Goal: Information Seeking & Learning: Learn about a topic

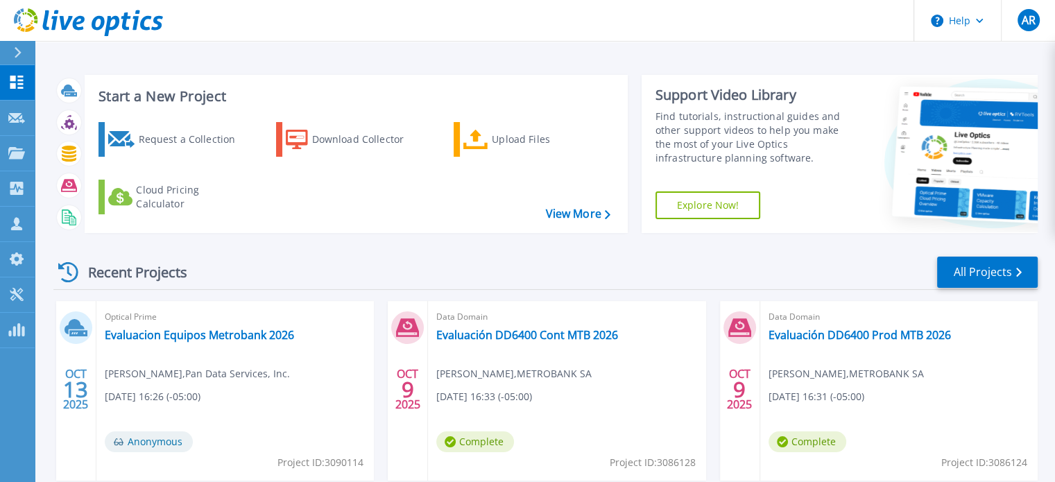
scroll to position [139, 0]
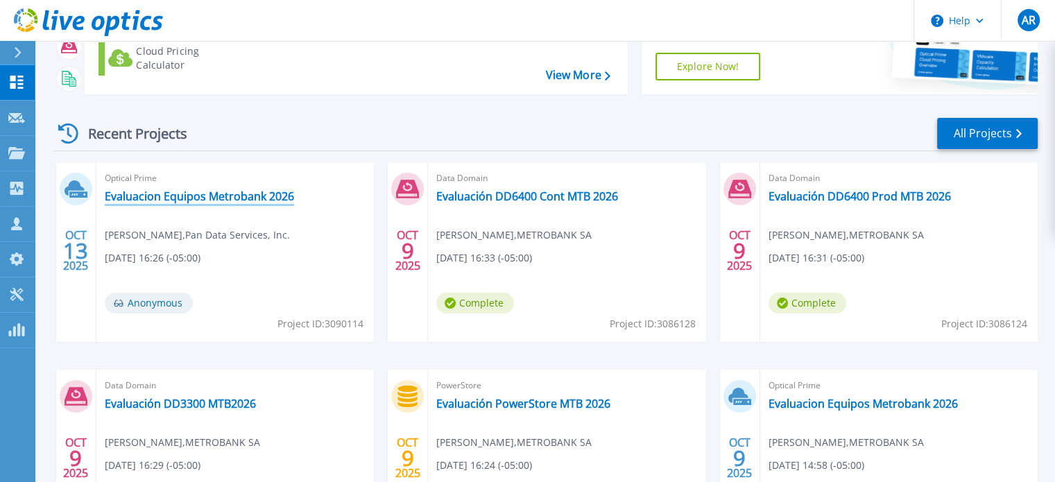
click at [153, 203] on link "Evaluacion Equipos Metrobank 2026" at bounding box center [199, 196] width 189 height 14
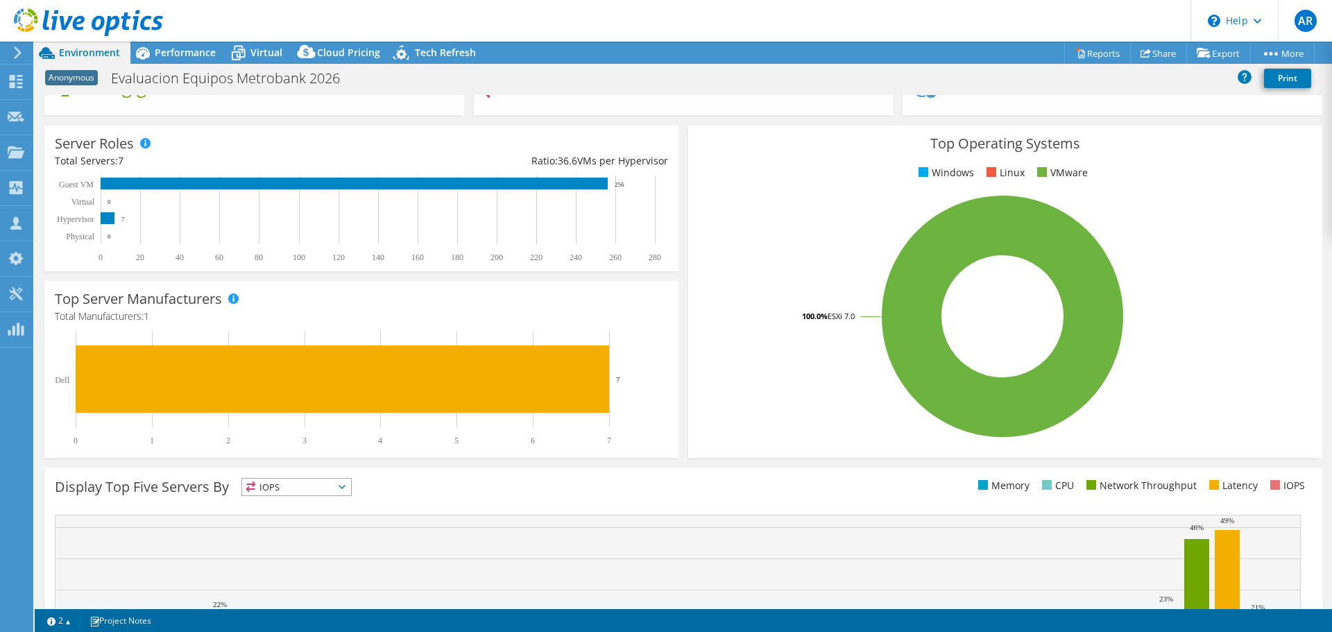
scroll to position [294, 0]
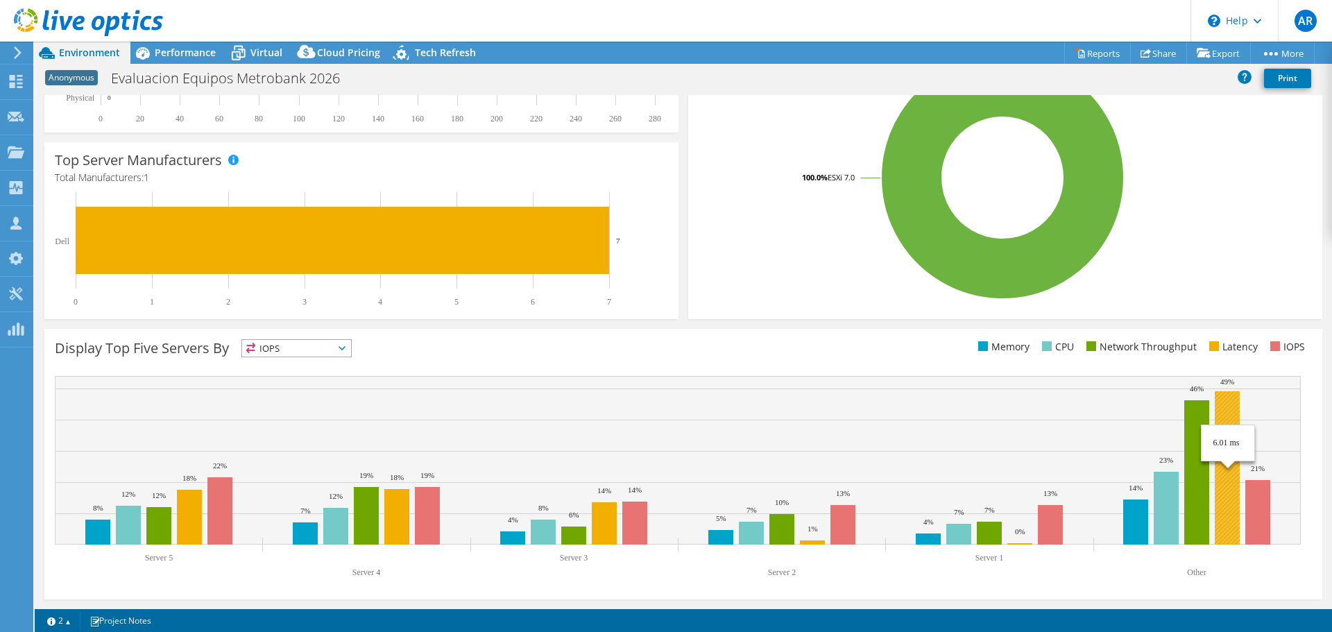
click at [1065, 481] on rect at bounding box center [1227, 467] width 25 height 153
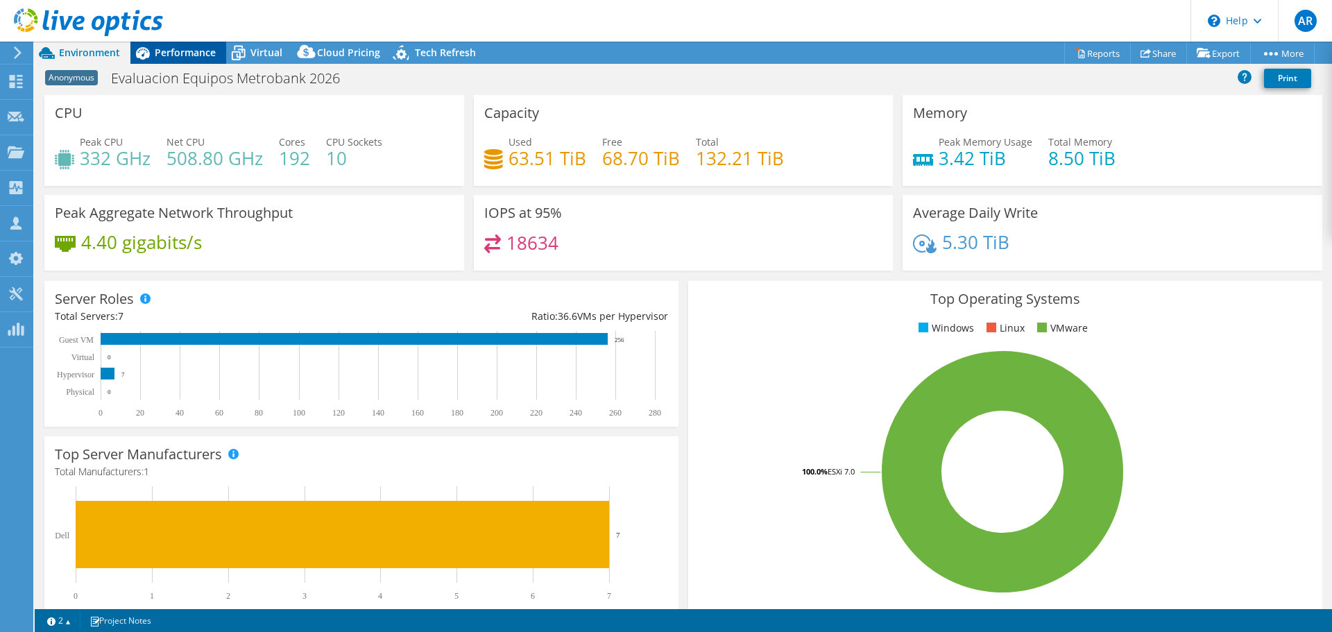
click at [186, 50] on span "Performance" at bounding box center [185, 52] width 61 height 13
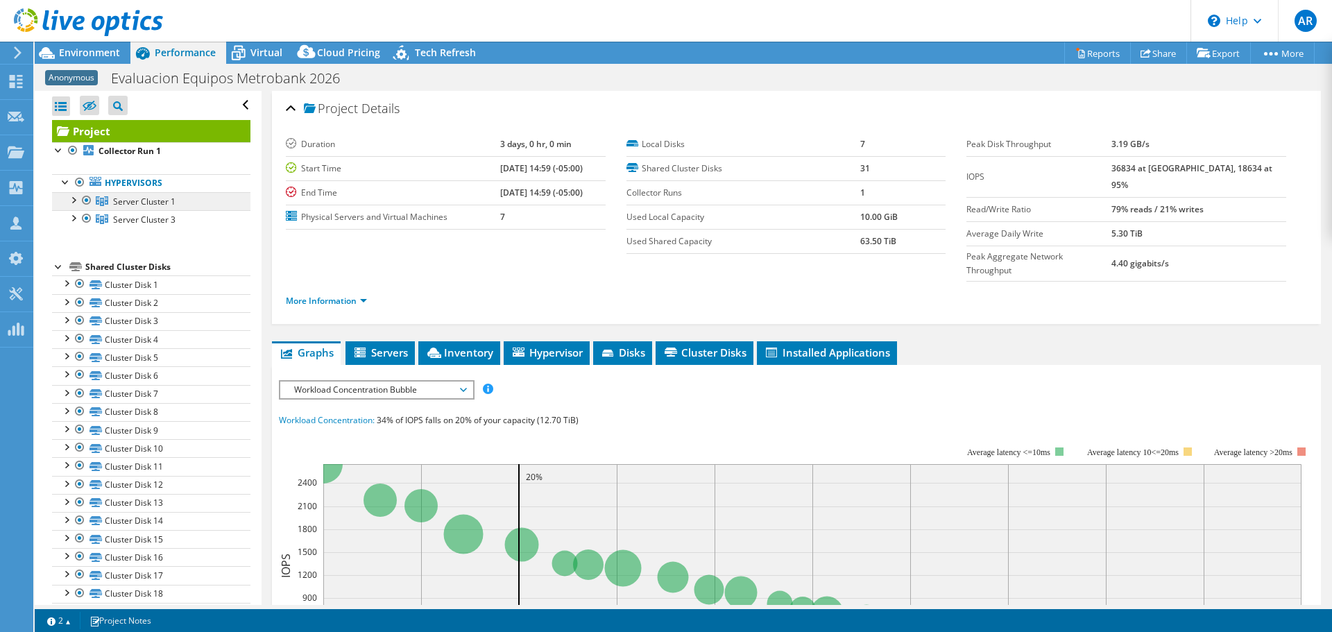
click at [154, 203] on span "Server Cluster 1" at bounding box center [144, 202] width 62 height 12
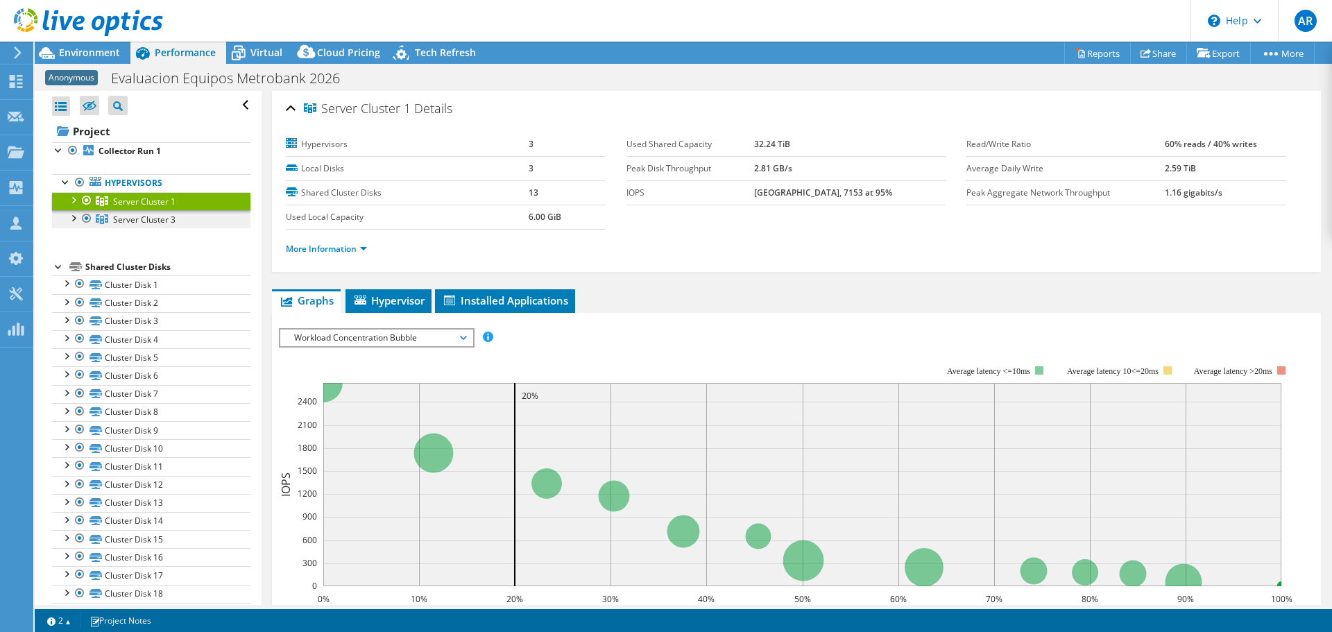
click at [144, 218] on span "Server Cluster 3" at bounding box center [144, 220] width 62 height 12
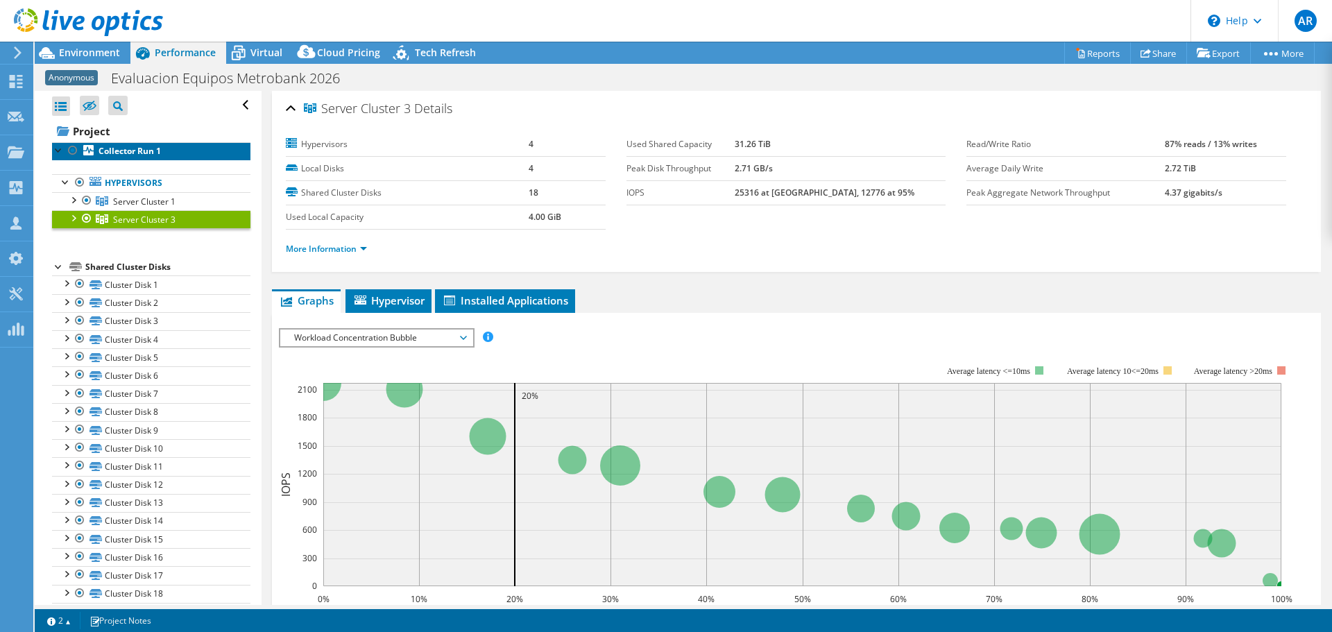
click at [107, 152] on b "Collector Run 1" at bounding box center [130, 151] width 62 height 12
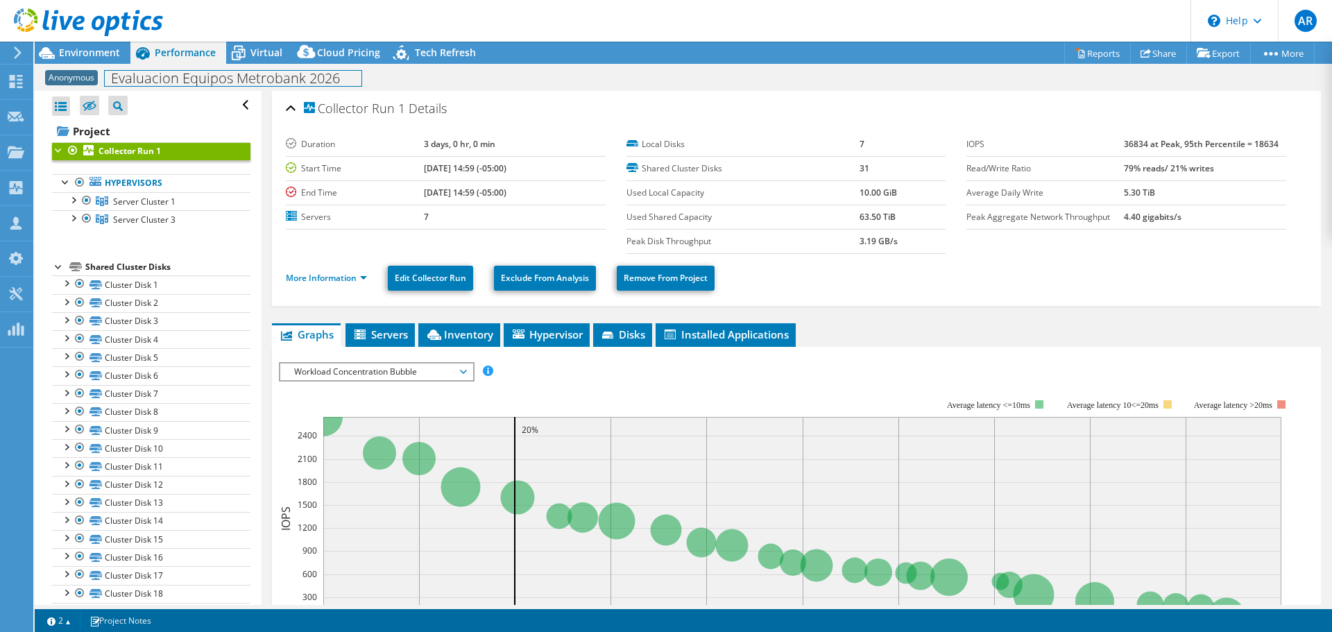
click at [311, 86] on h1 "Evaluacion Equipos Metrobank 2026" at bounding box center [233, 78] width 257 height 15
click at [69, 200] on div at bounding box center [73, 199] width 14 height 14
click at [71, 273] on div at bounding box center [73, 272] width 14 height 14
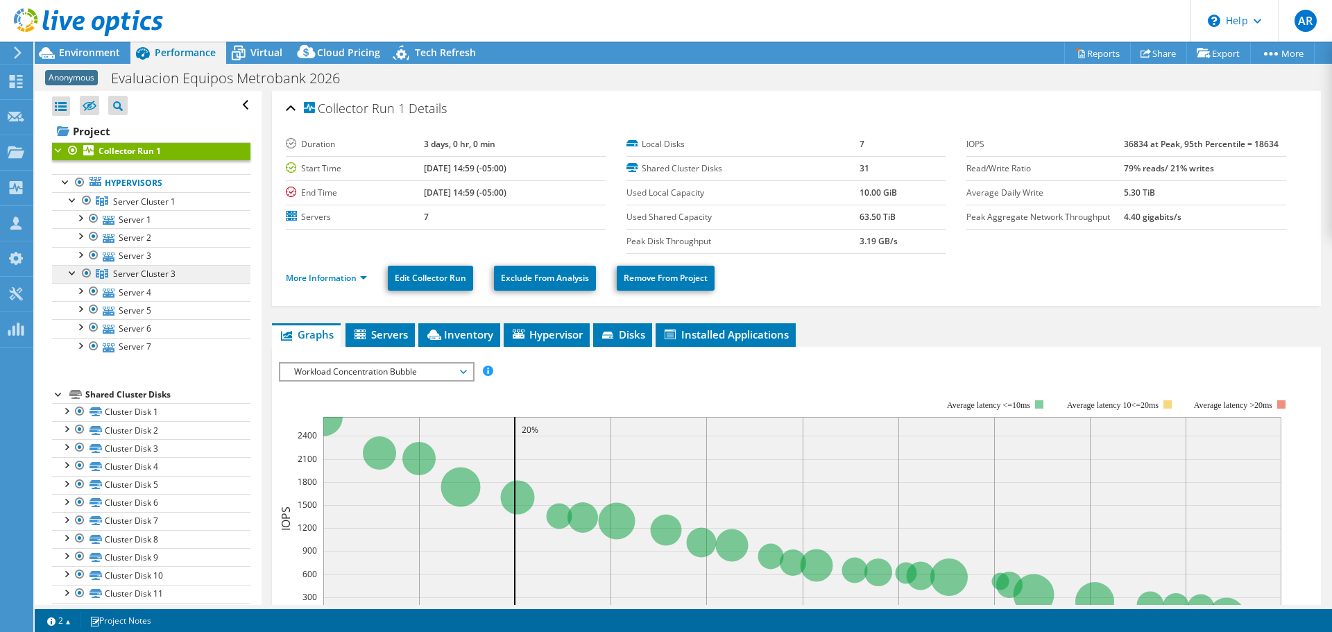
click at [176, 270] on link "Server Cluster 3" at bounding box center [151, 274] width 198 height 18
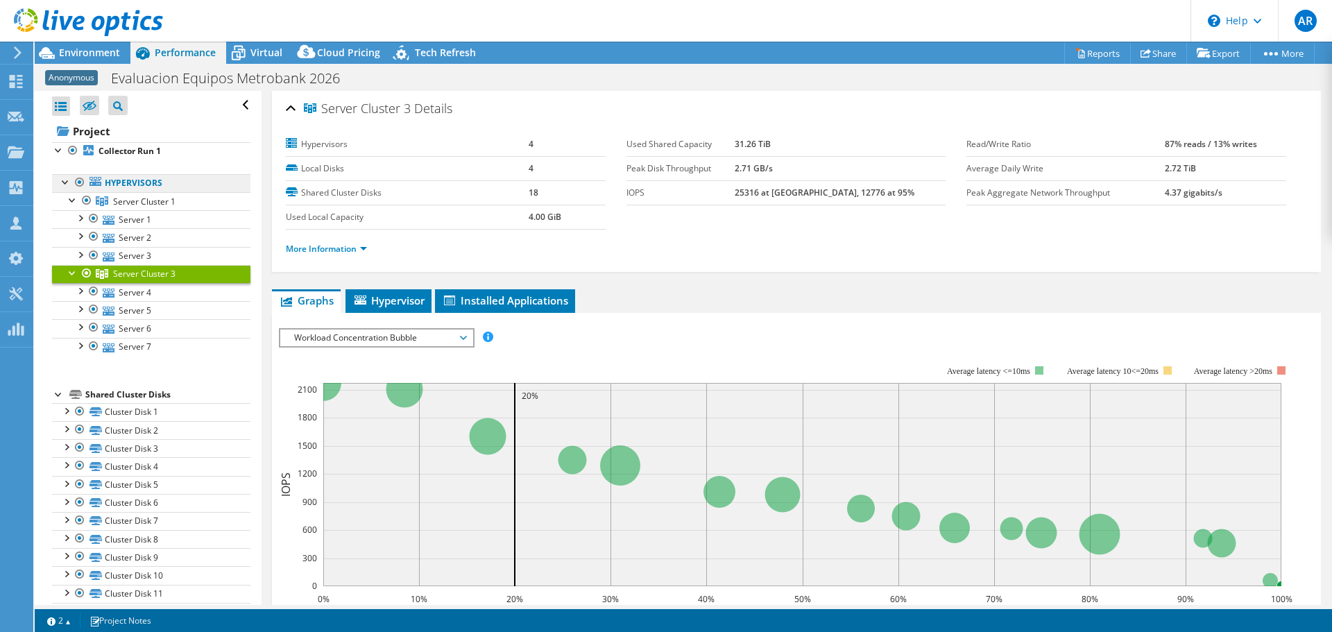
click at [173, 185] on link "Hypervisors" at bounding box center [151, 183] width 198 height 18
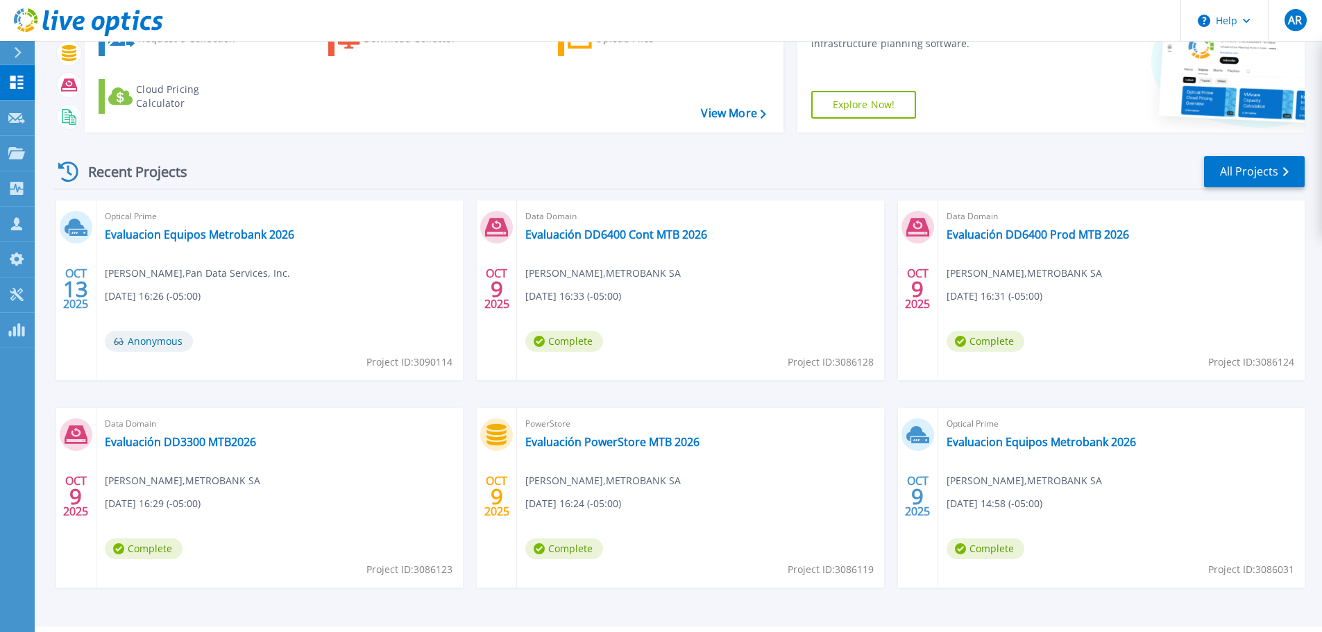
scroll to position [137, 0]
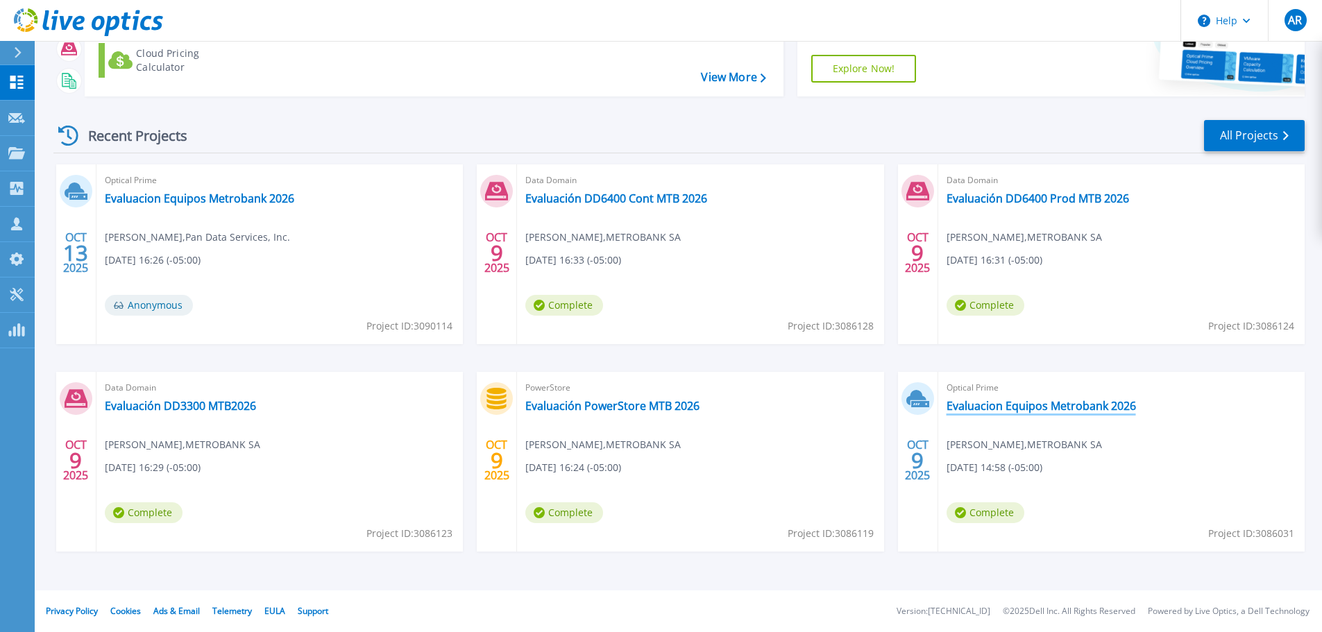
click at [1052, 403] on link "Evaluacion Equipos Metrobank 2026" at bounding box center [1040, 406] width 189 height 14
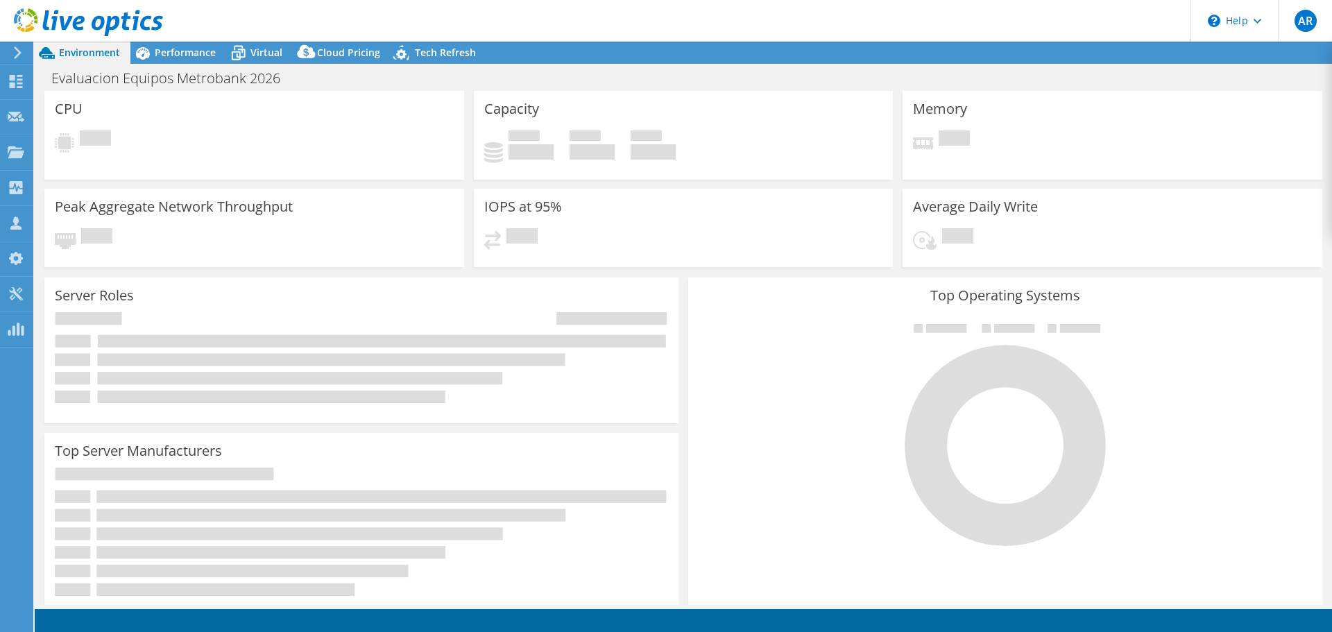
select select "USD"
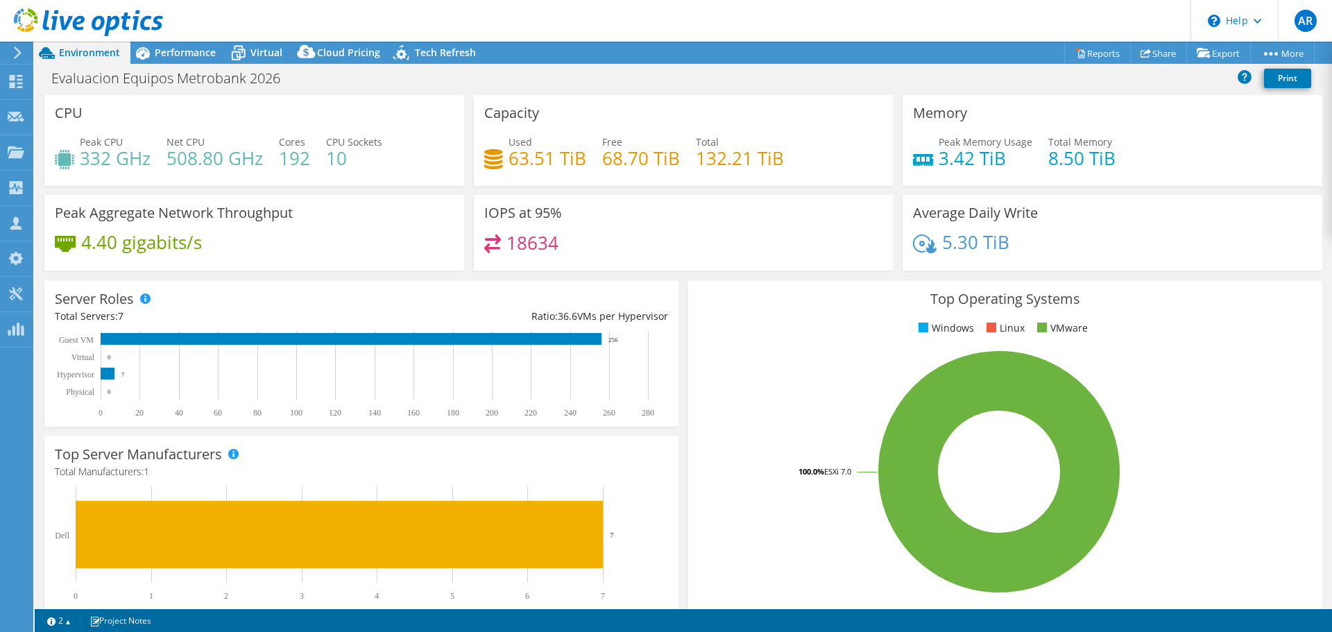
scroll to position [294, 0]
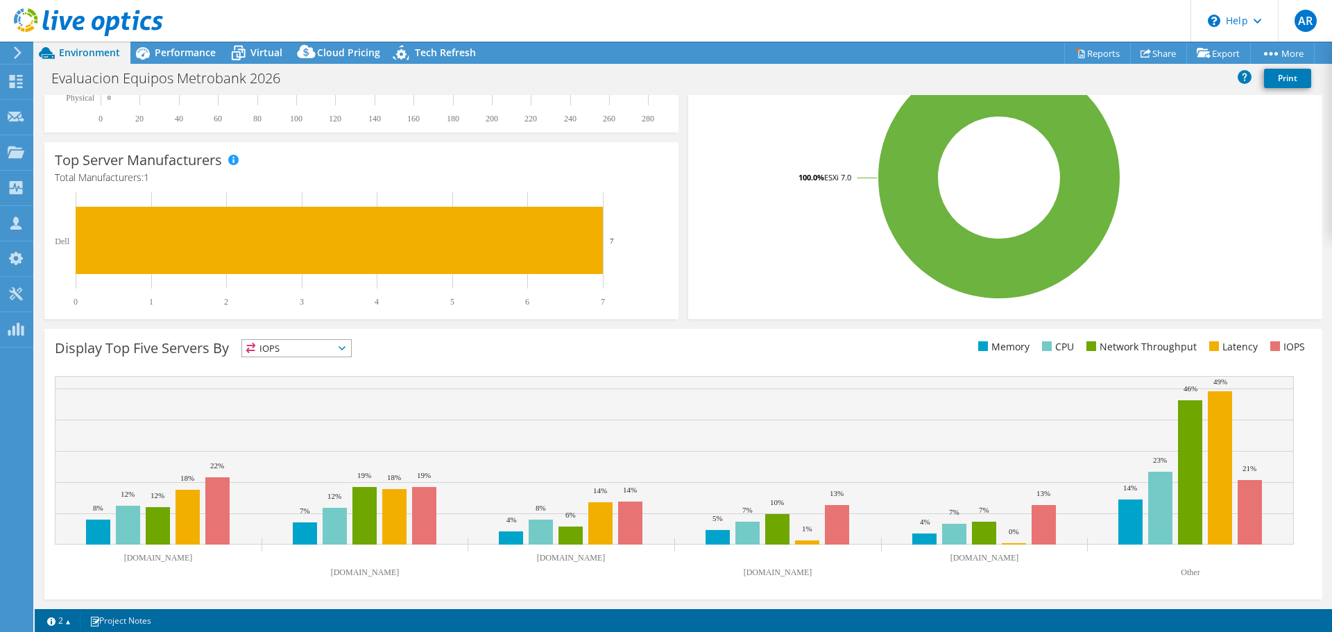
click at [89, 49] on span "Environment" at bounding box center [89, 52] width 61 height 13
click at [15, 52] on icon at bounding box center [17, 52] width 10 height 12
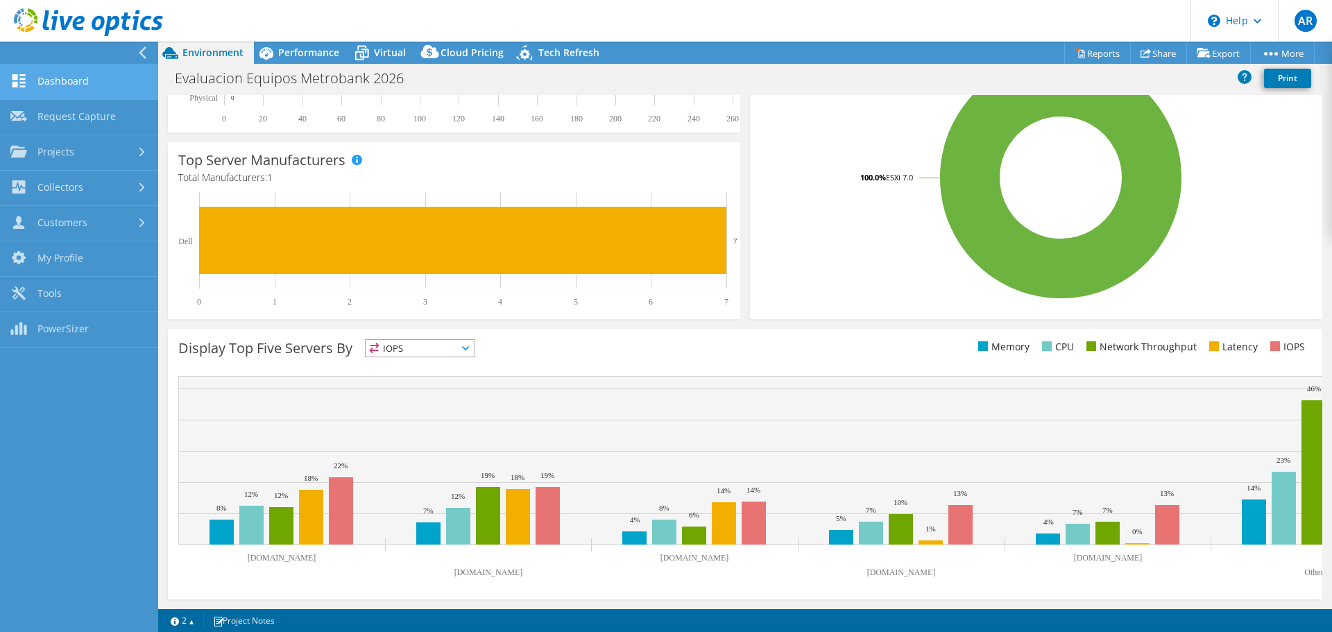
click at [94, 83] on link "Dashboard" at bounding box center [79, 82] width 158 height 35
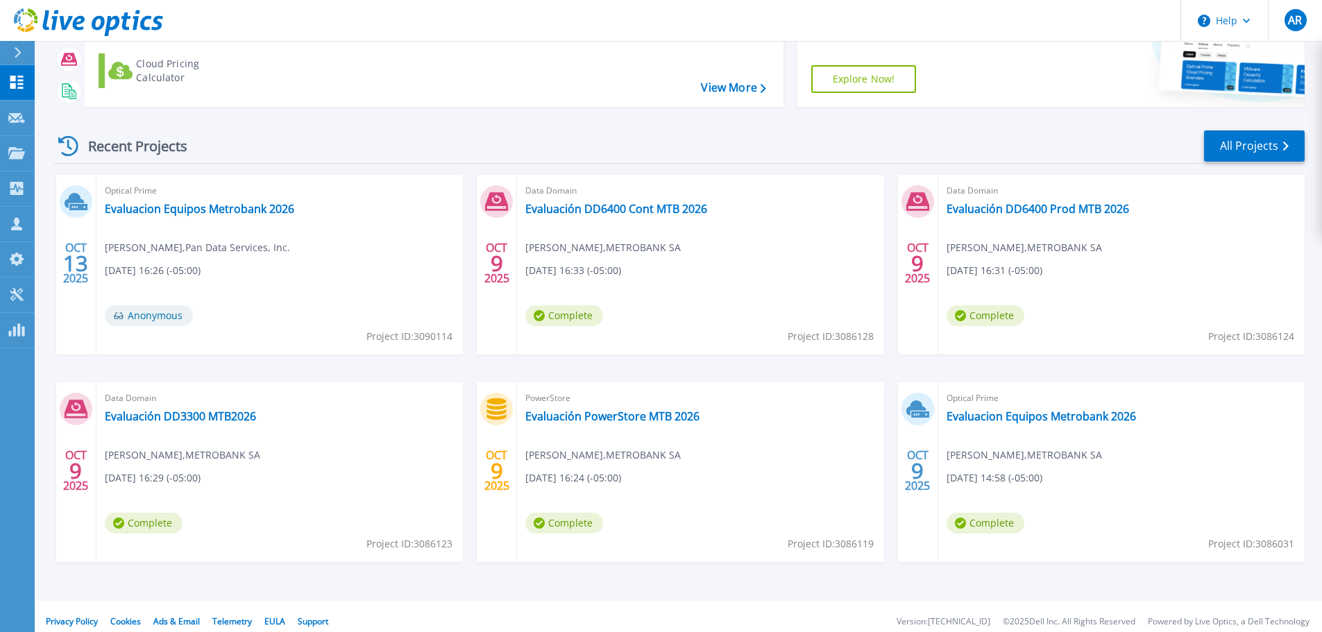
scroll to position [137, 0]
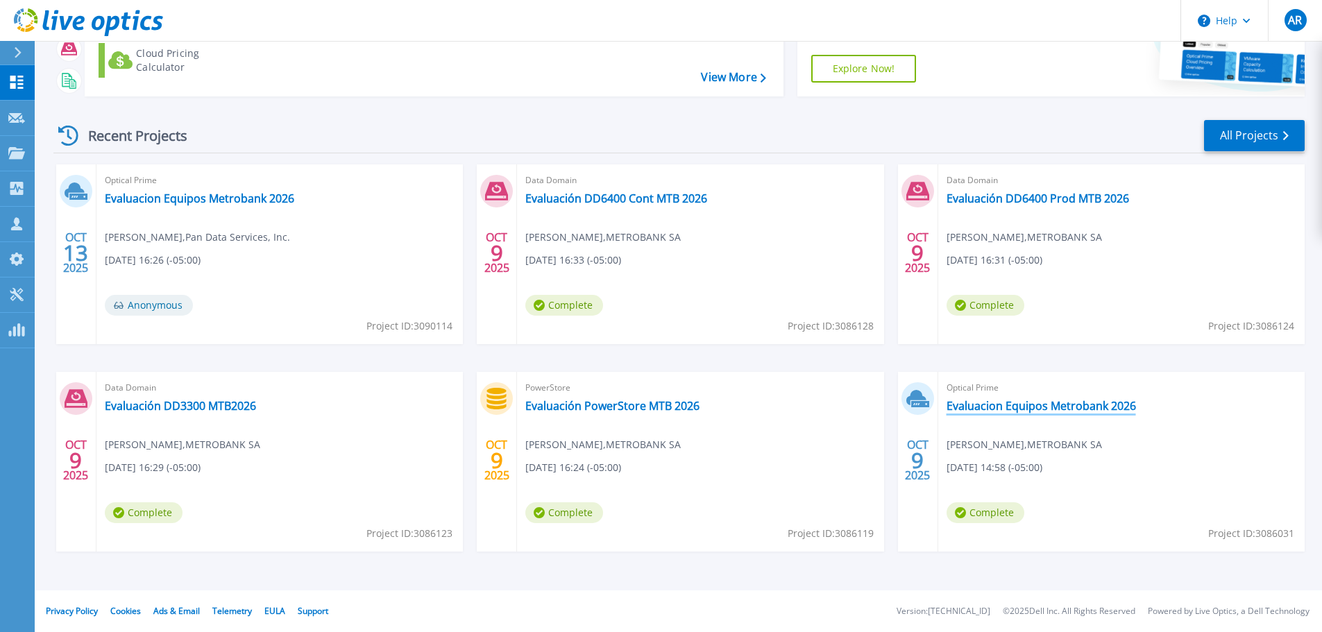
click at [1047, 409] on link "Evaluacion Equipos Metrobank 2026" at bounding box center [1040, 406] width 189 height 14
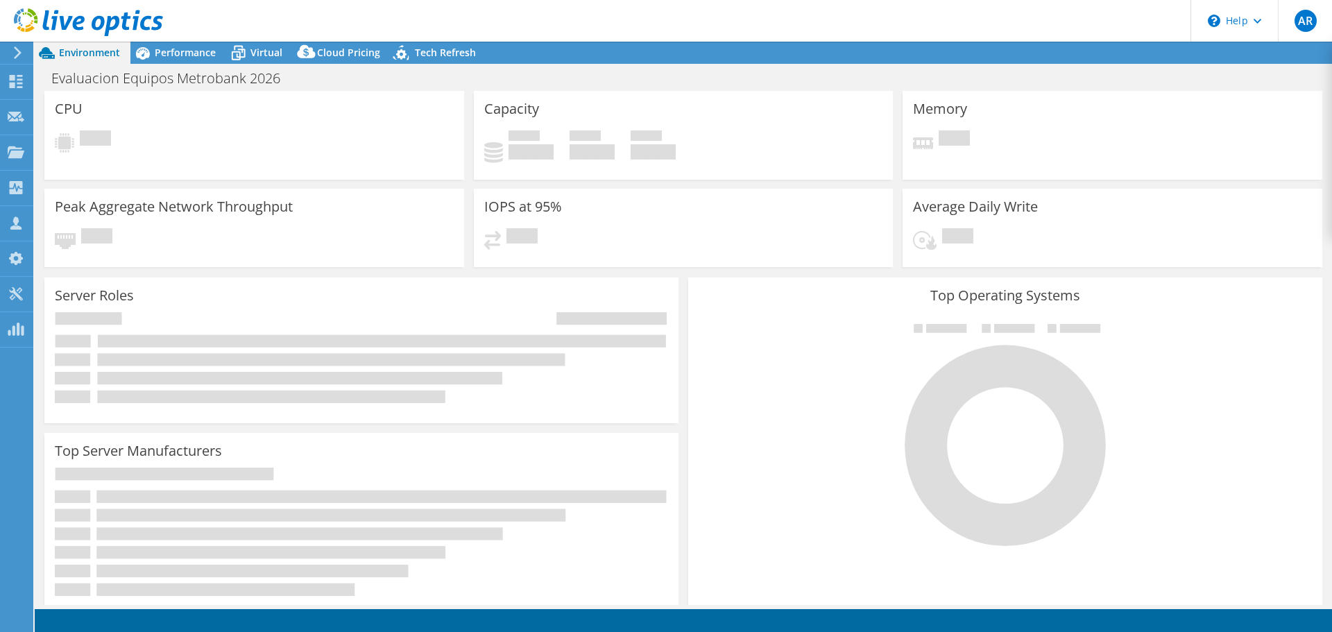
select select "USD"
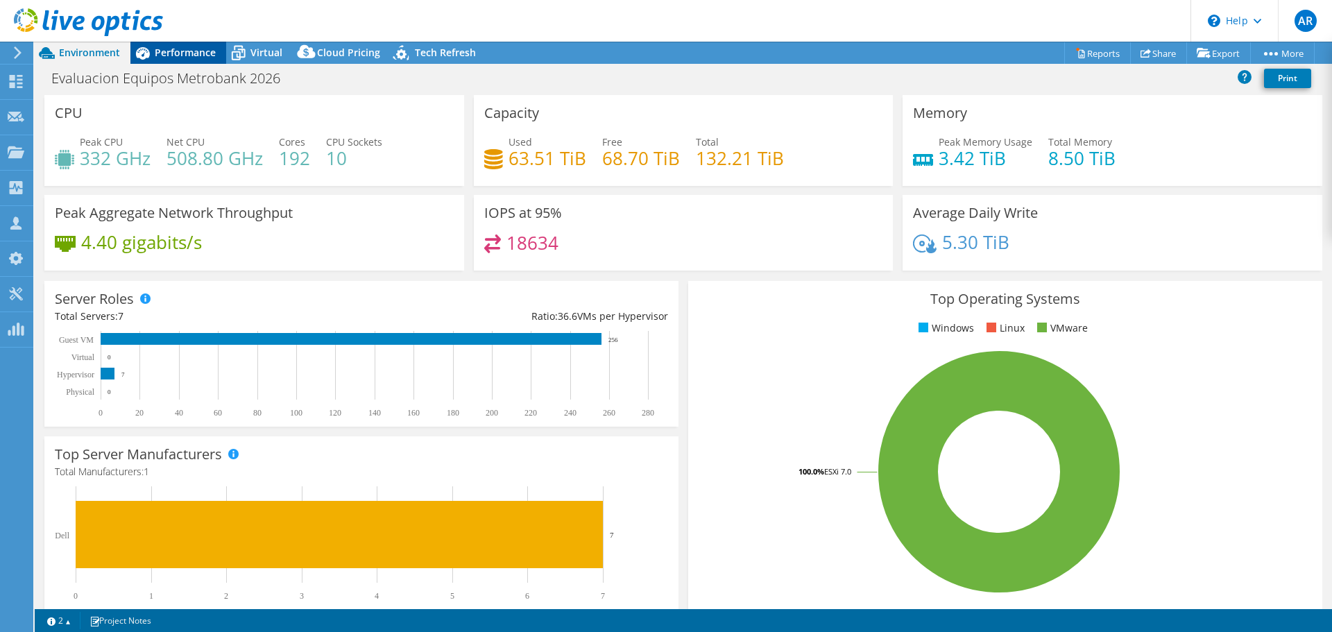
click at [198, 53] on span "Performance" at bounding box center [185, 52] width 61 height 13
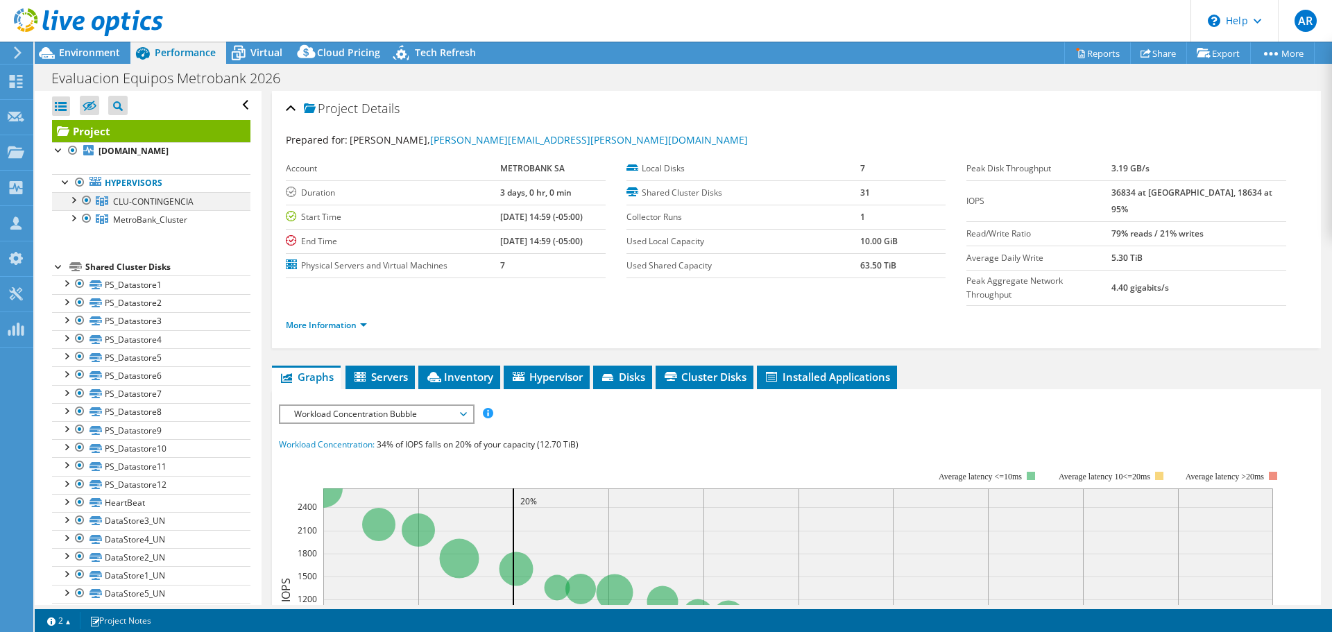
click at [72, 201] on div at bounding box center [73, 199] width 14 height 14
click at [74, 215] on div at bounding box center [73, 217] width 14 height 14
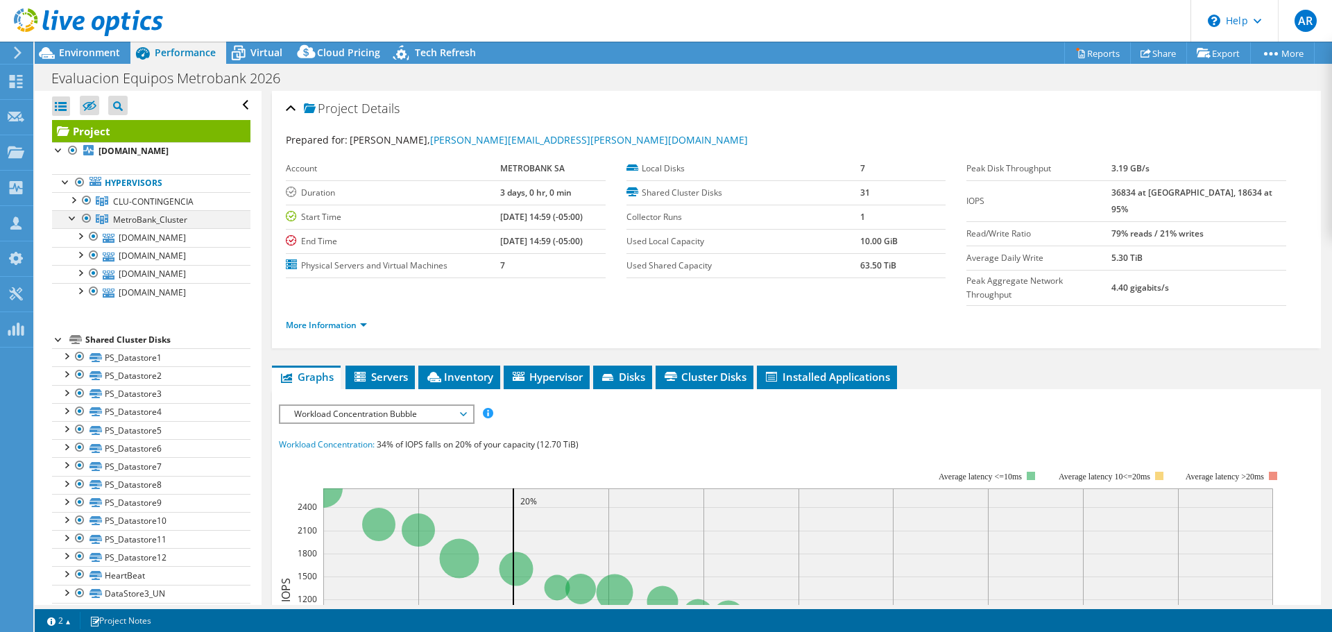
click at [74, 215] on div at bounding box center [73, 217] width 14 height 14
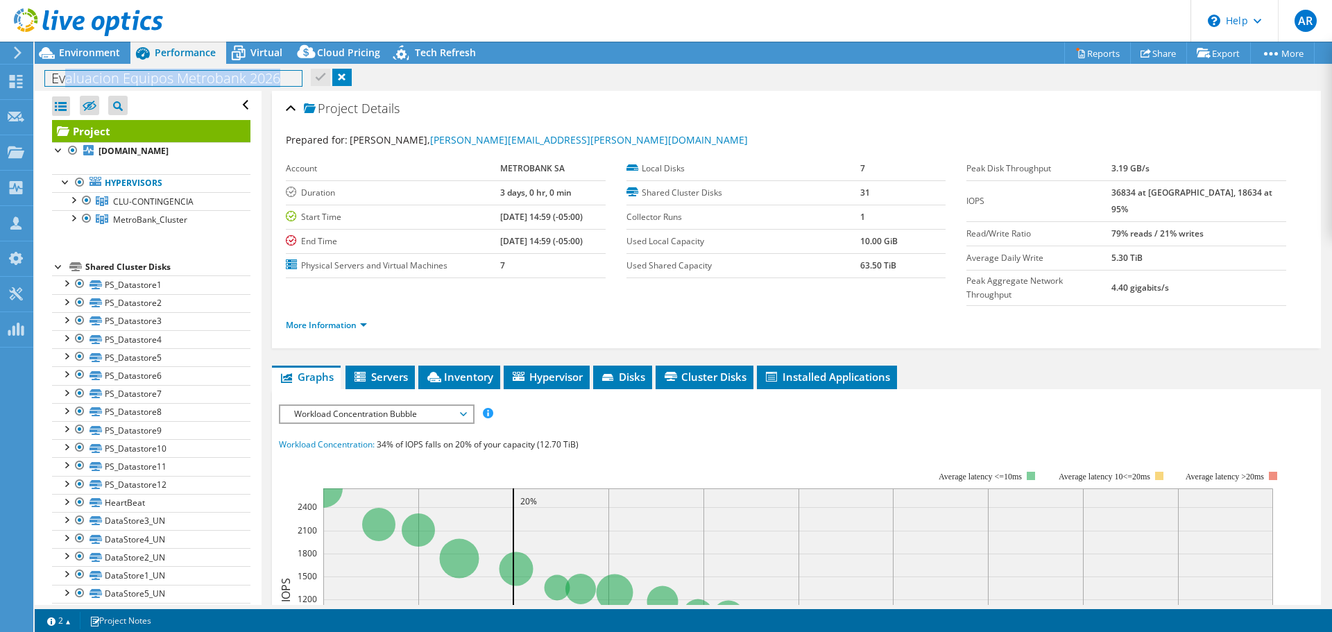
drag, startPoint x: 62, startPoint y: 78, endPoint x: 456, endPoint y: 72, distance: 393.4
click at [456, 72] on div "Evaluacion Equipos Metrobank 2026 Print" at bounding box center [683, 78] width 1297 height 26
click at [484, 74] on div "Evaluacion Equipos Metrobank 2026 Print" at bounding box center [683, 78] width 1297 height 26
click at [1161, 49] on link "Share" at bounding box center [1158, 53] width 57 height 22
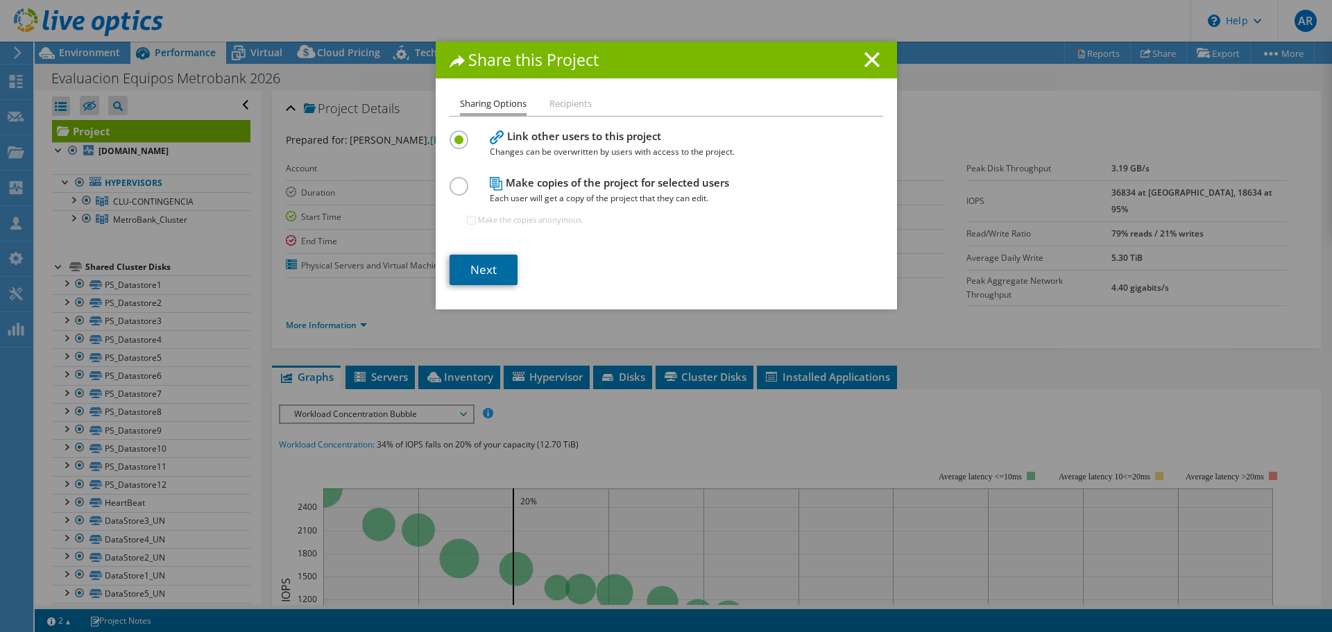
click at [491, 270] on link "Next" at bounding box center [484, 270] width 68 height 31
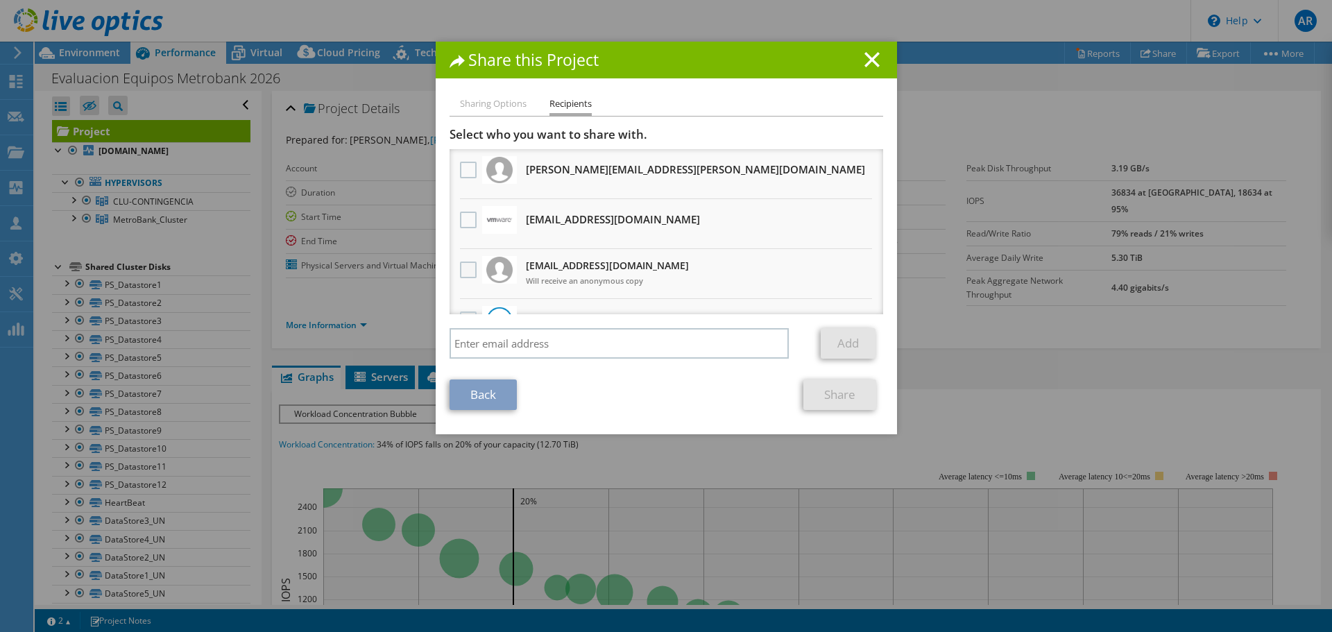
click at [460, 268] on label at bounding box center [470, 270] width 20 height 17
click at [0, 0] on input "checkbox" at bounding box center [0, 0] width 0 height 0
click at [840, 398] on link "Share" at bounding box center [839, 394] width 73 height 31
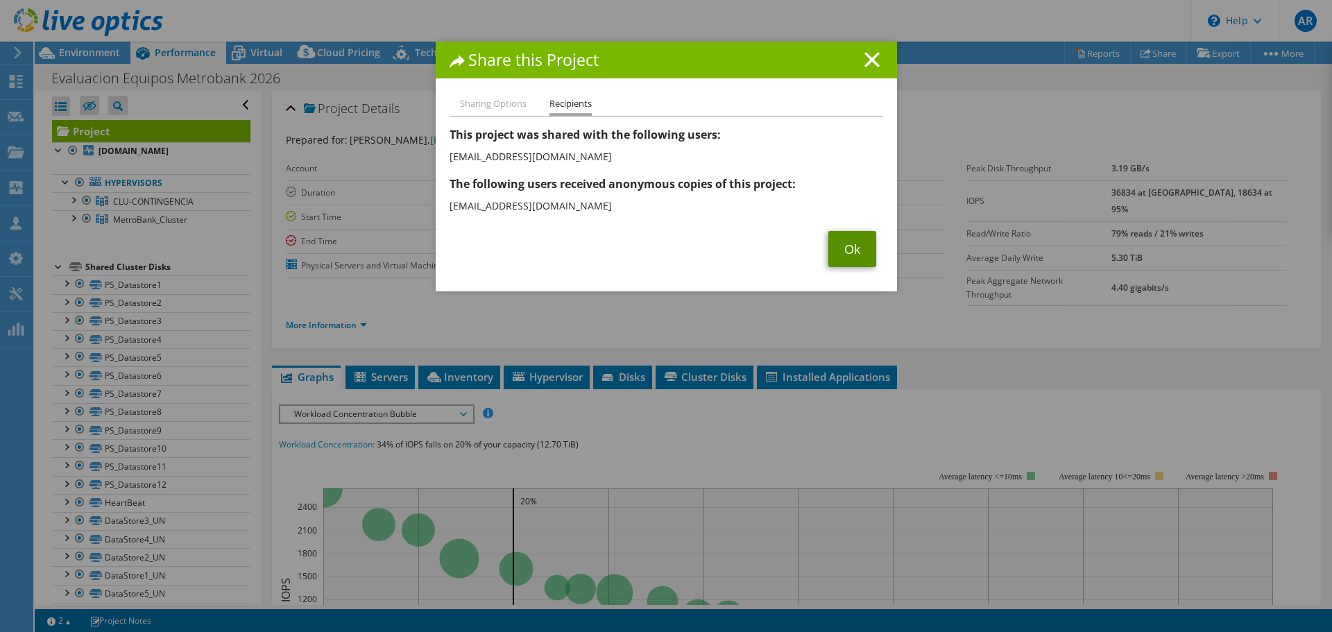
click at [839, 240] on link "Ok" at bounding box center [852, 249] width 48 height 36
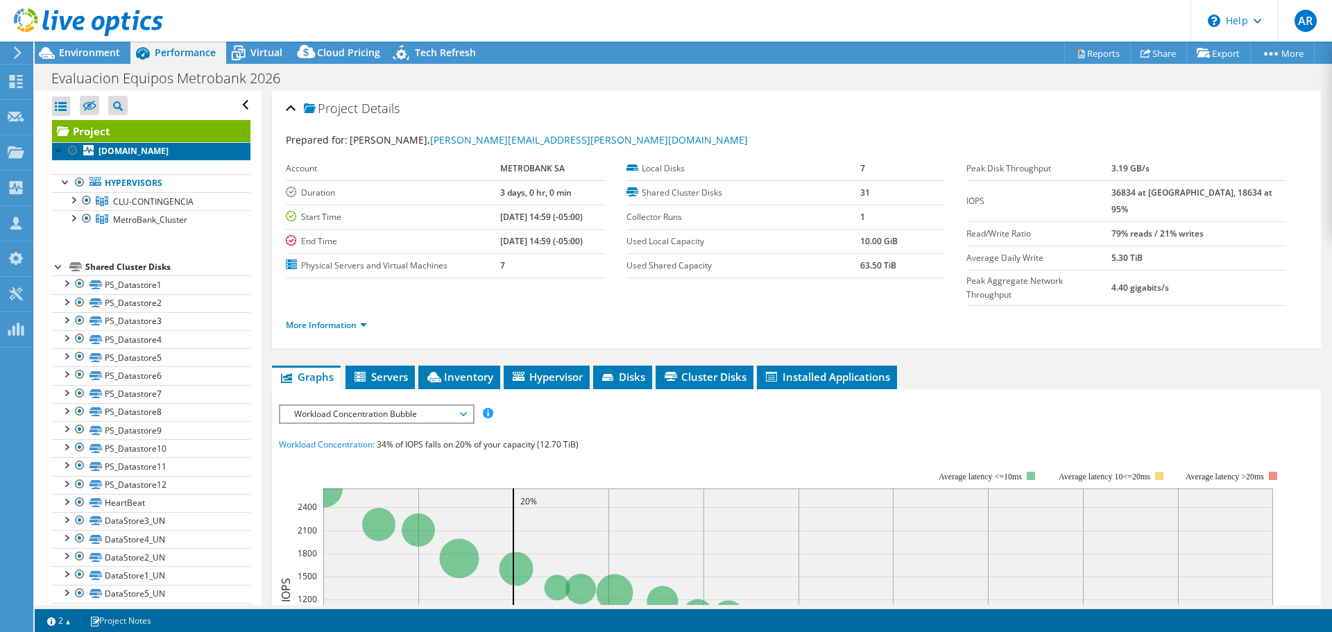
click at [133, 160] on link "esxiemccont1.metrobanksa.com" at bounding box center [151, 151] width 198 height 18
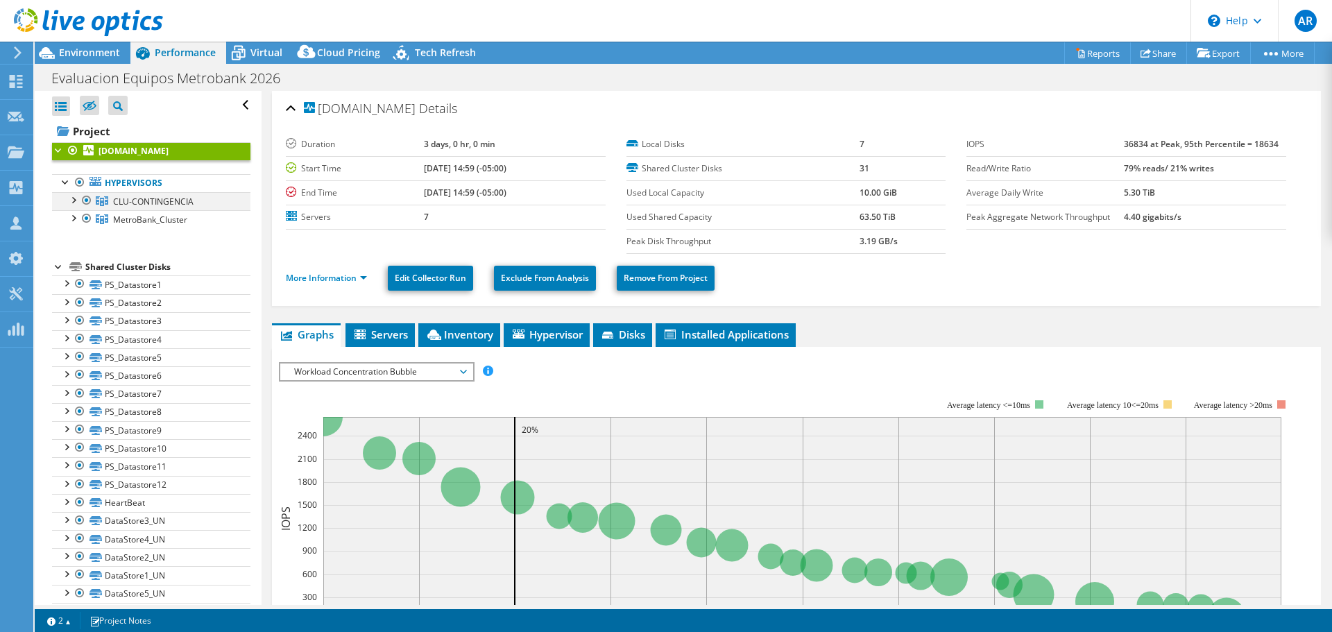
click at [73, 198] on div at bounding box center [73, 199] width 14 height 14
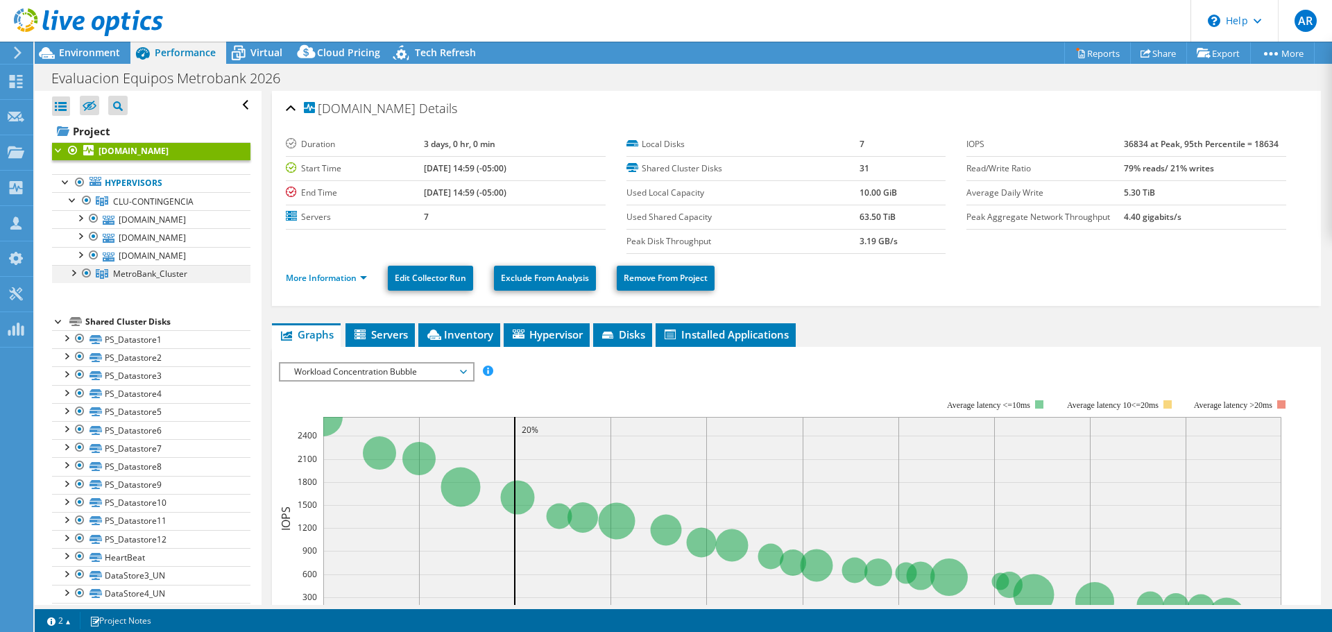
click at [69, 275] on div at bounding box center [73, 272] width 14 height 14
click at [998, 170] on label "Read/Write Ratio" at bounding box center [1044, 169] width 157 height 14
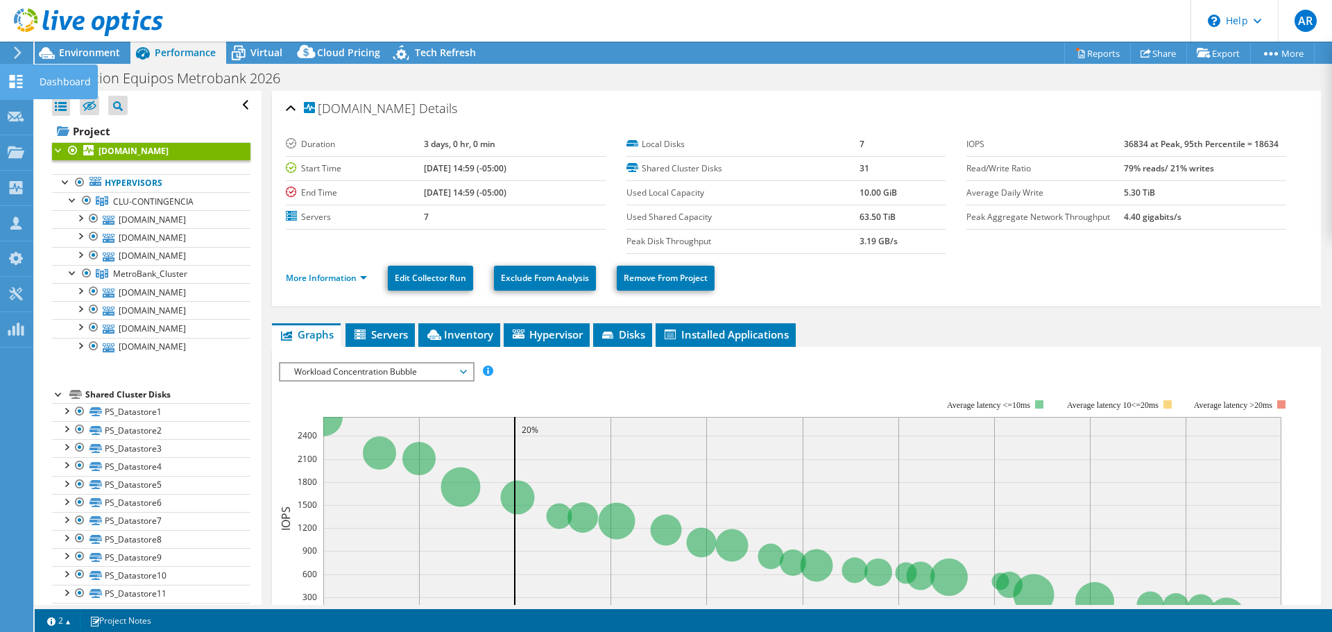
click at [15, 77] on use at bounding box center [16, 81] width 13 height 13
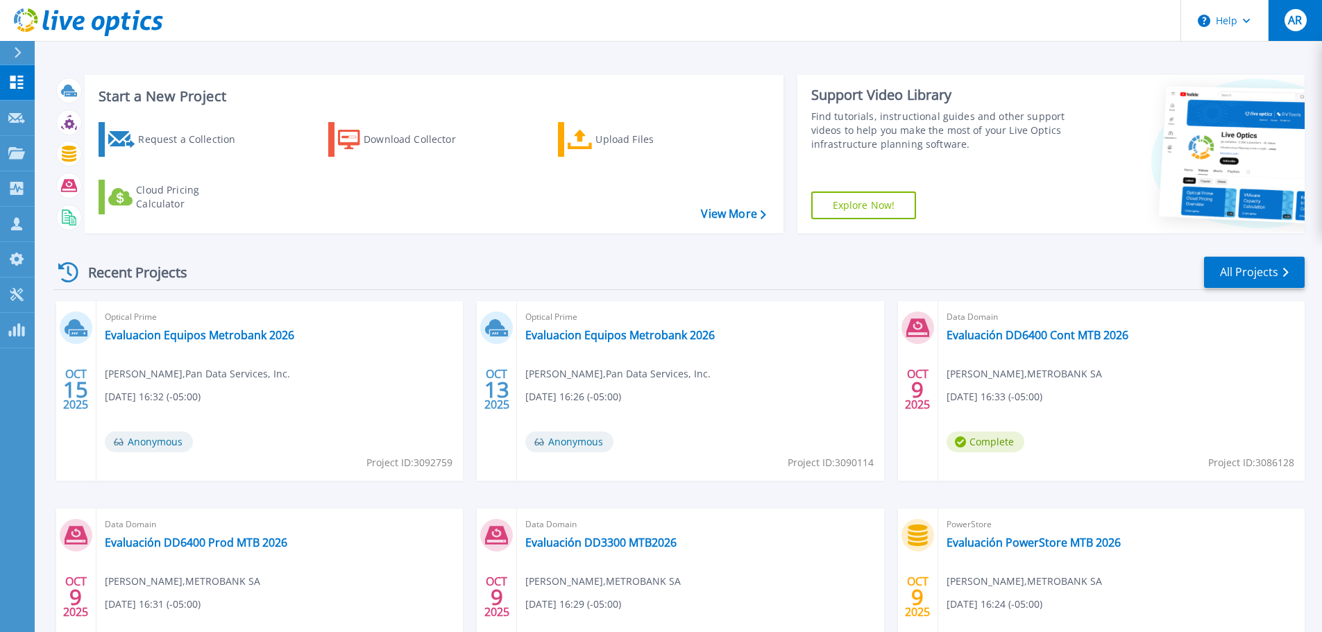
click at [1295, 16] on span "AR" at bounding box center [1295, 20] width 14 height 11
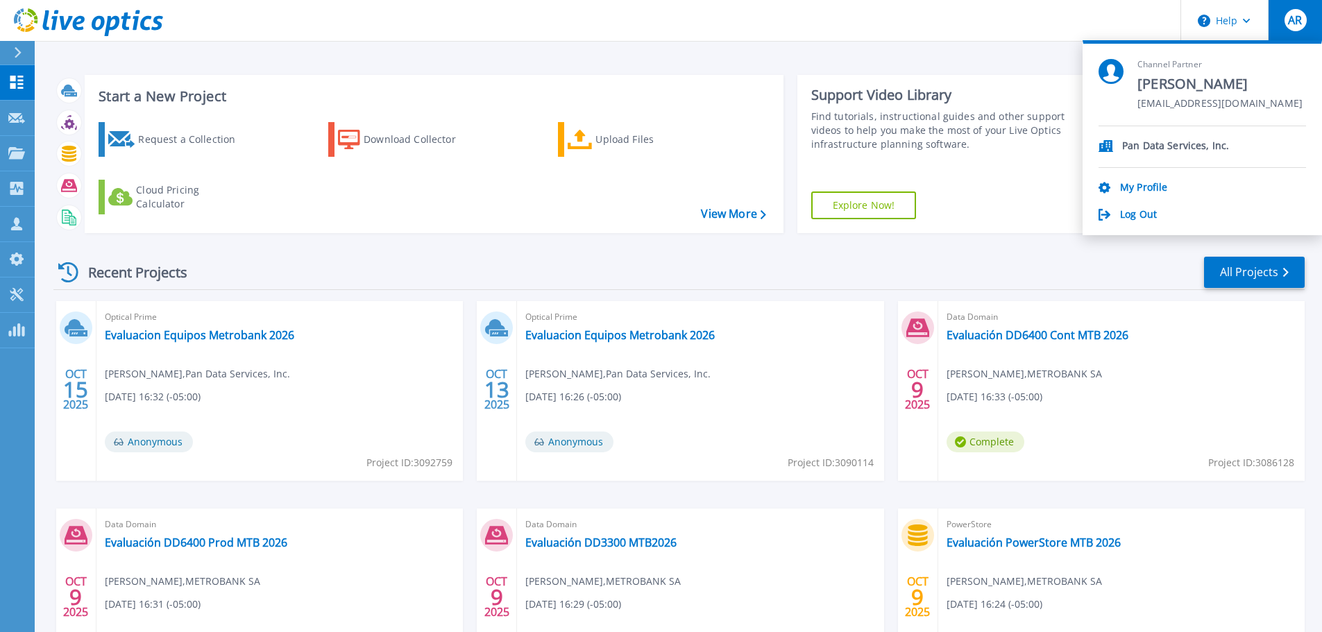
click at [1170, 450] on div "Data Domain Evaluación DD6400 Cont MTB 2026 [PERSON_NAME] , METROBANK [DATE] 16…" at bounding box center [1121, 391] width 366 height 180
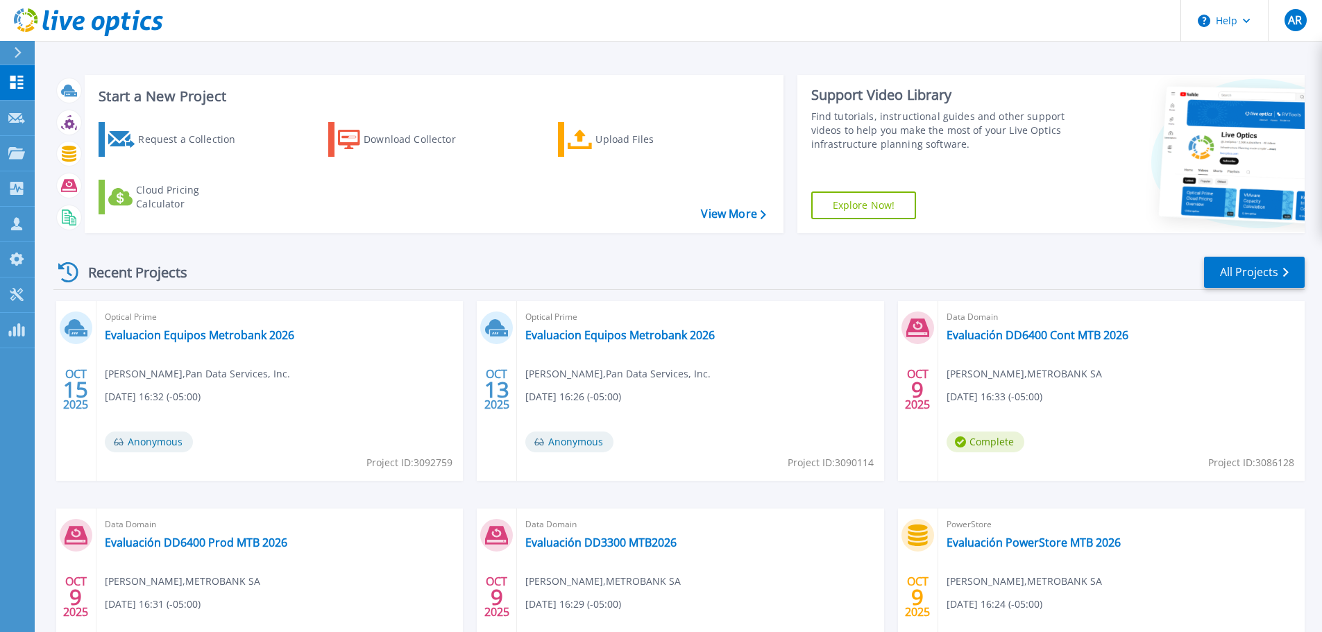
scroll to position [137, 0]
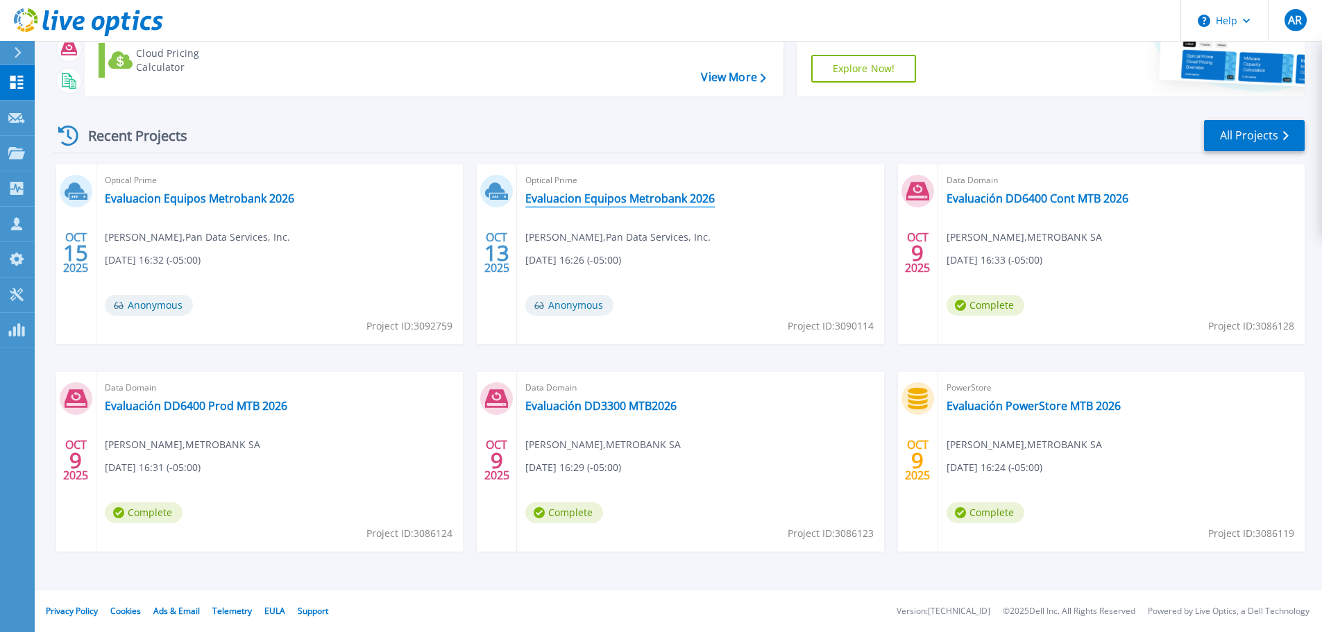
click at [615, 198] on link "Evaluacion Equipos Metrobank 2026" at bounding box center [619, 198] width 189 height 14
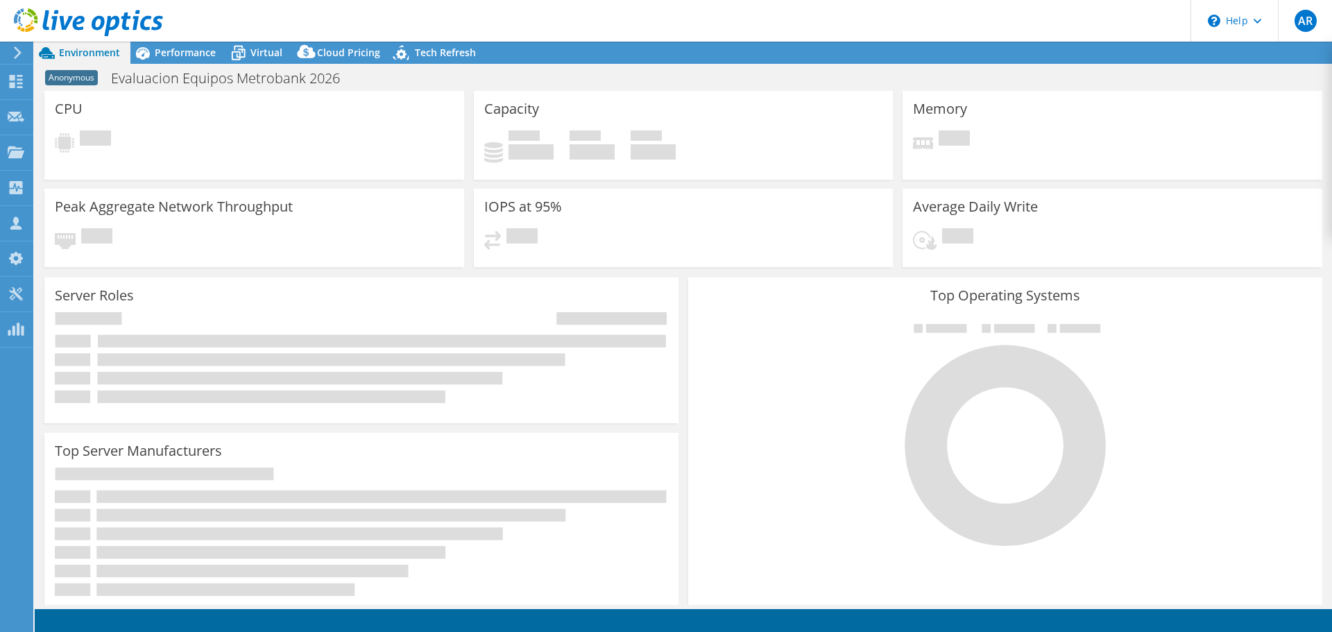
select select "USD"
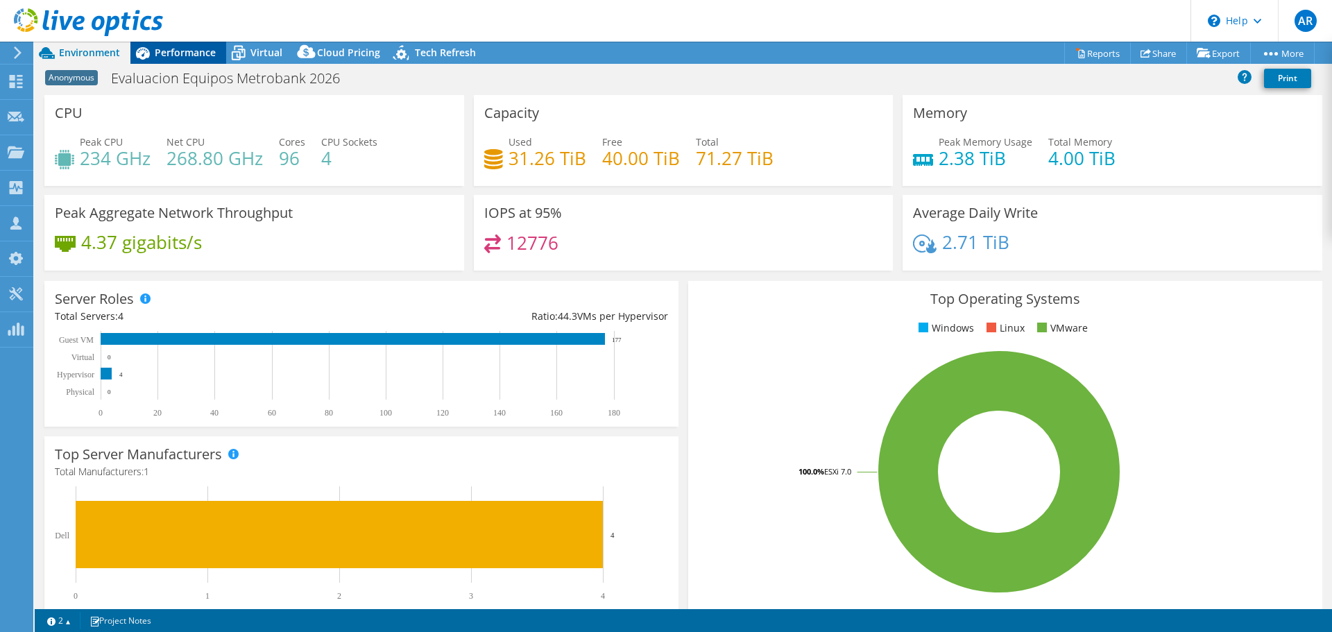
click at [175, 51] on span "Performance" at bounding box center [185, 52] width 61 height 13
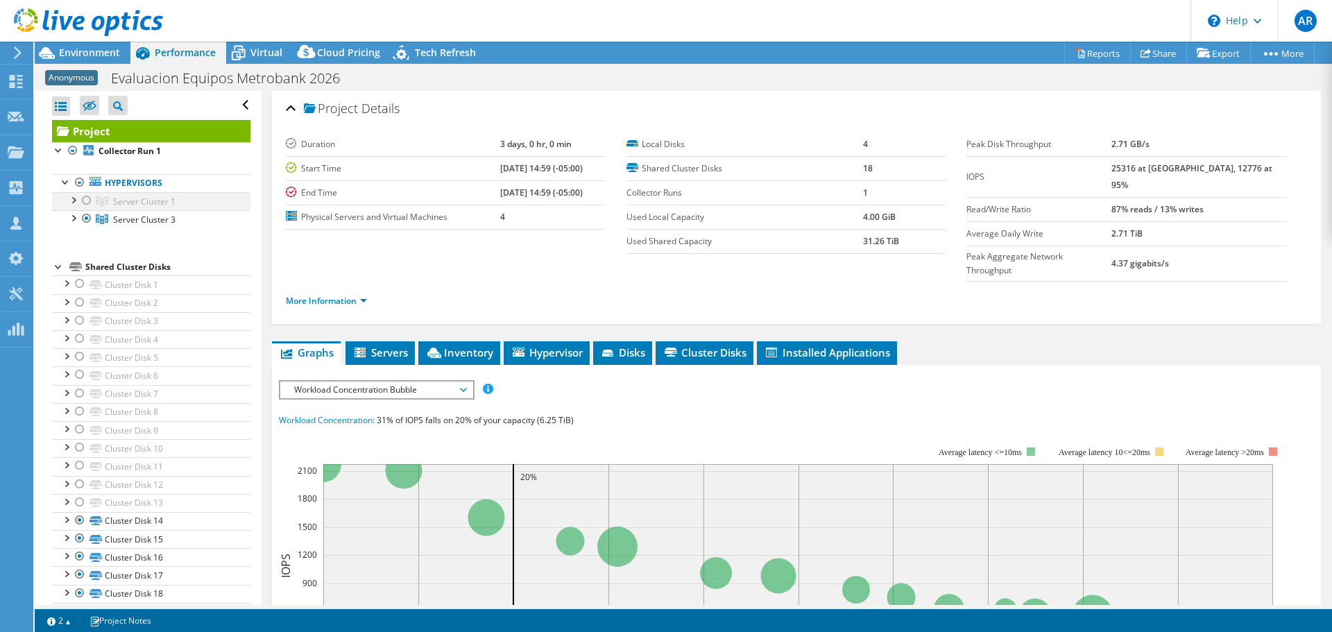
click at [71, 200] on div at bounding box center [73, 199] width 14 height 14
click at [74, 219] on div at bounding box center [73, 217] width 14 height 14
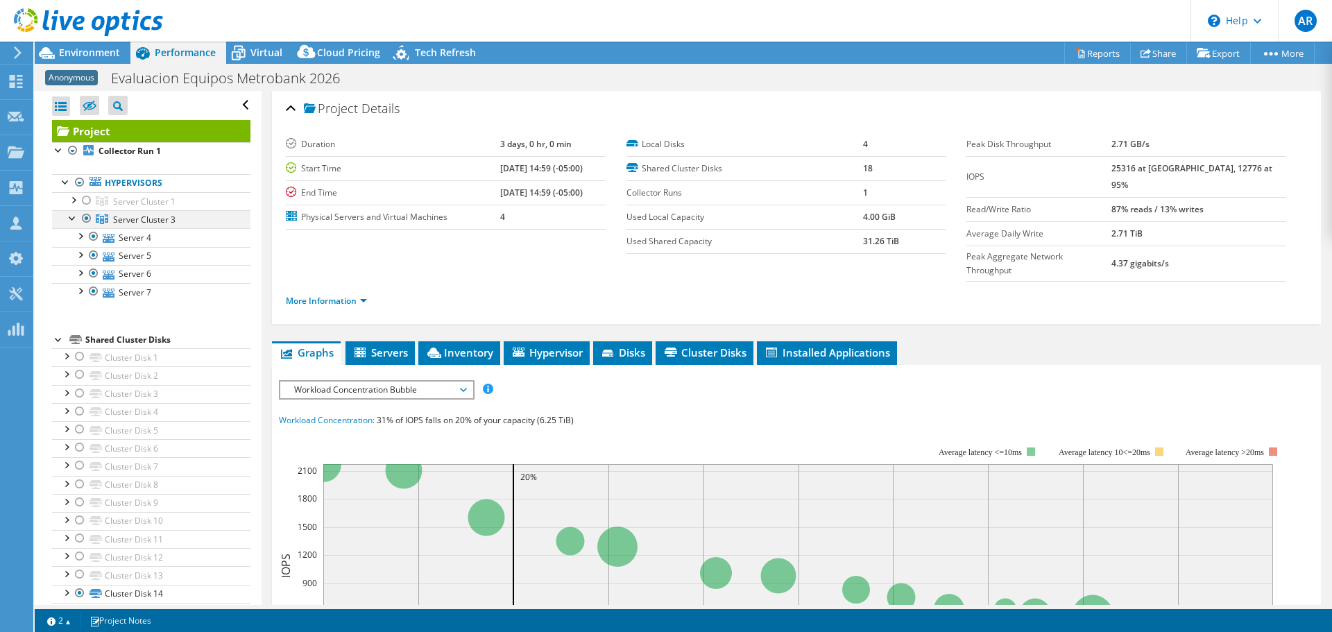
click at [72, 219] on div at bounding box center [73, 217] width 14 height 14
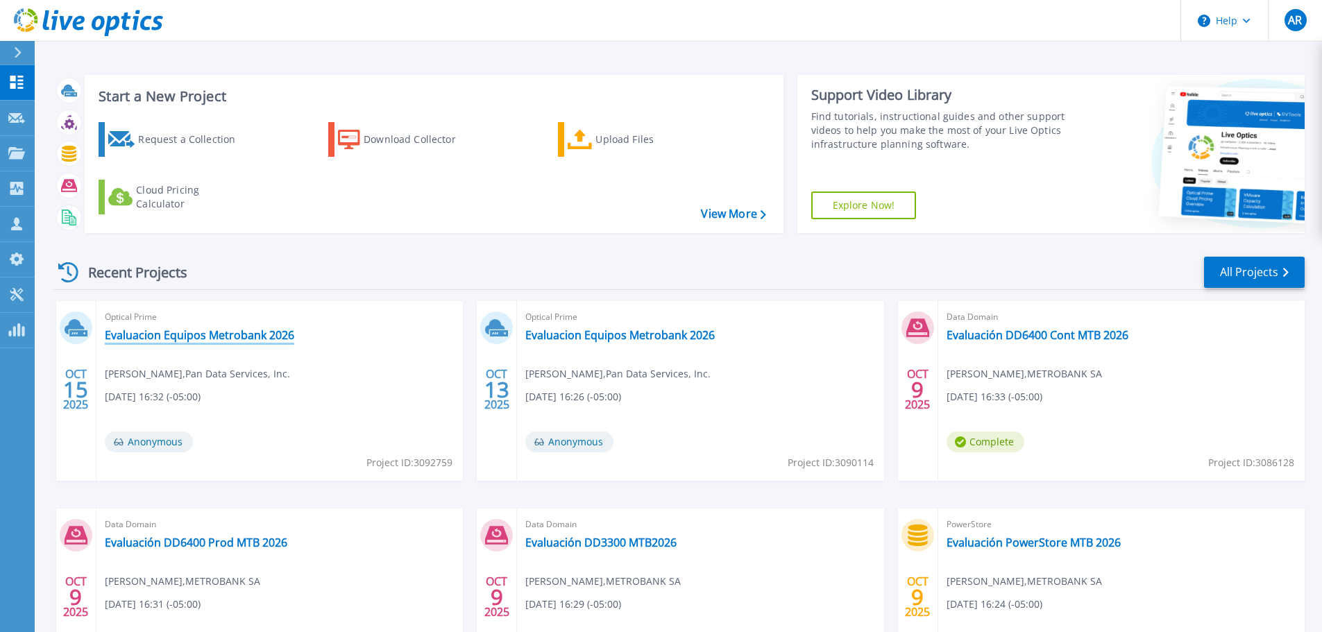
click at [196, 338] on link "Evaluacion Equipos Metrobank 2026" at bounding box center [199, 335] width 189 height 14
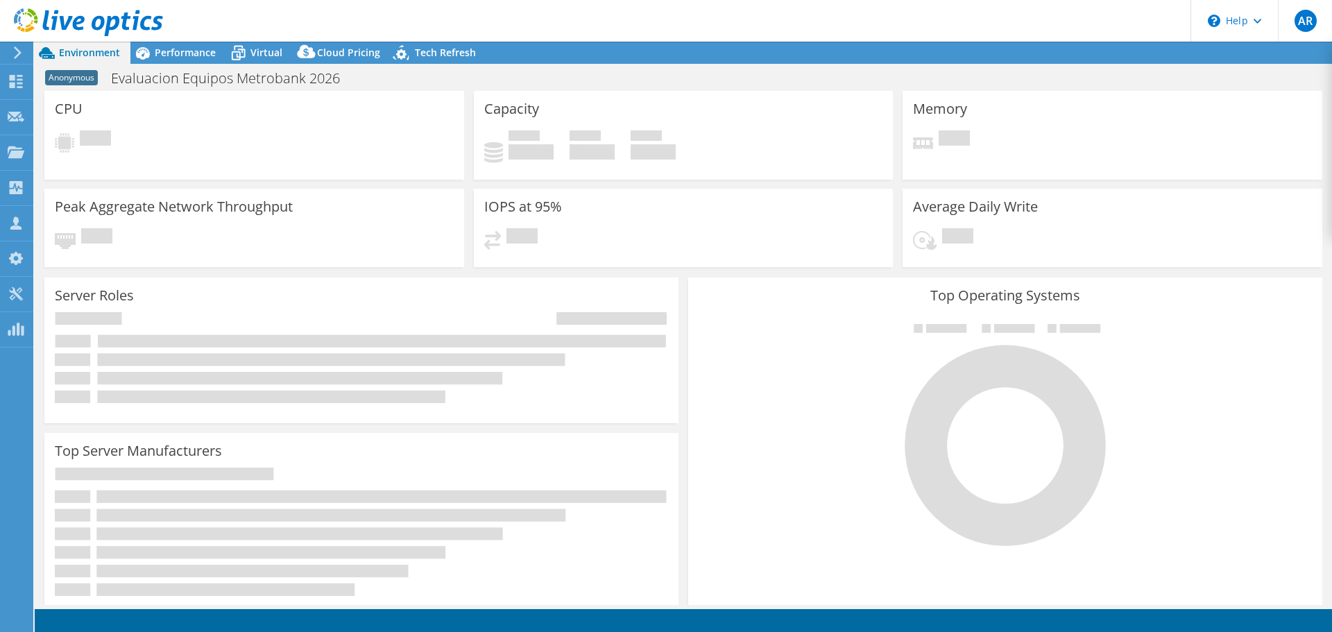
select select "USD"
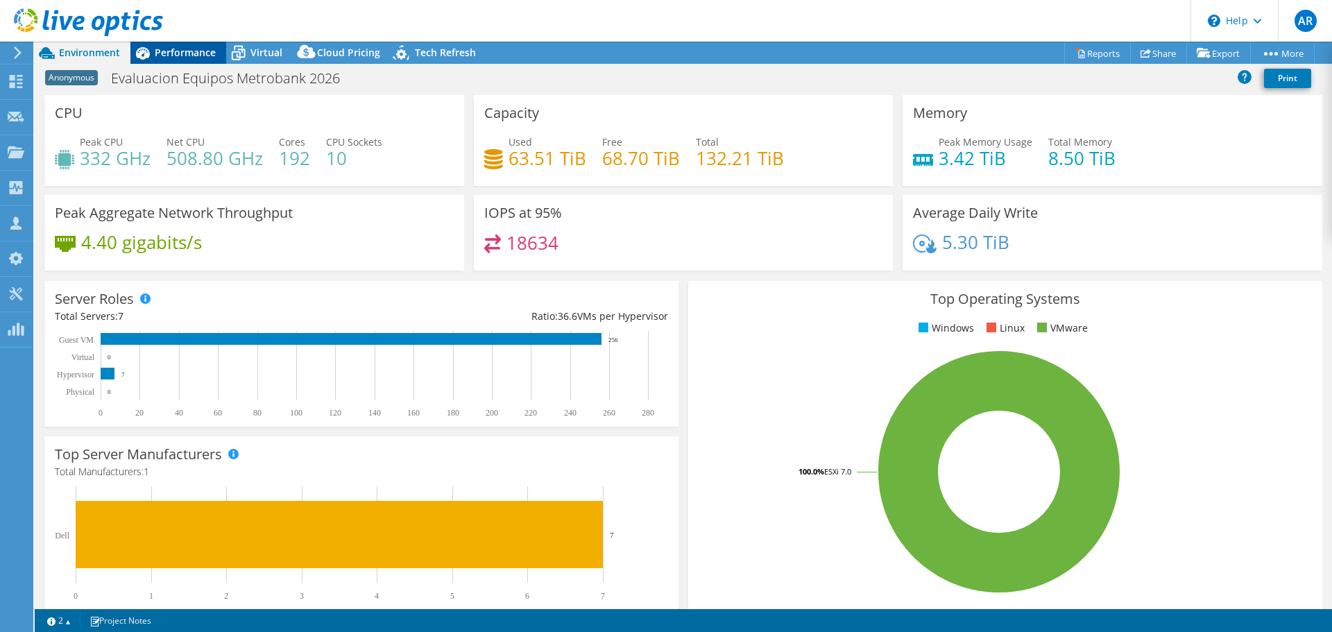
click at [174, 53] on span "Performance" at bounding box center [185, 52] width 61 height 13
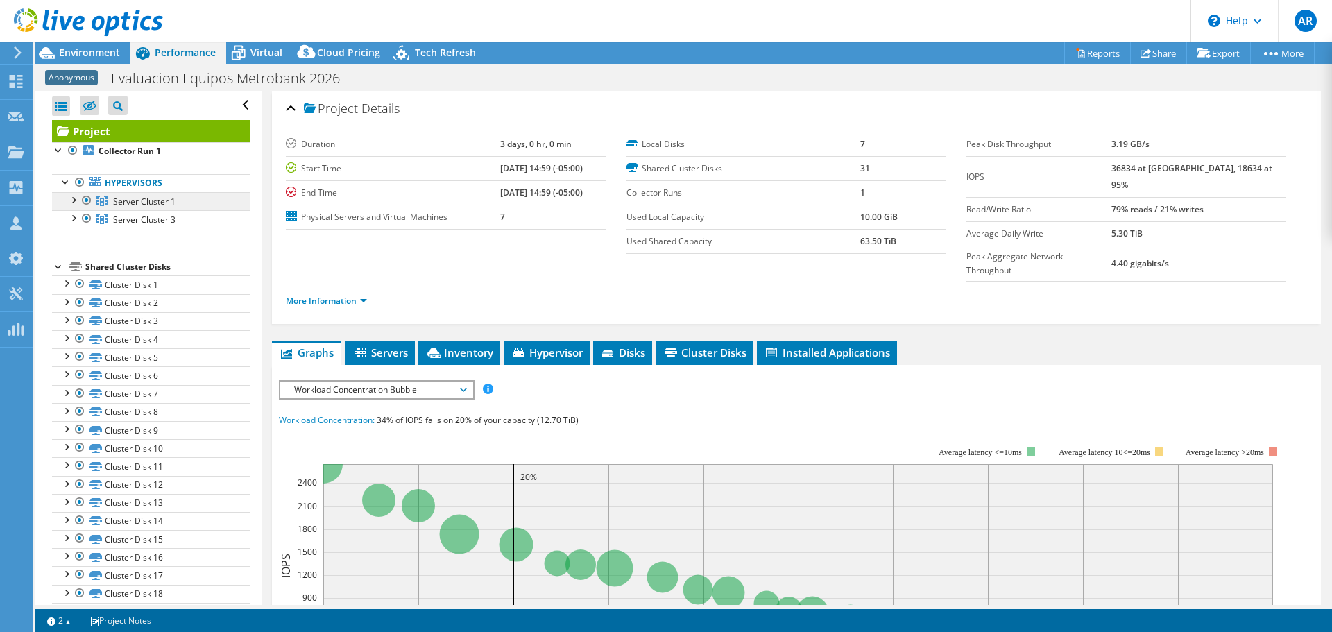
click at [65, 200] on link "Server Cluster 1" at bounding box center [151, 201] width 198 height 18
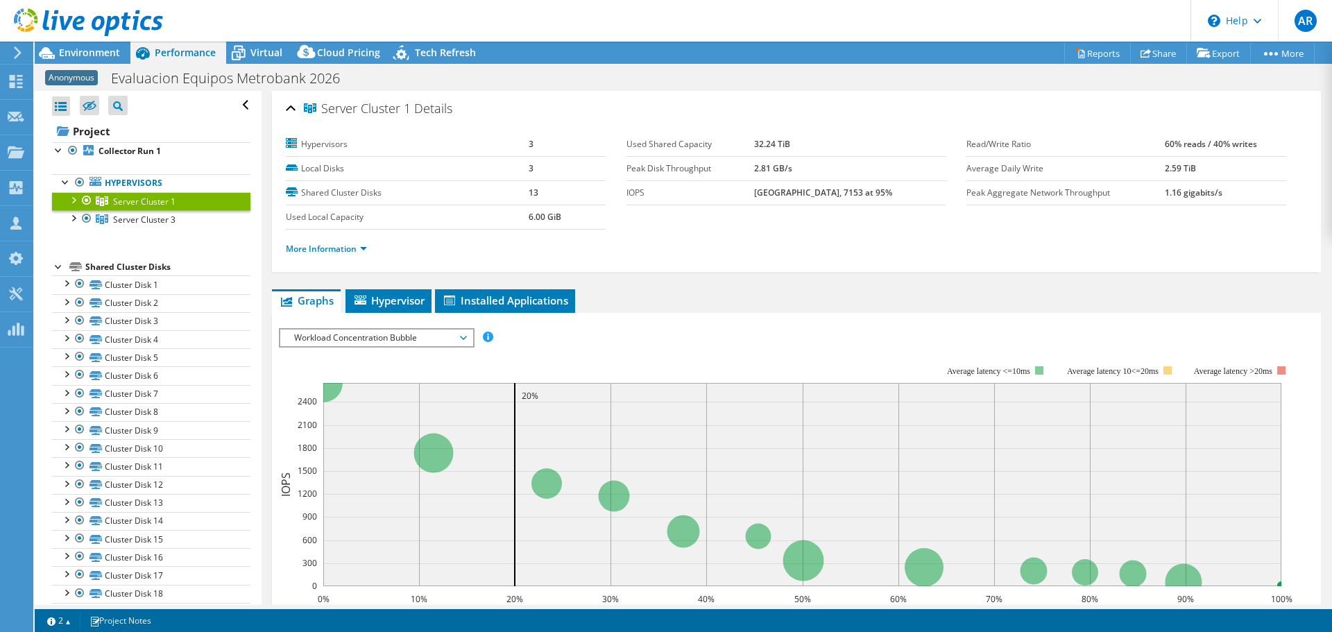
click at [72, 202] on div at bounding box center [73, 199] width 14 height 14
click at [64, 76] on span "Anonymous" at bounding box center [71, 77] width 53 height 15
click at [76, 273] on div at bounding box center [73, 272] width 14 height 14
click at [64, 78] on span "Anonymous" at bounding box center [71, 77] width 53 height 15
click at [1155, 54] on link "Share" at bounding box center [1158, 53] width 57 height 22
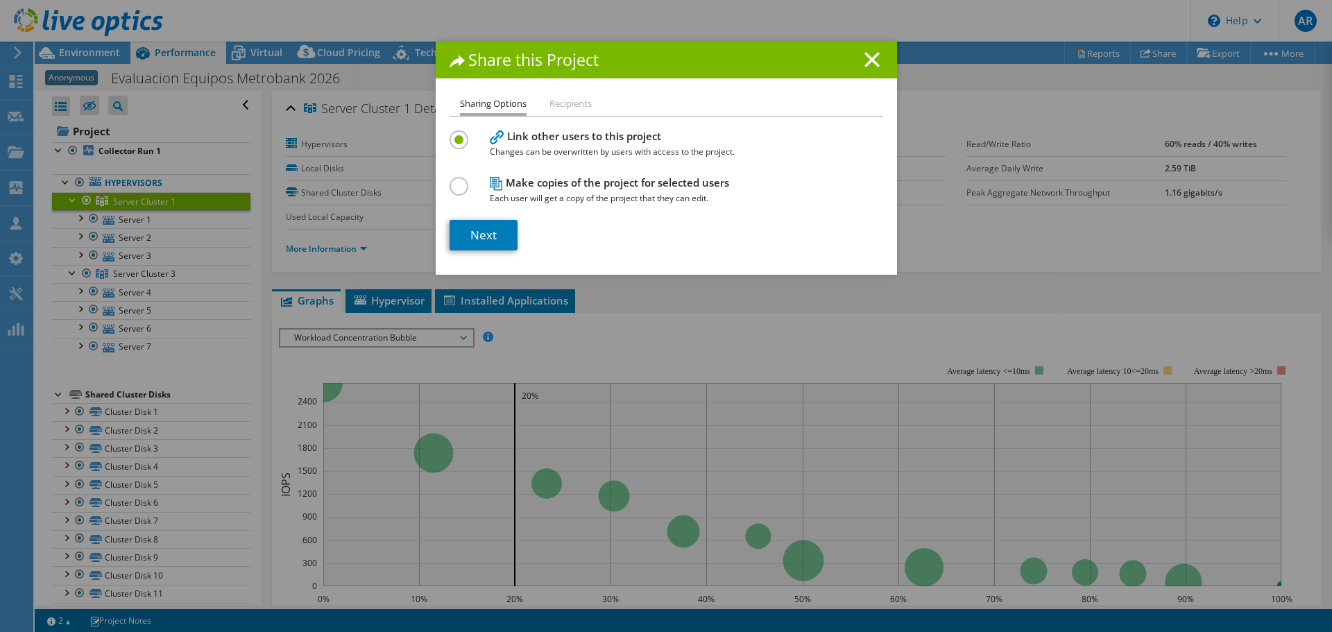
click at [579, 100] on li "Recipients" at bounding box center [570, 104] width 42 height 17
click at [561, 105] on li "Recipients" at bounding box center [570, 104] width 42 height 17
click at [515, 185] on h4 "Make copies of the project for selected users Each user will get a copy of the …" at bounding box center [663, 190] width 347 height 31
click at [559, 100] on li "Recipients" at bounding box center [570, 104] width 42 height 17
click at [479, 106] on li "Sharing Options" at bounding box center [493, 106] width 67 height 20
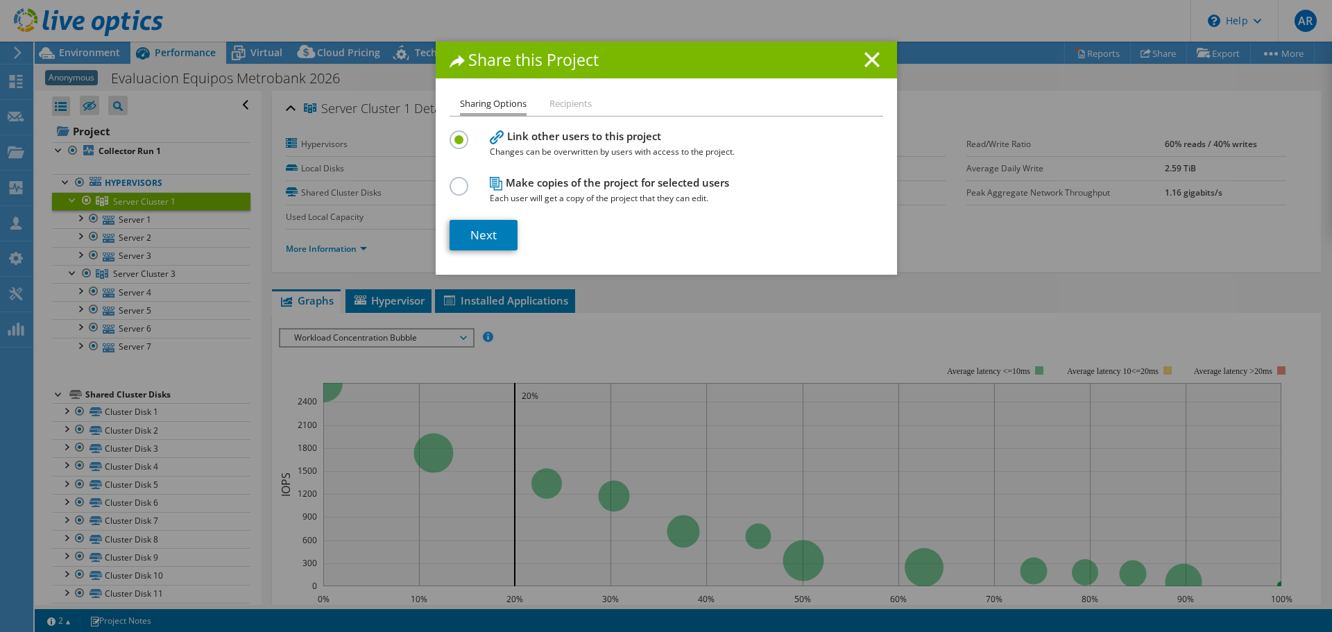
click at [450, 180] on label at bounding box center [462, 178] width 24 height 3
click at [0, 0] on input "radio" at bounding box center [0, 0] width 0 height 0
click at [869, 60] on line at bounding box center [872, 60] width 14 height 14
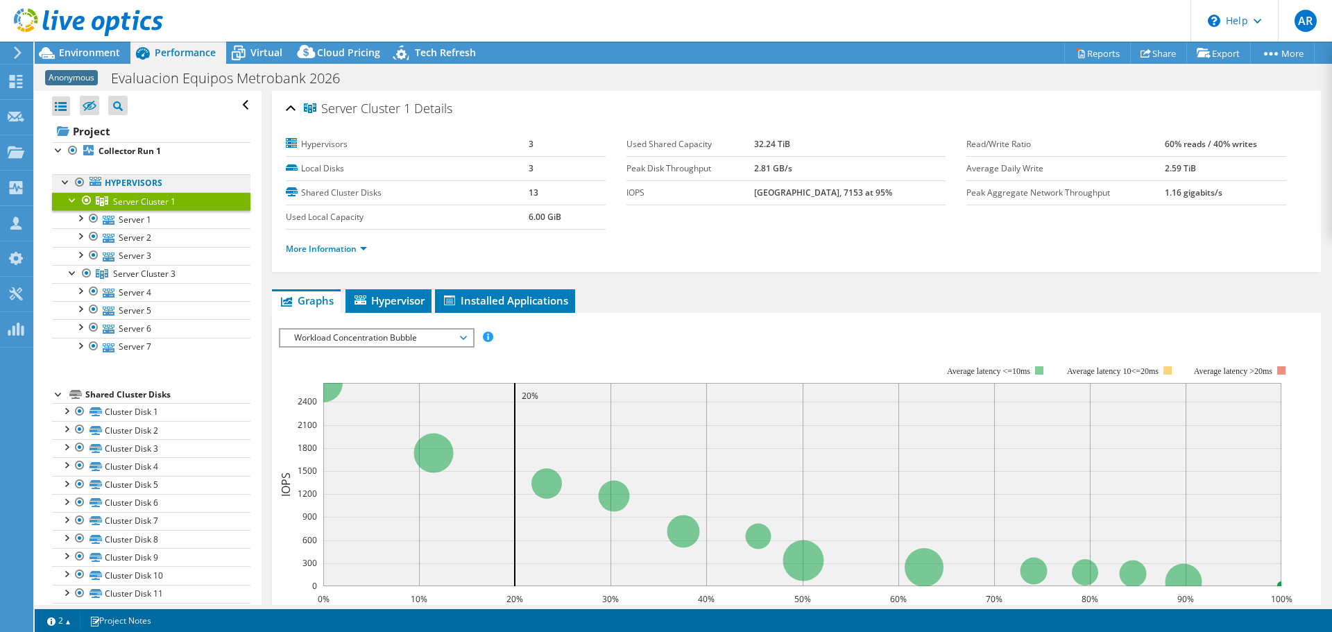
click at [144, 184] on link "Hypervisors" at bounding box center [151, 183] width 198 height 18
click at [93, 108] on icon at bounding box center [90, 106] width 14 height 10
click at [0, 0] on input "checkbox" at bounding box center [0, 0] width 0 height 0
click at [93, 108] on icon at bounding box center [90, 106] width 14 height 10
click at [0, 0] on input "checkbox" at bounding box center [0, 0] width 0 height 0
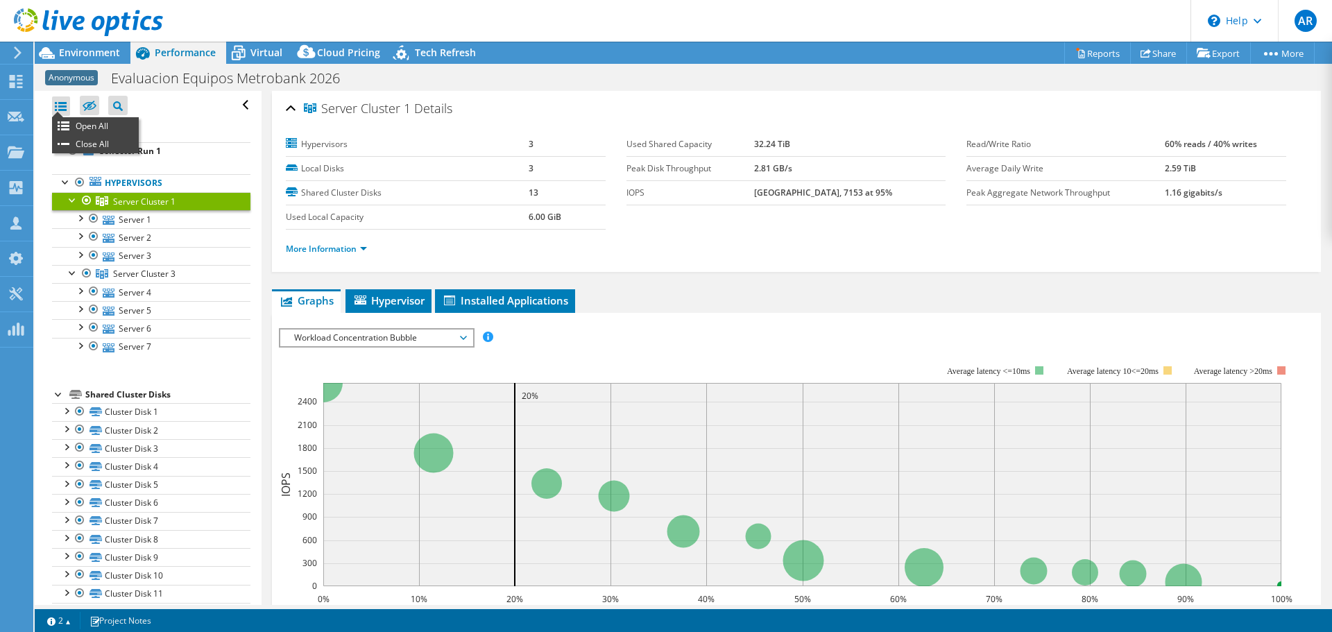
click at [57, 99] on div at bounding box center [61, 105] width 18 height 19
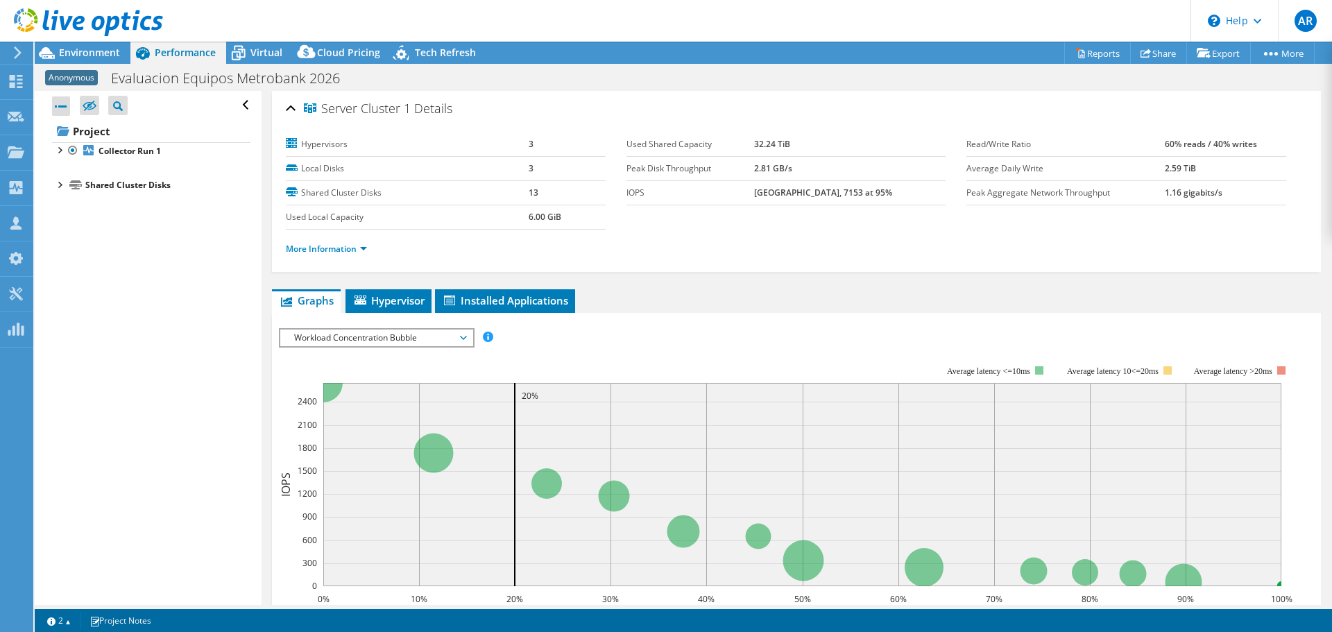
click at [57, 99] on div at bounding box center [61, 105] width 18 height 19
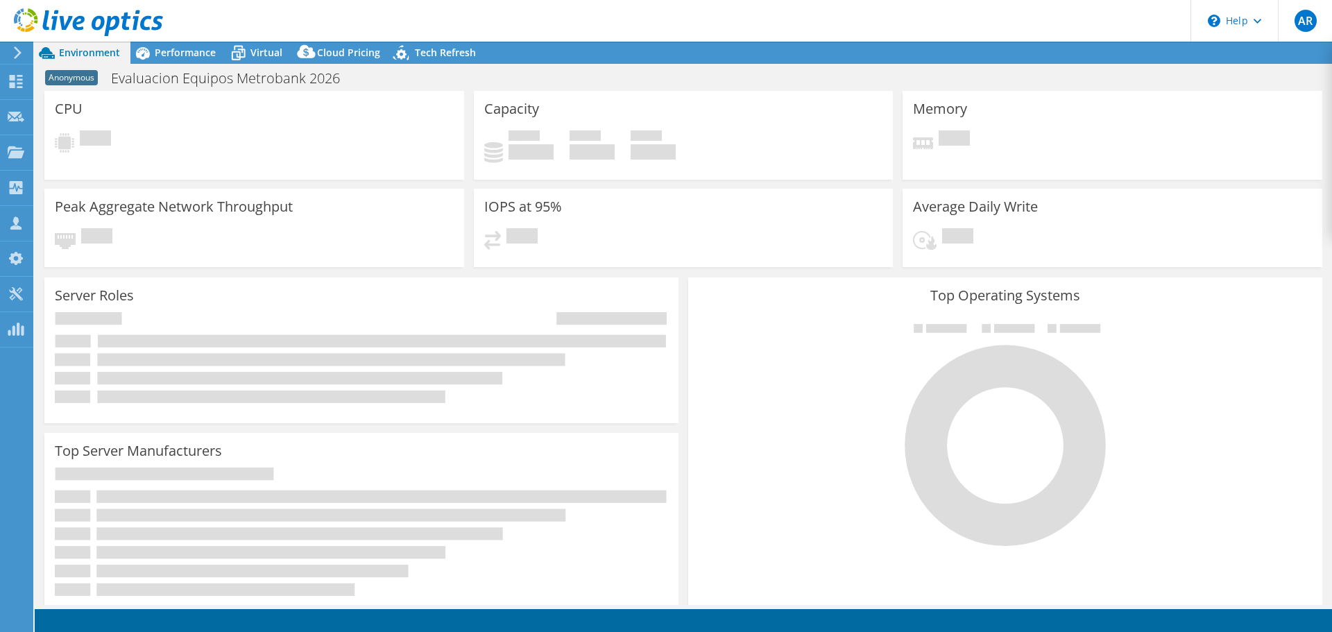
select select "USD"
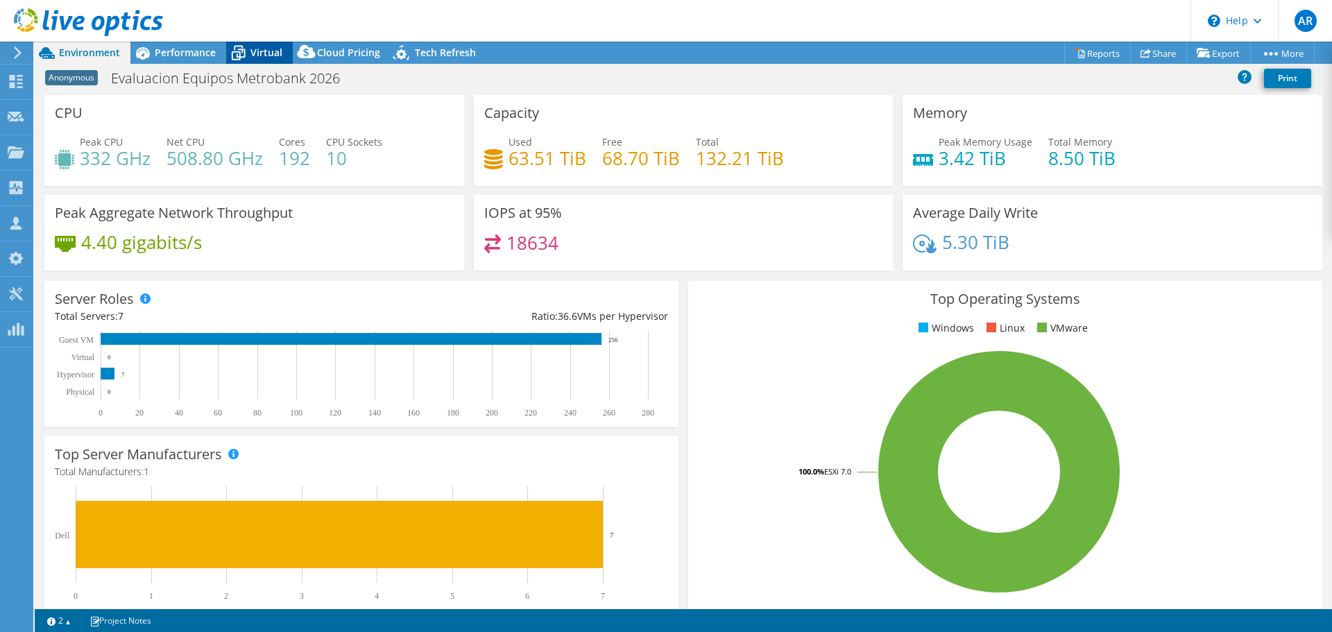
click at [262, 54] on span "Virtual" at bounding box center [266, 52] width 32 height 13
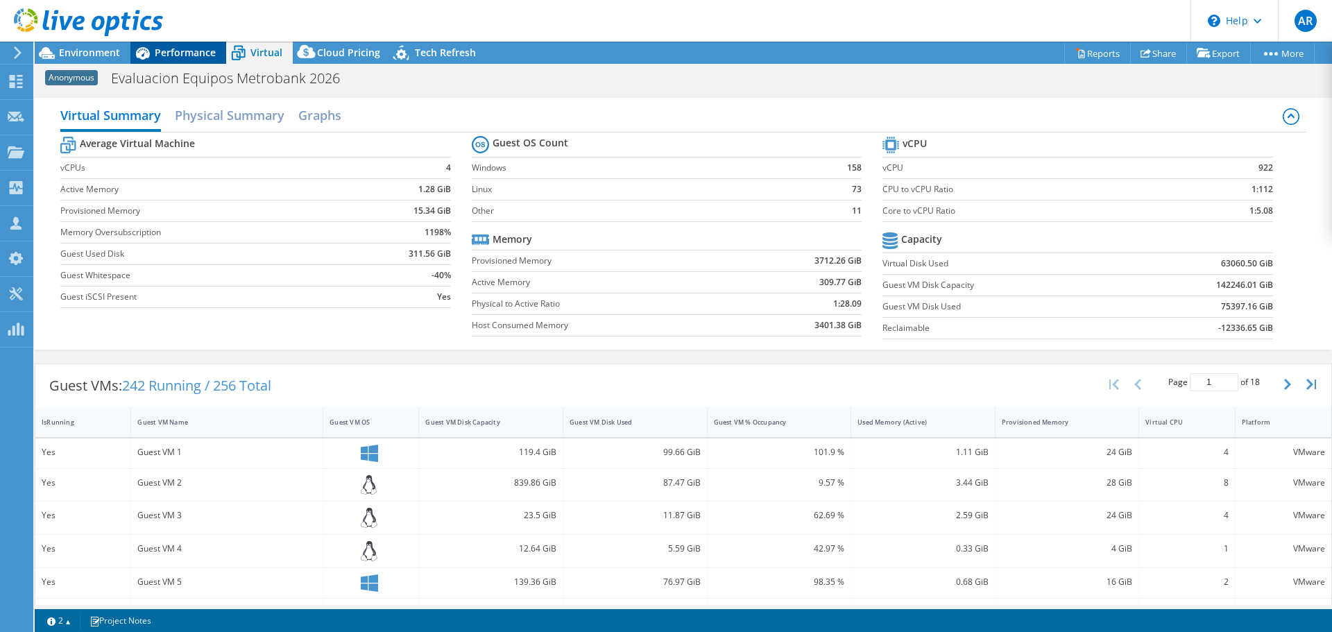
click at [183, 51] on span "Performance" at bounding box center [185, 52] width 61 height 13
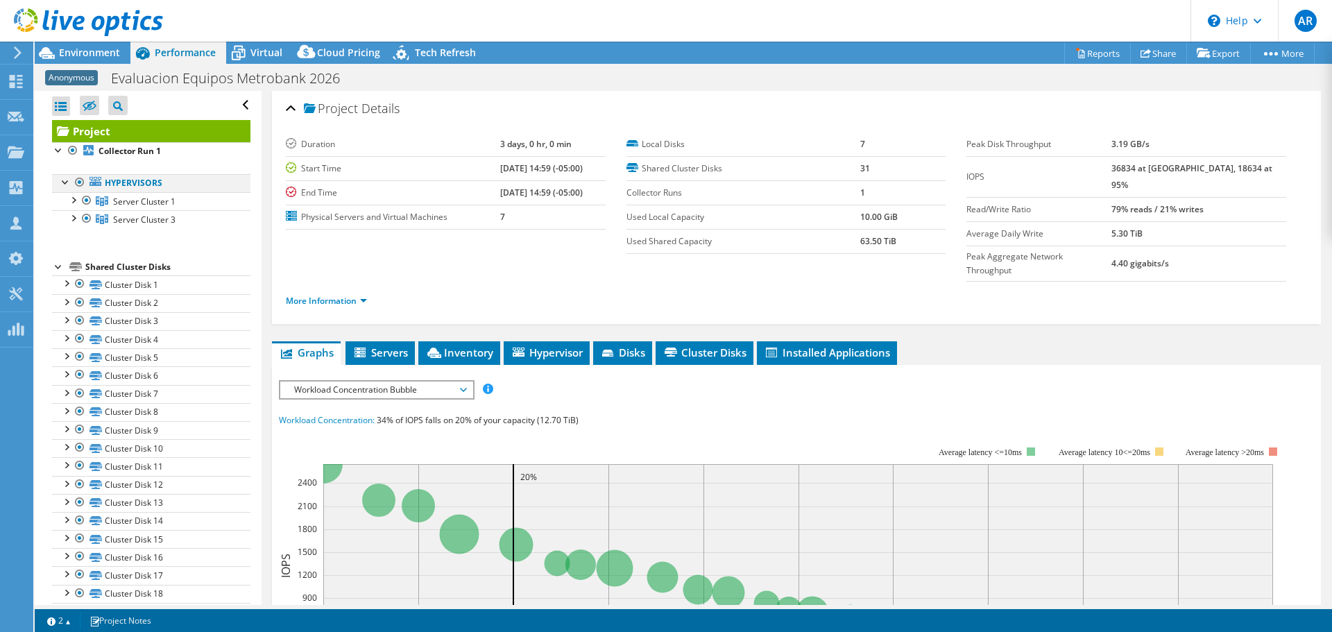
click at [64, 182] on div at bounding box center [66, 181] width 14 height 14
click at [76, 204] on div at bounding box center [73, 199] width 14 height 14
click at [75, 277] on div at bounding box center [73, 272] width 14 height 14
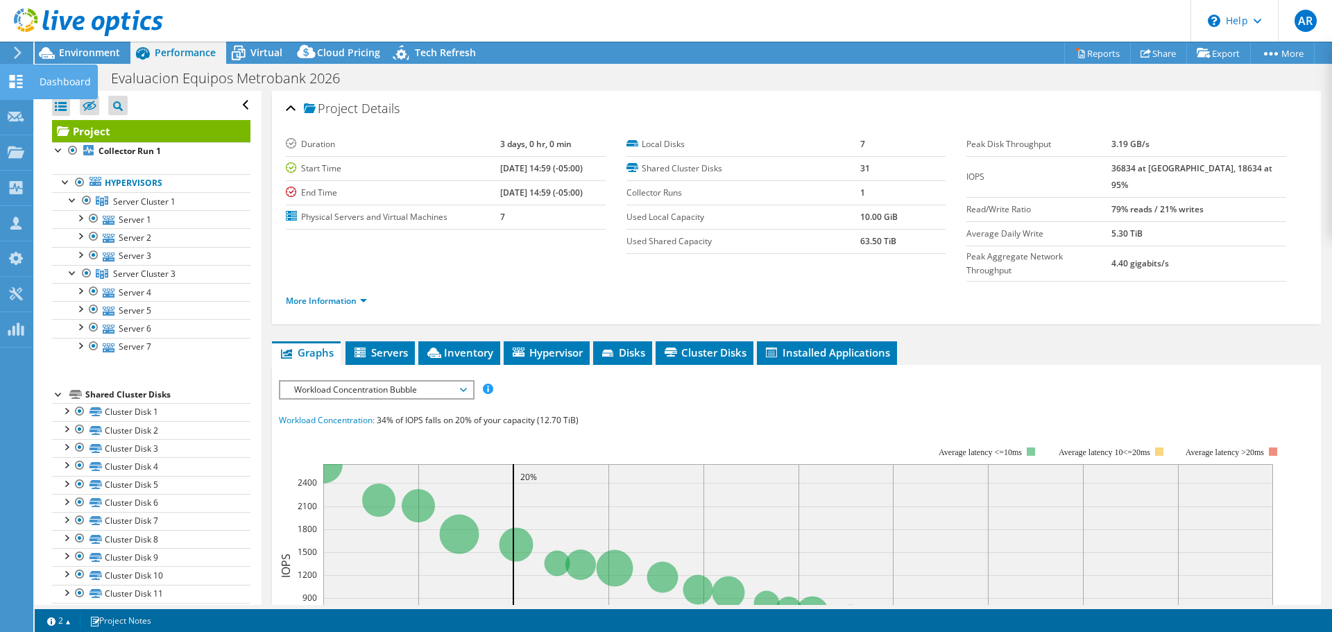
click at [10, 87] on use at bounding box center [16, 81] width 13 height 13
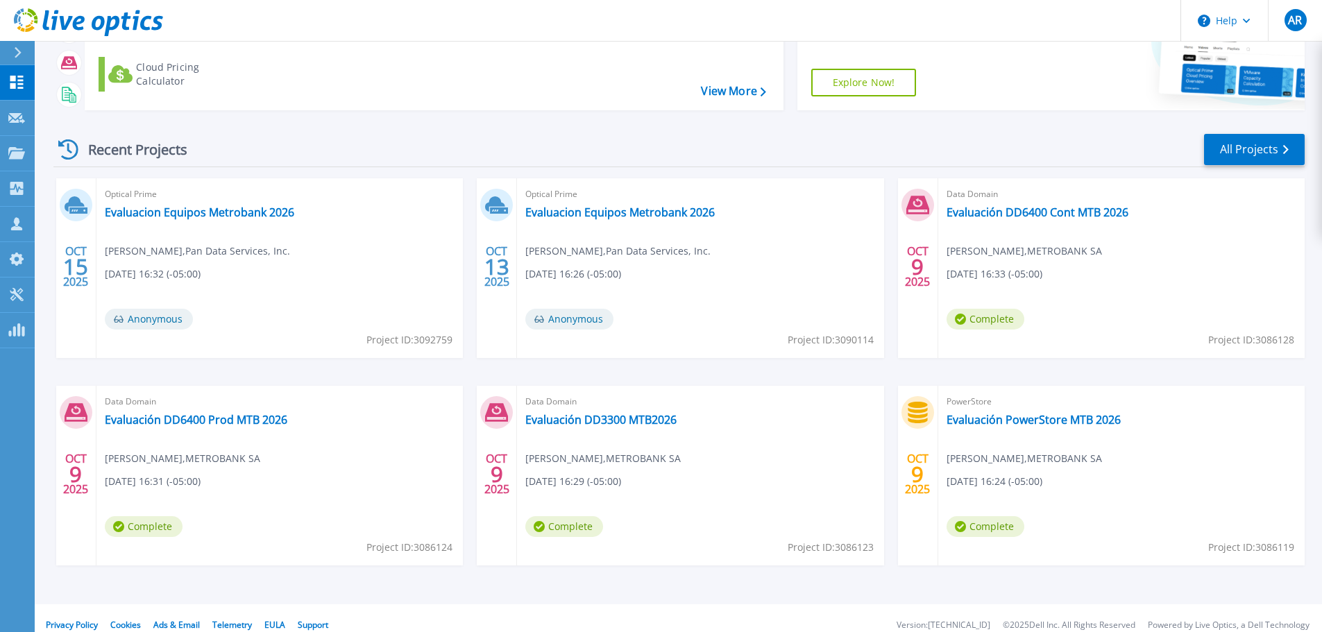
scroll to position [137, 0]
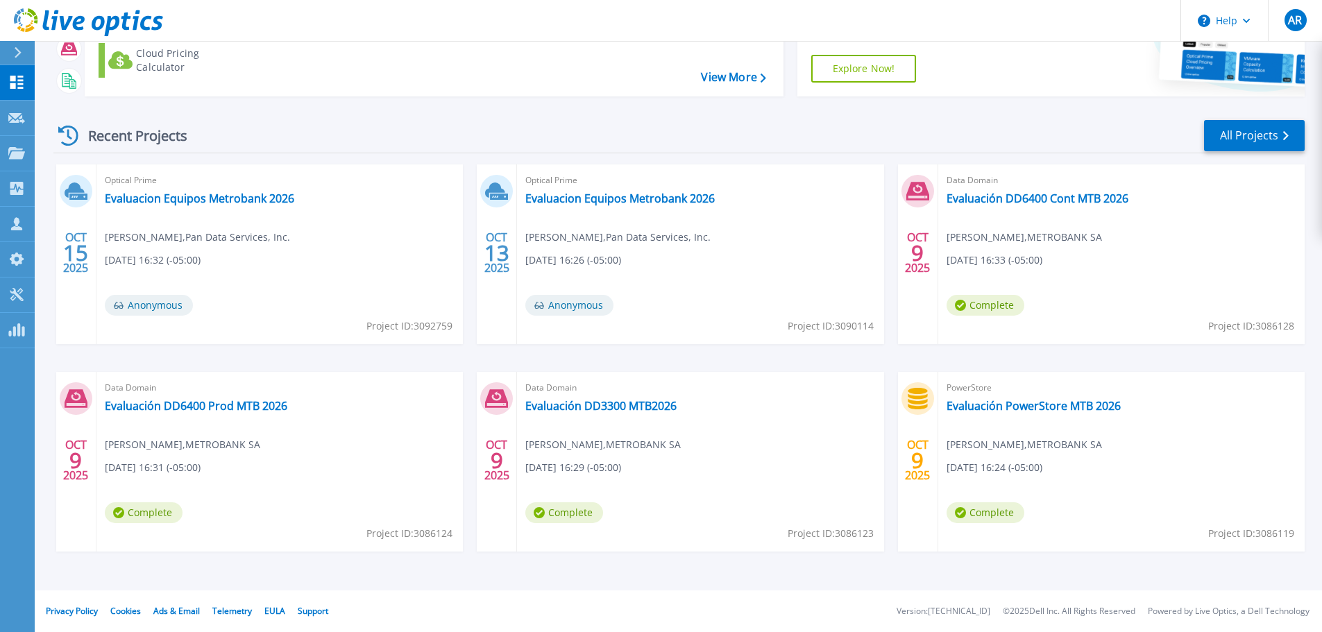
click at [579, 296] on span "Anonymous" at bounding box center [569, 305] width 88 height 21
click at [558, 307] on span "Anonymous" at bounding box center [569, 305] width 88 height 21
click at [611, 204] on link "Evaluacion Equipos Metrobank 2026" at bounding box center [619, 198] width 189 height 14
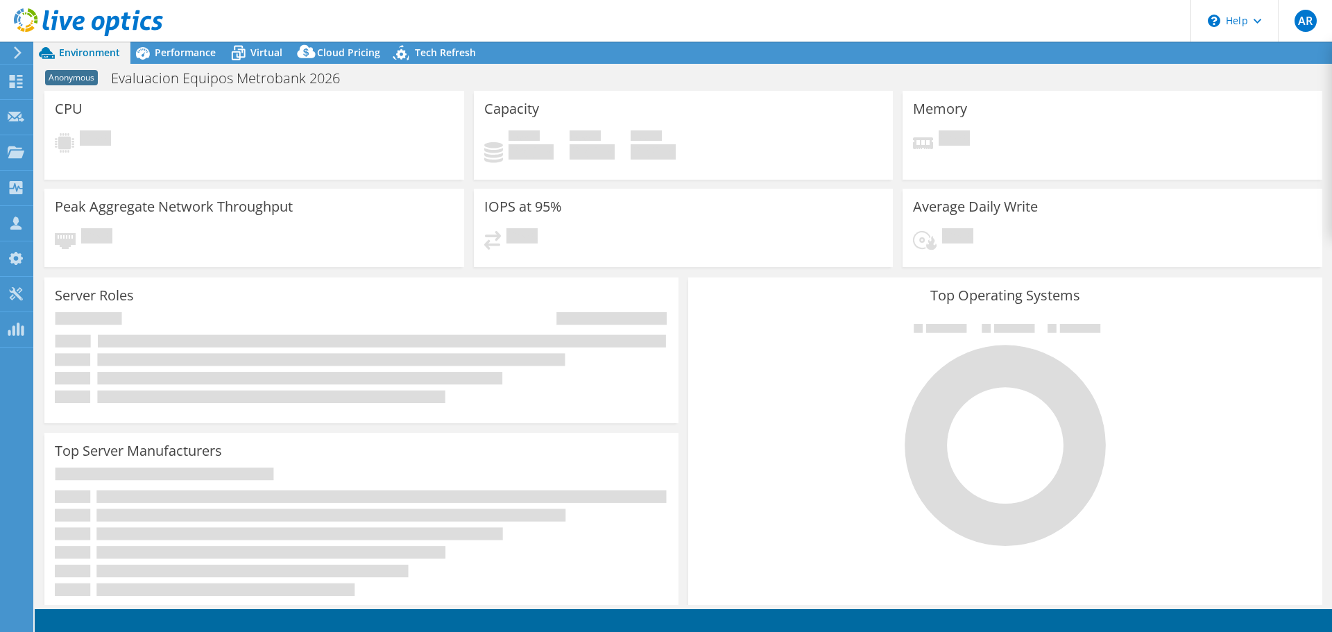
select select "USD"
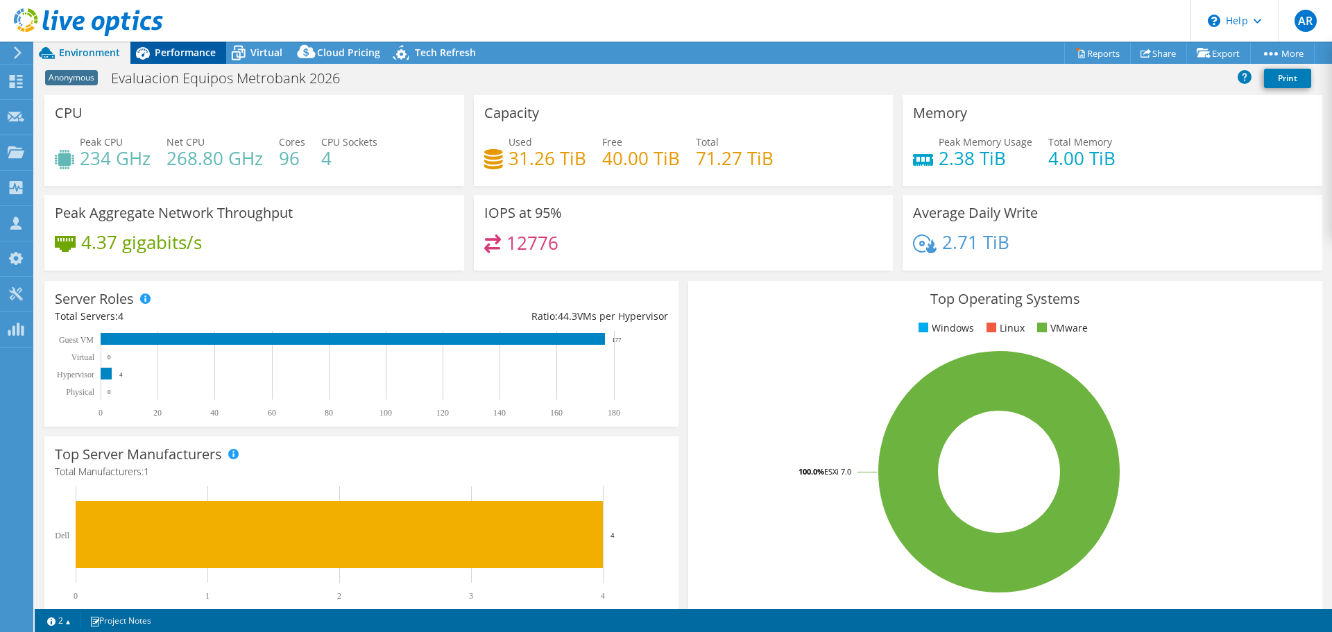
click at [169, 55] on span "Performance" at bounding box center [185, 52] width 61 height 13
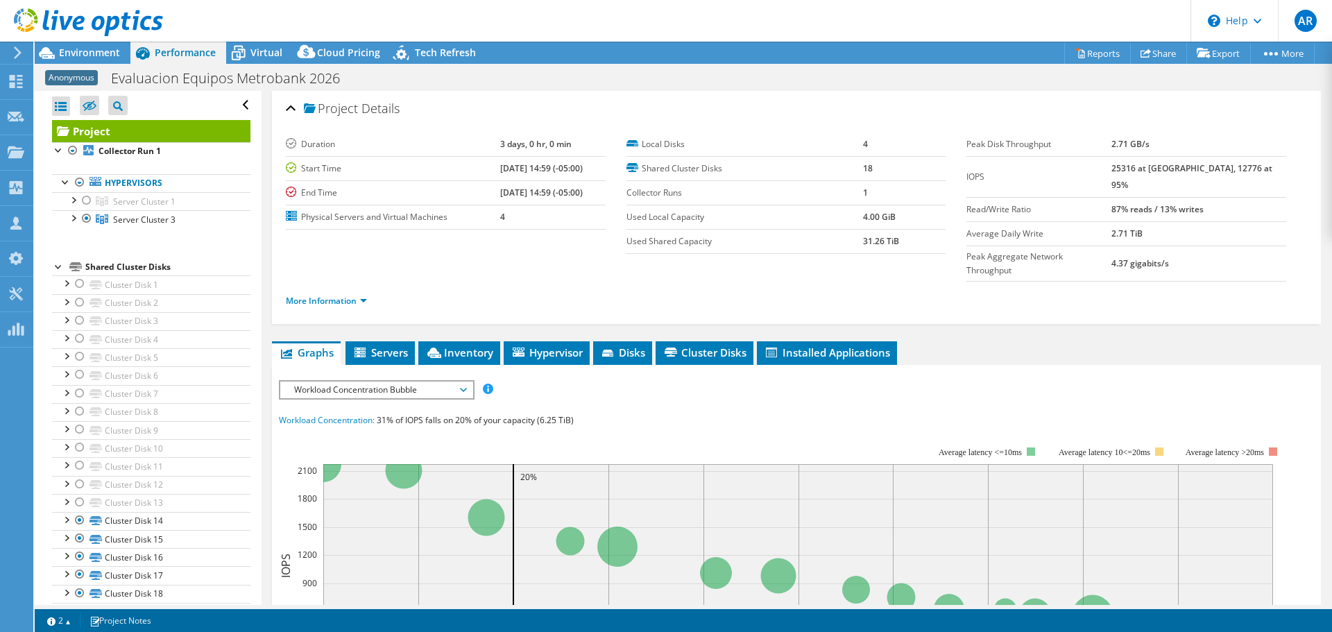
click at [78, 78] on span "Anonymous" at bounding box center [71, 77] width 53 height 15
click at [71, 201] on div at bounding box center [73, 199] width 14 height 14
click at [77, 271] on div at bounding box center [73, 272] width 14 height 14
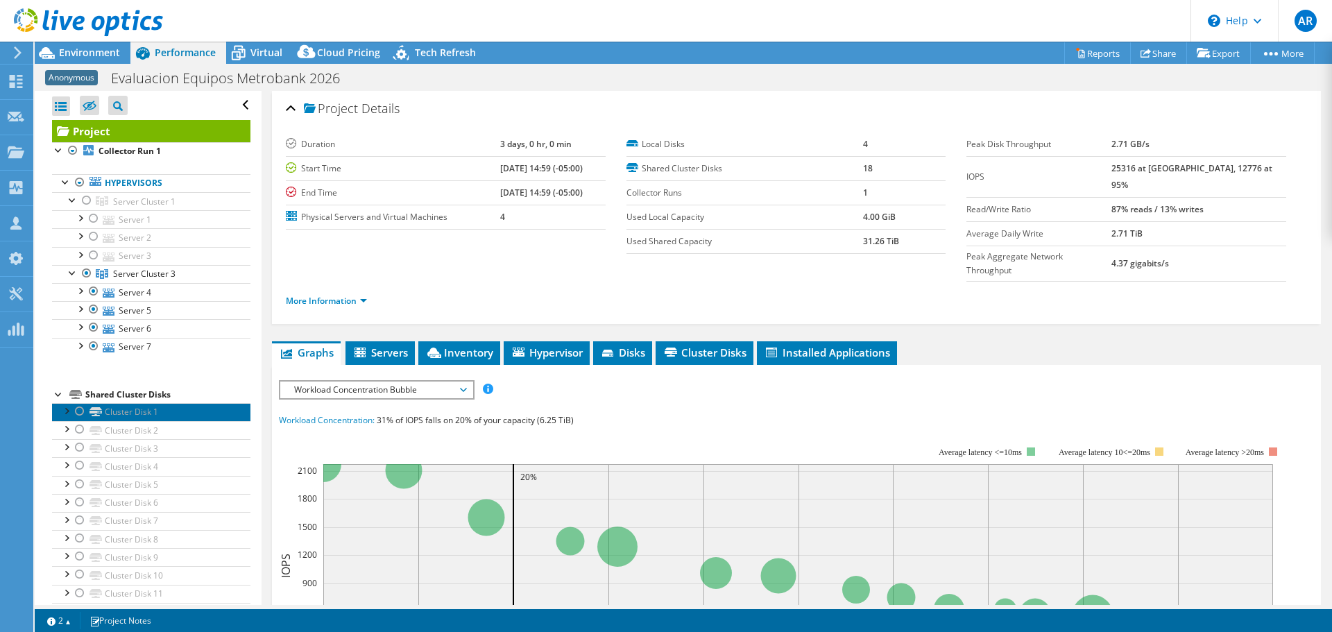
click at [135, 414] on link "Cluster Disk 1" at bounding box center [151, 412] width 198 height 18
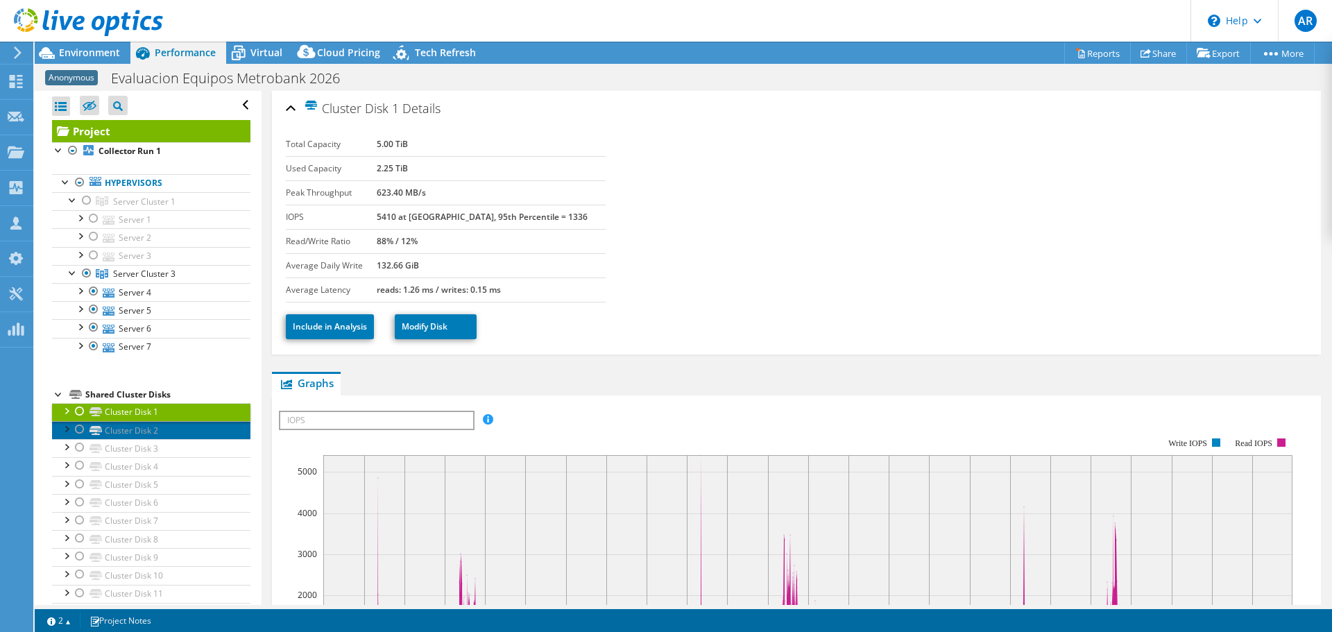
click at [130, 436] on link "Cluster Disk 2" at bounding box center [151, 430] width 198 height 18
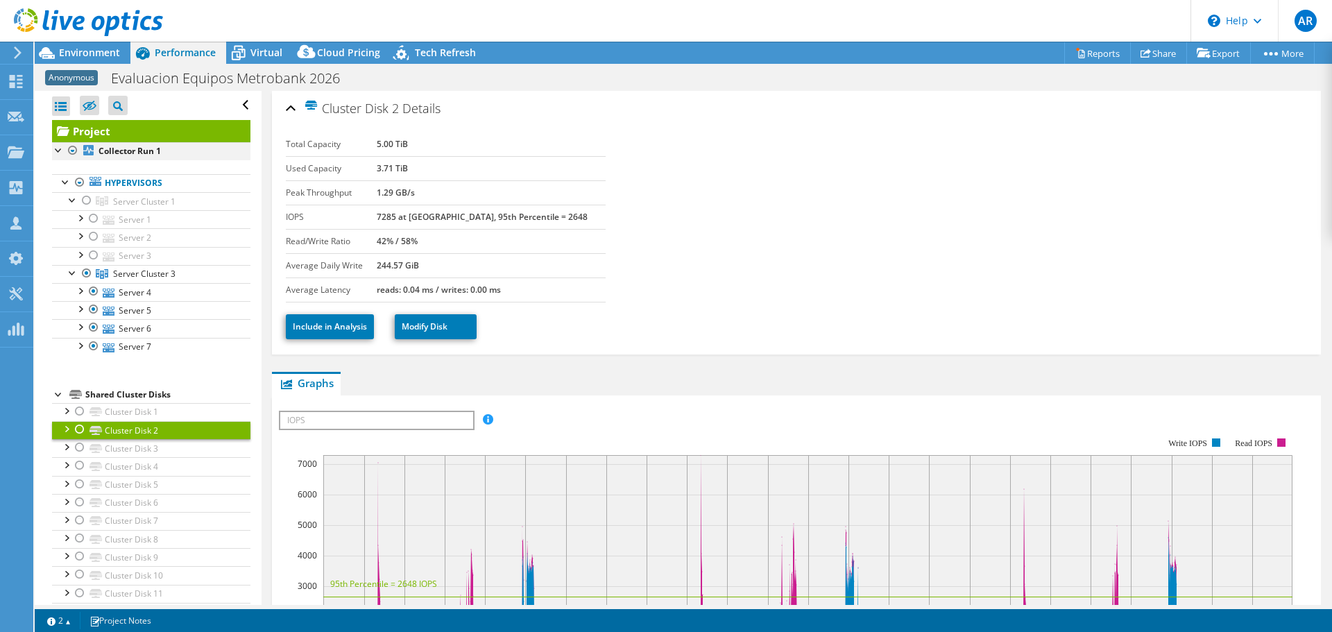
click at [74, 148] on div at bounding box center [73, 150] width 14 height 17
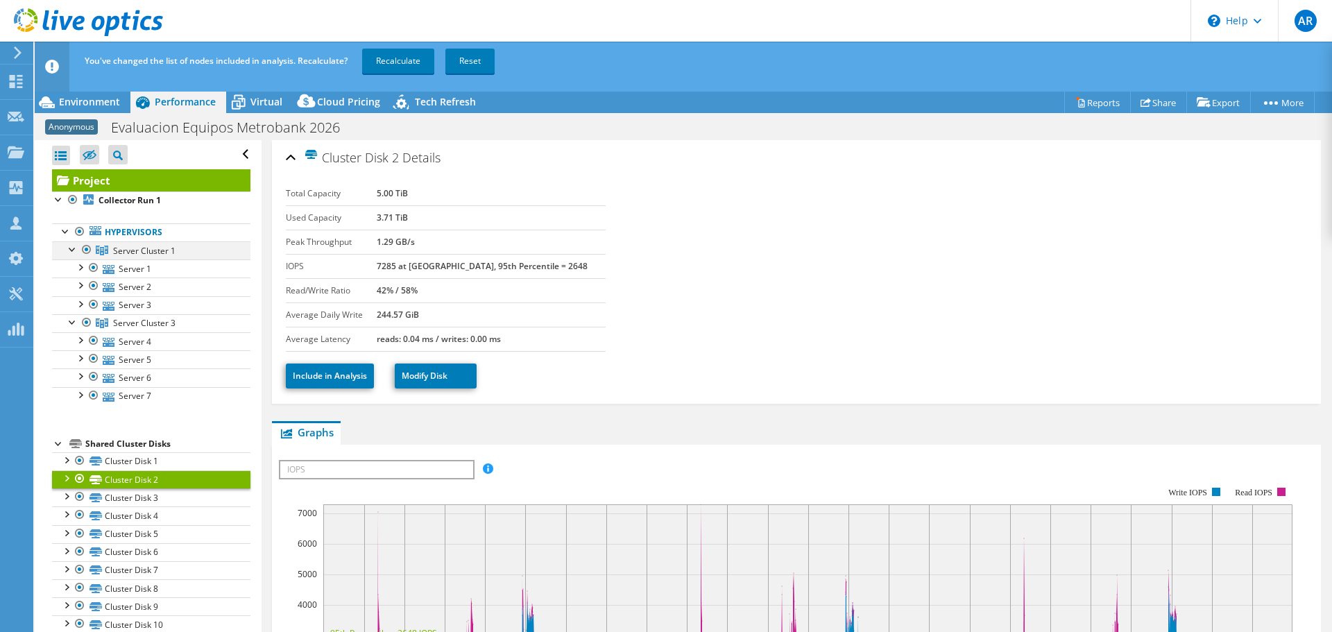
click at [69, 247] on div at bounding box center [73, 248] width 14 height 14
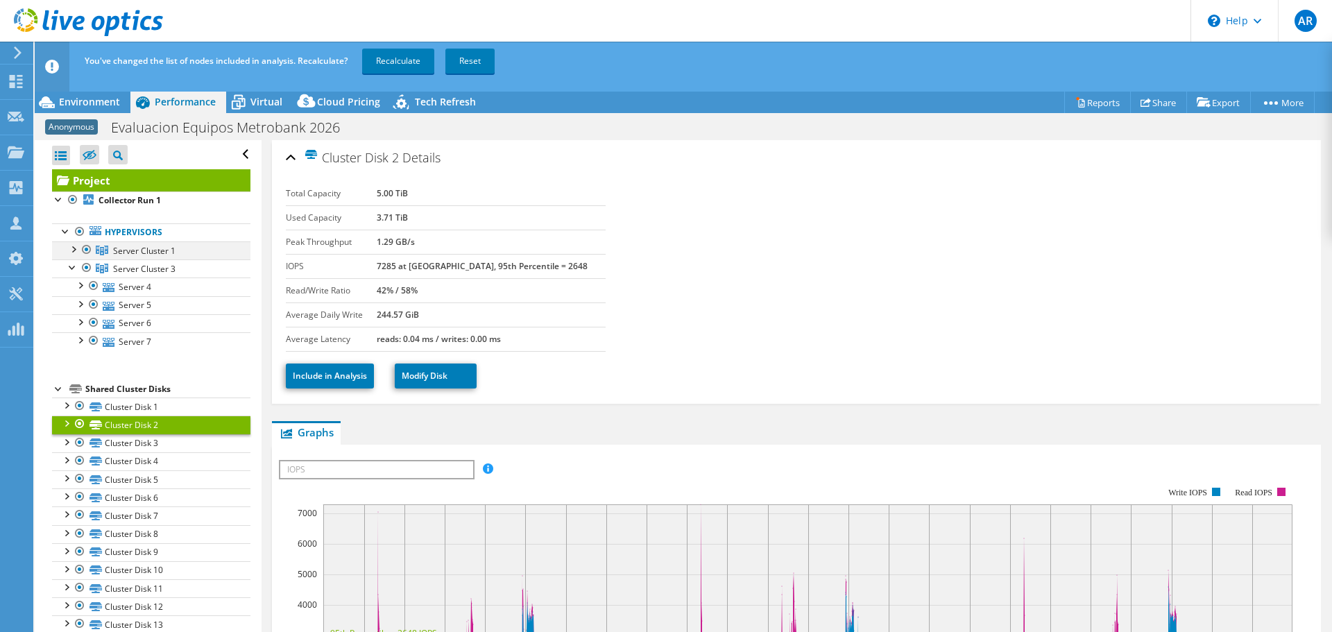
click at [69, 247] on div at bounding box center [73, 248] width 14 height 14
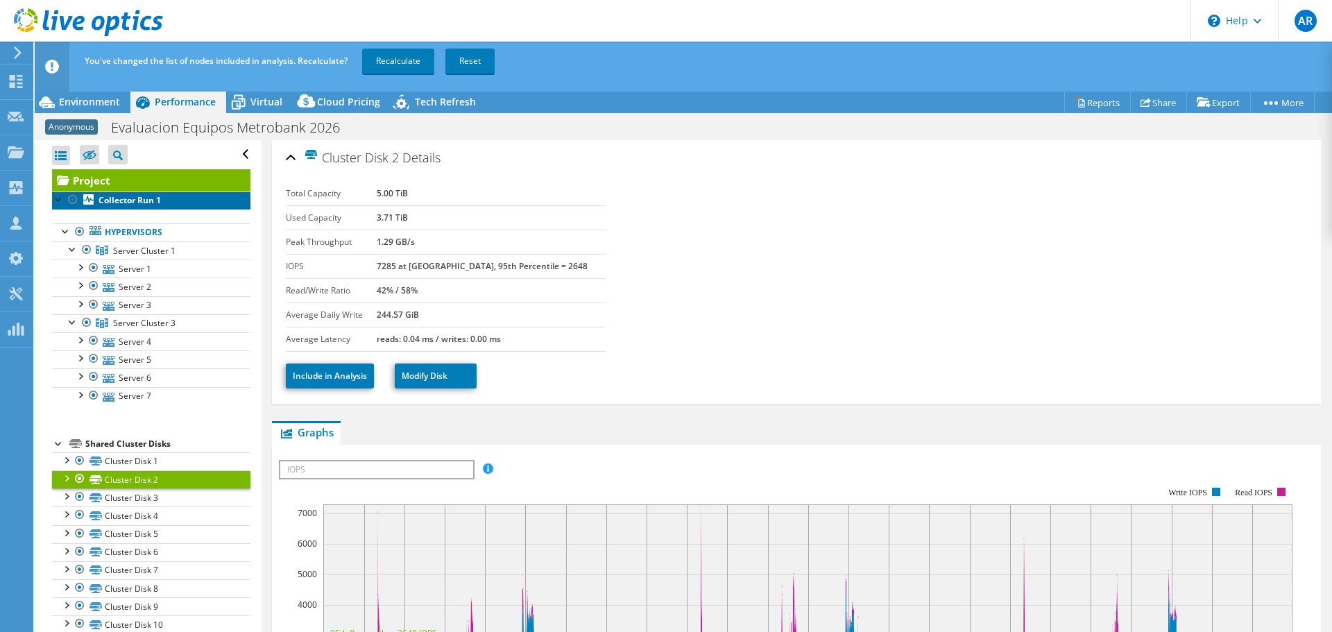
click at [99, 198] on b "Collector Run 1" at bounding box center [130, 200] width 62 height 12
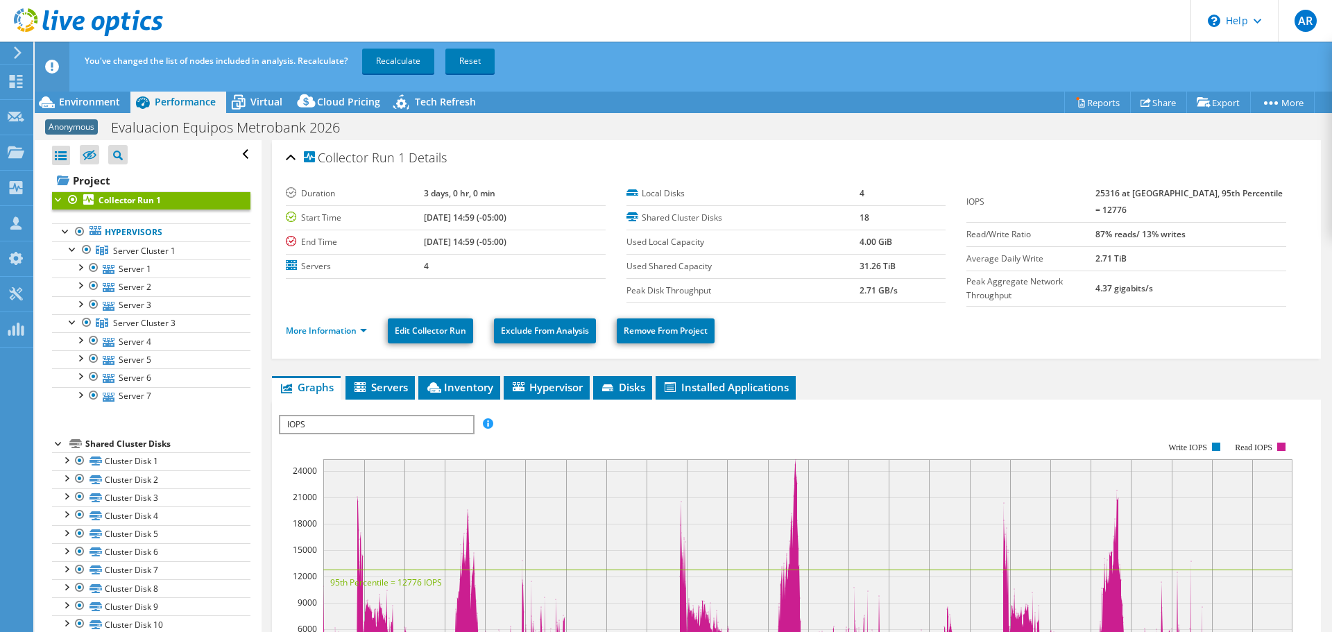
click at [58, 201] on div at bounding box center [59, 198] width 14 height 14
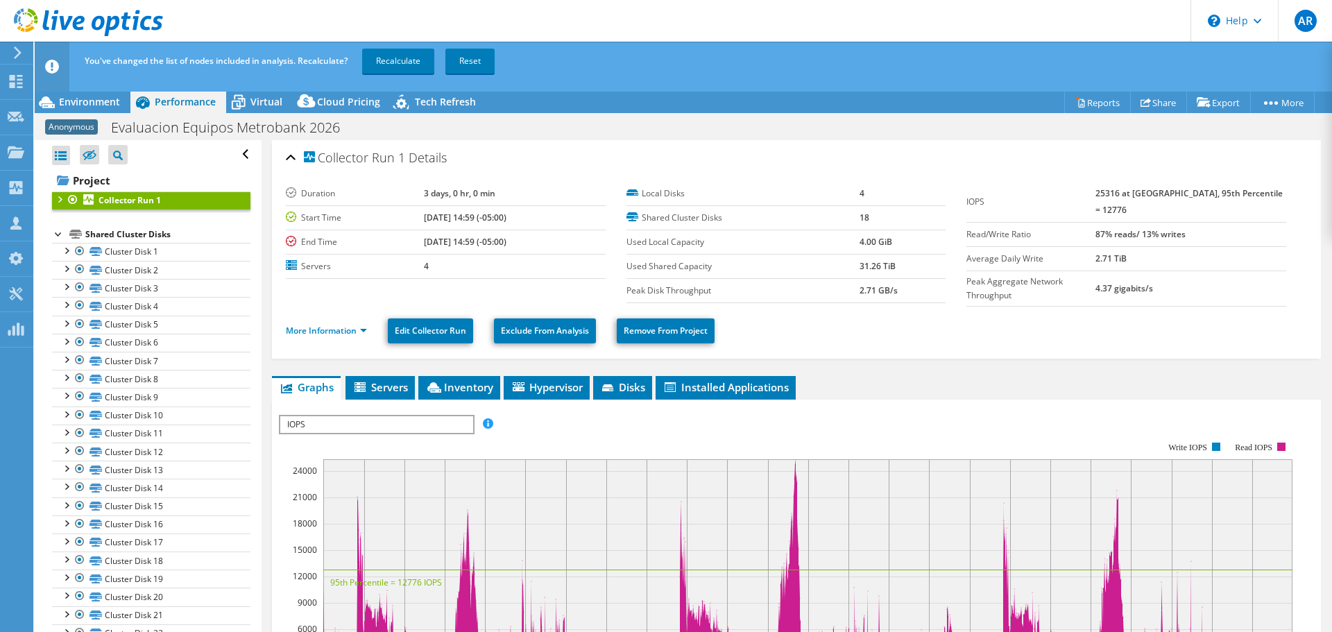
click at [58, 201] on div at bounding box center [59, 198] width 14 height 14
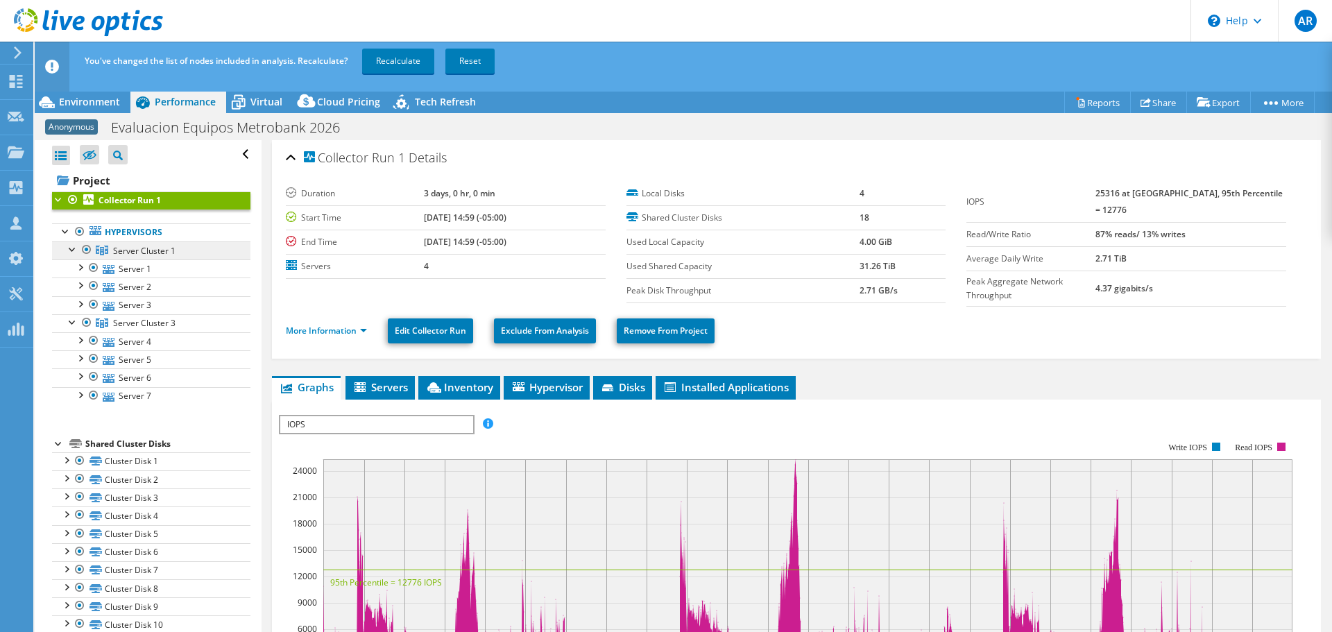
click at [141, 252] on span "Server Cluster 1" at bounding box center [144, 251] width 62 height 12
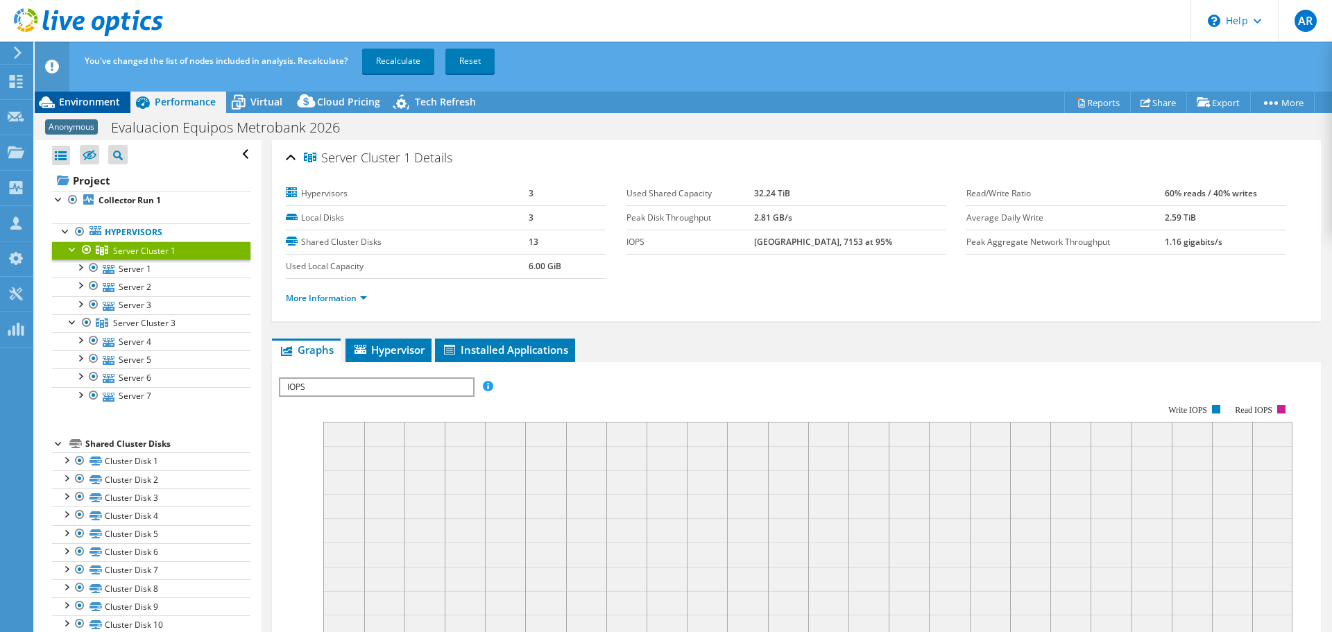
click at [93, 101] on span "Environment" at bounding box center [89, 101] width 61 height 13
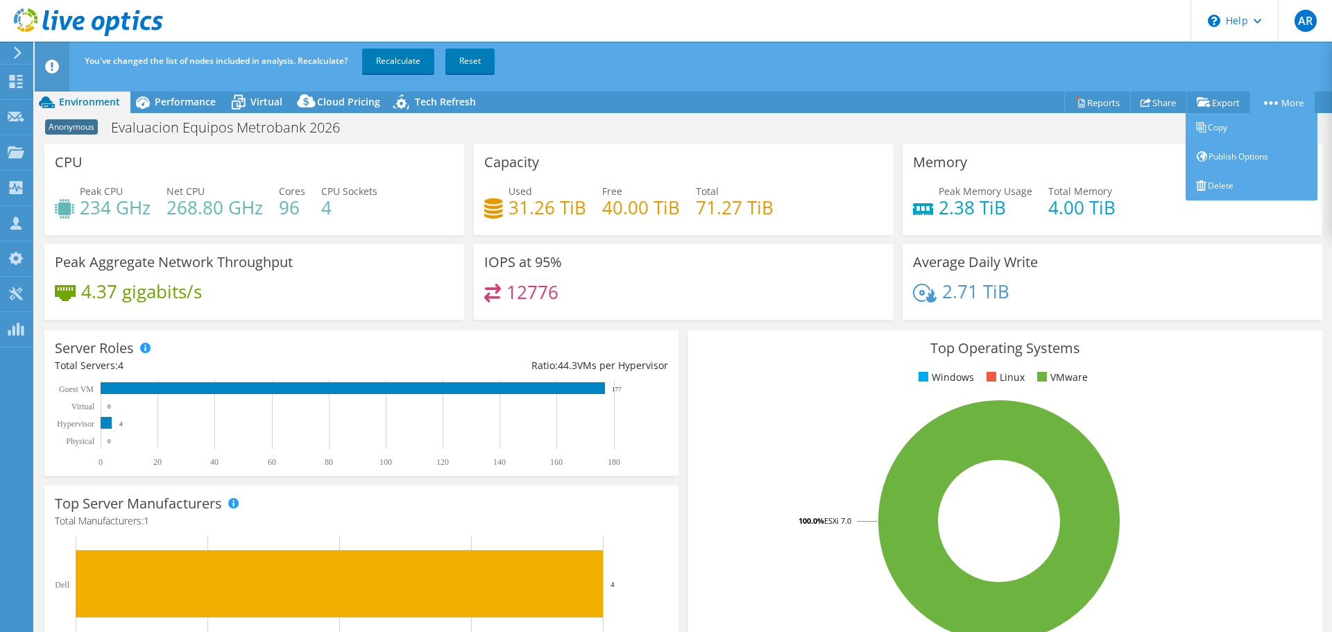
click at [1297, 104] on link "More" at bounding box center [1282, 103] width 65 height 22
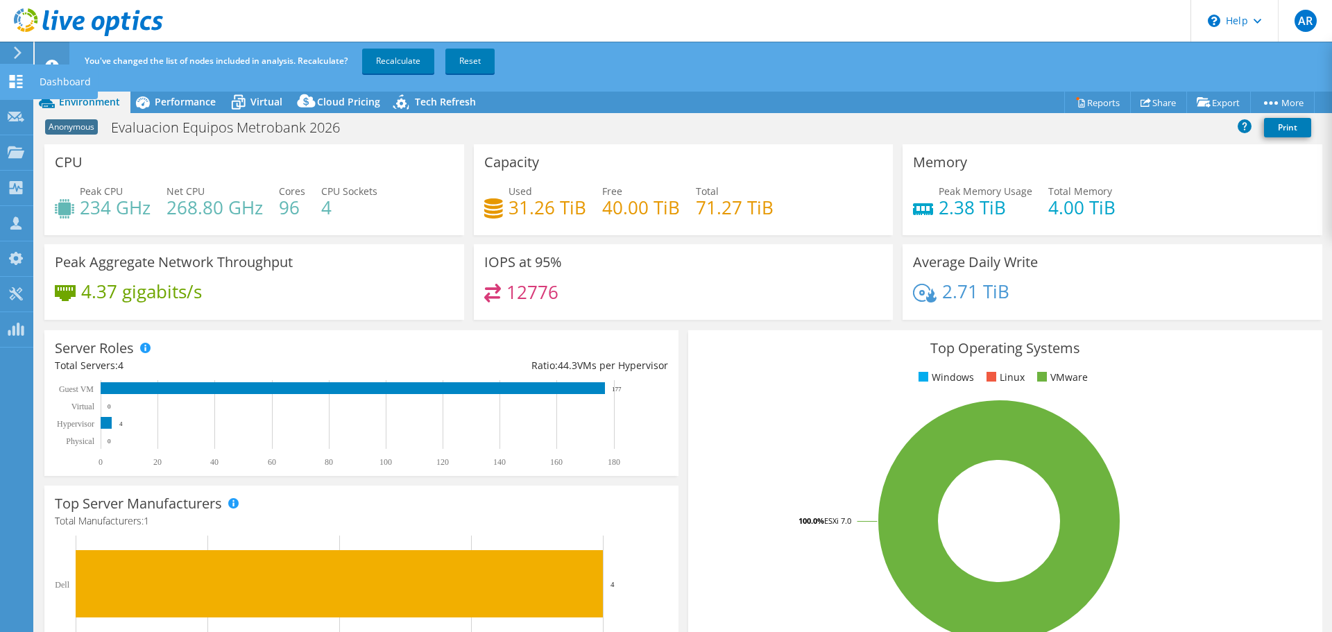
click at [8, 75] on icon at bounding box center [16, 81] width 17 height 13
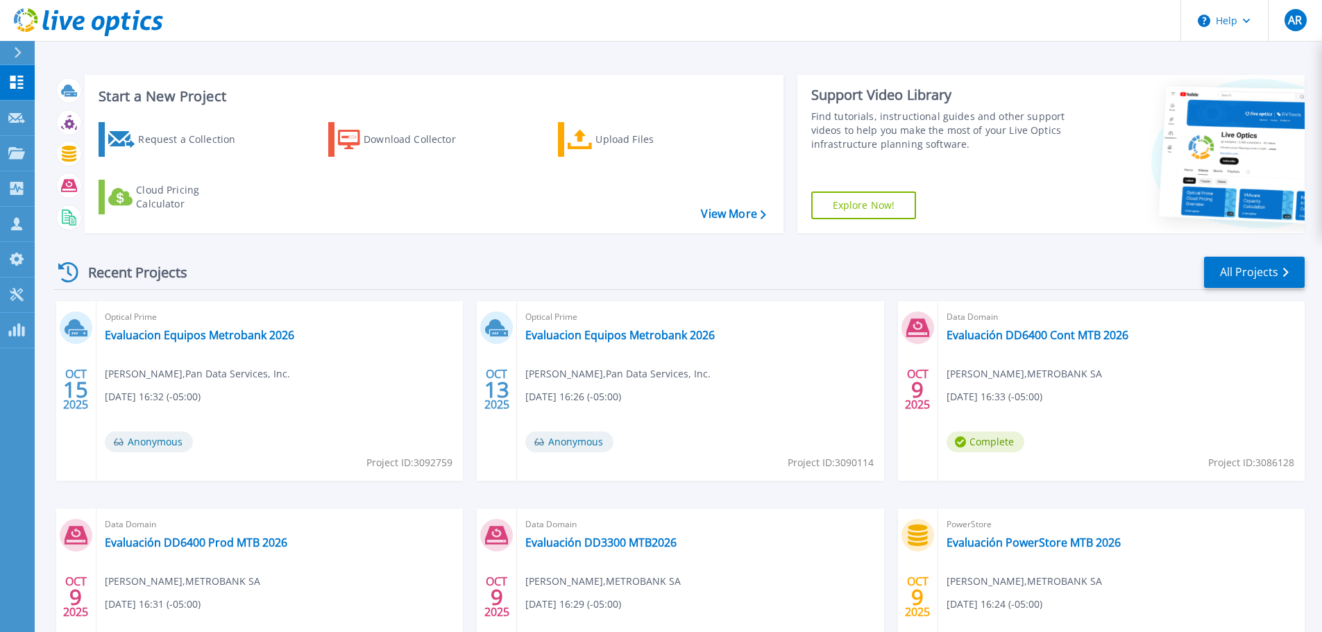
click at [113, 441] on icon at bounding box center [118, 441] width 11 height 11
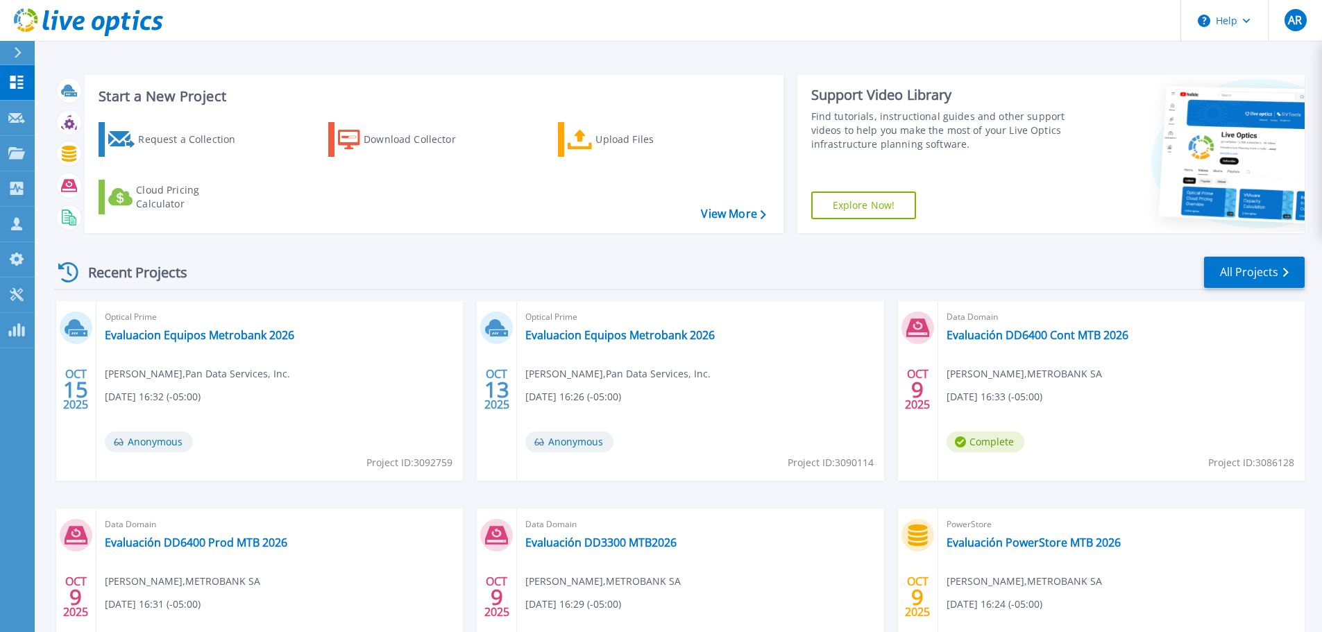
click at [117, 438] on circle at bounding box center [118, 441] width 11 height 11
drag, startPoint x: 117, startPoint y: 438, endPoint x: 123, endPoint y: 446, distance: 9.9
click at [117, 438] on circle at bounding box center [118, 441] width 11 height 11
click at [1236, 273] on link "All Projects" at bounding box center [1254, 272] width 101 height 31
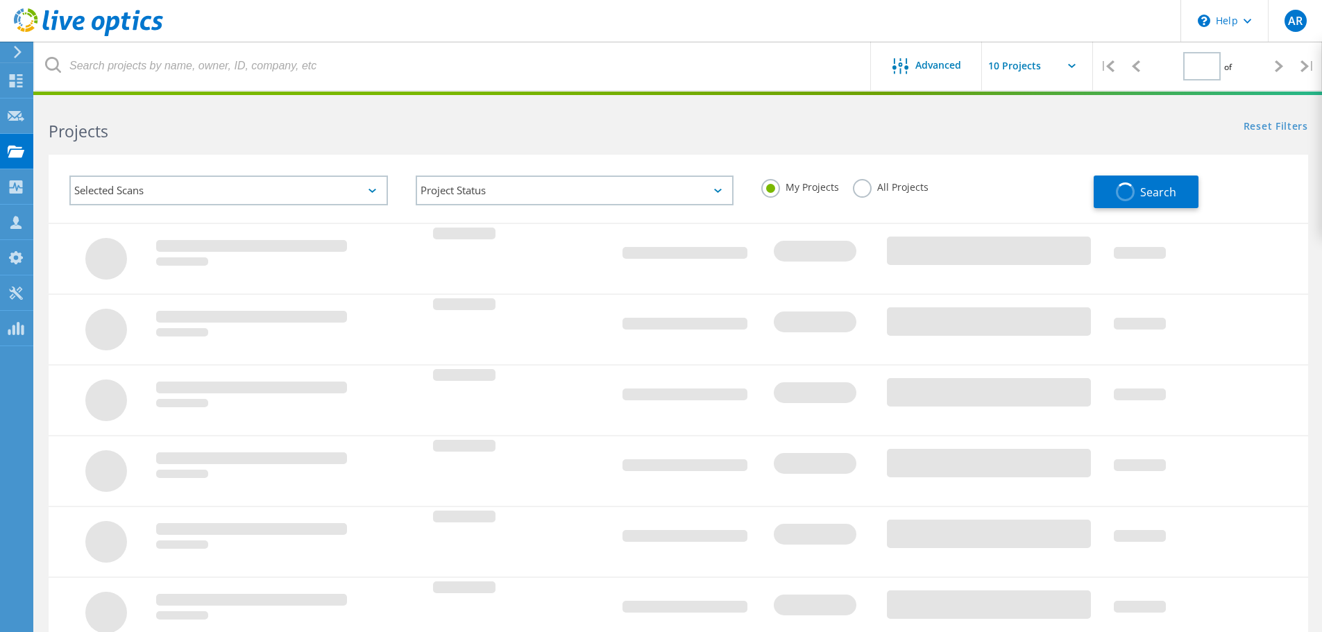
type input "1"
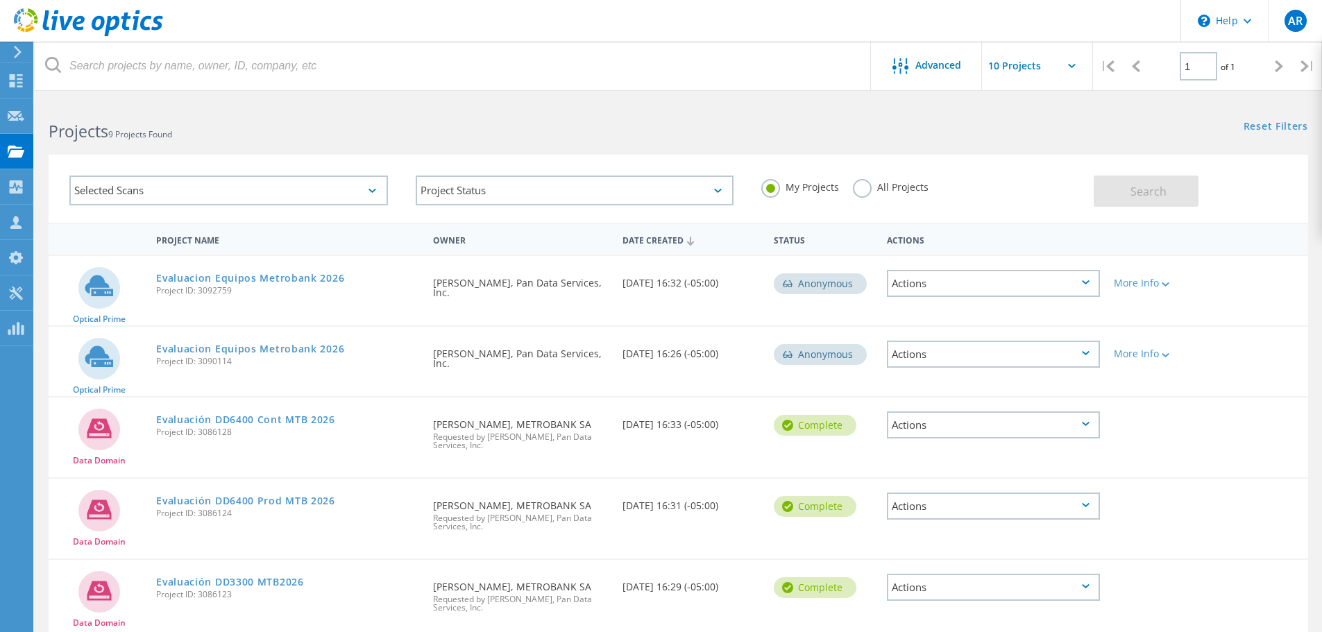
click at [973, 287] on div "Actions" at bounding box center [993, 283] width 213 height 27
click at [825, 280] on div "Anonymous" at bounding box center [820, 283] width 93 height 21
click at [1117, 287] on div "More Info" at bounding box center [1156, 283] width 87 height 10
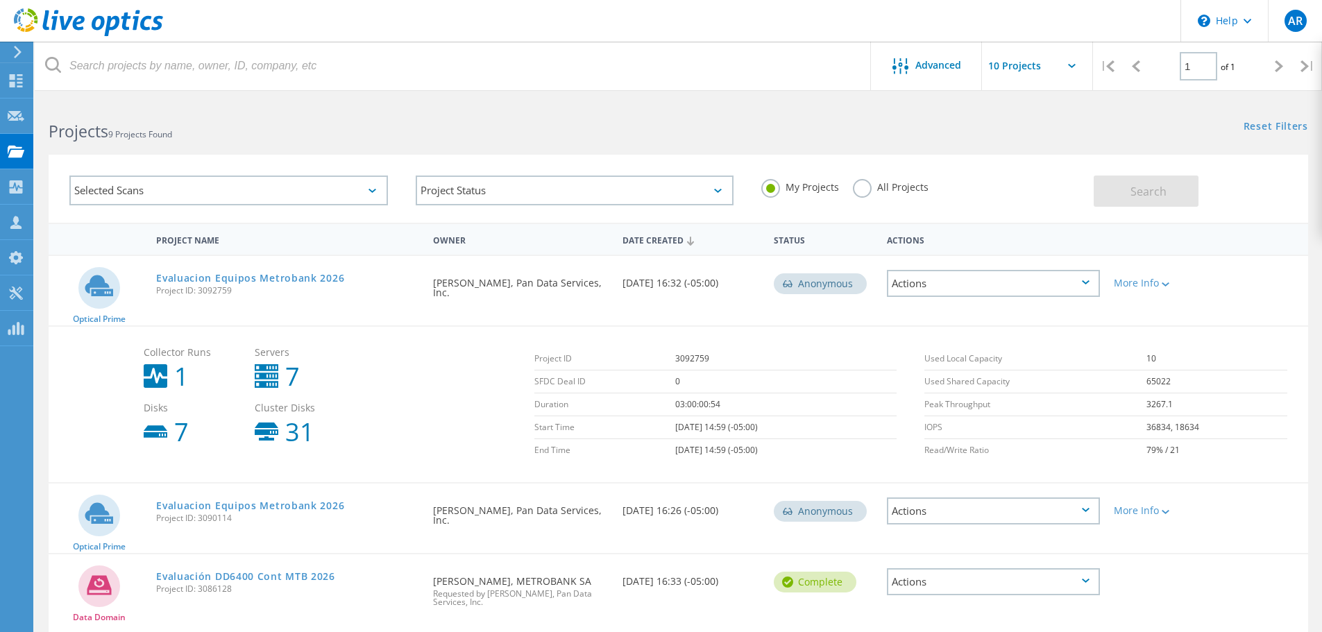
click at [273, 409] on span "Cluster Disks" at bounding box center [303, 408] width 97 height 10
click at [936, 291] on div "Actions" at bounding box center [993, 283] width 213 height 27
click at [1012, 274] on div "Project Details" at bounding box center [993, 273] width 210 height 22
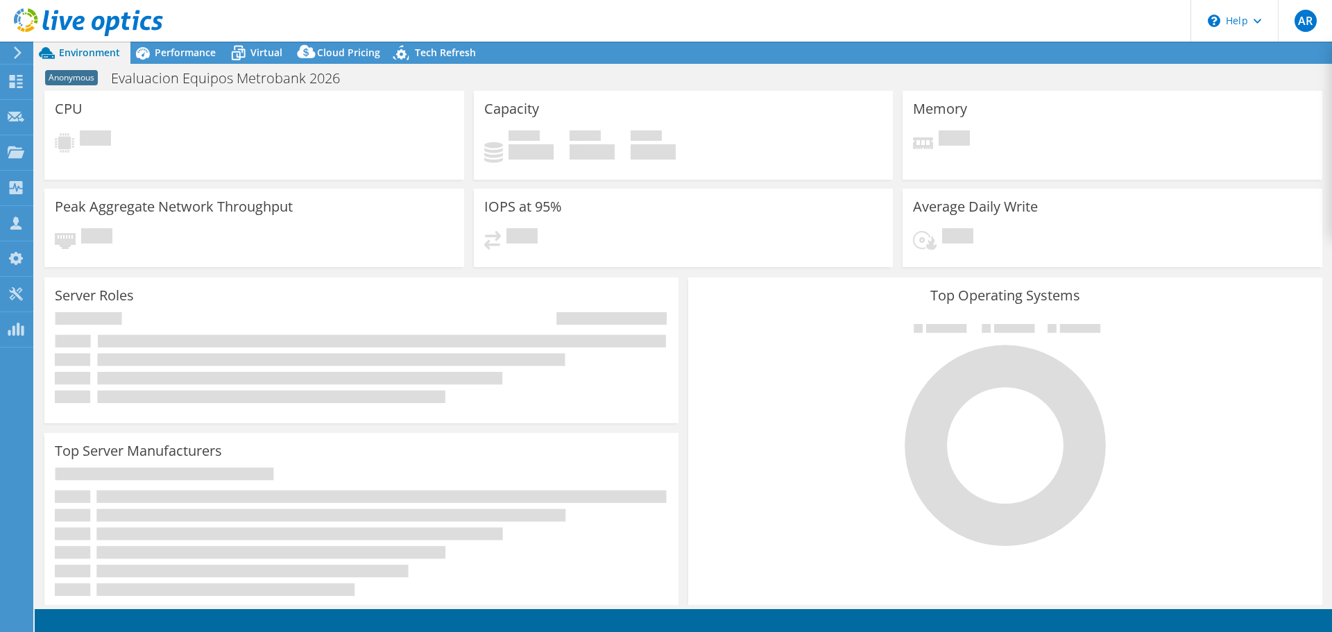
select select "USD"
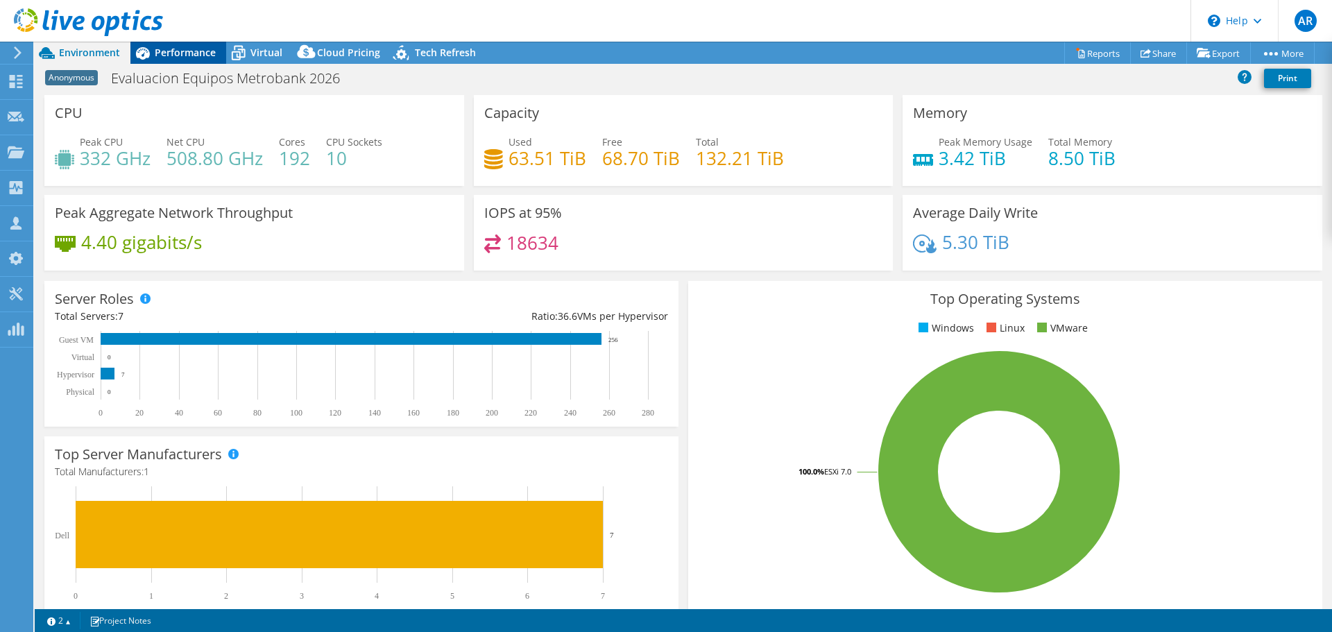
click at [160, 59] on div "Performance" at bounding box center [178, 53] width 96 height 22
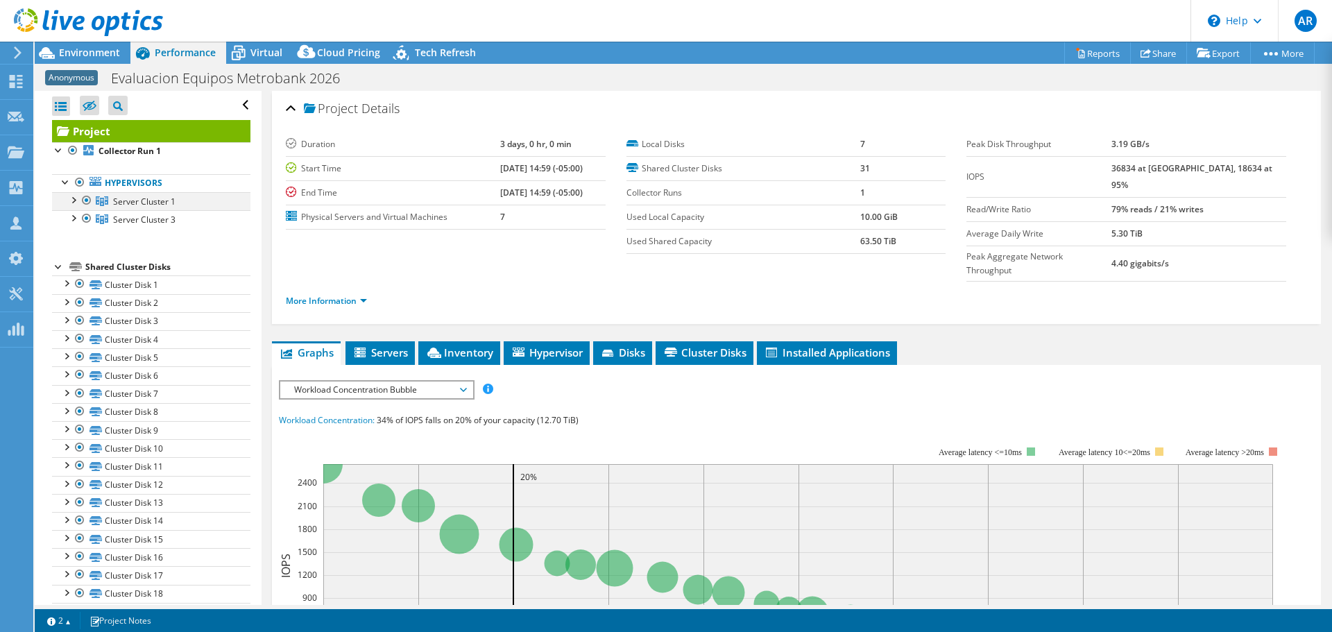
click at [75, 199] on div at bounding box center [73, 199] width 14 height 14
click at [73, 272] on div at bounding box center [73, 272] width 14 height 14
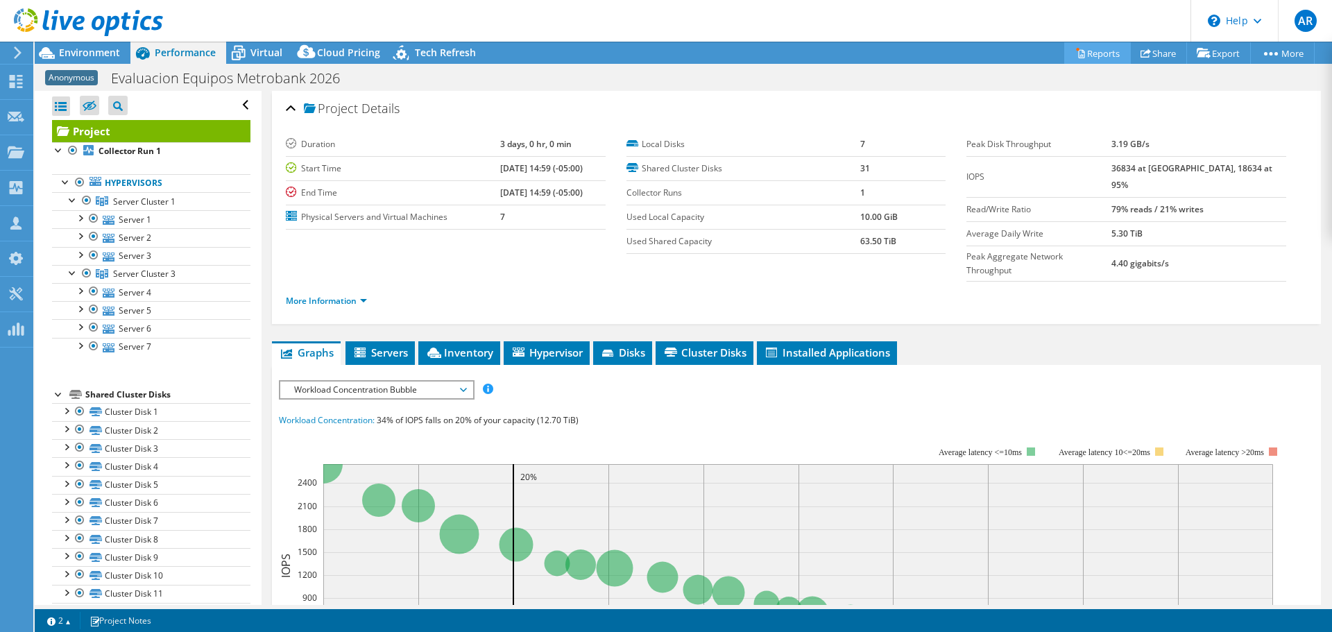
click at [1077, 53] on link "Reports" at bounding box center [1097, 53] width 67 height 22
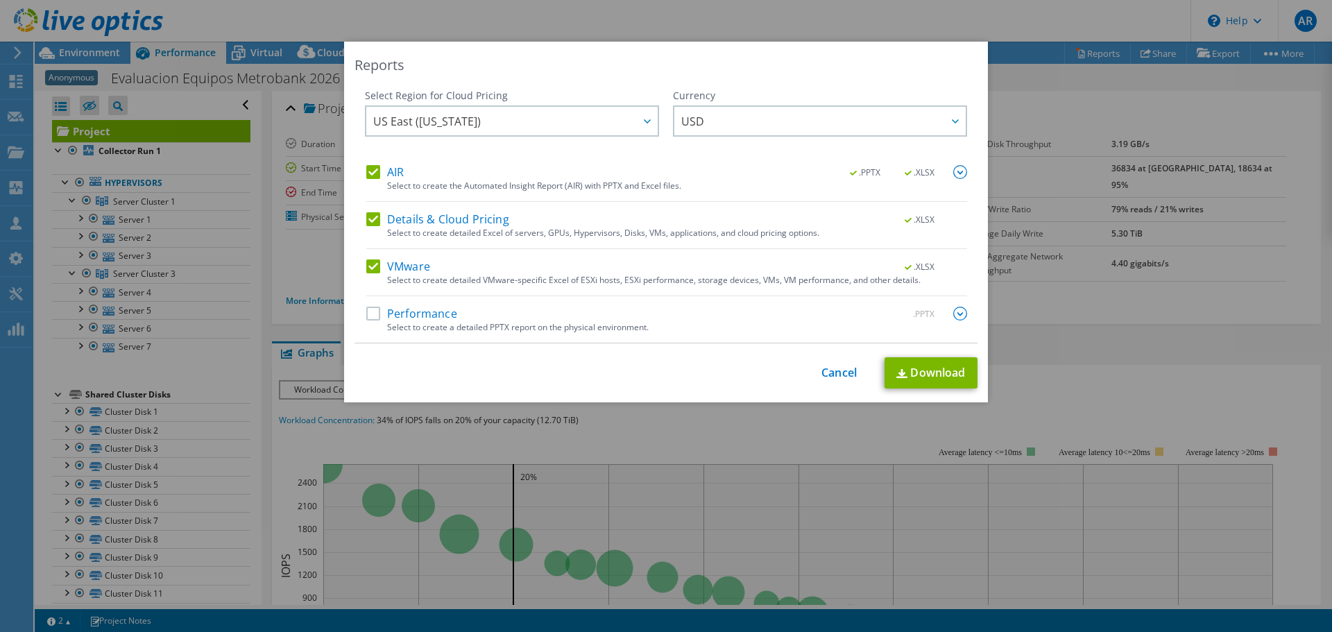
click at [379, 321] on div "Performance .PPTX" at bounding box center [666, 315] width 601 height 16
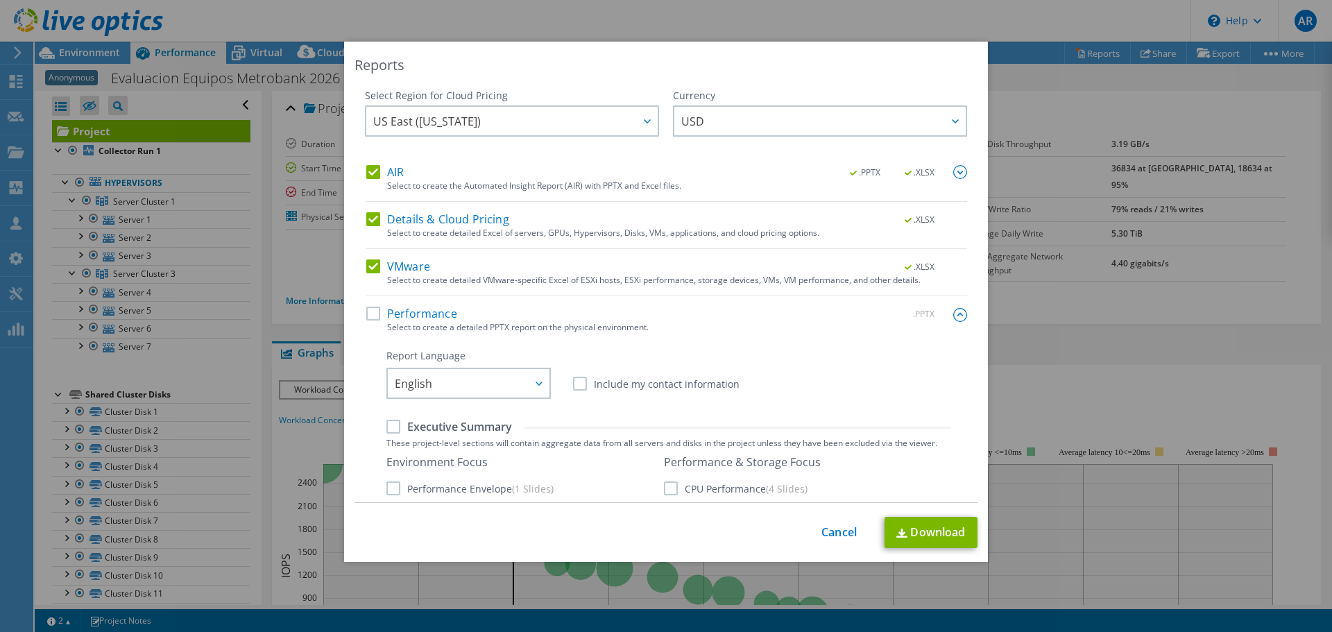
click at [370, 314] on label "Performance" at bounding box center [411, 314] width 91 height 14
click at [0, 0] on input "Performance" at bounding box center [0, 0] width 0 height 0
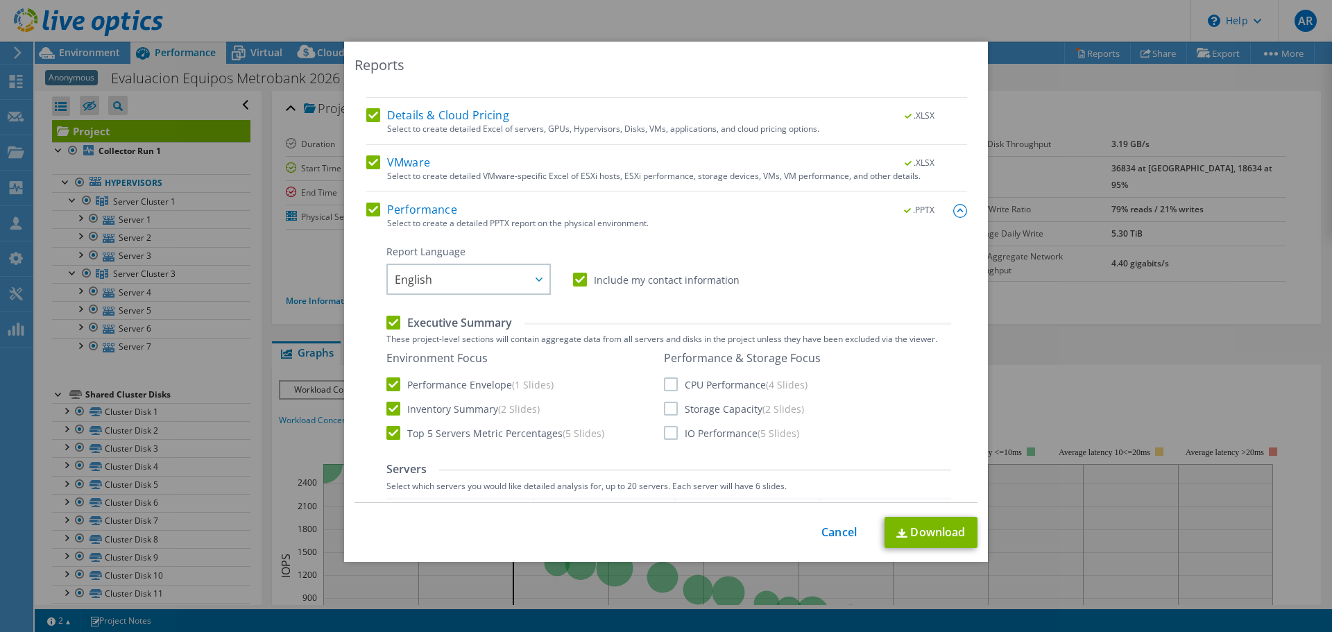
scroll to position [347, 0]
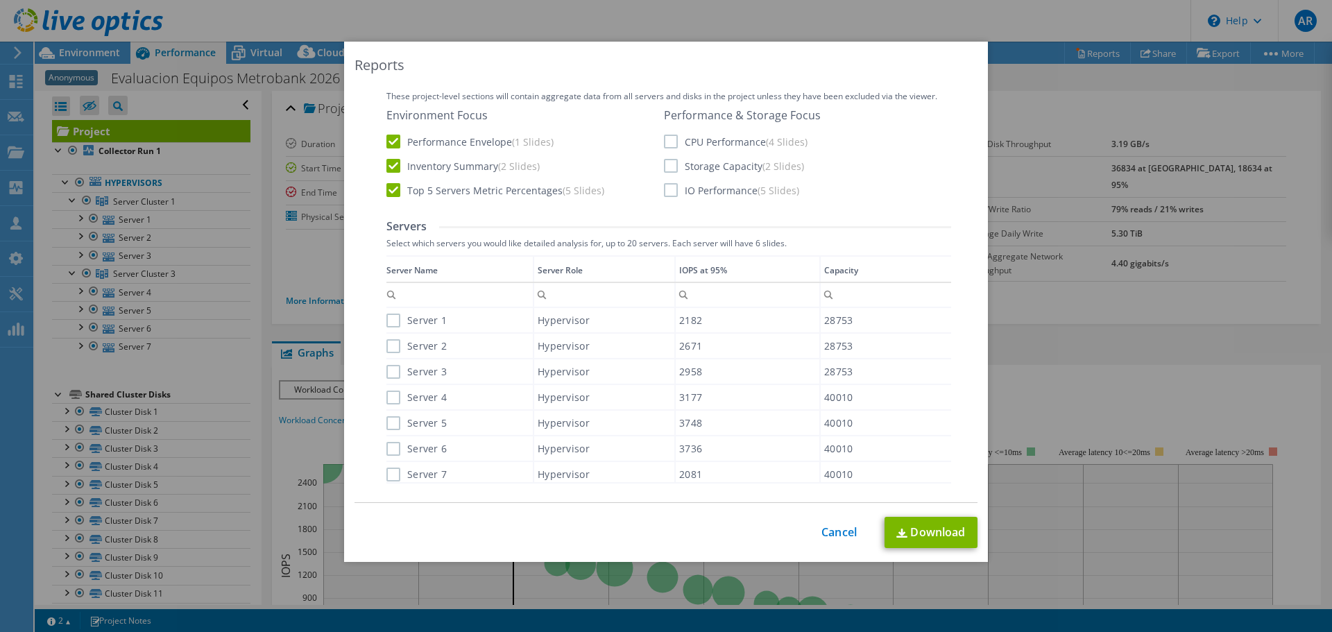
click at [391, 326] on label "Server 1" at bounding box center [416, 321] width 60 height 14
click at [0, 0] on input "Server 1" at bounding box center [0, 0] width 0 height 0
click at [394, 350] on label "Server 2" at bounding box center [416, 346] width 60 height 14
click at [0, 0] on input "Server 2" at bounding box center [0, 0] width 0 height 0
click at [386, 370] on label "Server 3" at bounding box center [416, 372] width 60 height 14
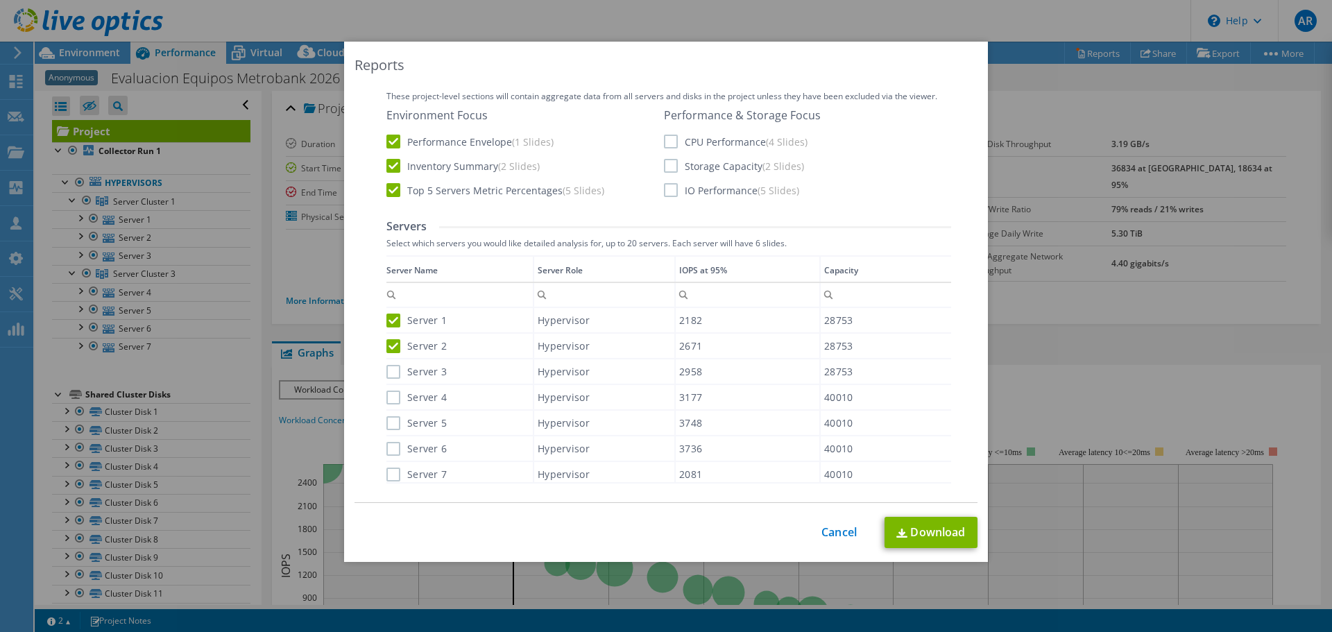
click at [0, 0] on input "Server 3" at bounding box center [0, 0] width 0 height 0
drag, startPoint x: 388, startPoint y: 399, endPoint x: 386, endPoint y: 407, distance: 7.9
click at [388, 400] on label "Server 4" at bounding box center [416, 398] width 60 height 14
click at [0, 0] on input "Server 4" at bounding box center [0, 0] width 0 height 0
click at [388, 425] on label "Server 5" at bounding box center [416, 423] width 60 height 14
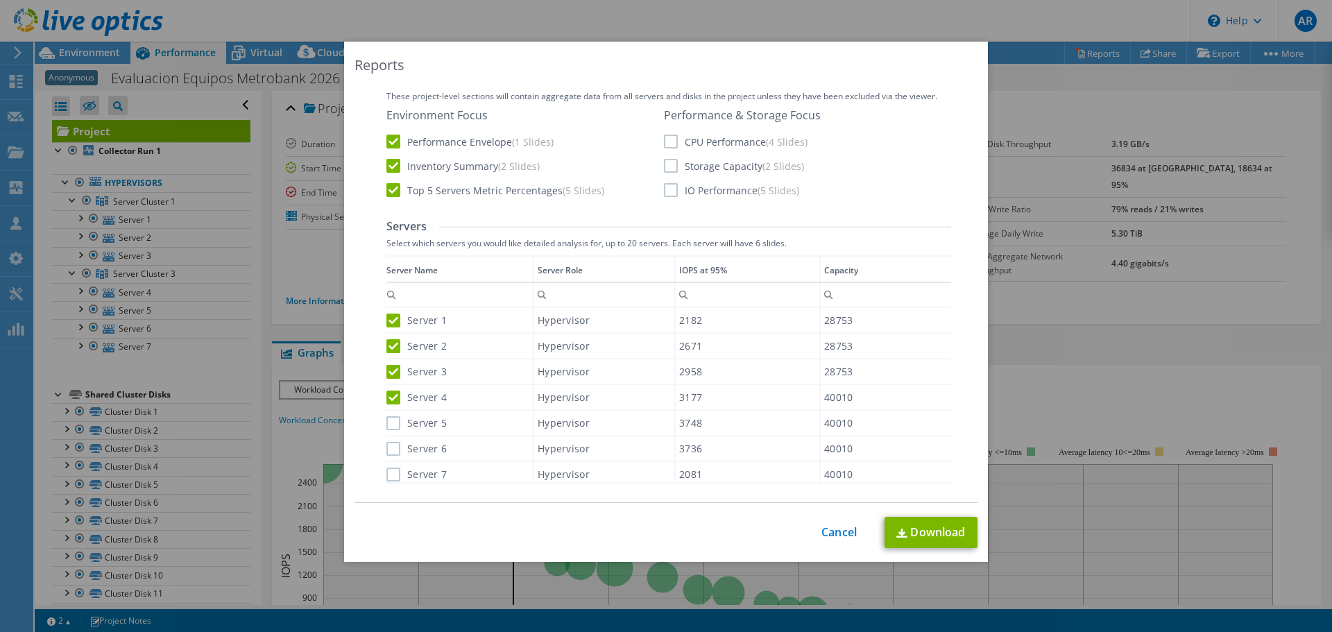
click at [0, 0] on input "Server 5" at bounding box center [0, 0] width 0 height 0
click at [386, 455] on label "Server 6" at bounding box center [416, 449] width 60 height 14
click at [0, 0] on input "Server 6" at bounding box center [0, 0] width 0 height 0
click at [388, 477] on label "Server 7" at bounding box center [416, 475] width 60 height 14
click at [0, 0] on input "Server 7" at bounding box center [0, 0] width 0 height 0
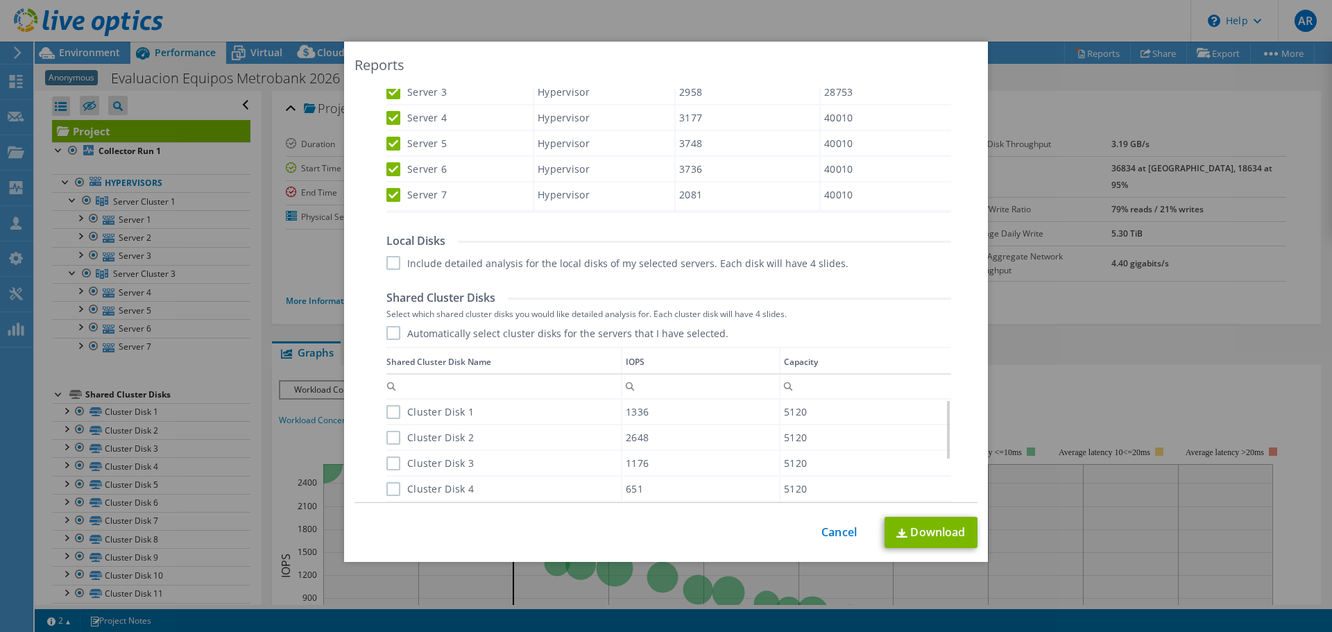
scroll to position [555, 0]
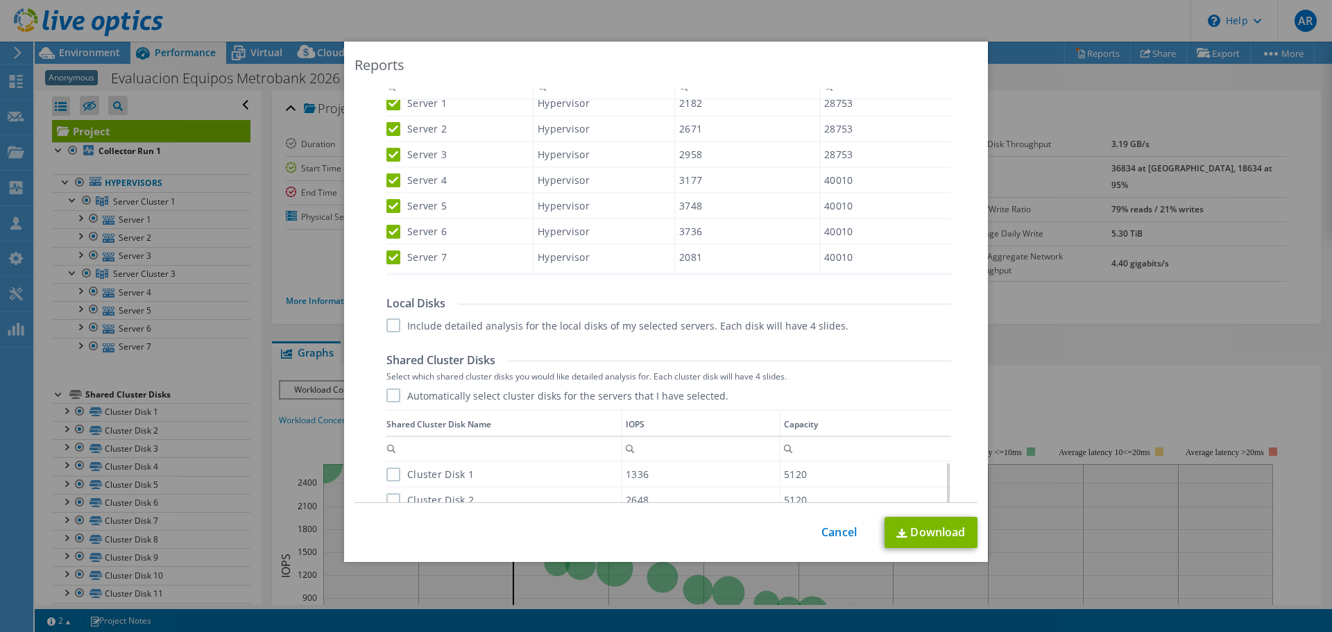
click at [393, 323] on label "Include detailed analysis for the local disks of my selected servers. Each disk…" at bounding box center [617, 325] width 462 height 14
click at [0, 0] on input "Include detailed analysis for the local disks of my selected servers. Each disk…" at bounding box center [0, 0] width 0 height 0
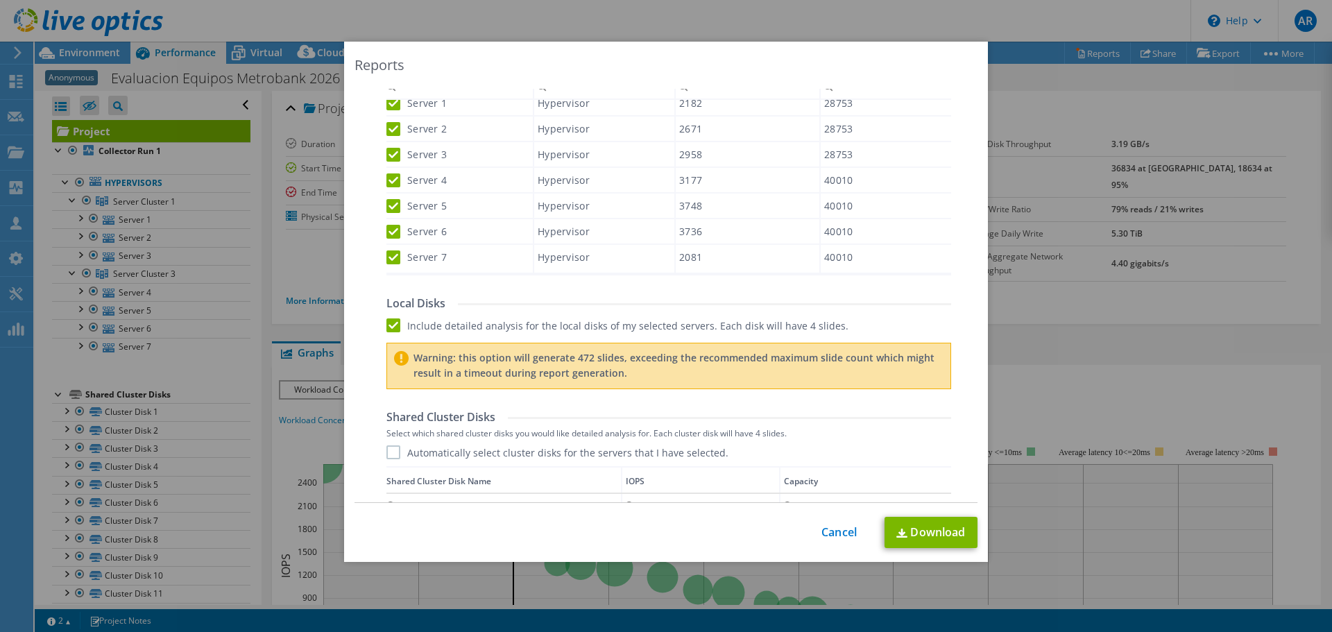
click at [386, 459] on label "Automatically select cluster disks for the servers that I have selected." at bounding box center [557, 452] width 342 height 14
click at [0, 0] on input "Automatically select cluster disks for the servers that I have selected." at bounding box center [0, 0] width 0 height 0
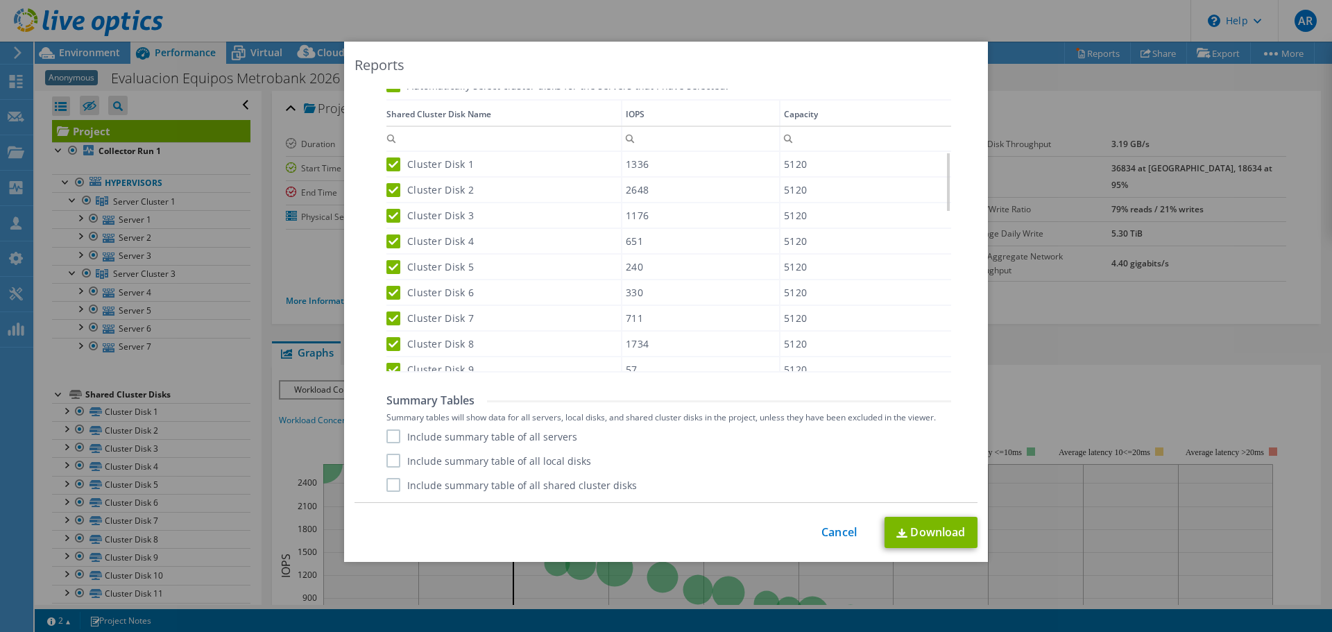
click at [393, 432] on label "Include summary table of all servers" at bounding box center [481, 436] width 191 height 14
click at [0, 0] on input "Include summary table of all servers" at bounding box center [0, 0] width 0 height 0
click at [391, 456] on label "Include summary table of all local disks" at bounding box center [488, 461] width 205 height 14
click at [0, 0] on input "Include summary table of all local disks" at bounding box center [0, 0] width 0 height 0
click at [388, 483] on label "Include summary table of all shared cluster disks" at bounding box center [511, 485] width 250 height 14
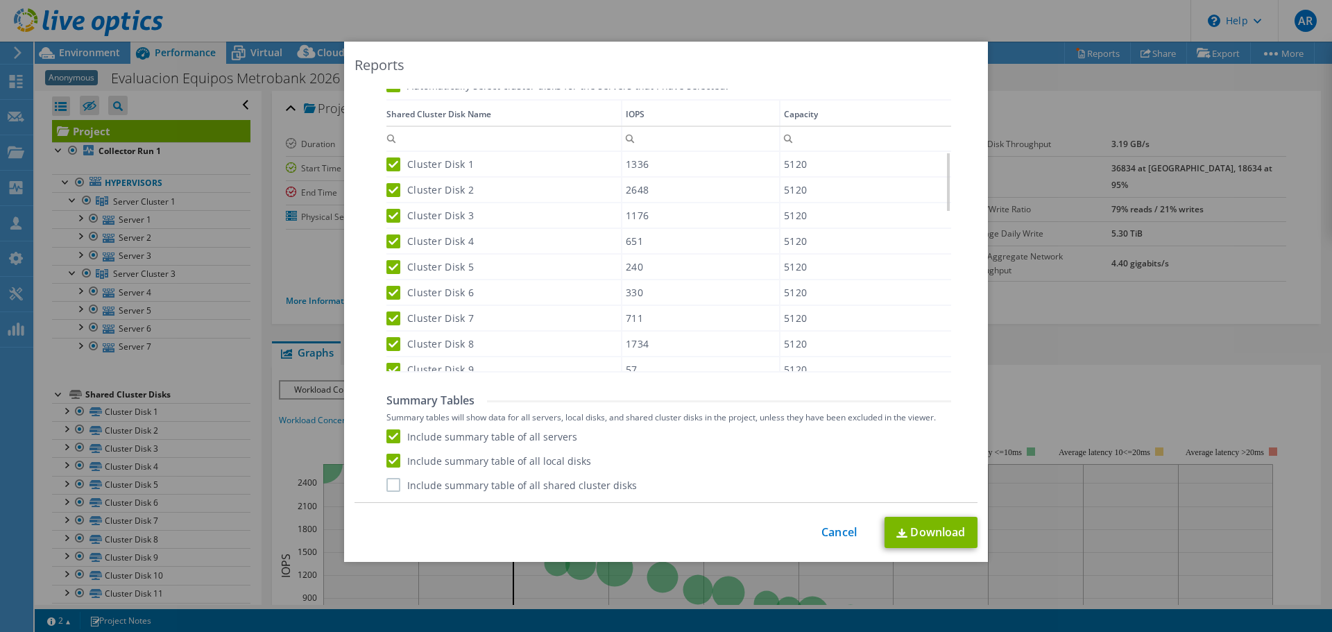
click at [0, 0] on input "Include summary table of all shared cluster disks" at bounding box center [0, 0] width 0 height 0
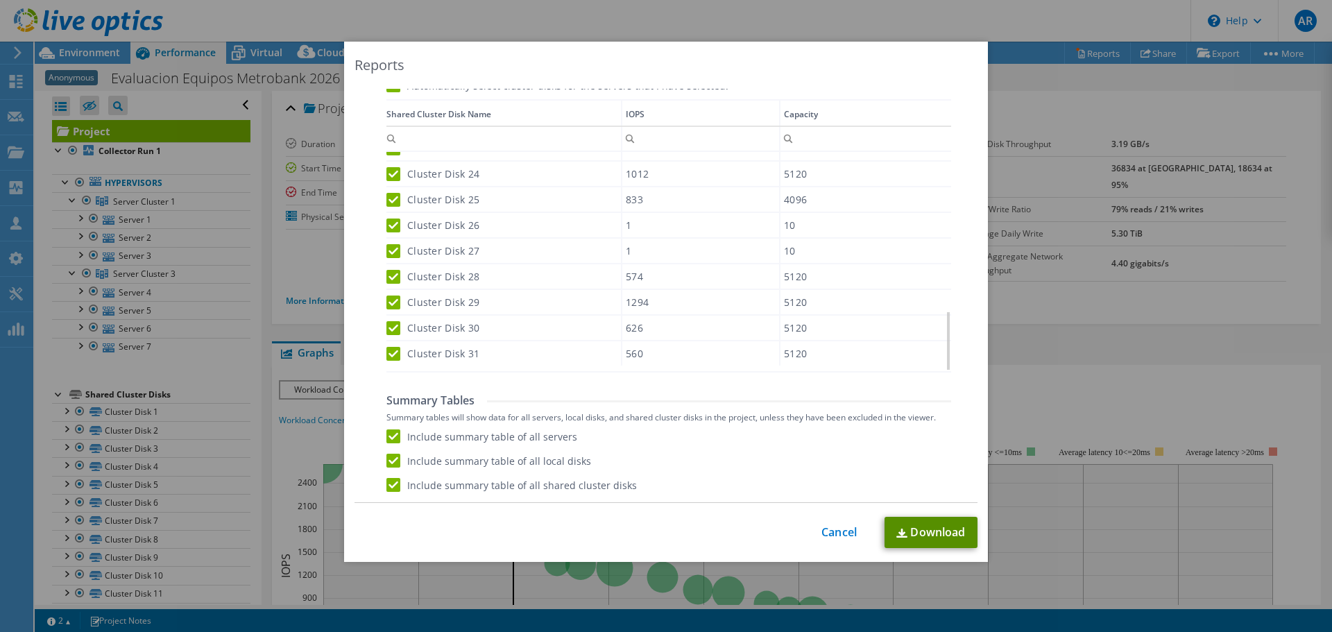
click at [919, 524] on link "Download" at bounding box center [931, 532] width 93 height 31
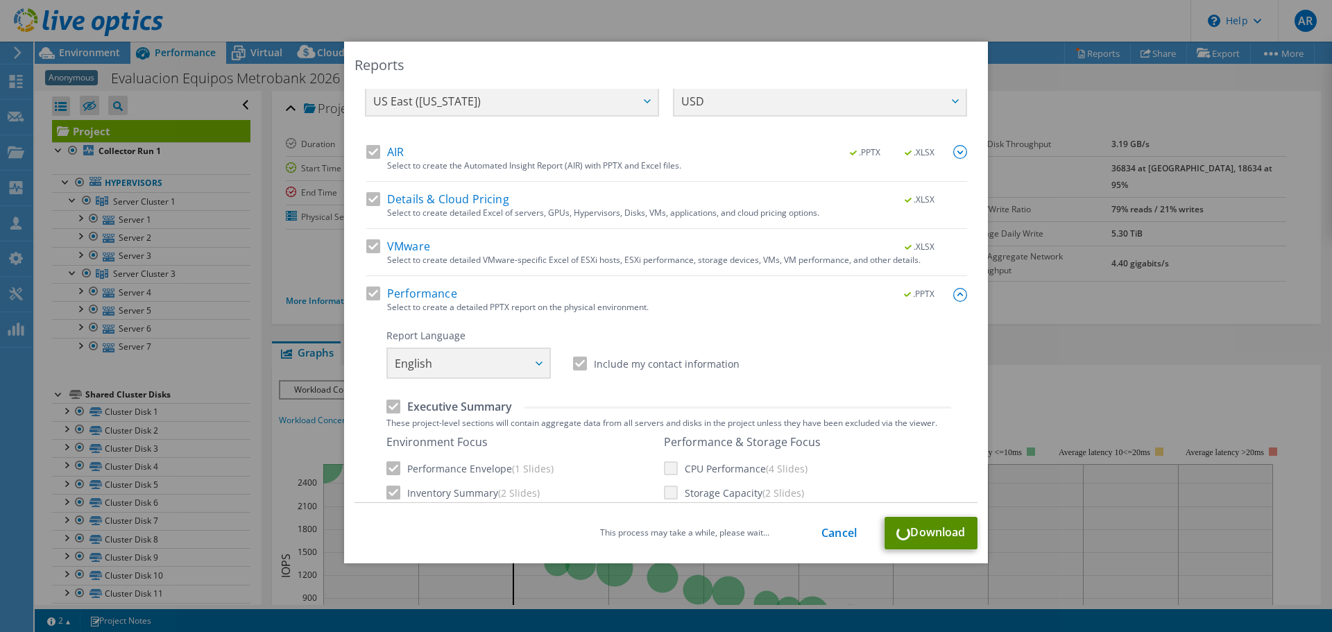
scroll to position [0, 0]
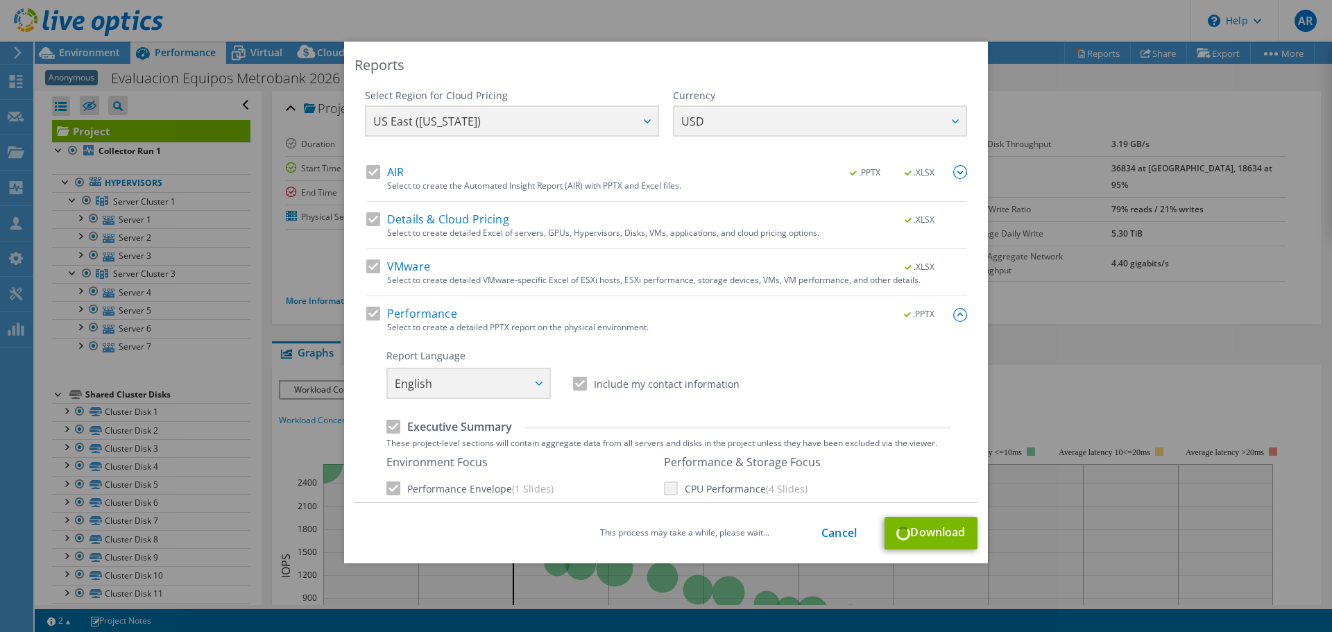
click at [668, 490] on div "Performance & Storage Focus CPU Performance (4 Slides) Storage Capacity (2 Slid…" at bounding box center [742, 499] width 157 height 89
click at [828, 532] on link "Cancel" at bounding box center [838, 533] width 35 height 13
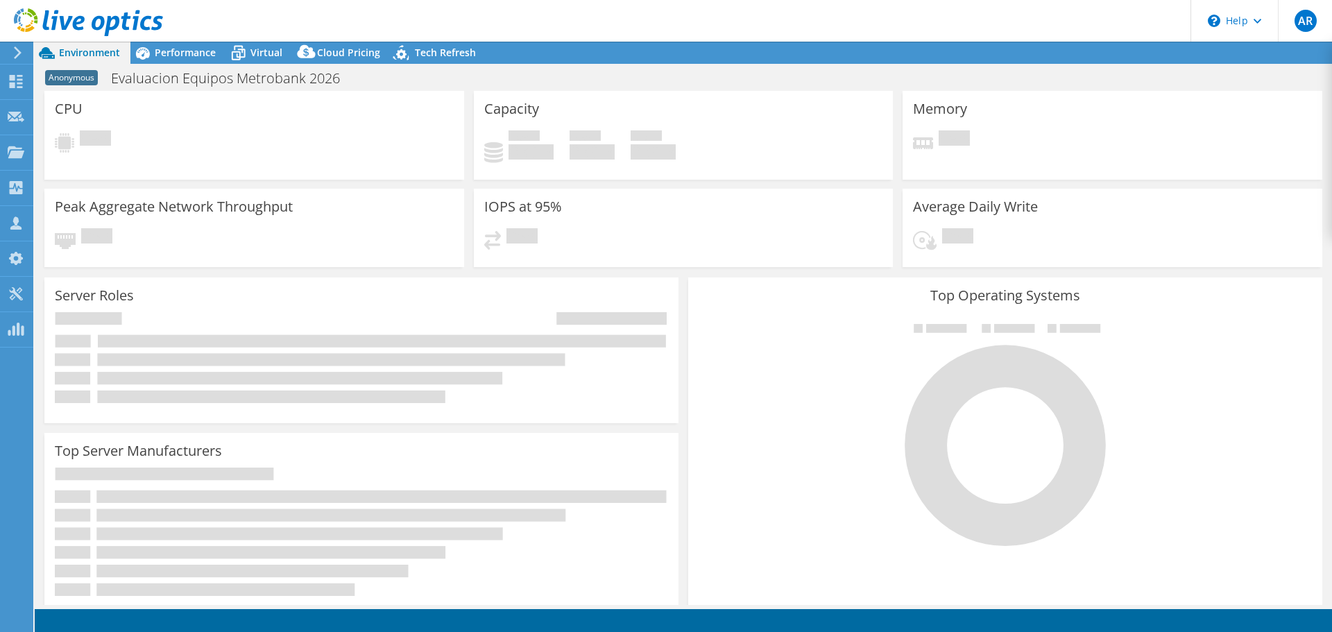
select select "USD"
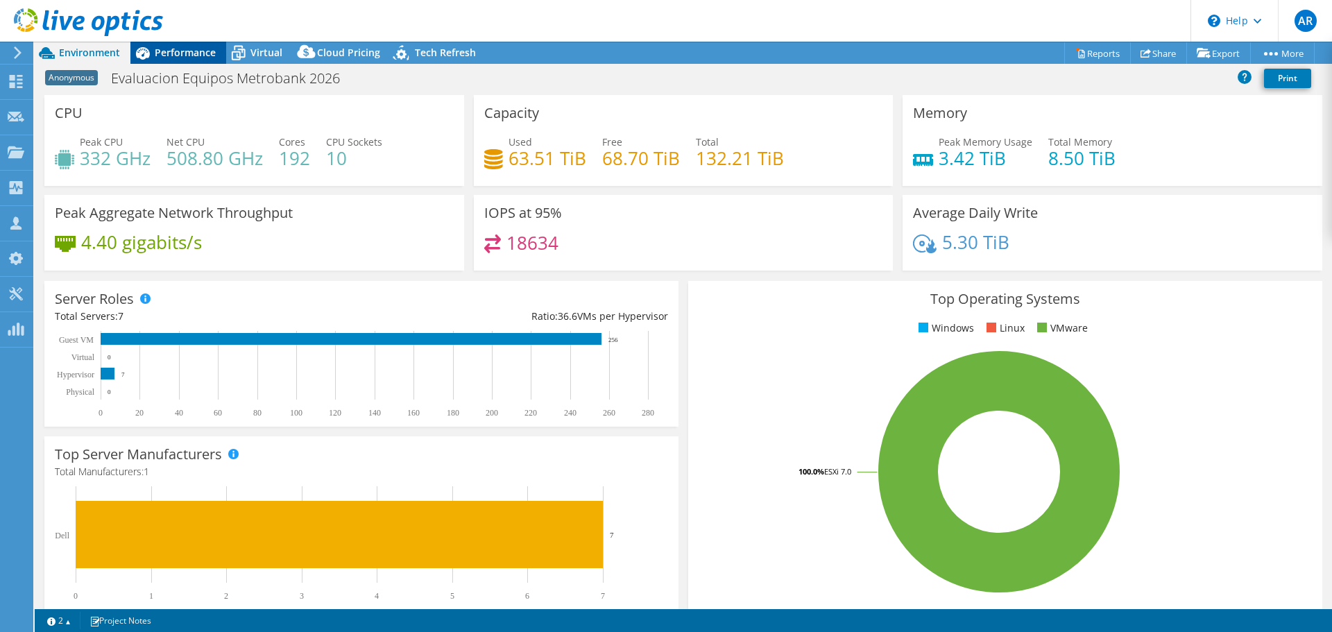
click at [208, 55] on span "Performance" at bounding box center [185, 52] width 61 height 13
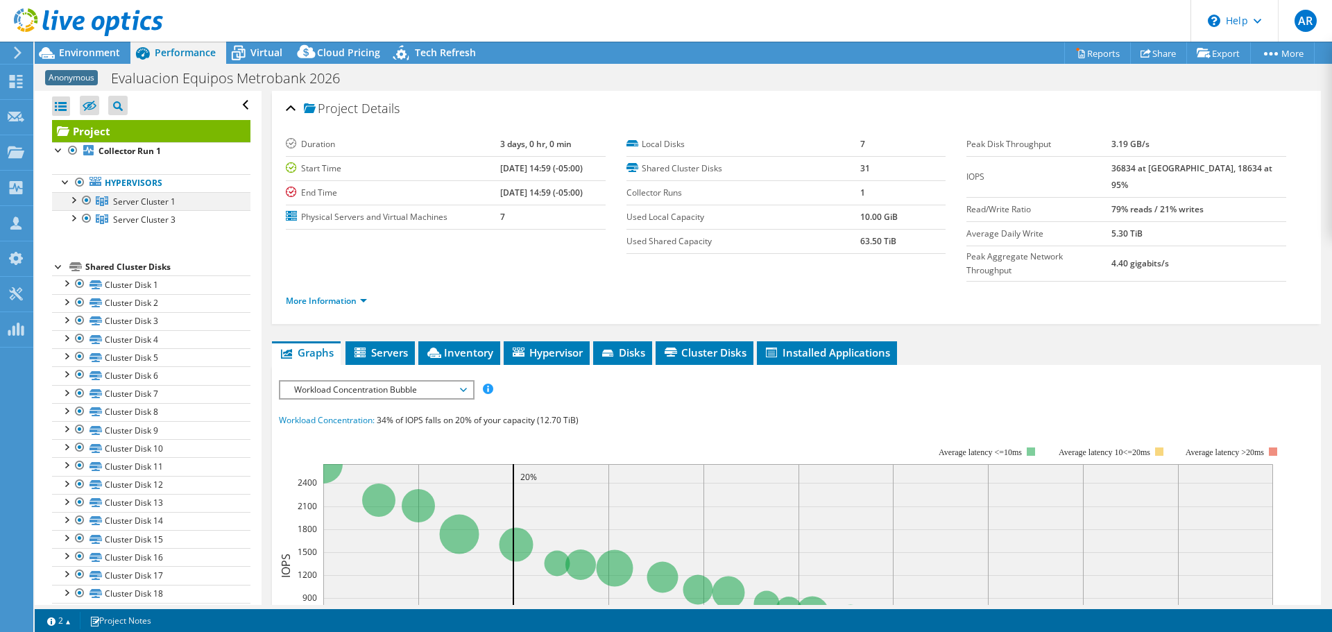
click at [70, 202] on div at bounding box center [73, 199] width 14 height 14
click at [74, 275] on div at bounding box center [73, 272] width 14 height 14
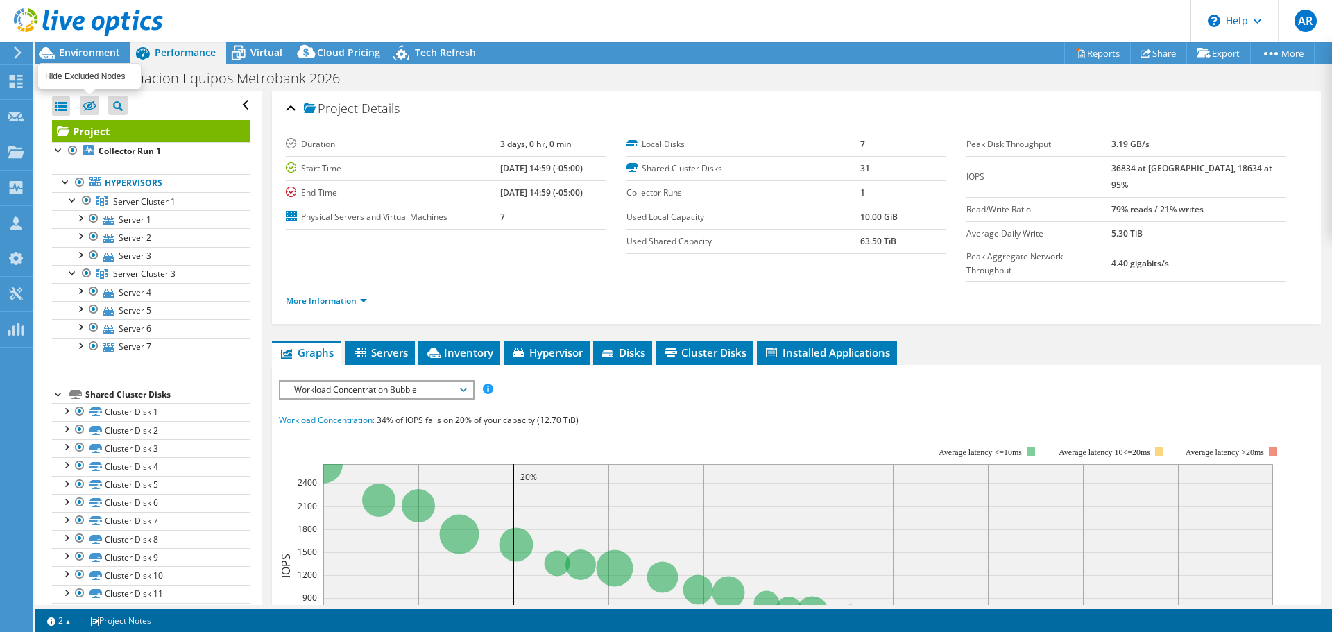
click at [95, 106] on icon at bounding box center [90, 106] width 14 height 10
click at [0, 0] on input "checkbox" at bounding box center [0, 0] width 0 height 0
click at [95, 106] on icon at bounding box center [90, 106] width 14 height 10
click at [0, 0] on input "checkbox" at bounding box center [0, 0] width 0 height 0
click at [95, 106] on icon at bounding box center [90, 106] width 14 height 10
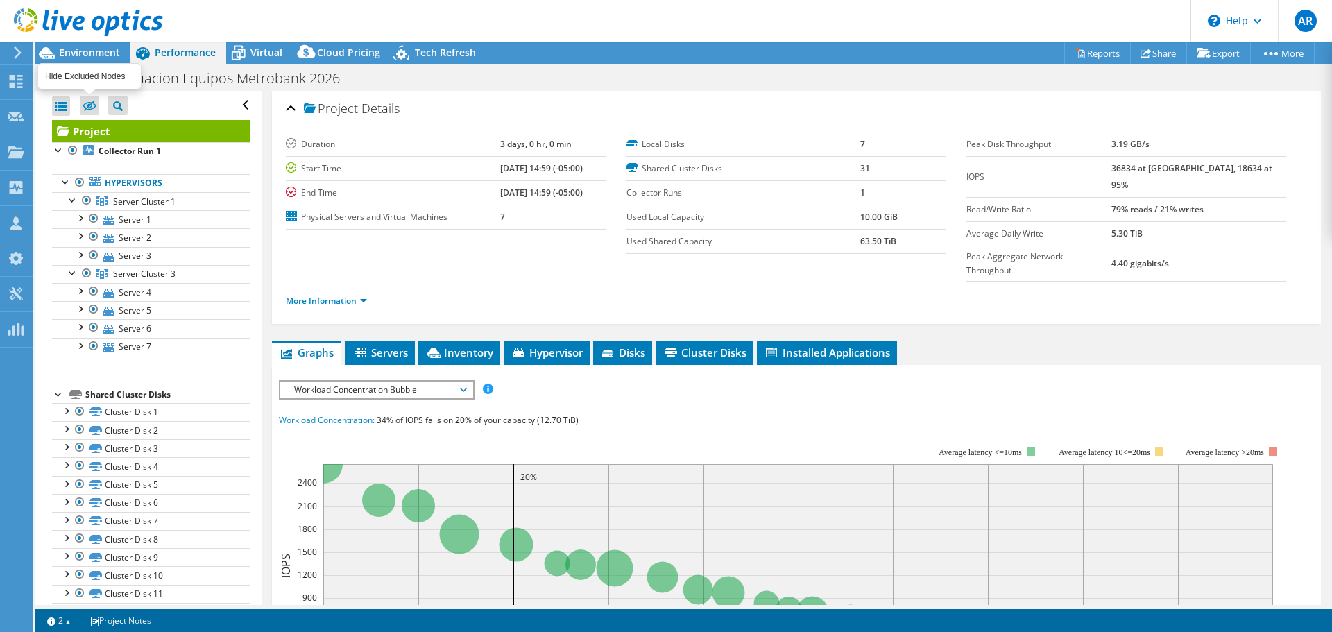
click at [0, 0] on input "checkbox" at bounding box center [0, 0] width 0 height 0
click at [95, 106] on icon at bounding box center [90, 106] width 14 height 10
click at [0, 0] on input "checkbox" at bounding box center [0, 0] width 0 height 0
click at [95, 106] on icon at bounding box center [90, 106] width 14 height 10
click at [0, 0] on input "checkbox" at bounding box center [0, 0] width 0 height 0
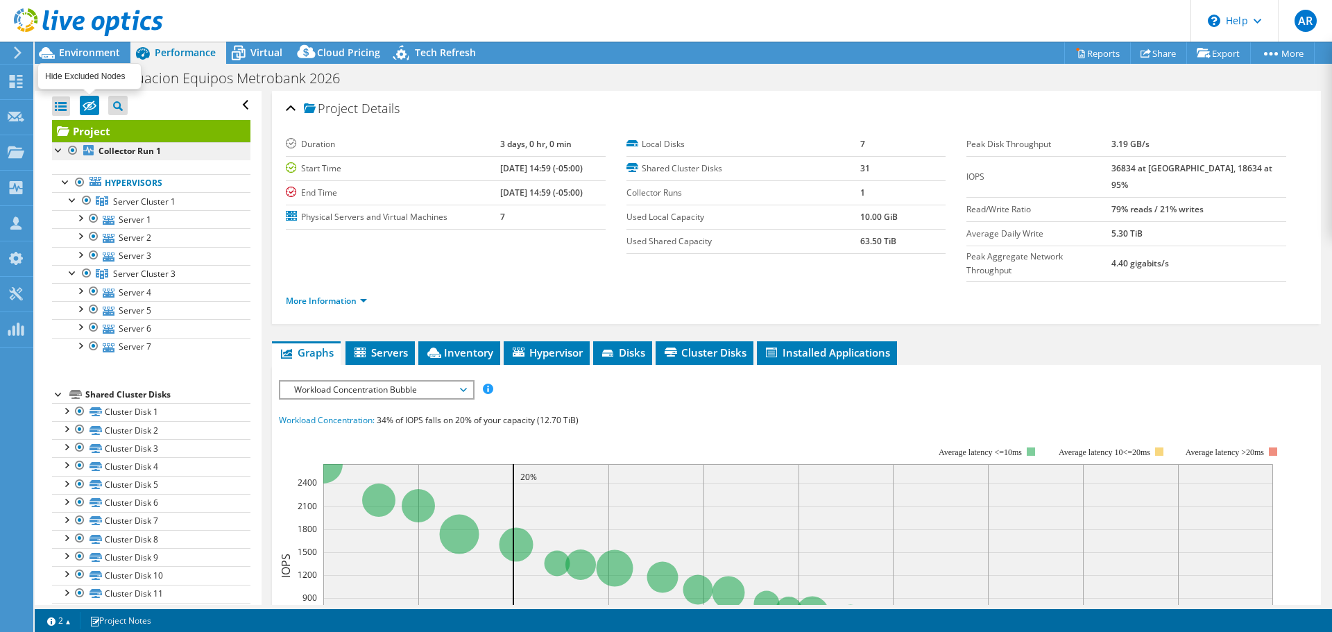
drag, startPoint x: 89, startPoint y: 99, endPoint x: 132, endPoint y: 147, distance: 63.9
click at [91, 99] on label at bounding box center [89, 105] width 19 height 19
click at [0, 0] on input "checkbox" at bounding box center [0, 0] width 0 height 0
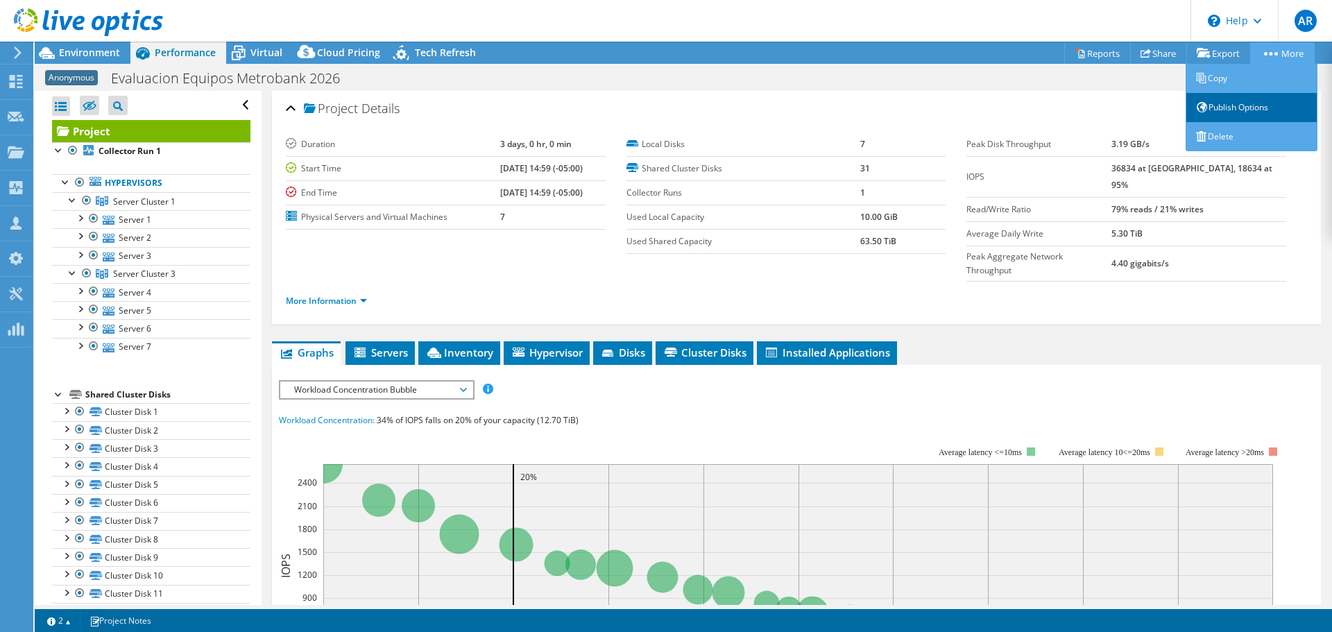
click at [1244, 112] on link "Publish Options" at bounding box center [1252, 107] width 132 height 29
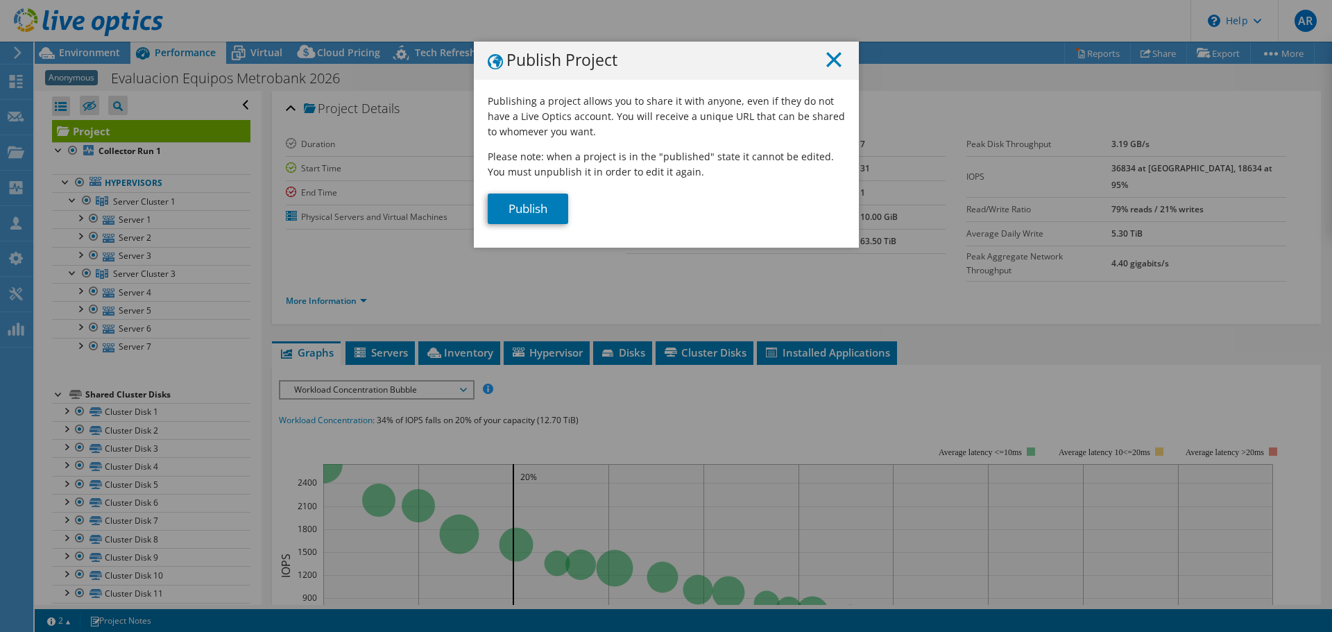
click at [831, 59] on icon at bounding box center [833, 59] width 15 height 15
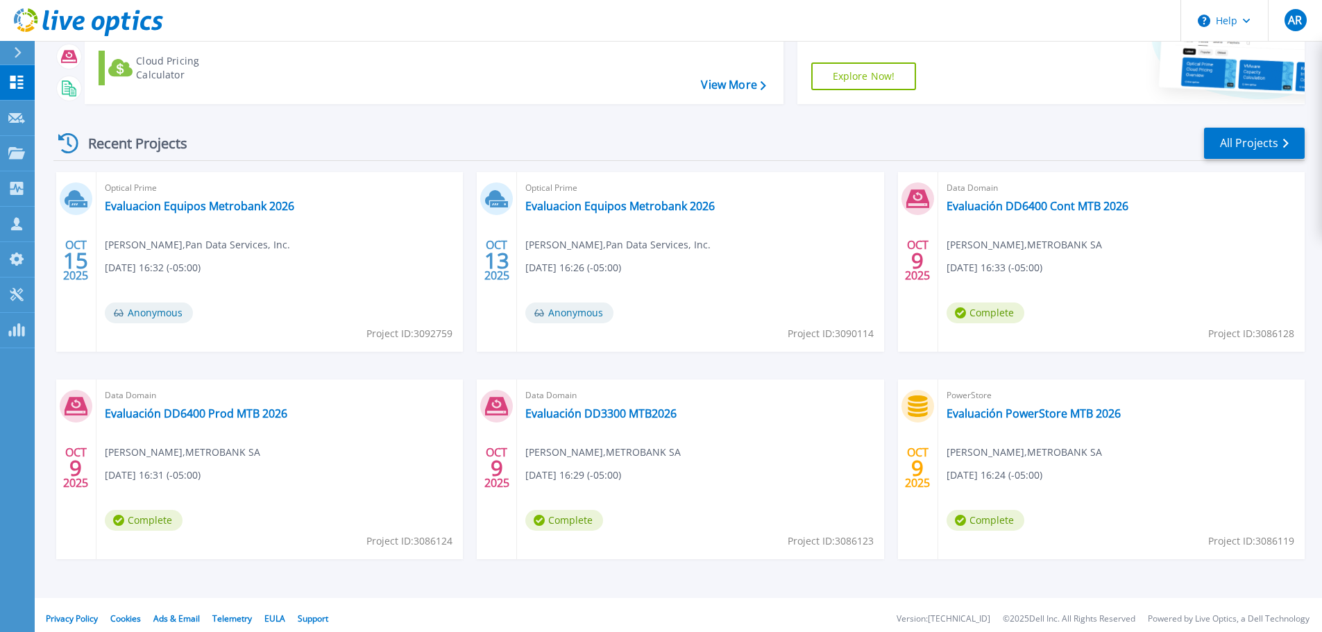
scroll to position [137, 0]
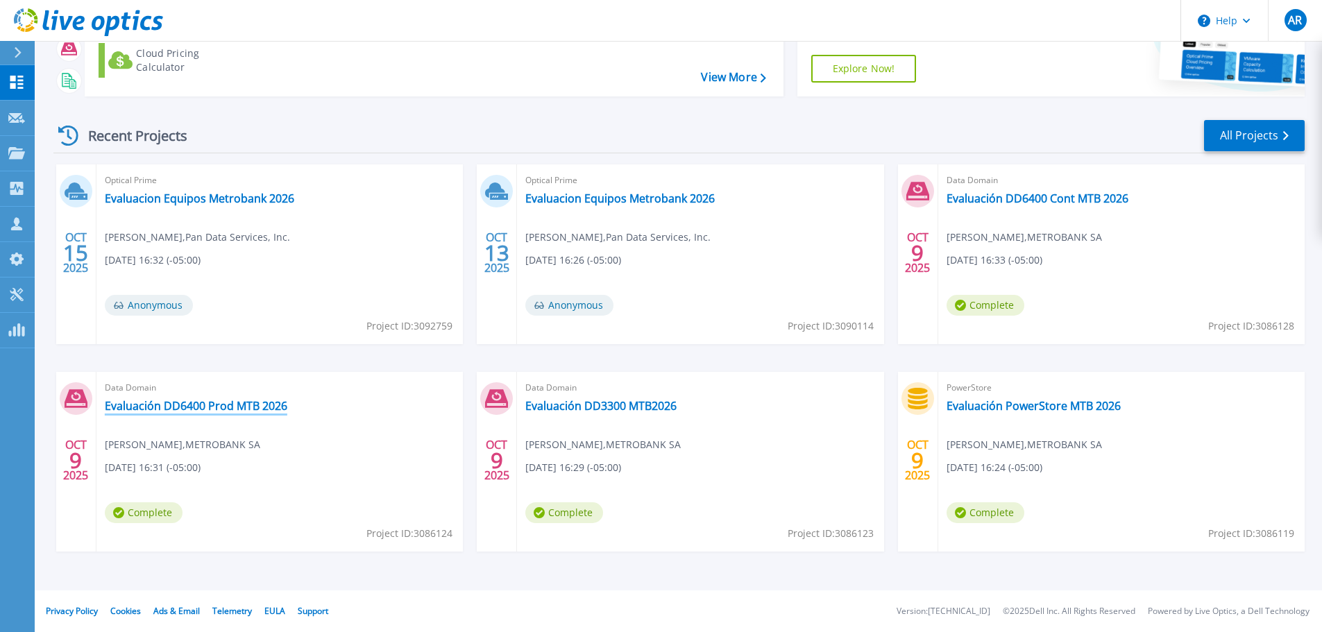
click at [144, 405] on link "Evaluación DD6400 Prod MTB 2026" at bounding box center [196, 406] width 182 height 14
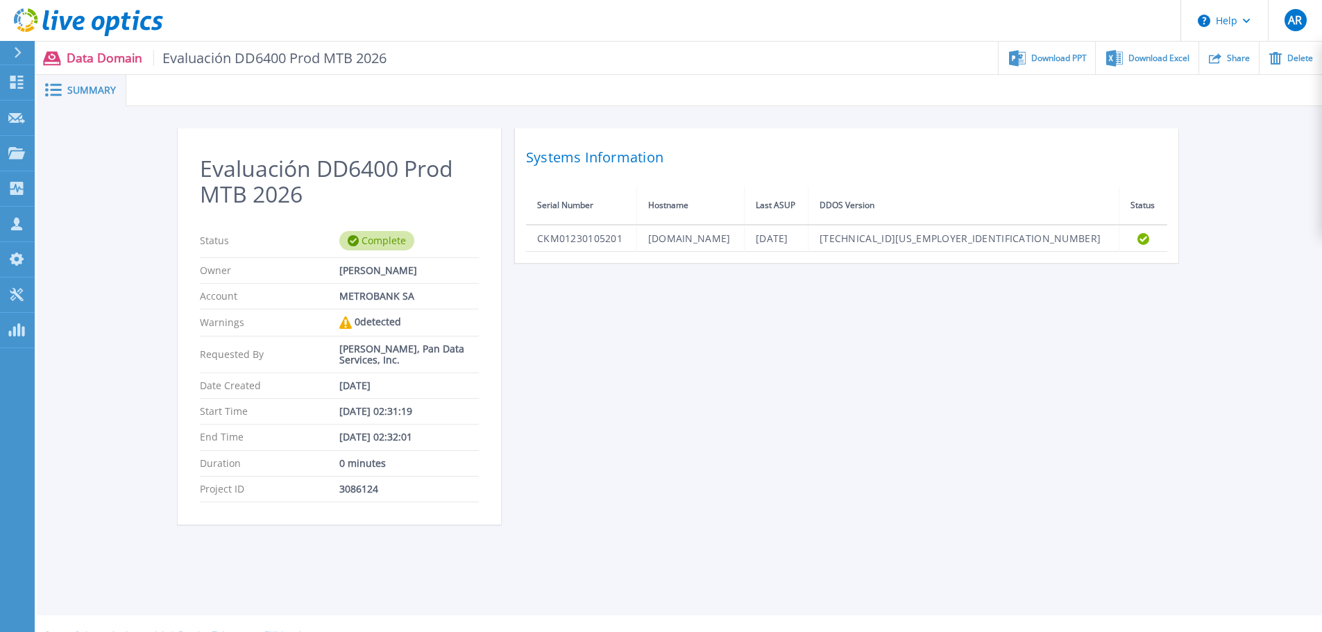
click at [101, 92] on span "Summary" at bounding box center [91, 90] width 49 height 10
click at [85, 89] on span "Summary" at bounding box center [91, 90] width 49 height 10
click at [53, 90] on rect at bounding box center [56, 90] width 12 height 2
click at [9, 80] on icon at bounding box center [16, 82] width 17 height 13
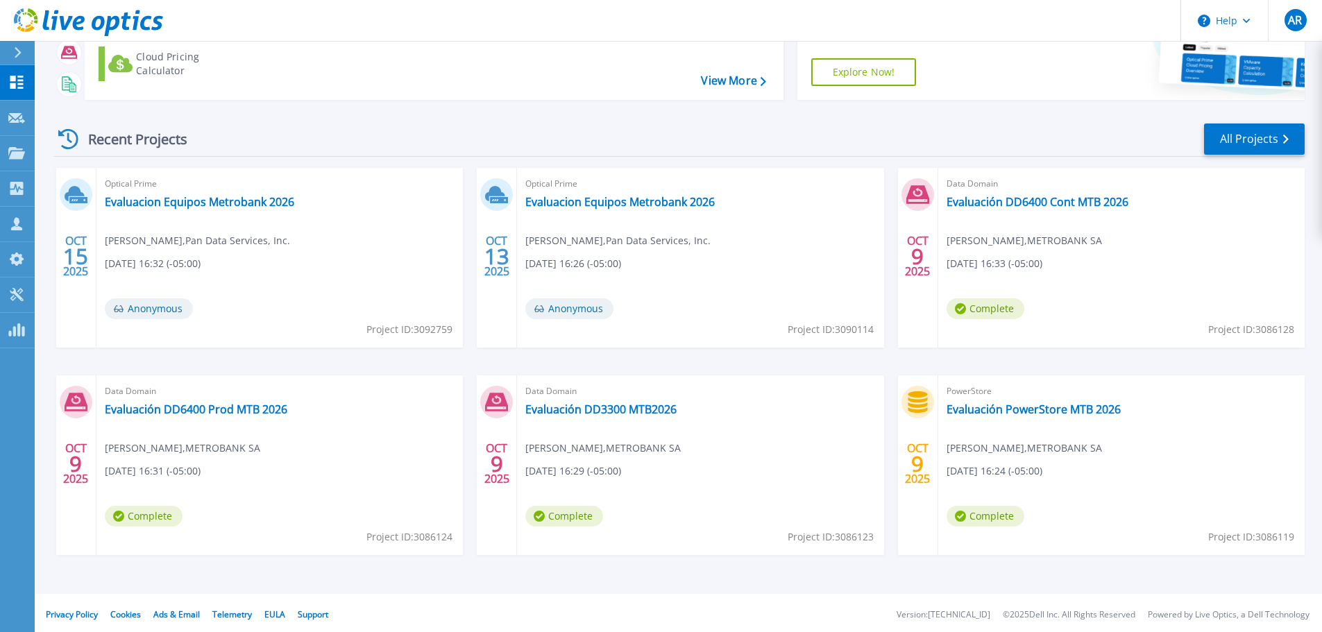
scroll to position [137, 0]
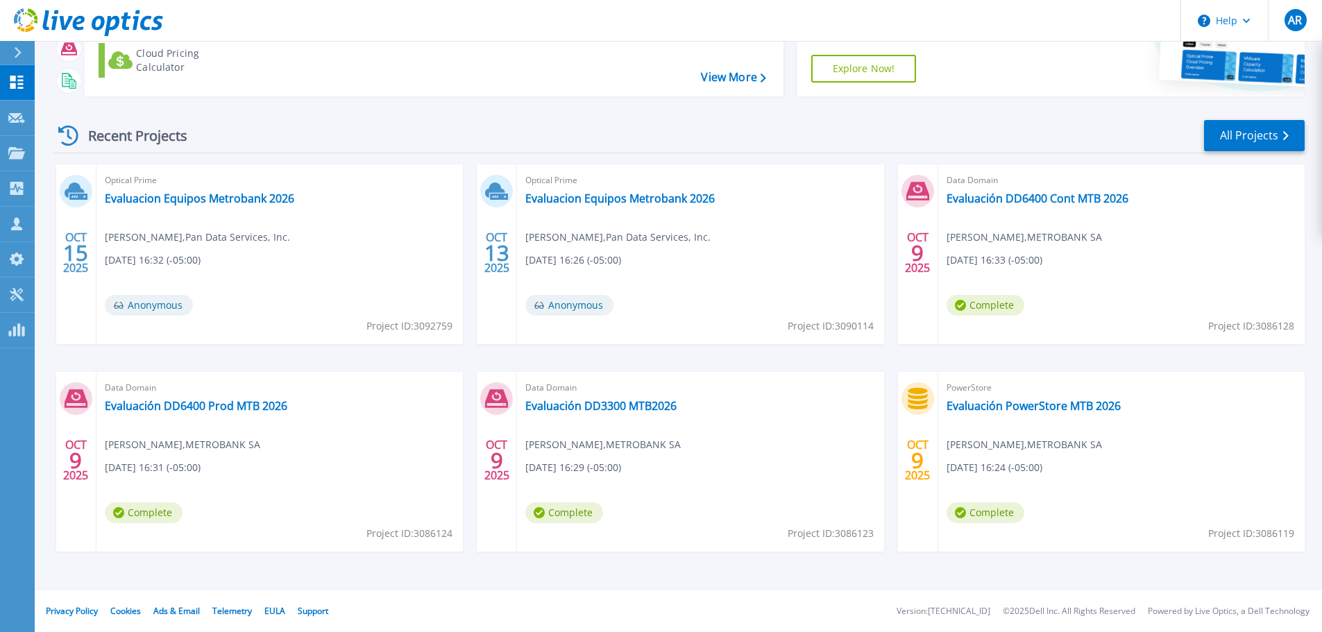
click at [560, 309] on span "Anonymous" at bounding box center [569, 305] width 88 height 21
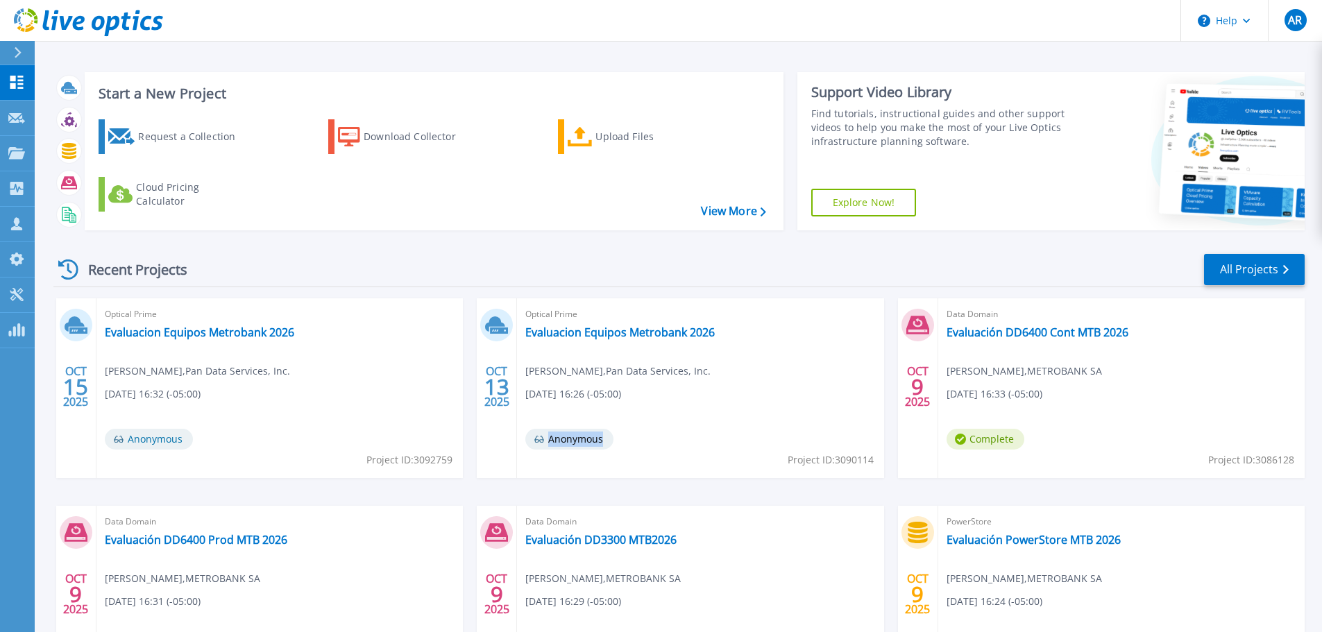
scroll to position [0, 0]
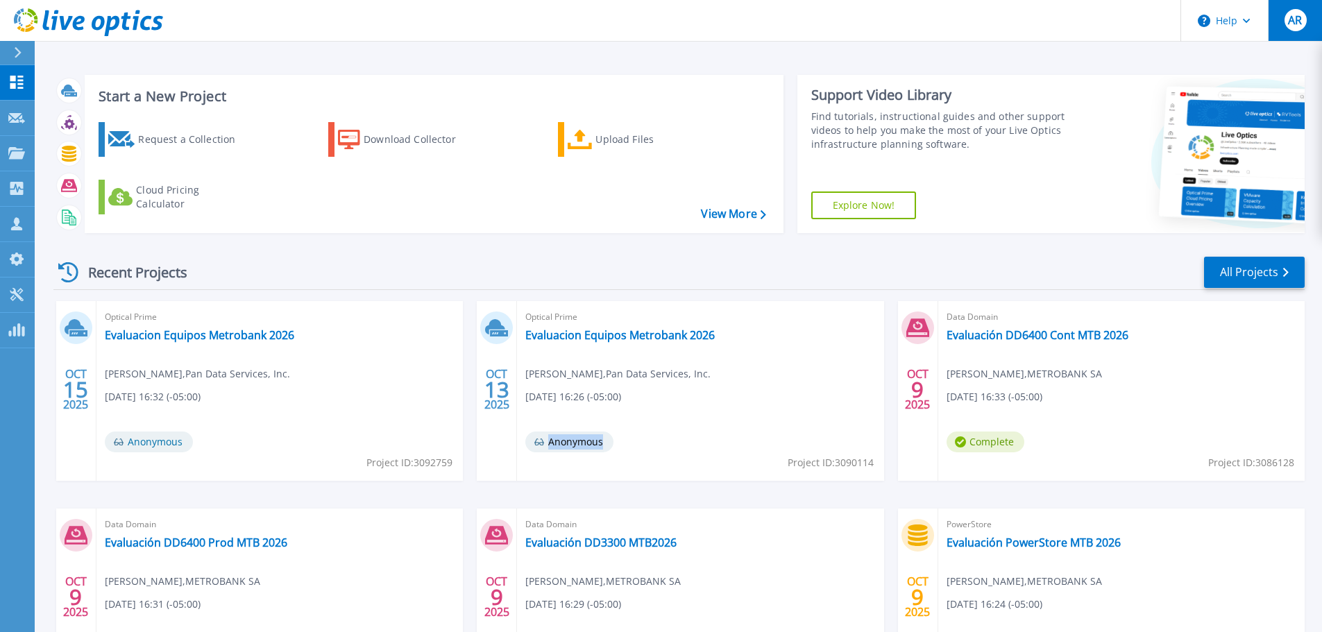
click at [1297, 22] on span "AR" at bounding box center [1295, 20] width 14 height 11
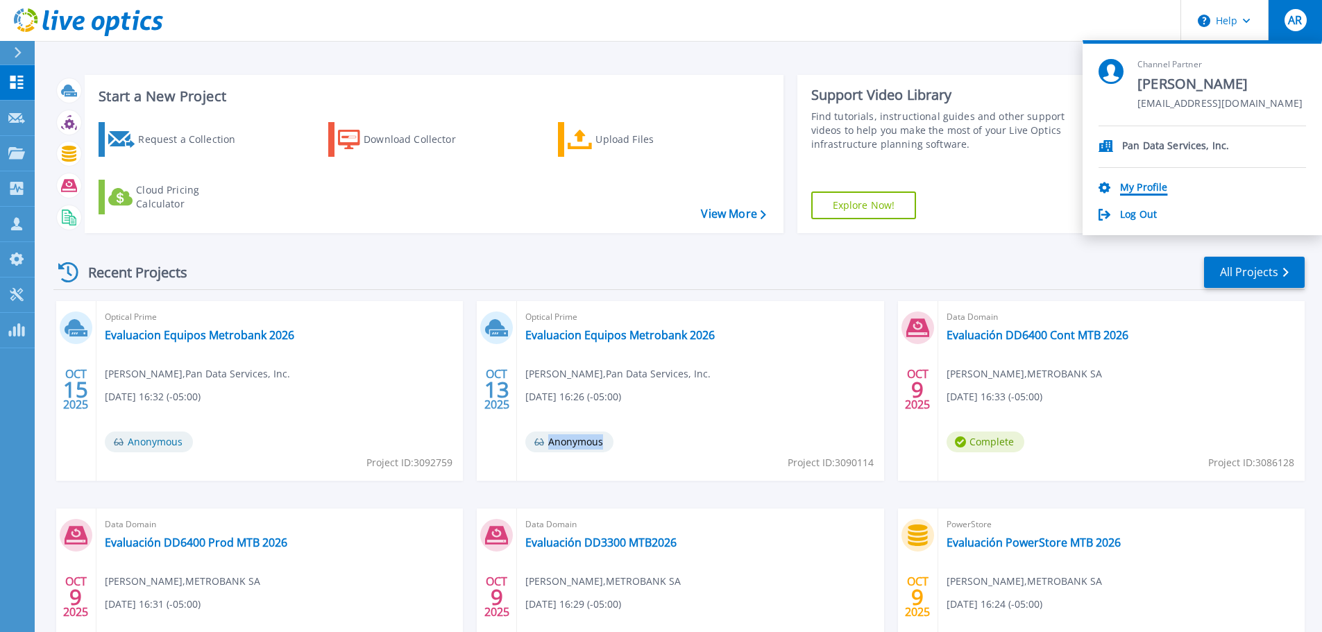
click at [1139, 182] on link "My Profile" at bounding box center [1143, 188] width 47 height 13
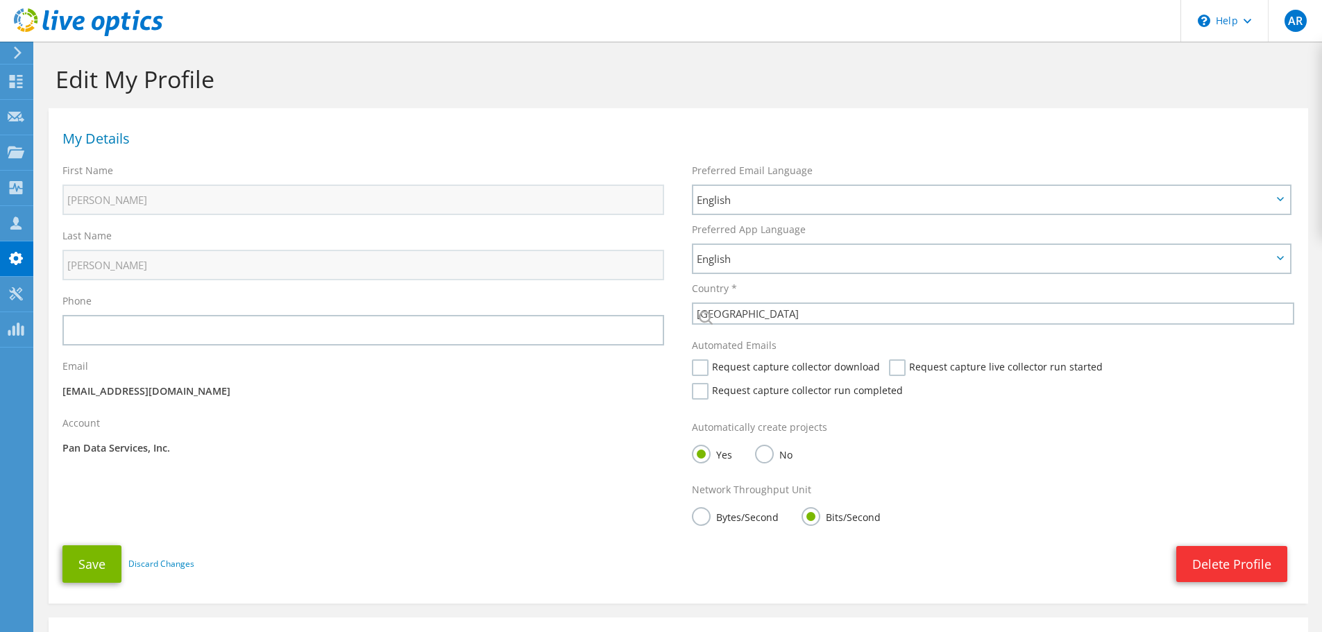
select select "167"
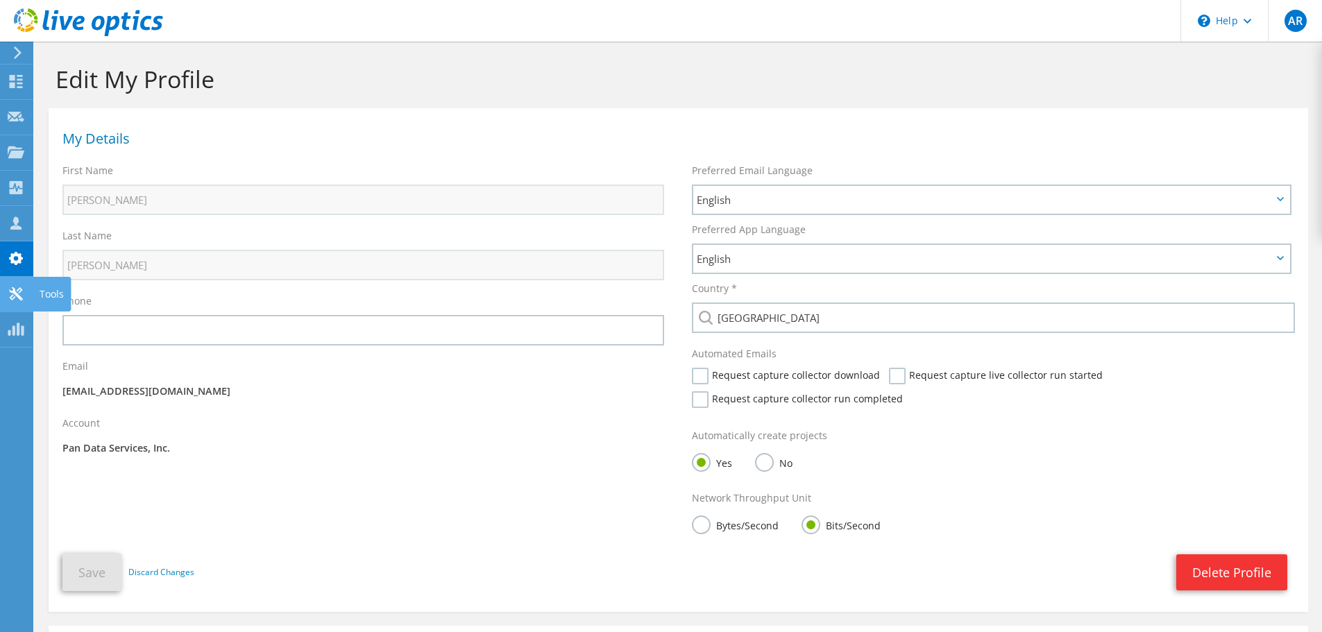
click at [14, 296] on icon at bounding box center [16, 293] width 17 height 13
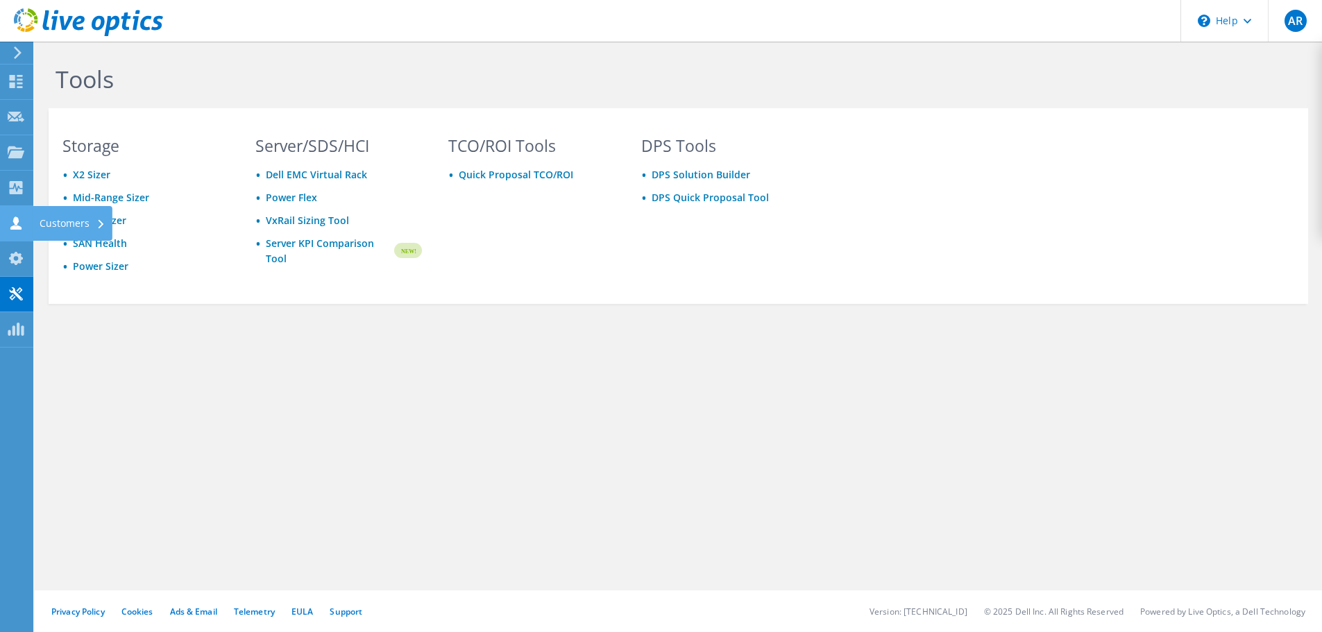
click at [14, 226] on use at bounding box center [15, 222] width 11 height 13
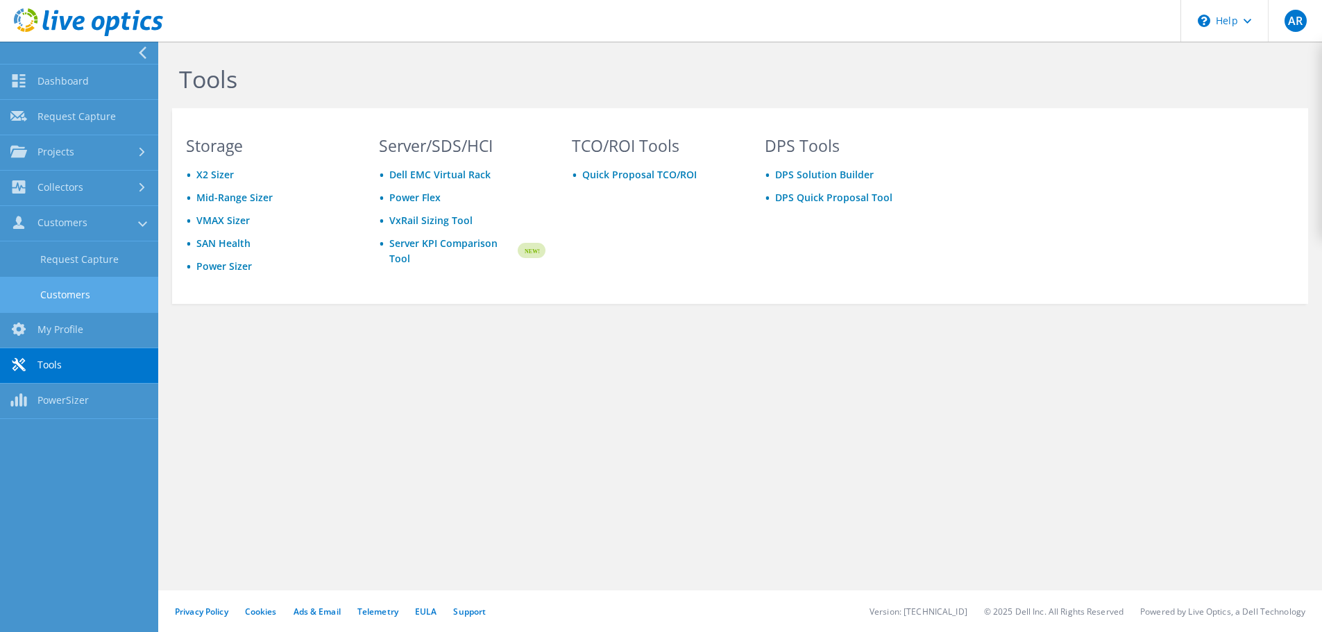
click at [110, 296] on link "Customers" at bounding box center [79, 294] width 158 height 35
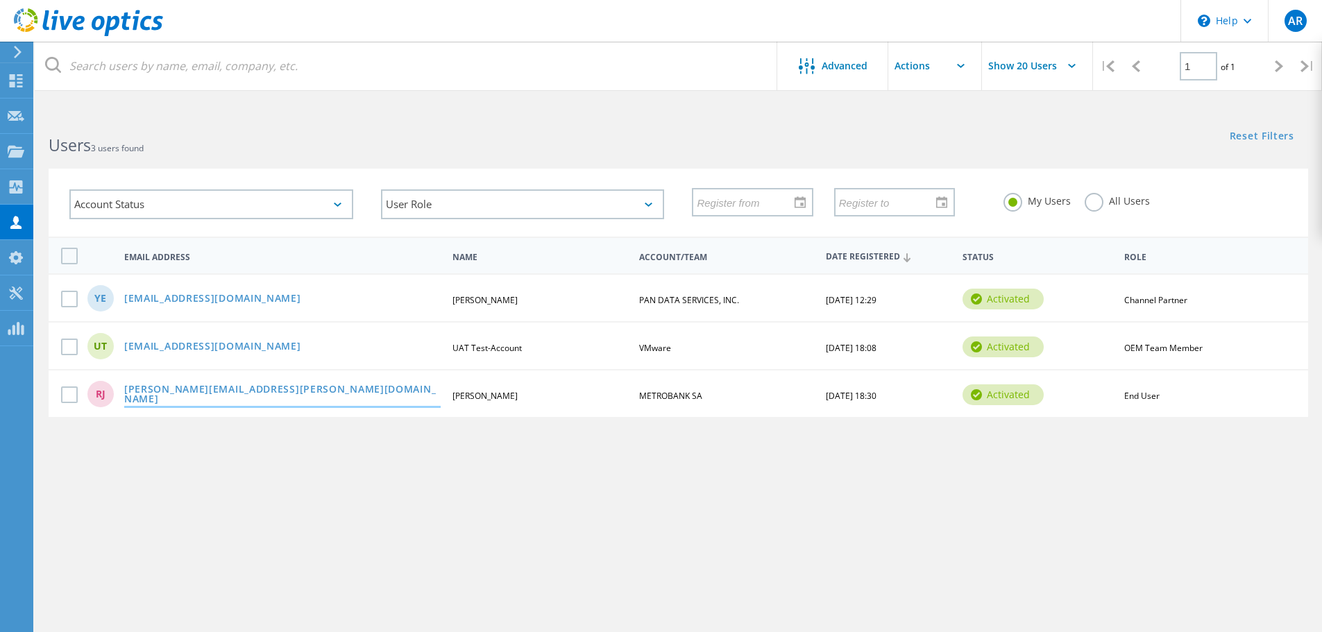
click at [159, 391] on link "[PERSON_NAME][EMAIL_ADDRESS][PERSON_NAME][DOMAIN_NAME]" at bounding box center [282, 395] width 316 height 22
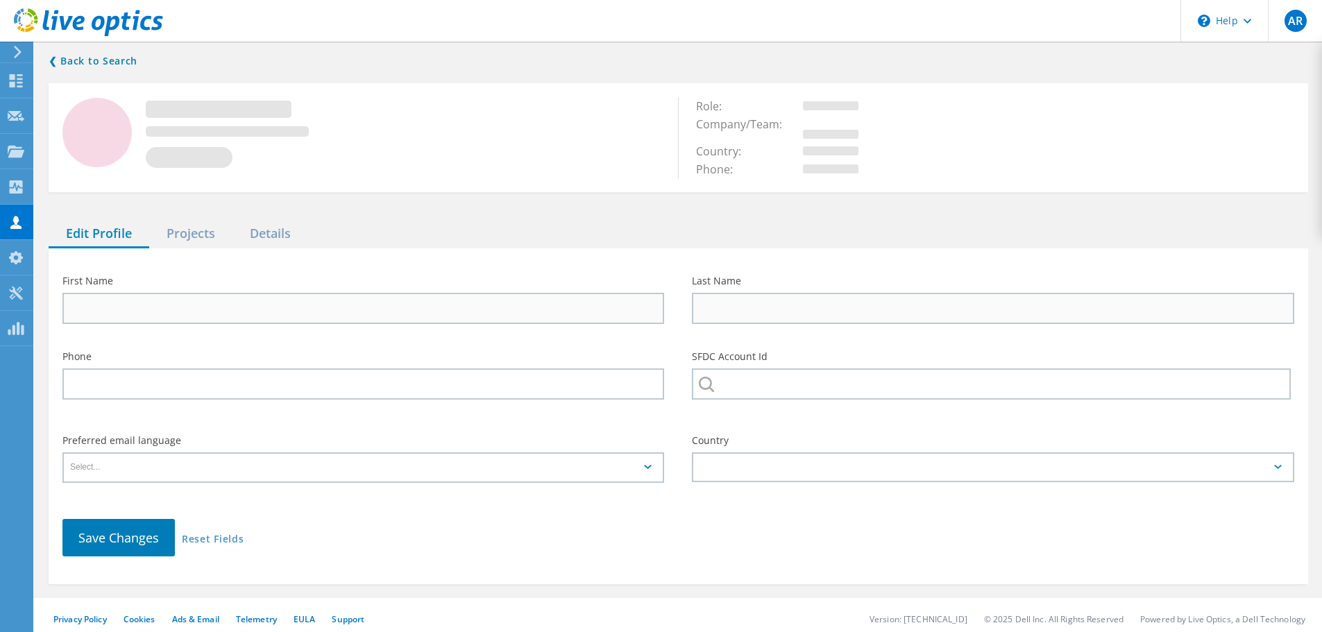
type input "[PERSON_NAME]"
type input "Juarez"
type input "METROBANK SA"
type input "Español"
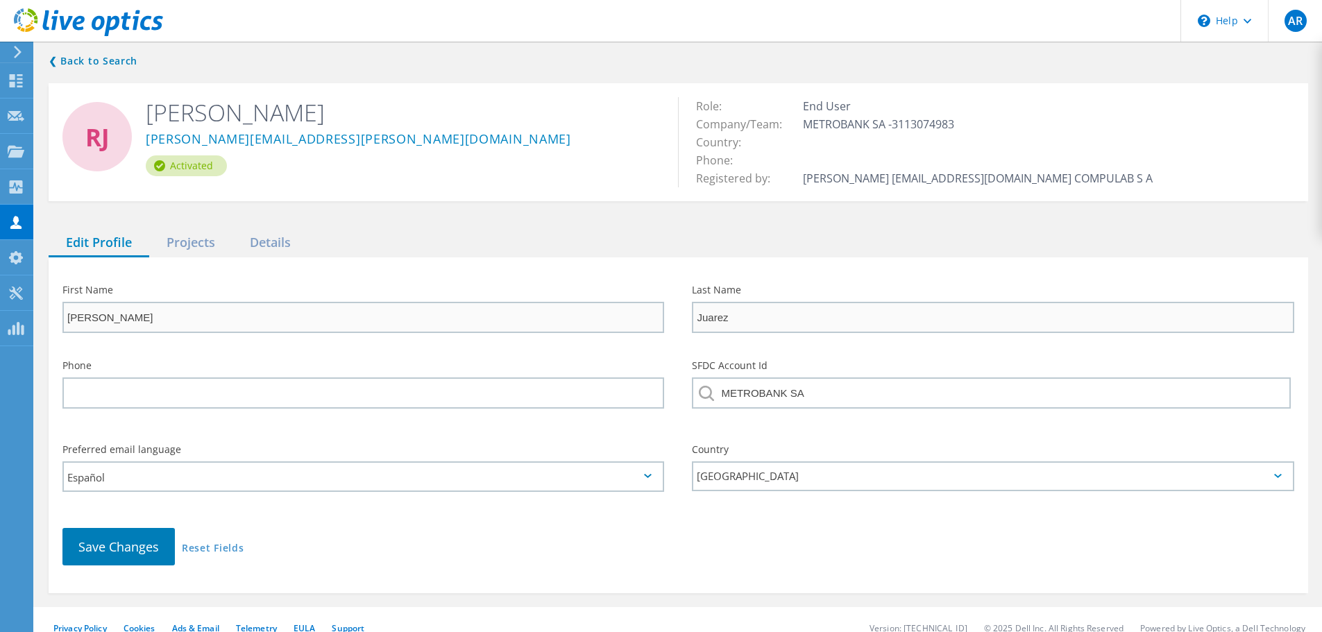
scroll to position [17, 0]
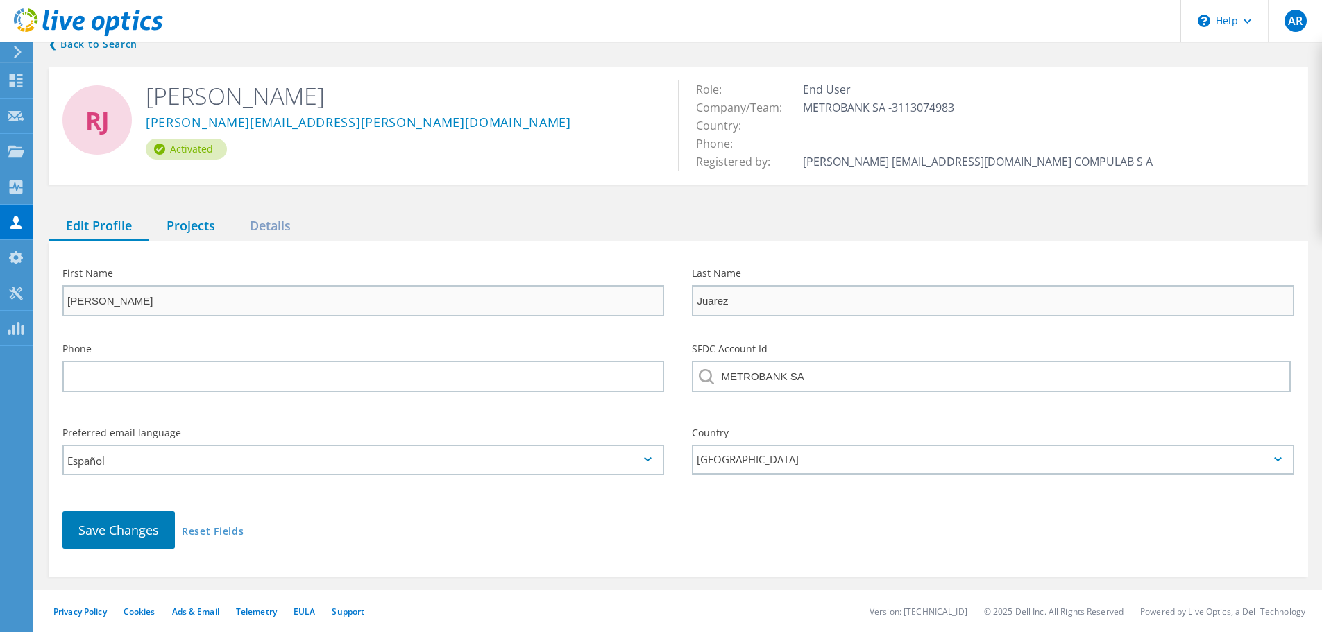
click at [191, 228] on div "Projects" at bounding box center [190, 226] width 83 height 28
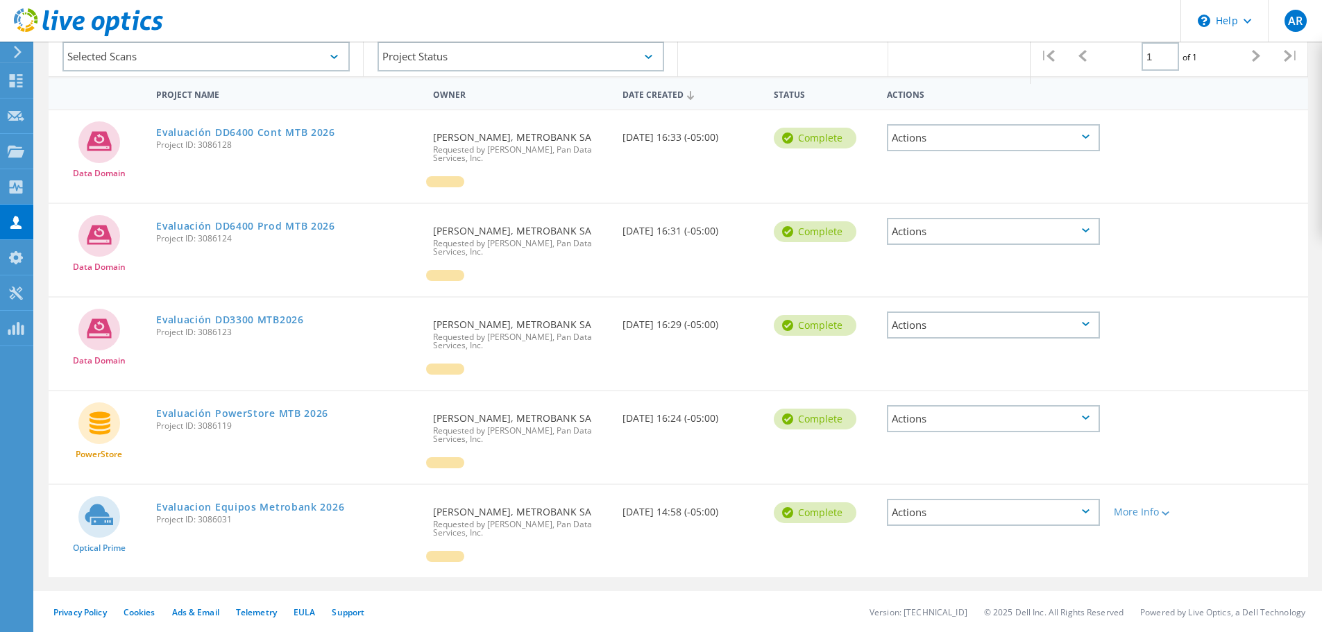
scroll to position [230, 0]
click at [282, 505] on link "Evaluacion Equipos Metrobank 2026" at bounding box center [250, 507] width 188 height 10
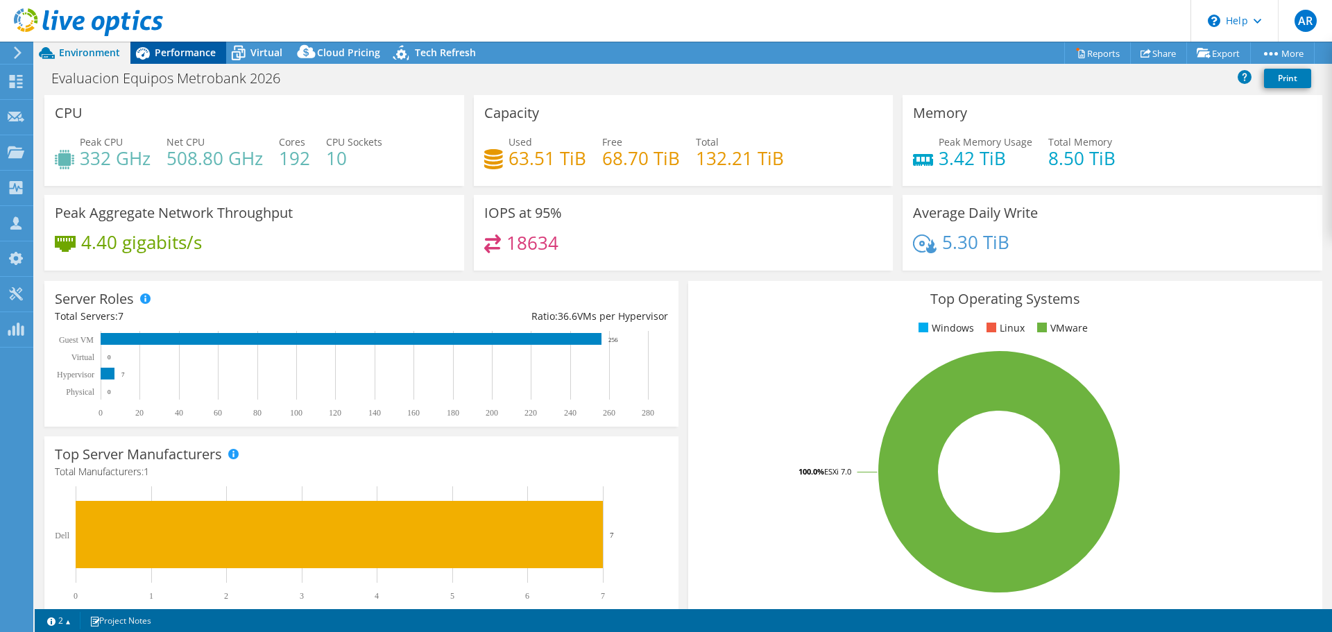
click at [186, 57] on span "Performance" at bounding box center [185, 52] width 61 height 13
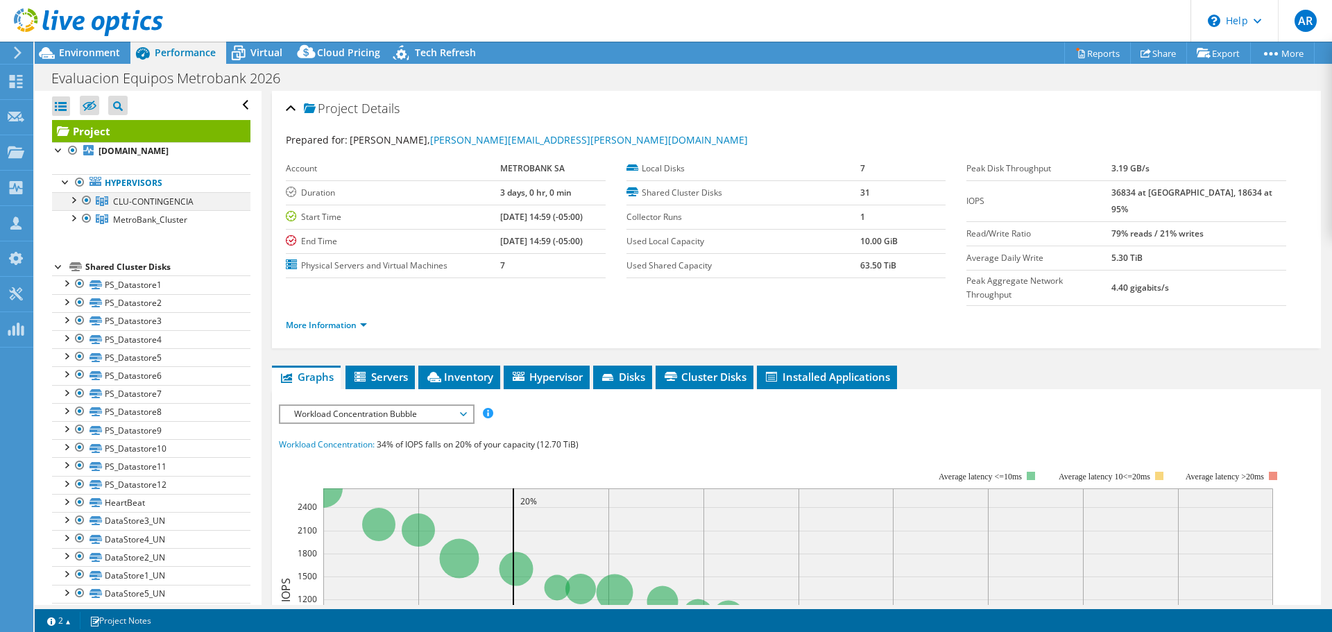
click at [71, 197] on div at bounding box center [73, 199] width 14 height 14
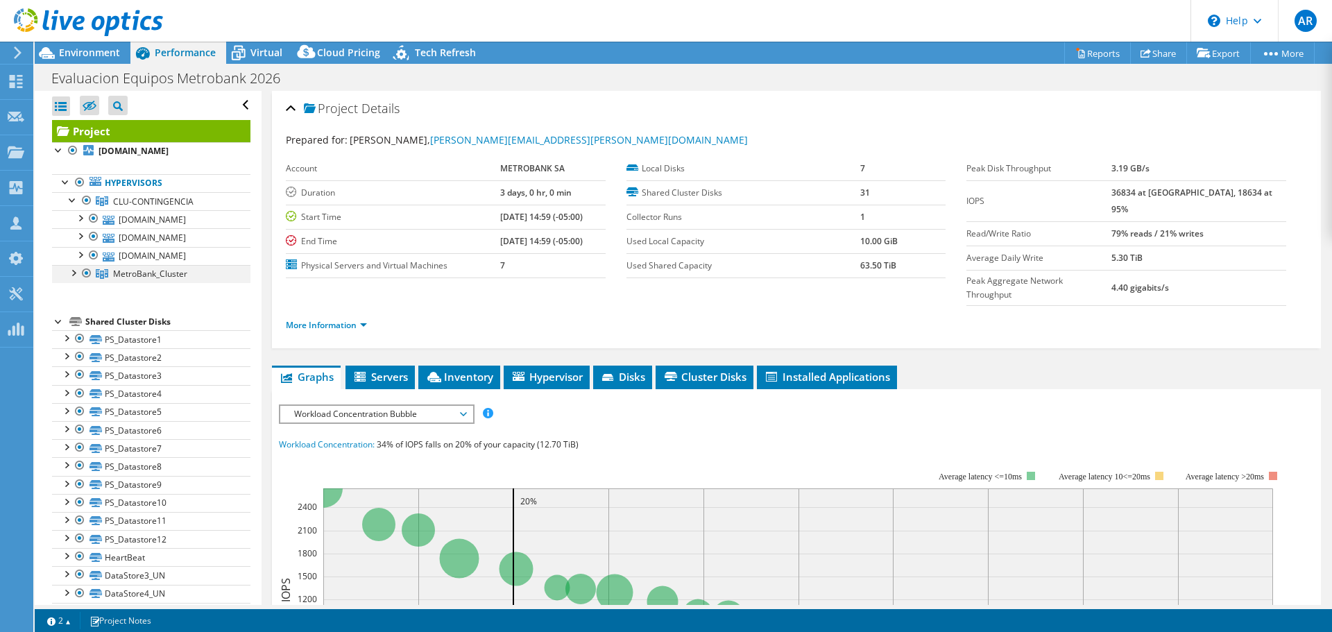
click at [77, 272] on div at bounding box center [73, 272] width 14 height 14
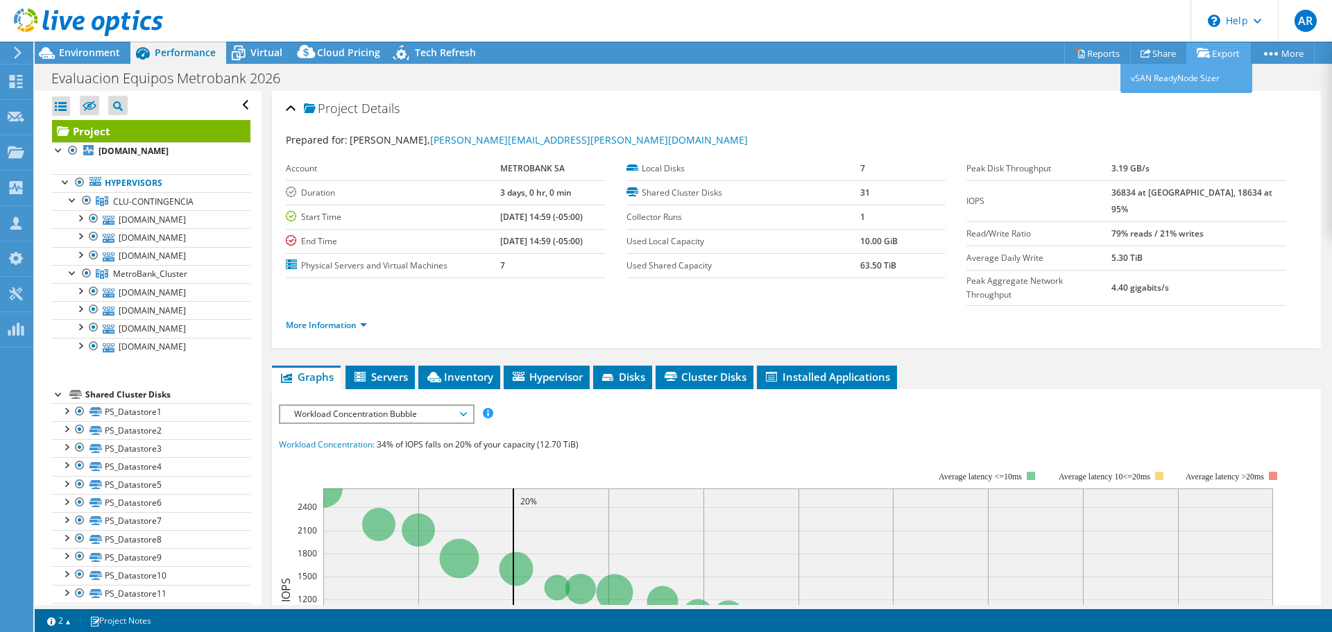
click at [1211, 54] on link "Export" at bounding box center [1218, 53] width 65 height 22
click at [512, 78] on div "Evaluacion Equipos Metrobank 2026 Print" at bounding box center [683, 78] width 1297 height 26
click at [81, 49] on span "Environment" at bounding box center [89, 52] width 61 height 13
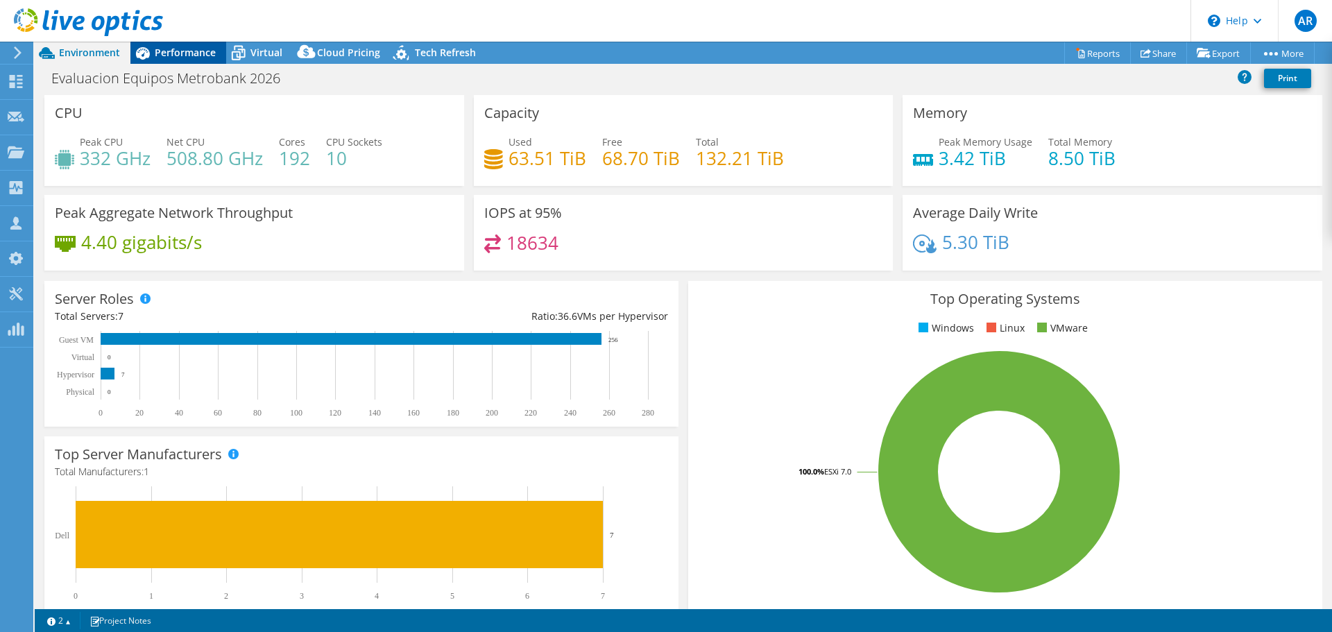
click at [194, 55] on span "Performance" at bounding box center [185, 52] width 61 height 13
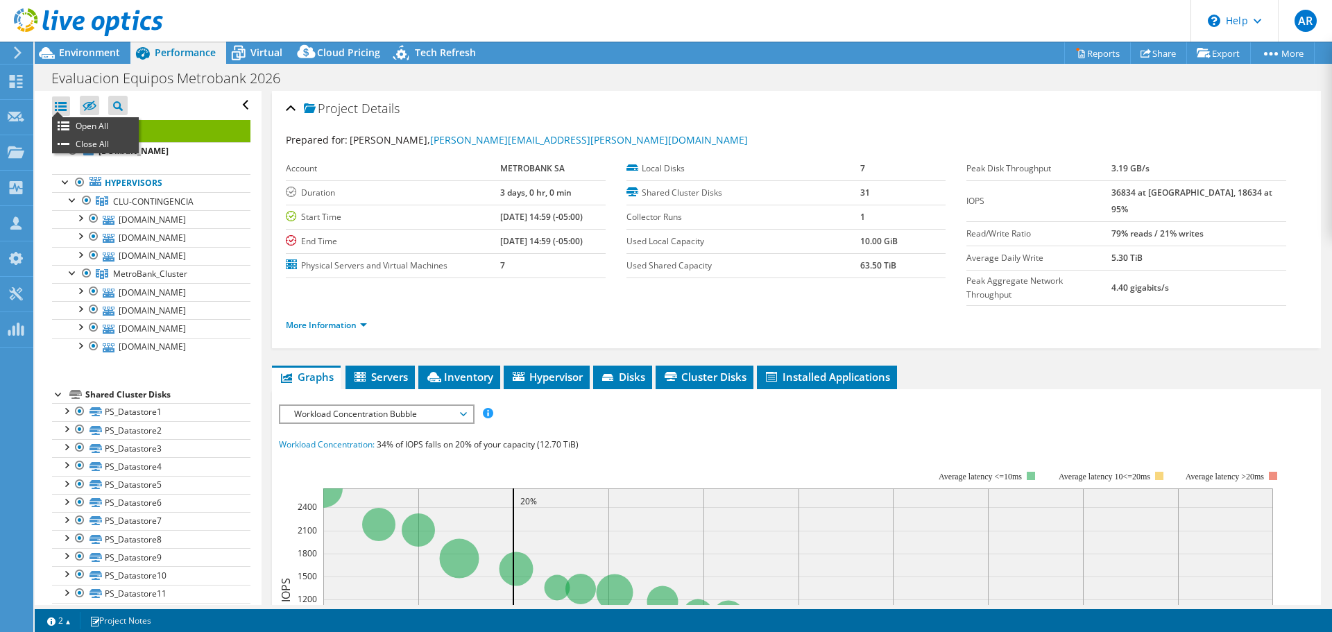
click at [68, 103] on div at bounding box center [61, 105] width 18 height 19
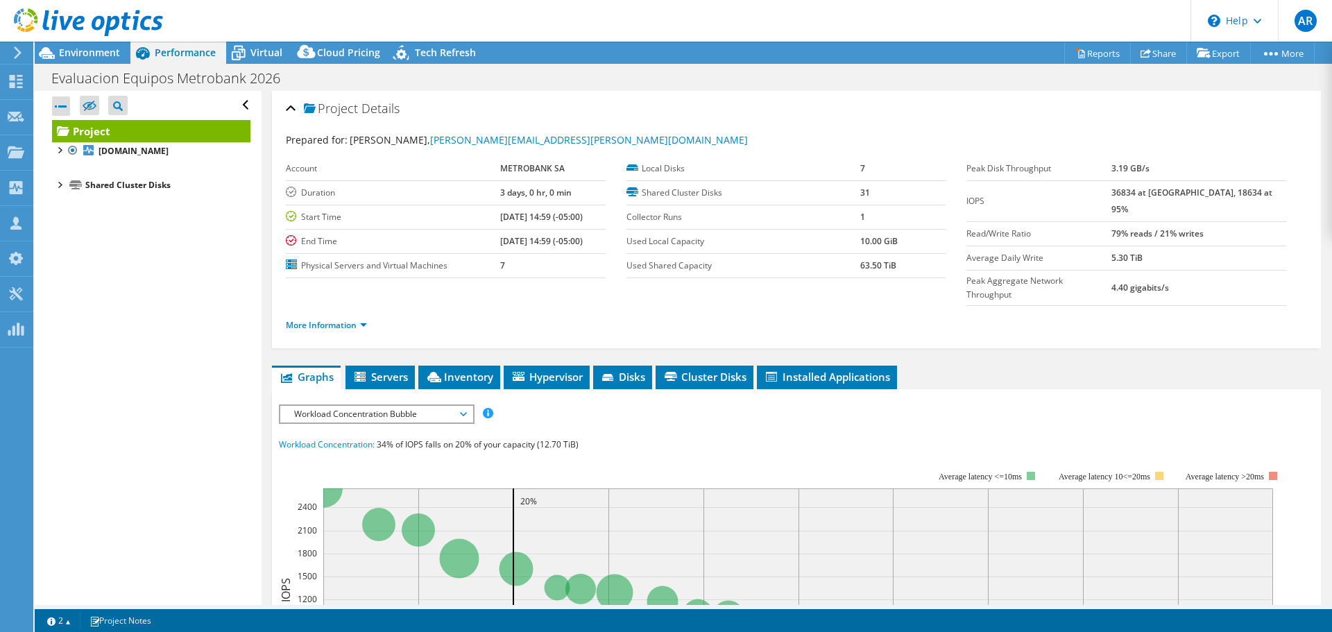
click at [68, 103] on div at bounding box center [61, 105] width 18 height 19
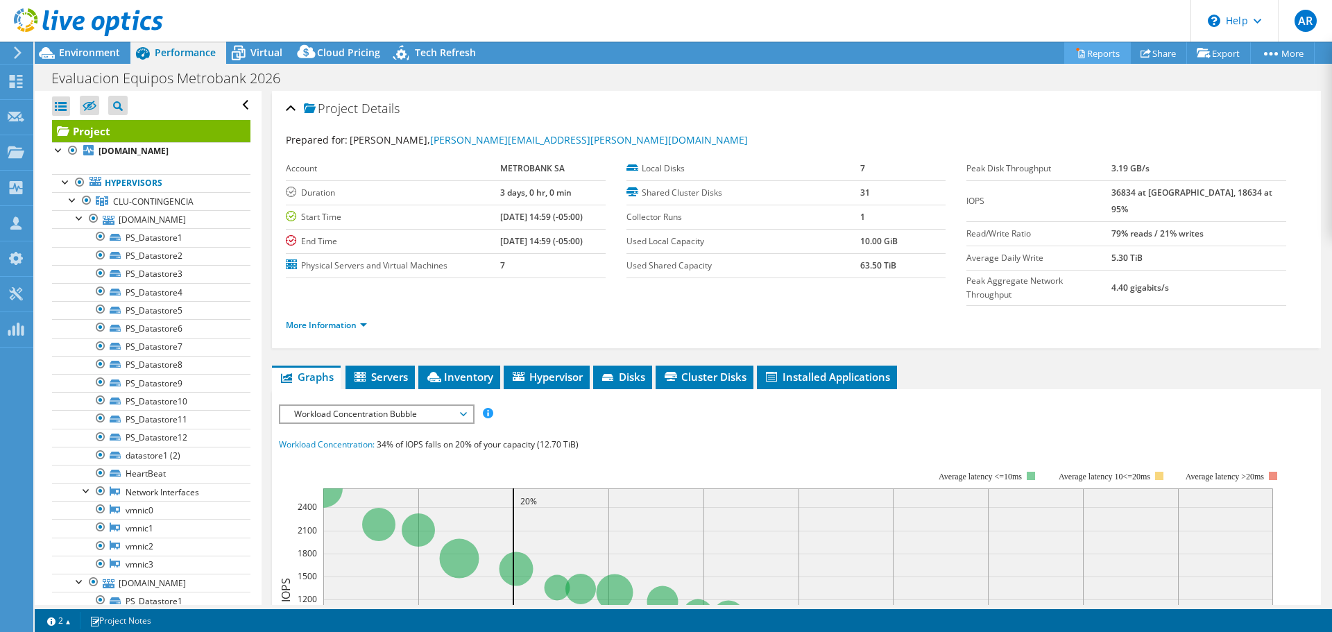
click at [1091, 55] on link "Reports" at bounding box center [1097, 53] width 67 height 22
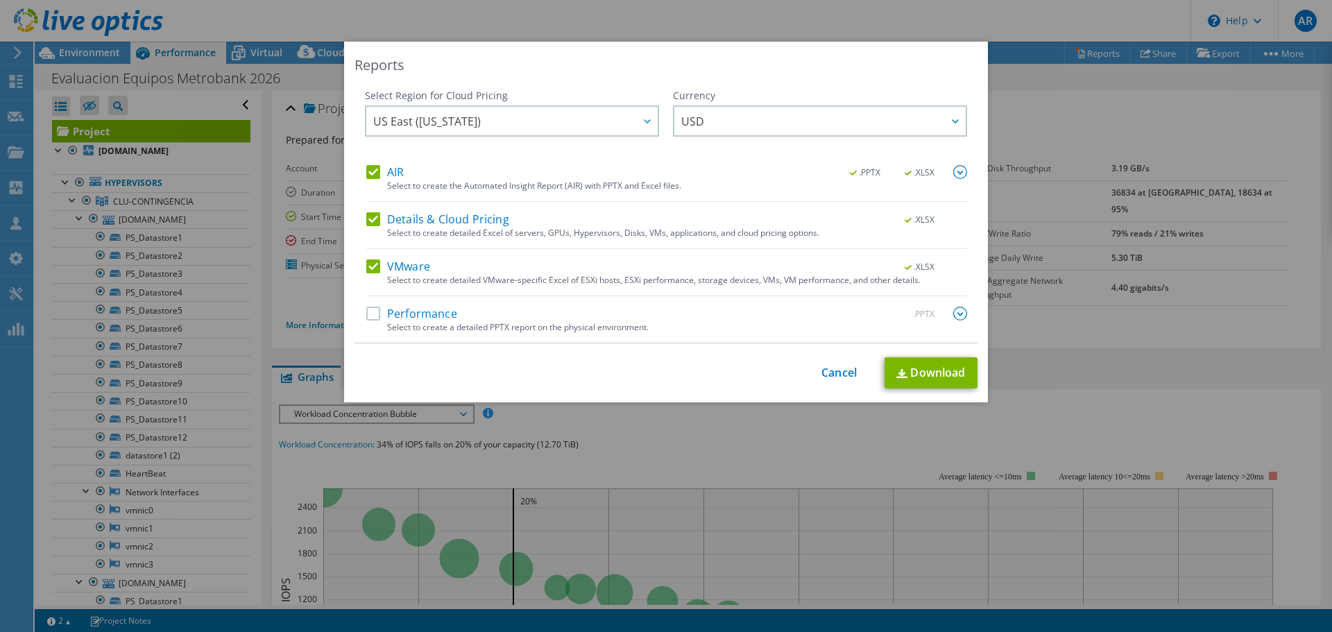
click at [373, 263] on label "VMware" at bounding box center [398, 266] width 64 height 14
click at [0, 0] on input "VMware" at bounding box center [0, 0] width 0 height 0
click at [368, 220] on label "Details & Cloud Pricing" at bounding box center [437, 219] width 143 height 14
click at [0, 0] on input "Details & Cloud Pricing" at bounding box center [0, 0] width 0 height 0
click at [370, 166] on label "AIR" at bounding box center [384, 172] width 37 height 14
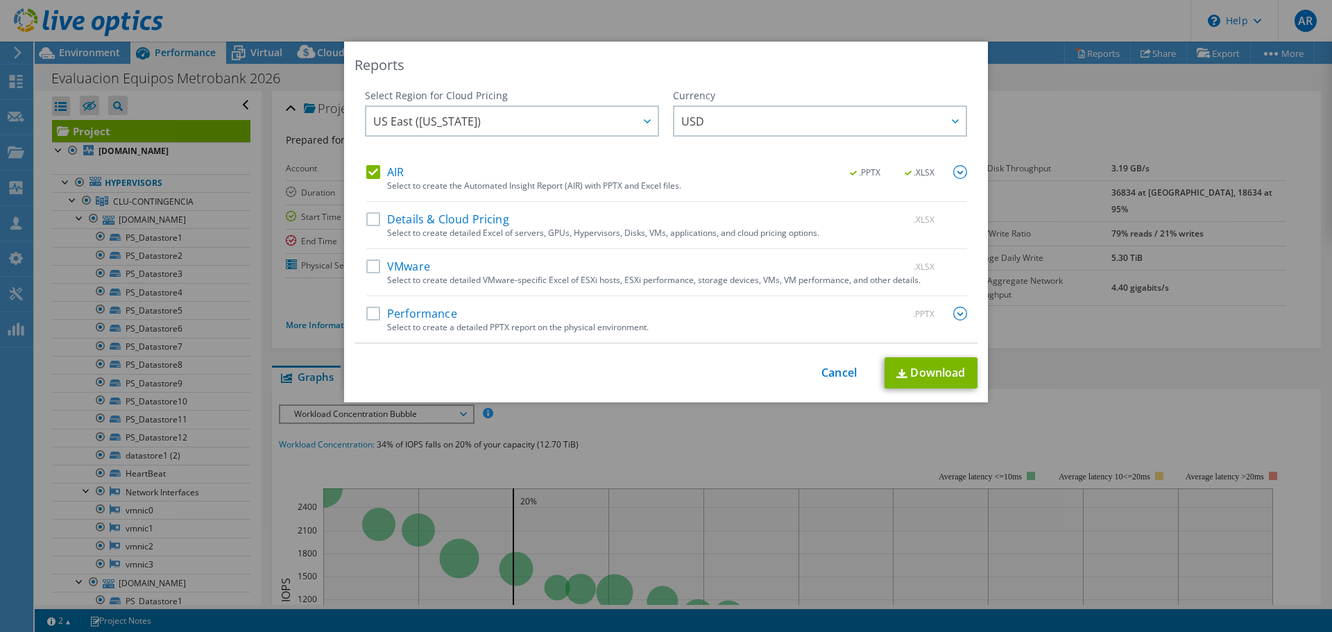
click at [0, 0] on input "AIR" at bounding box center [0, 0] width 0 height 0
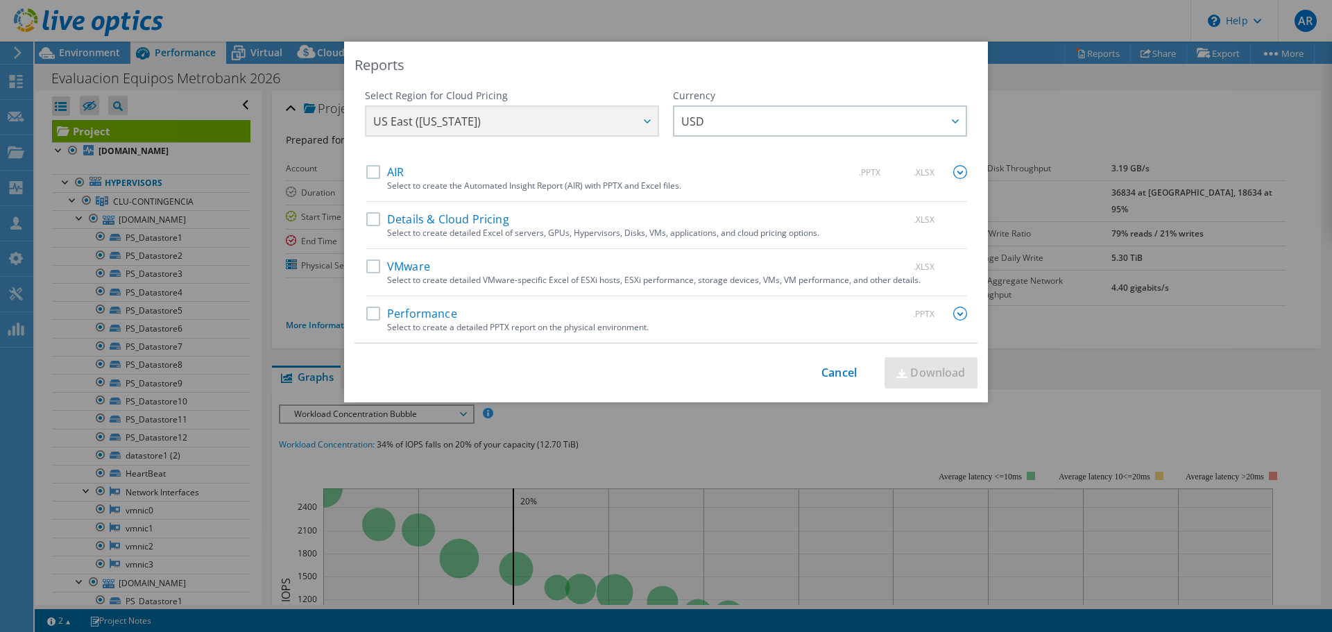
click at [366, 315] on label "Performance" at bounding box center [411, 314] width 91 height 14
click at [0, 0] on input "Performance" at bounding box center [0, 0] width 0 height 0
click at [367, 171] on label "AIR" at bounding box center [384, 172] width 37 height 14
click at [0, 0] on input "AIR" at bounding box center [0, 0] width 0 height 0
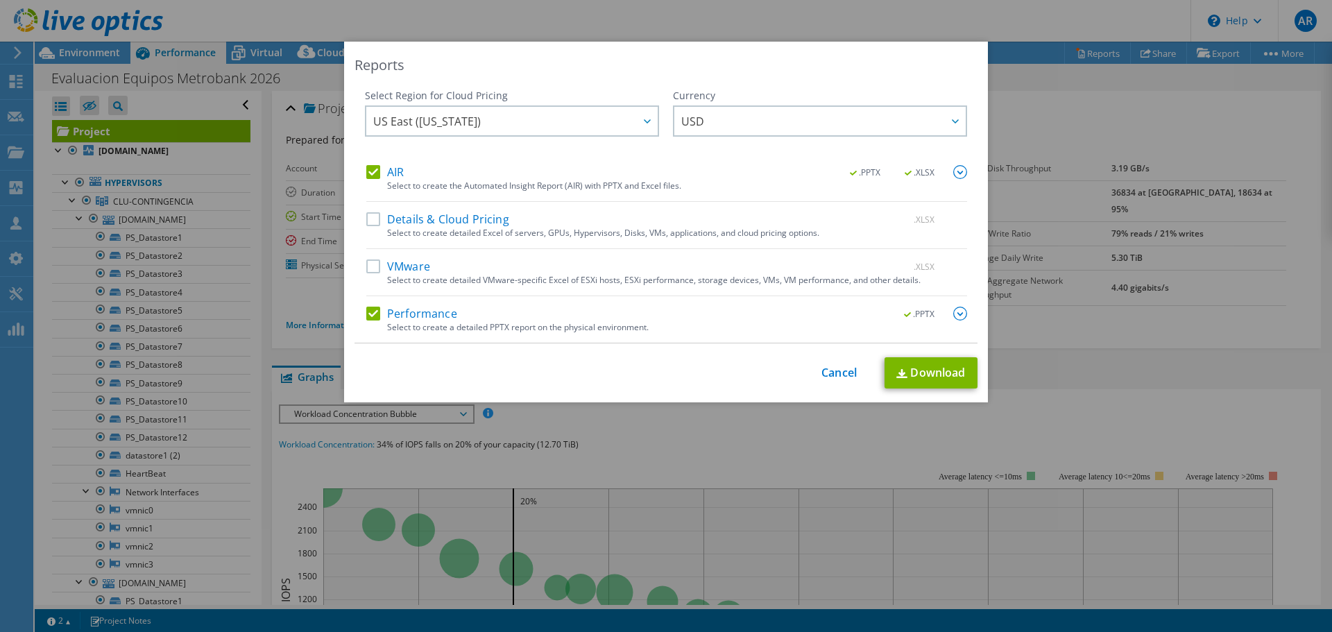
click at [368, 219] on label "Details & Cloud Pricing" at bounding box center [437, 219] width 143 height 14
click at [0, 0] on input "Details & Cloud Pricing" at bounding box center [0, 0] width 0 height 0
click at [366, 265] on label "VMware" at bounding box center [398, 266] width 64 height 14
click at [0, 0] on input "VMware" at bounding box center [0, 0] width 0 height 0
drag, startPoint x: 827, startPoint y: 373, endPoint x: 592, endPoint y: 183, distance: 301.4
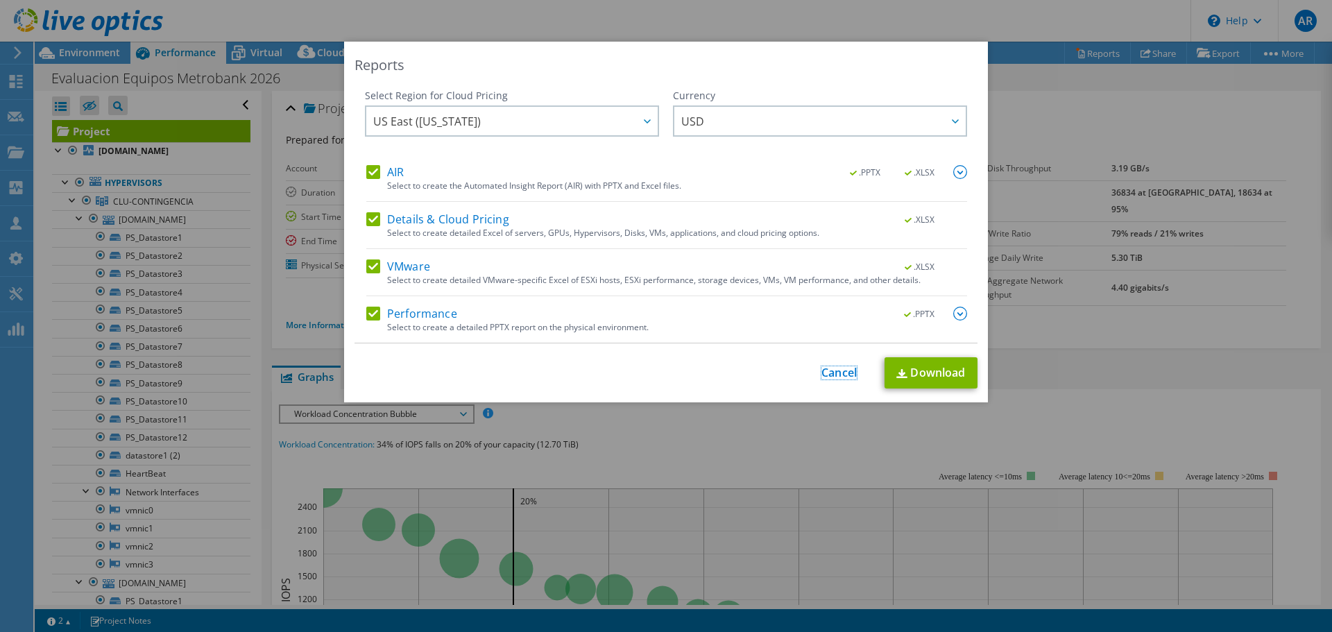
click at [827, 373] on link "Cancel" at bounding box center [838, 372] width 35 height 13
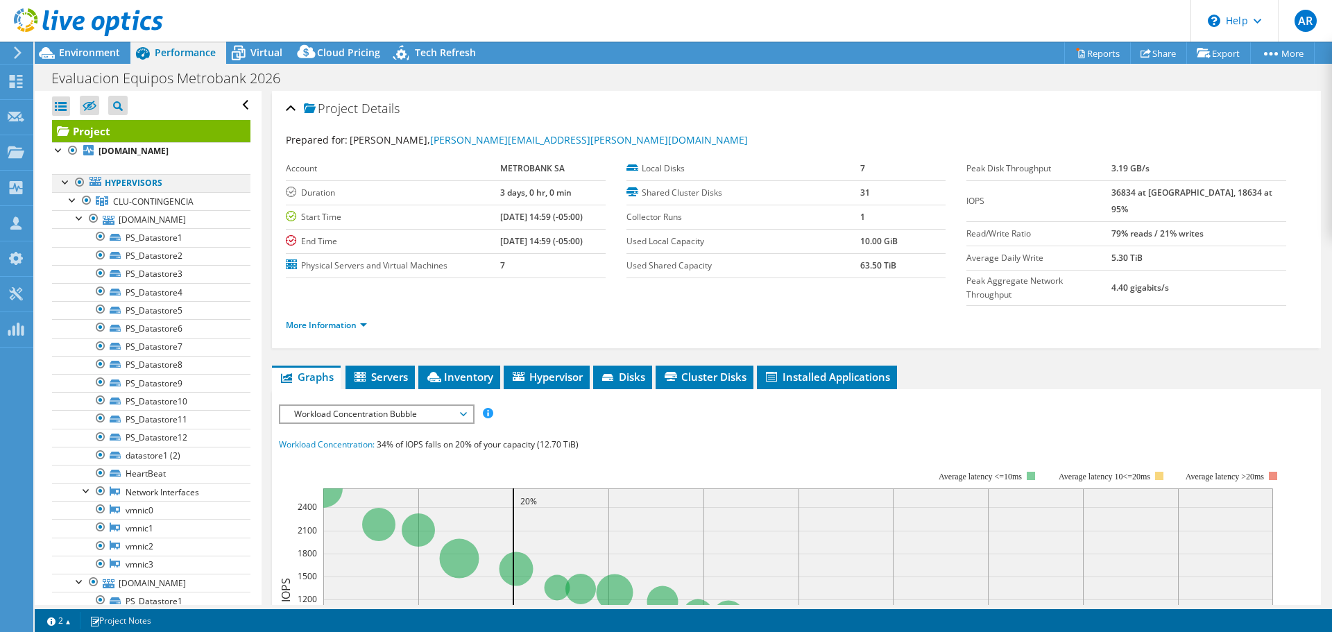
click at [65, 180] on div at bounding box center [66, 181] width 14 height 14
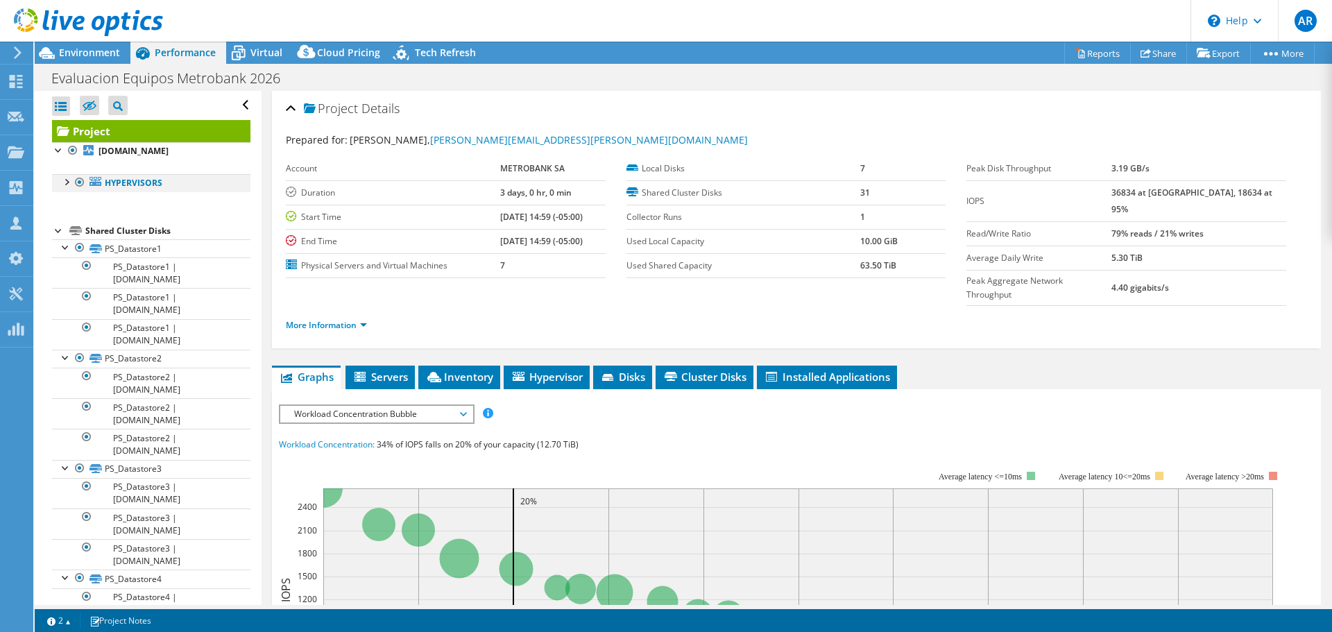
click at [63, 183] on div at bounding box center [66, 181] width 14 height 14
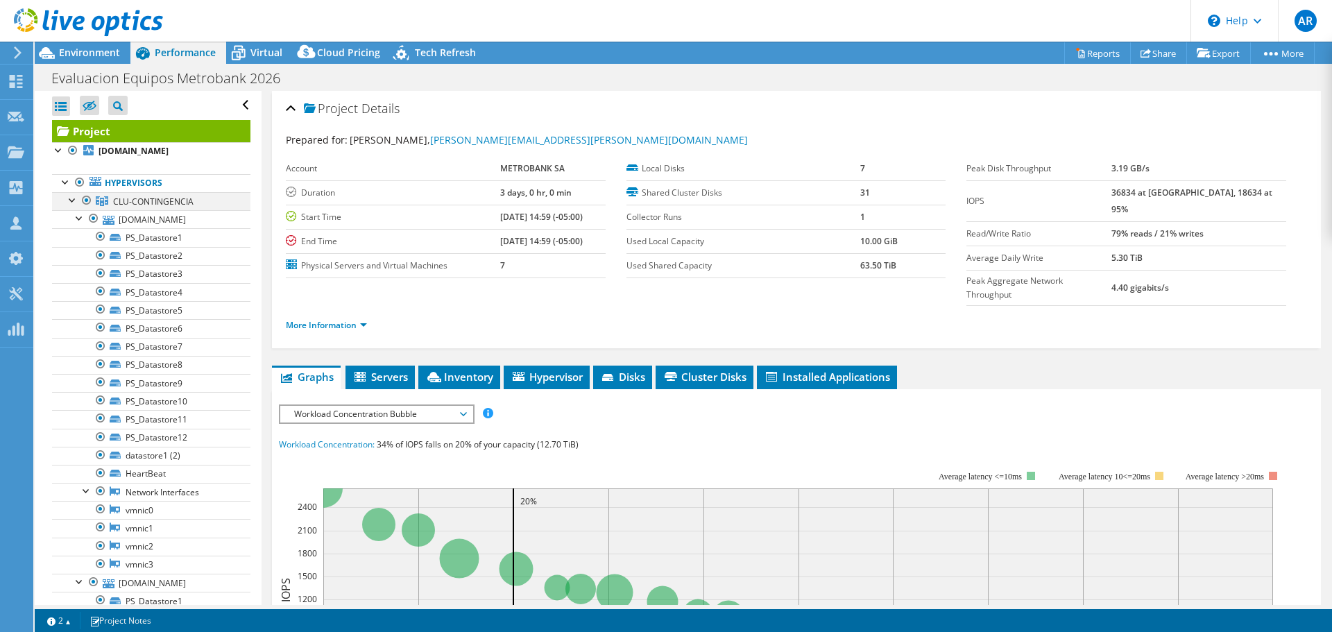
click at [86, 203] on div at bounding box center [87, 200] width 14 height 17
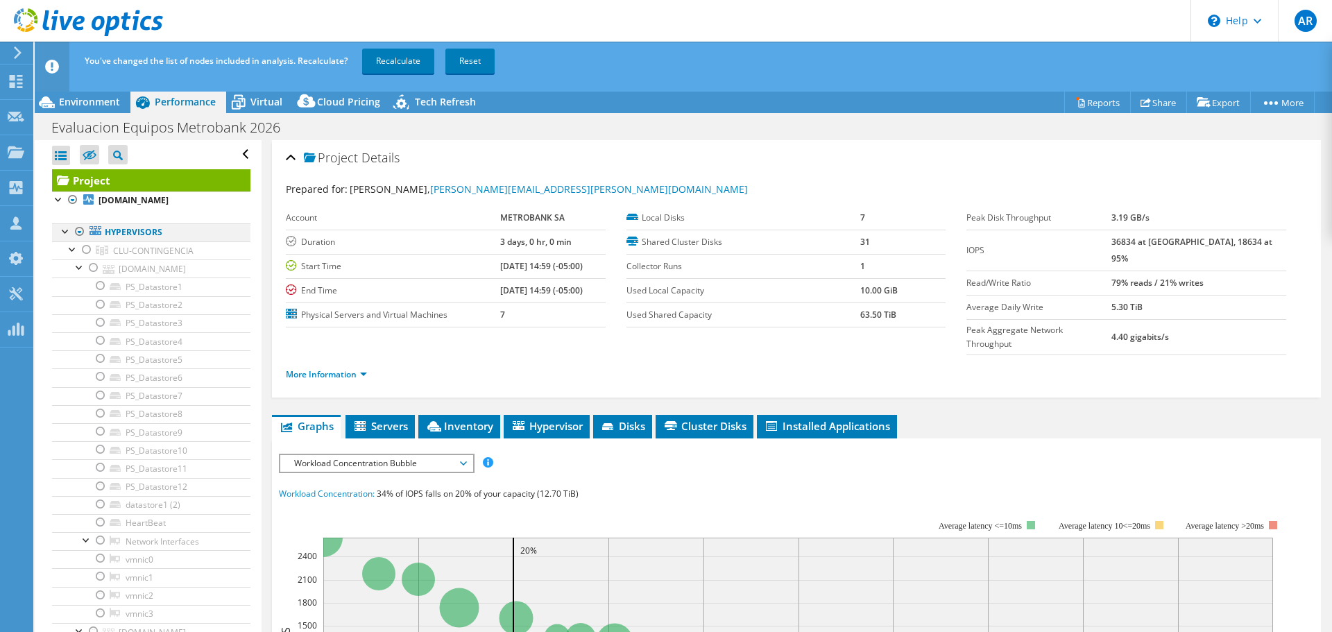
click at [65, 232] on div at bounding box center [66, 230] width 14 height 14
click at [69, 234] on div at bounding box center [66, 230] width 14 height 14
click at [71, 246] on div at bounding box center [73, 248] width 14 height 14
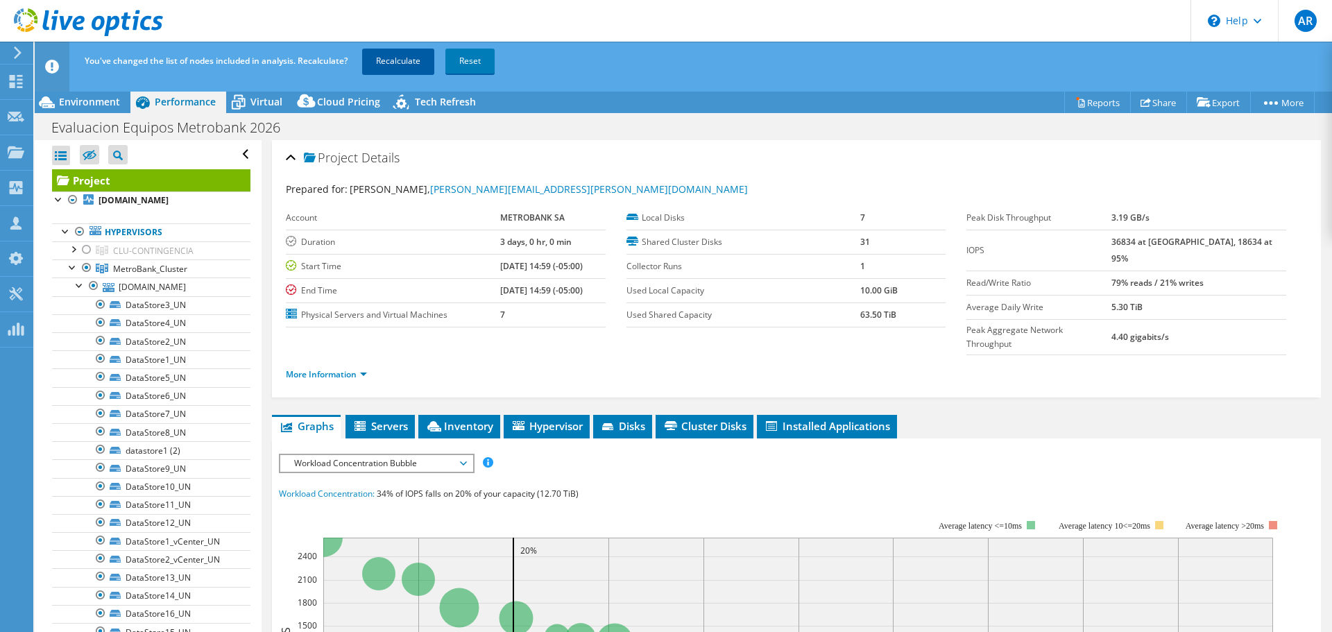
click at [398, 53] on link "Recalculate" at bounding box center [398, 61] width 72 height 25
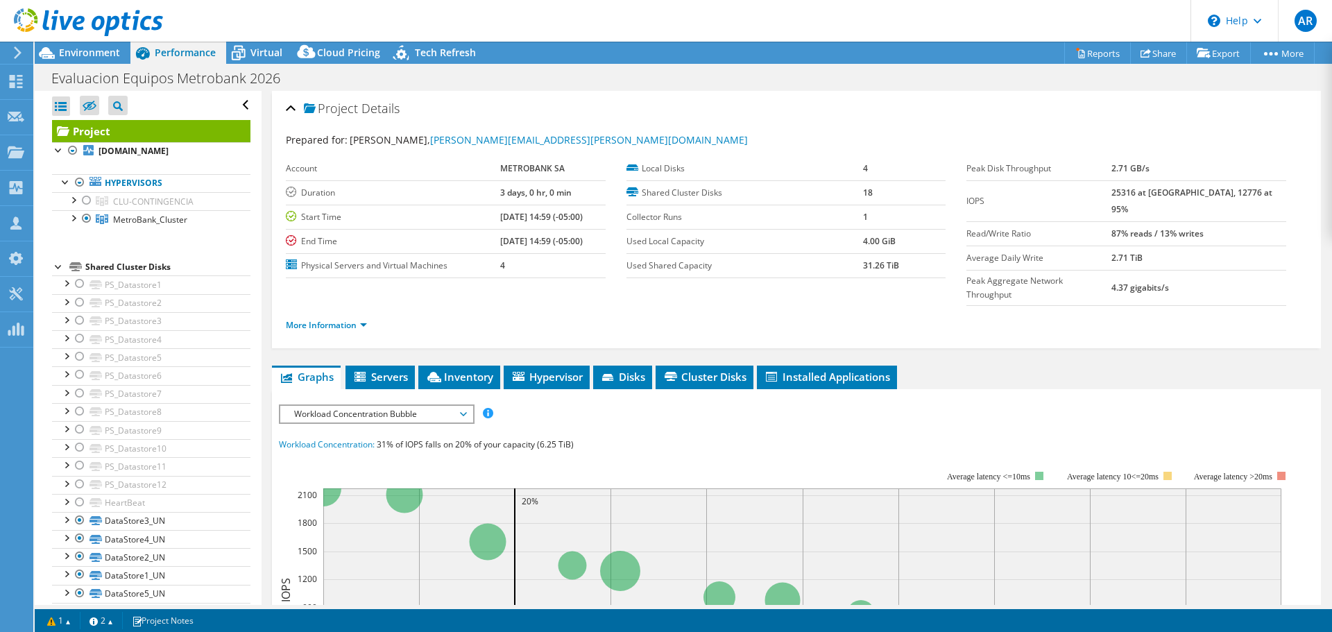
click at [60, 268] on div at bounding box center [59, 266] width 14 height 14
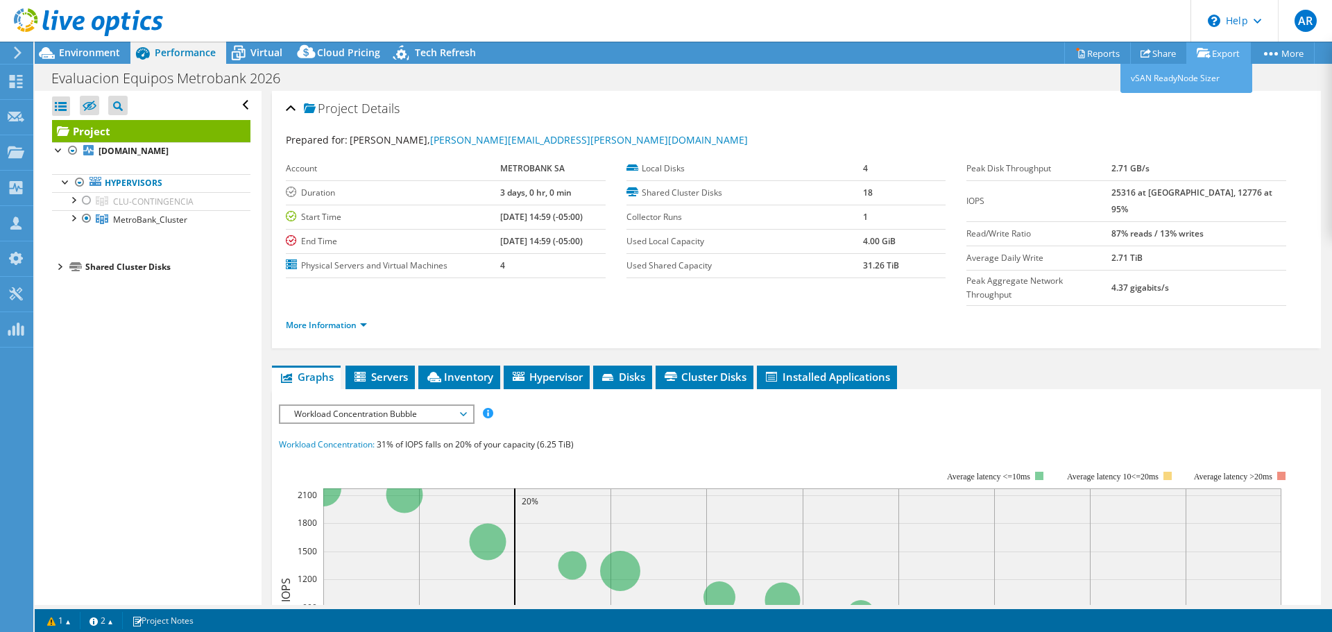
click at [1217, 57] on link "Export" at bounding box center [1218, 53] width 65 height 22
click at [1091, 54] on link "Reports" at bounding box center [1097, 53] width 67 height 22
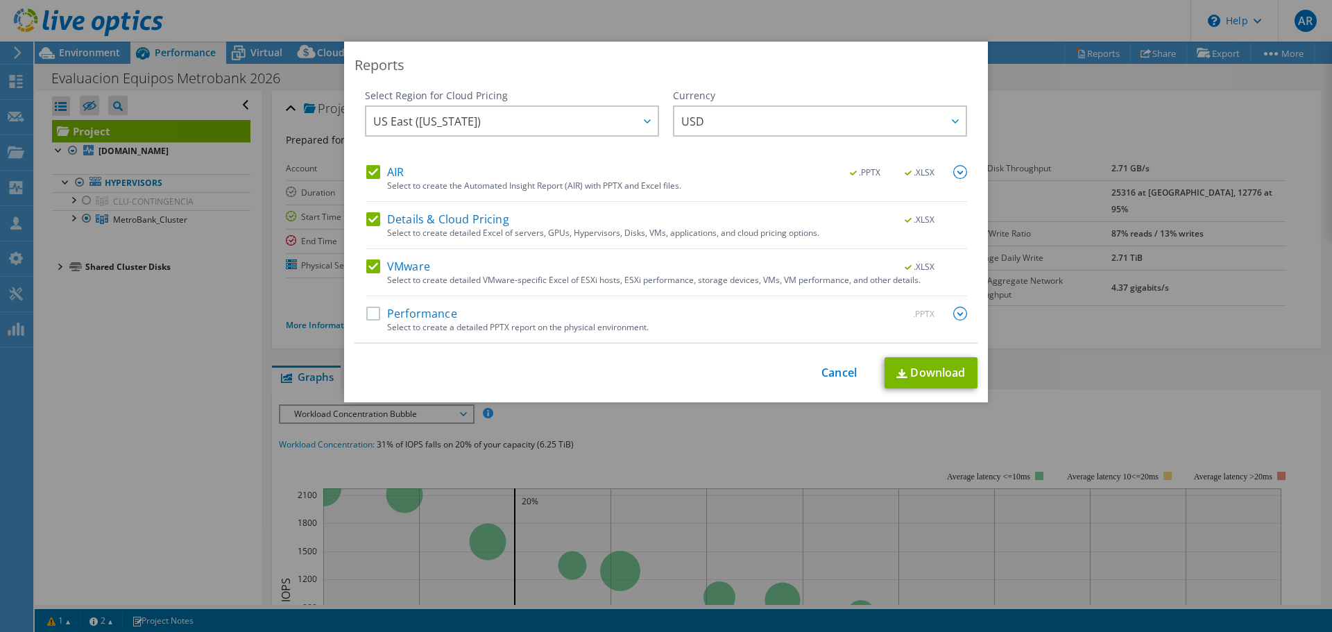
click at [366, 314] on label "Performance" at bounding box center [411, 314] width 91 height 14
click at [0, 0] on input "Performance" at bounding box center [0, 0] width 0 height 0
click at [925, 374] on link "Download" at bounding box center [931, 372] width 93 height 31
click at [838, 369] on link "Cancel" at bounding box center [838, 372] width 35 height 13
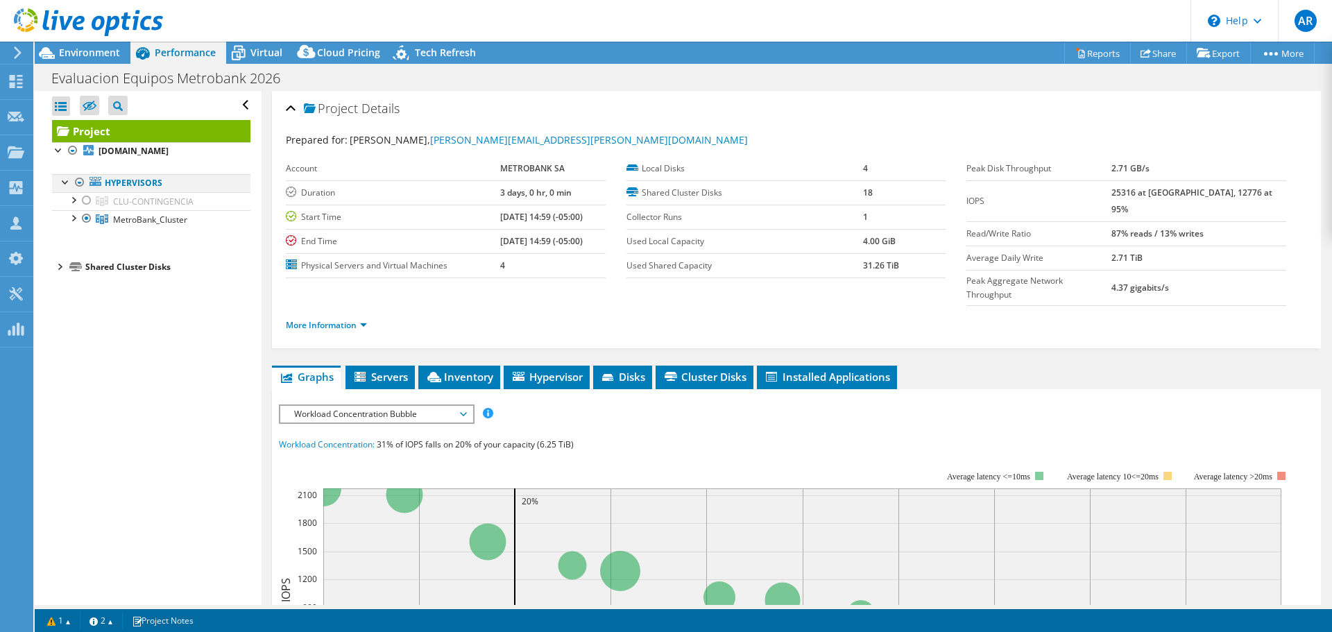
click at [60, 183] on div at bounding box center [66, 181] width 14 height 14
click at [85, 196] on div at bounding box center [87, 200] width 14 height 17
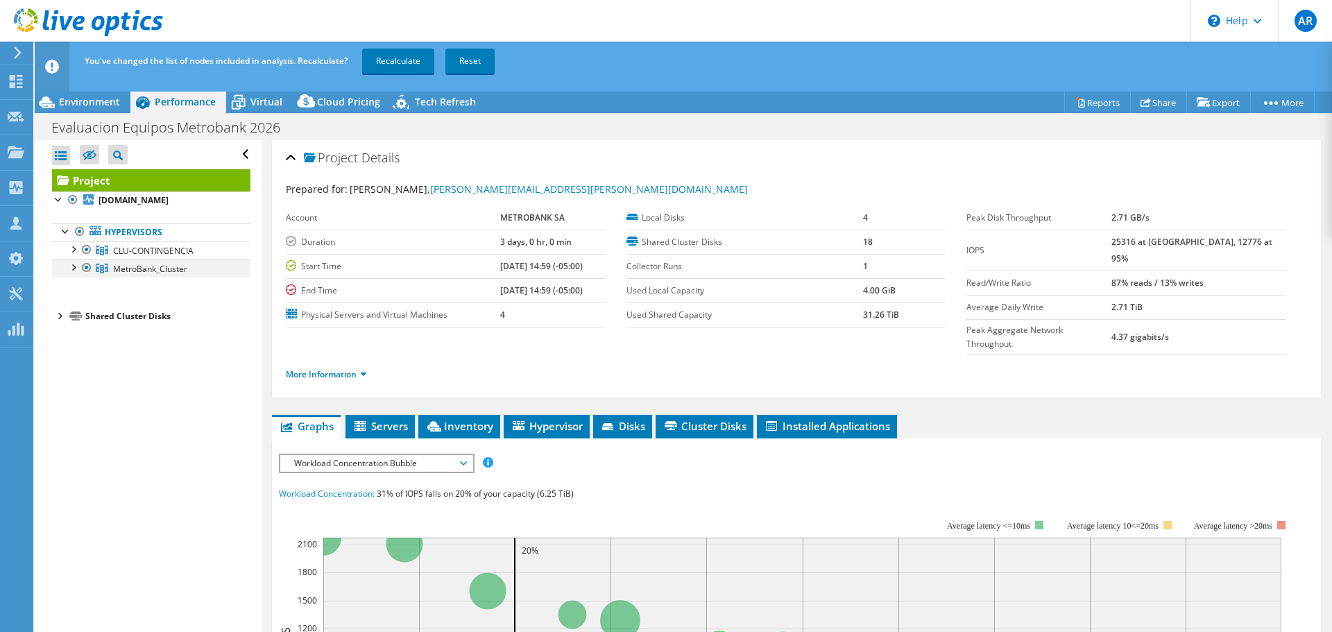
click at [83, 264] on div at bounding box center [87, 267] width 14 height 17
click at [391, 67] on link "Recalculate" at bounding box center [398, 61] width 72 height 25
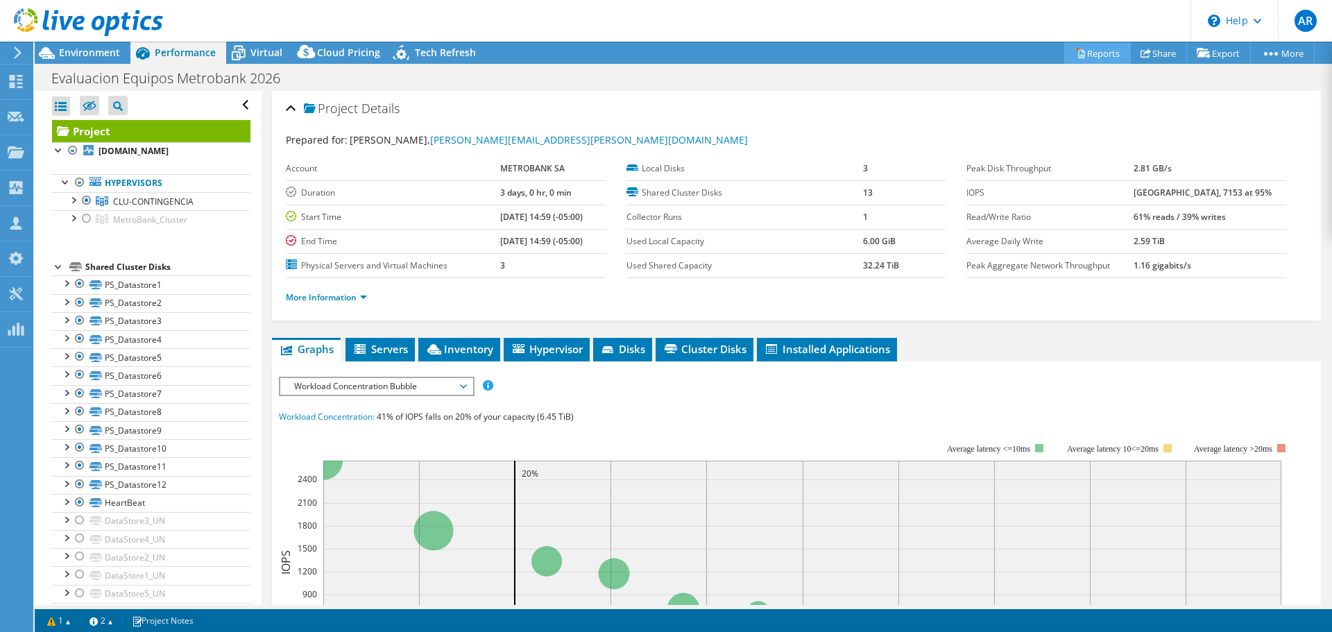
click at [1099, 46] on link "Reports" at bounding box center [1097, 53] width 67 height 22
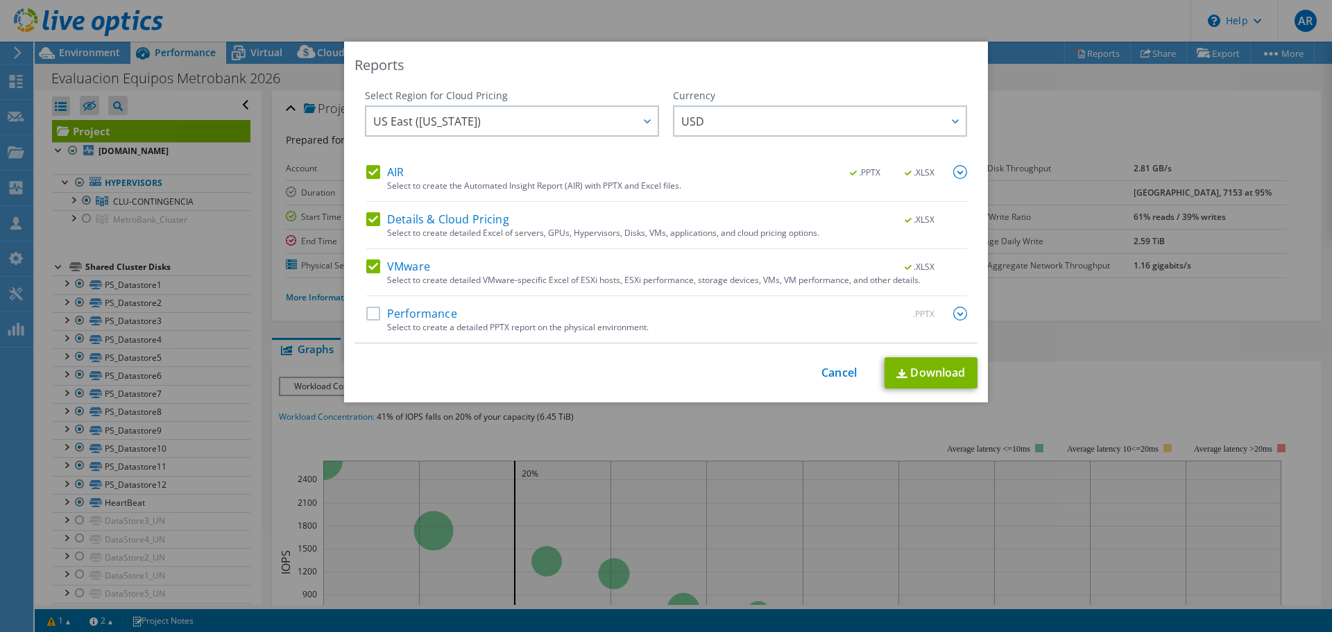
click at [366, 313] on label "Performance" at bounding box center [411, 314] width 91 height 14
click at [0, 0] on input "Performance" at bounding box center [0, 0] width 0 height 0
click at [932, 369] on link "Download" at bounding box center [931, 372] width 93 height 31
click at [939, 8] on div "Reports Select Region for Cloud Pricing Asia Pacific (Hong Kong) Asia Pacific (…" at bounding box center [666, 316] width 1332 height 632
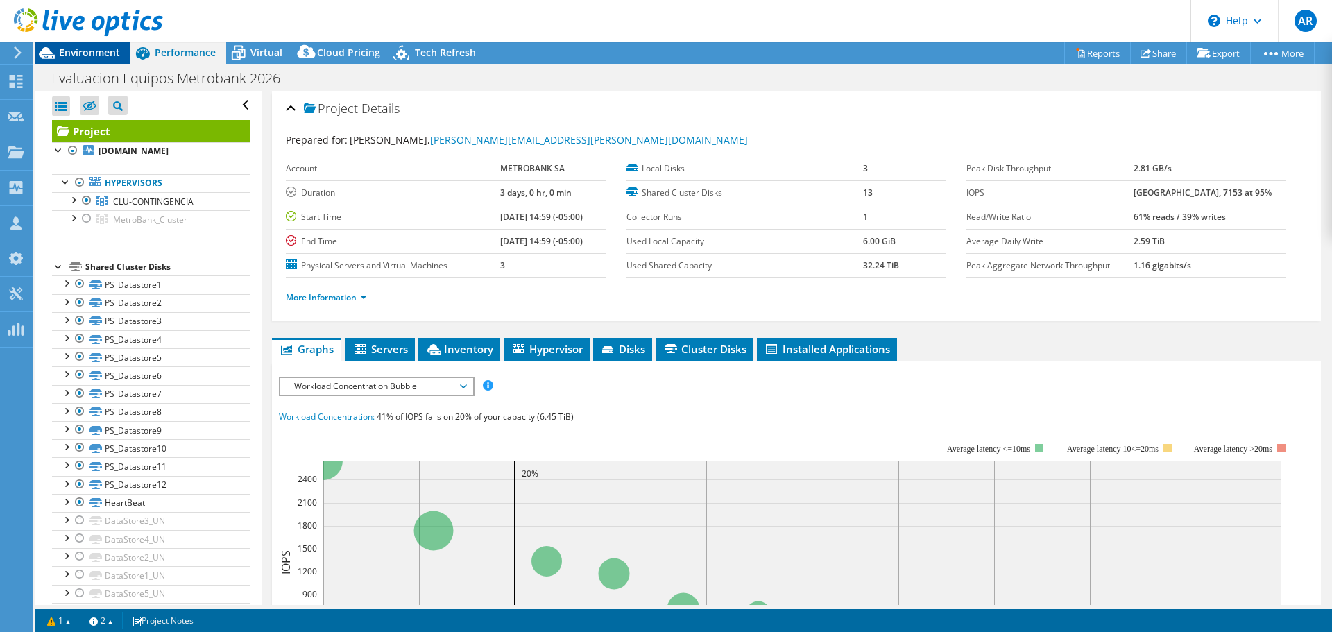
click at [87, 55] on span "Environment" at bounding box center [89, 52] width 61 height 13
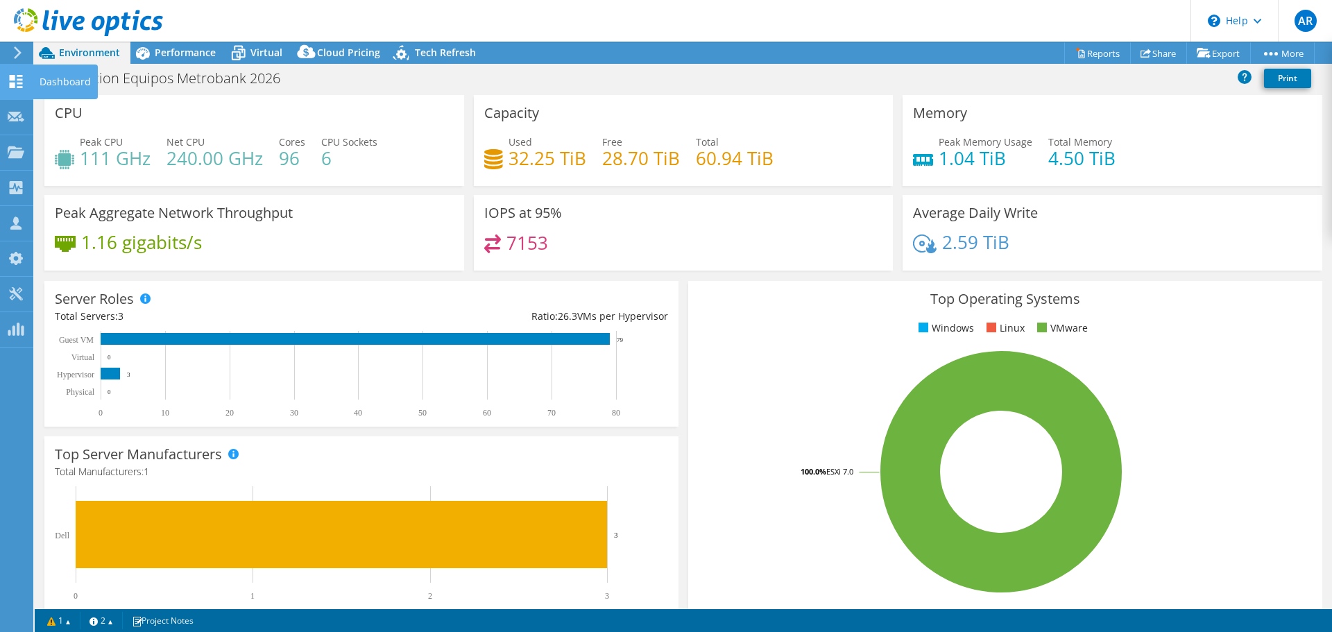
click at [22, 81] on icon at bounding box center [16, 81] width 17 height 13
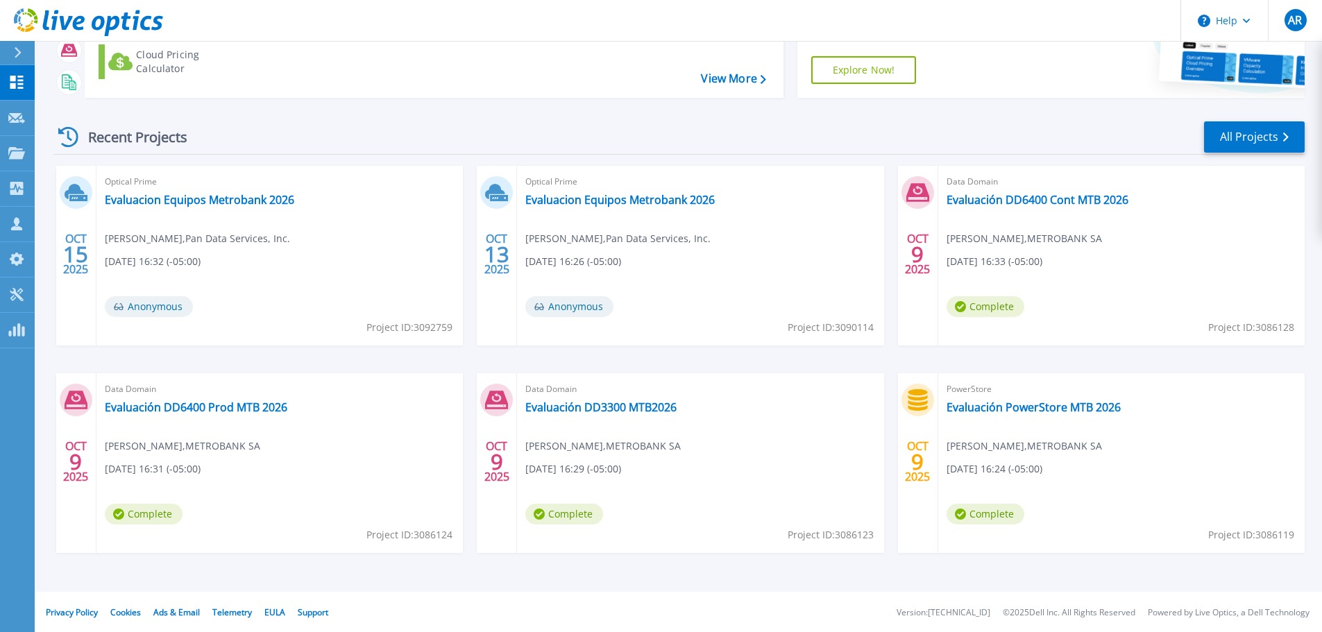
scroll to position [137, 0]
click at [558, 449] on span "[PERSON_NAME] , METROBANK SA" at bounding box center [602, 444] width 155 height 15
click at [409, 333] on span "Project ID: 3092759" at bounding box center [409, 325] width 86 height 15
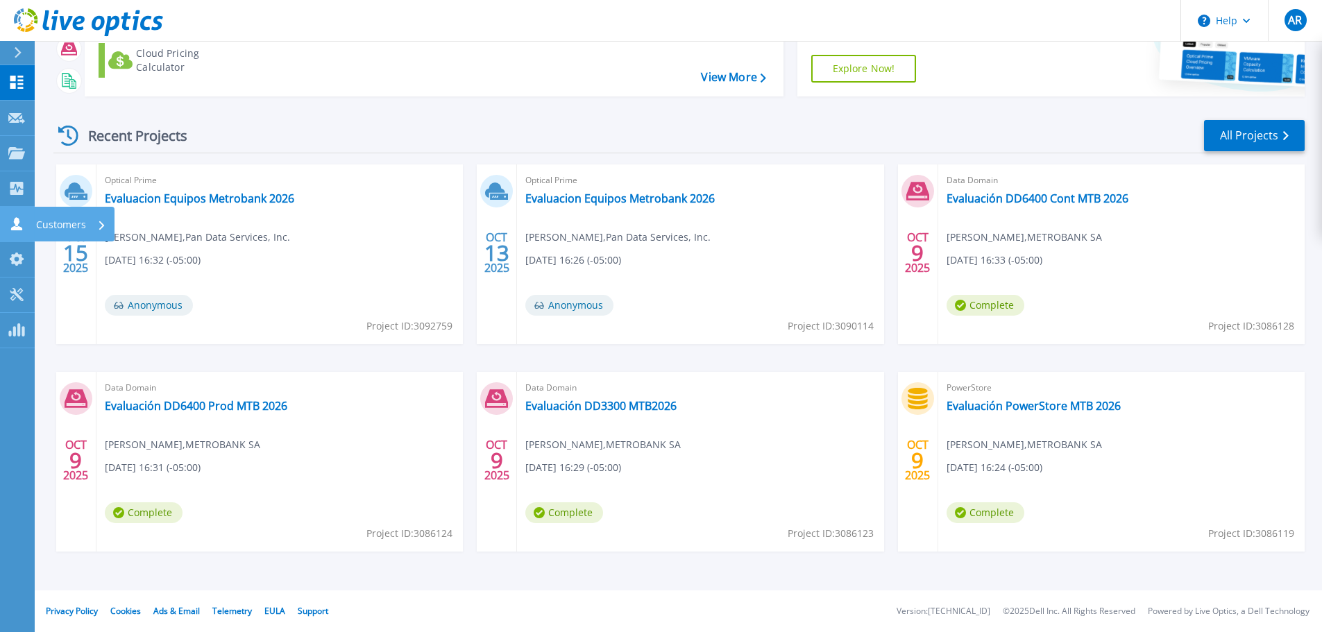
click at [71, 226] on p "Customers" at bounding box center [61, 225] width 50 height 36
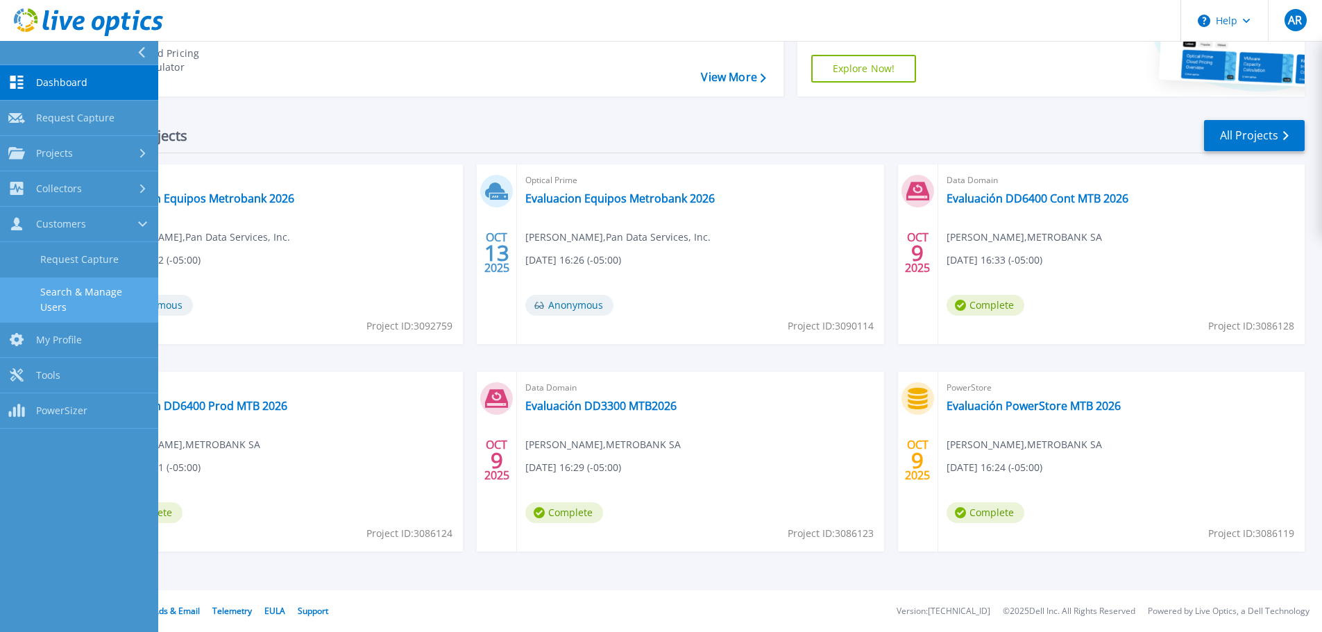
click at [93, 299] on link "Search & Manage Users" at bounding box center [79, 299] width 158 height 44
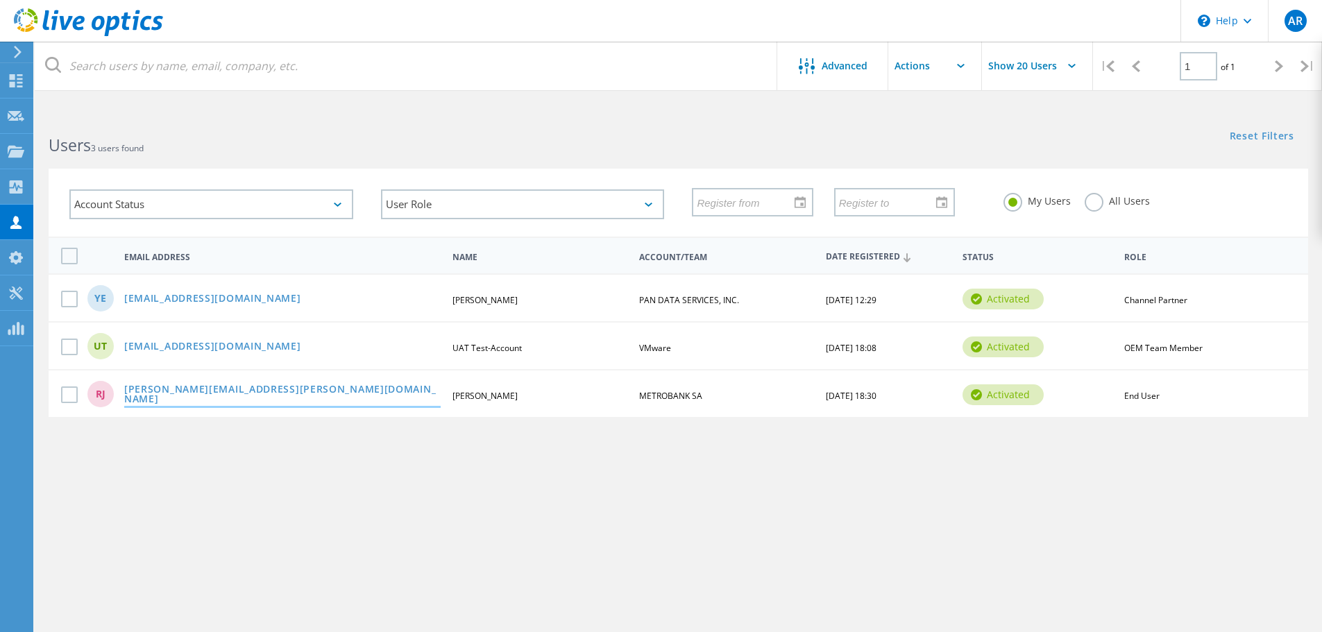
click at [178, 389] on link "[PERSON_NAME][EMAIL_ADDRESS][PERSON_NAME][DOMAIN_NAME]" at bounding box center [282, 395] width 316 height 22
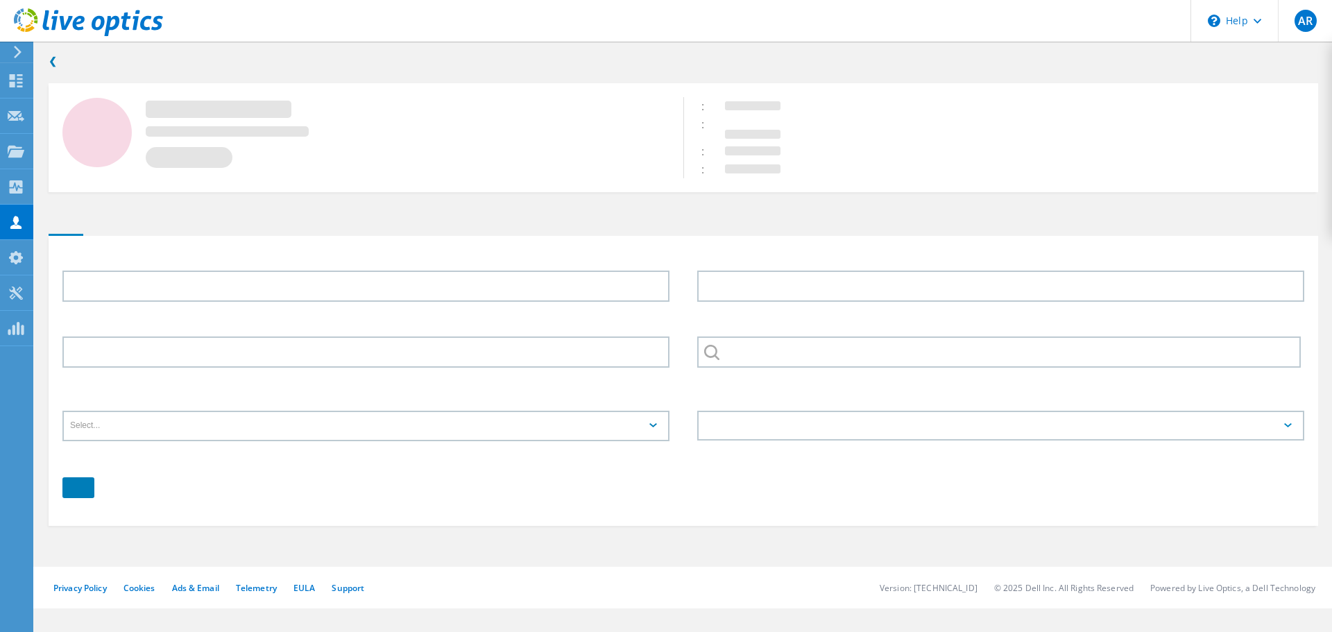
type input "[PERSON_NAME]"
type input "Juarez"
type input "METROBANK SA"
type input "Español"
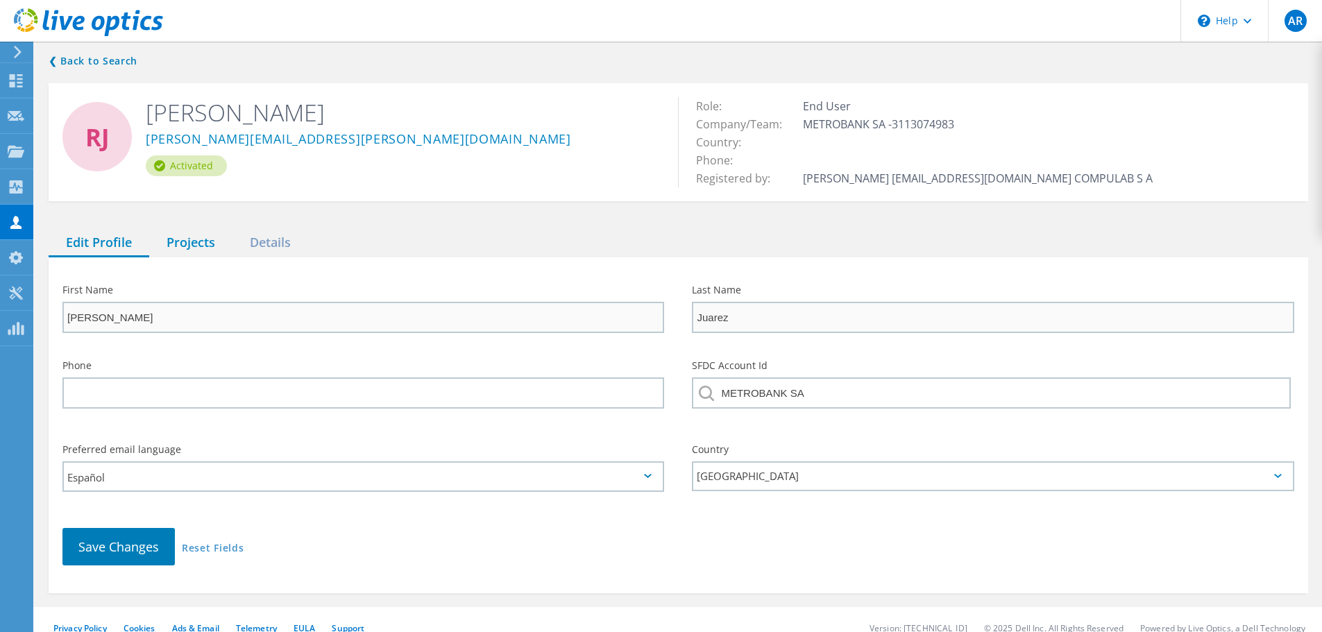
click at [204, 243] on div "Projects" at bounding box center [190, 243] width 83 height 28
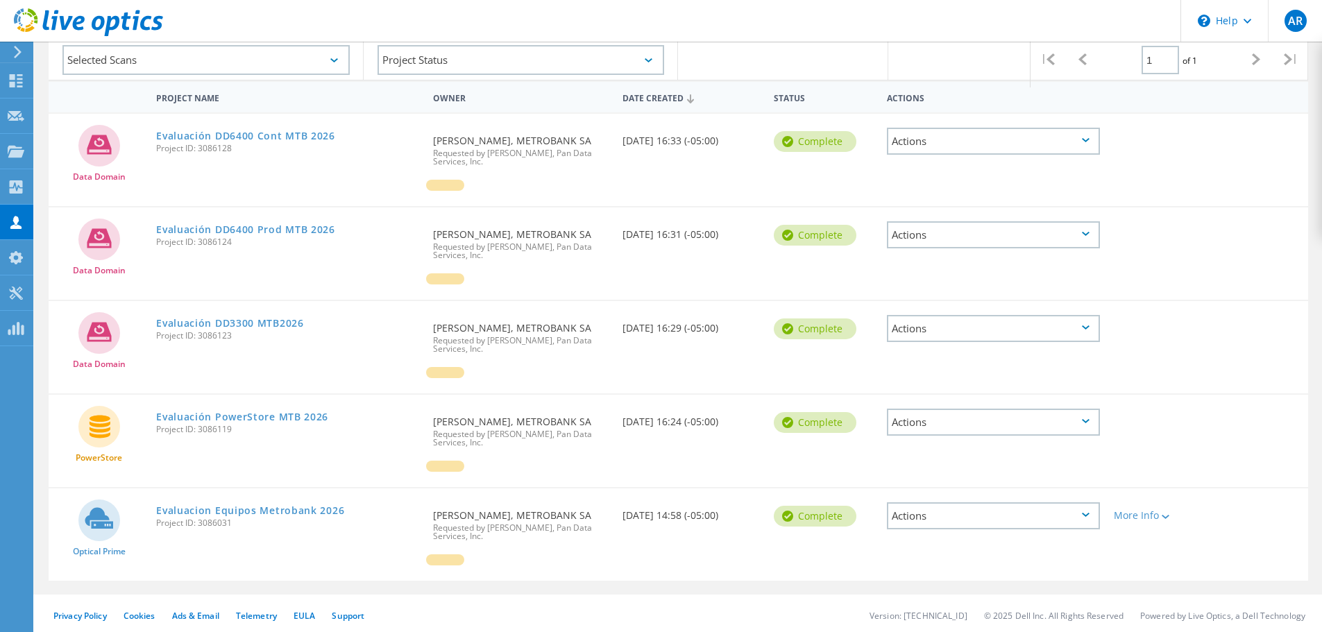
scroll to position [230, 0]
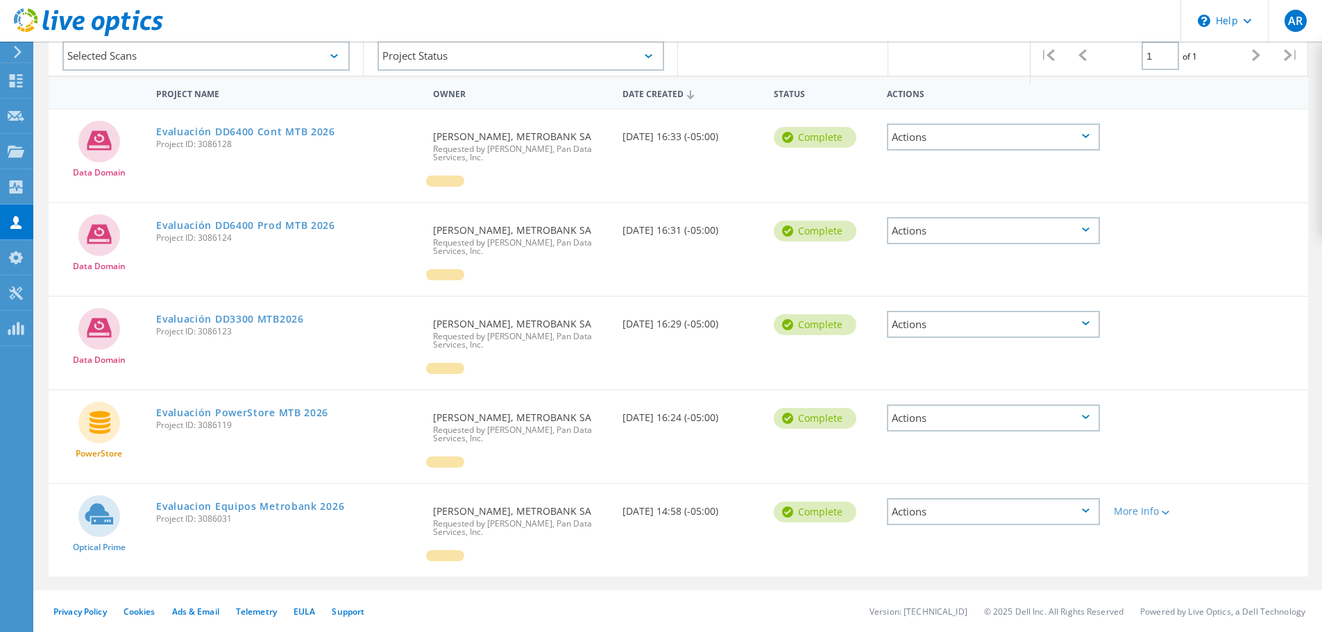
click at [996, 506] on div "Actions" at bounding box center [993, 511] width 213 height 27
click at [1197, 413] on div at bounding box center [1157, 409] width 101 height 36
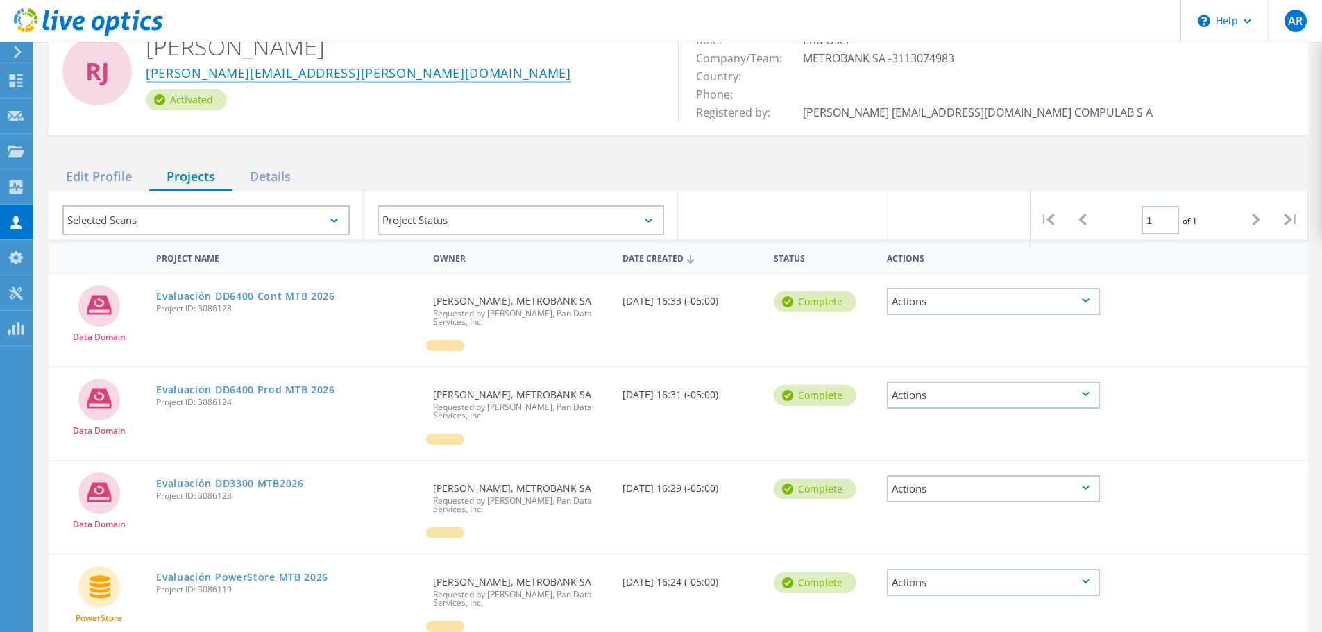
scroll to position [0, 0]
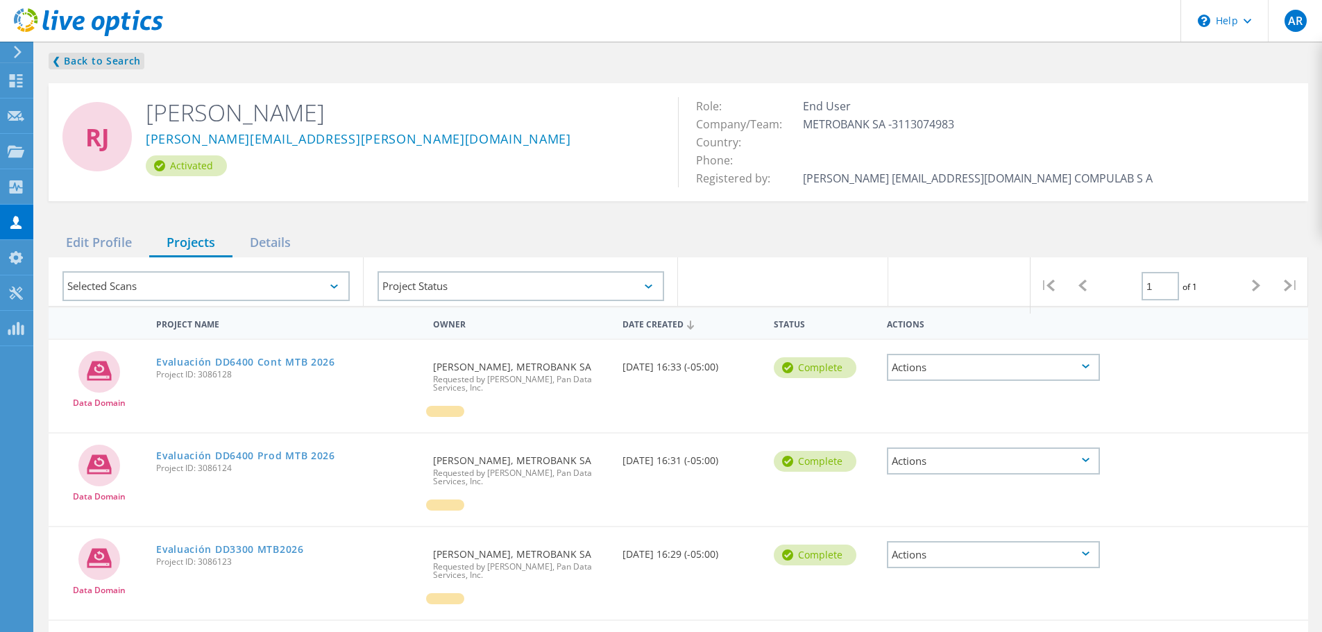
click at [98, 60] on link "❮ Back to Search" at bounding box center [97, 61] width 96 height 17
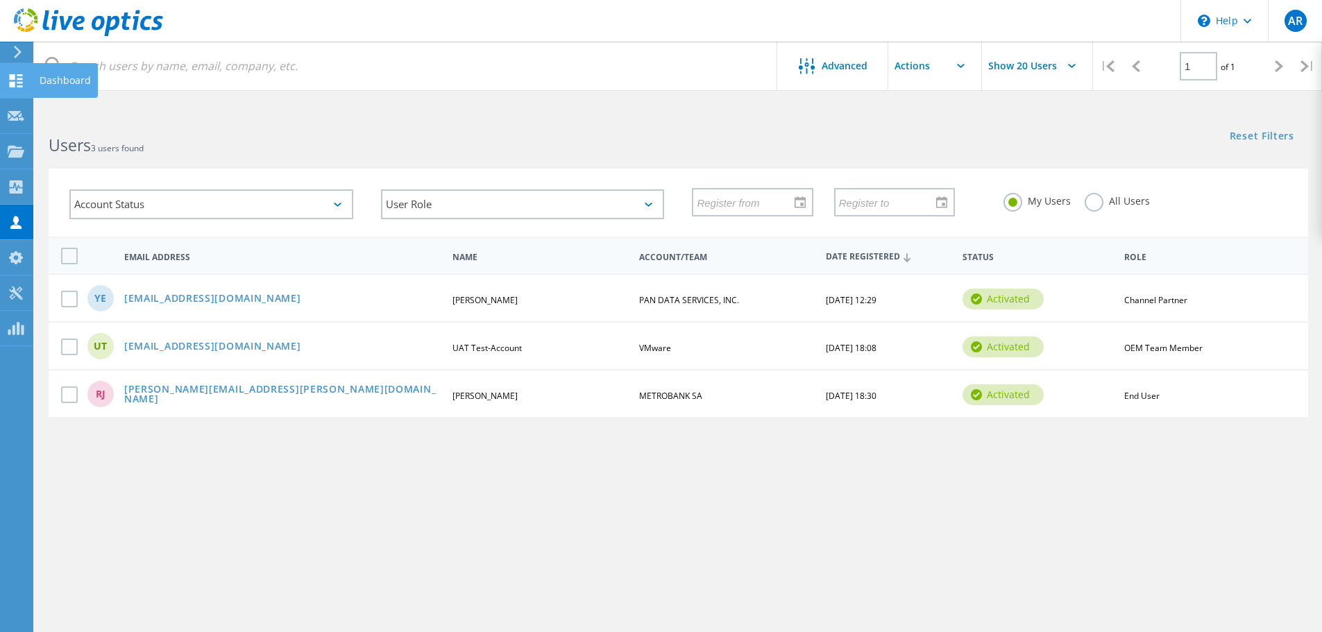
click at [11, 77] on use at bounding box center [16, 80] width 13 height 13
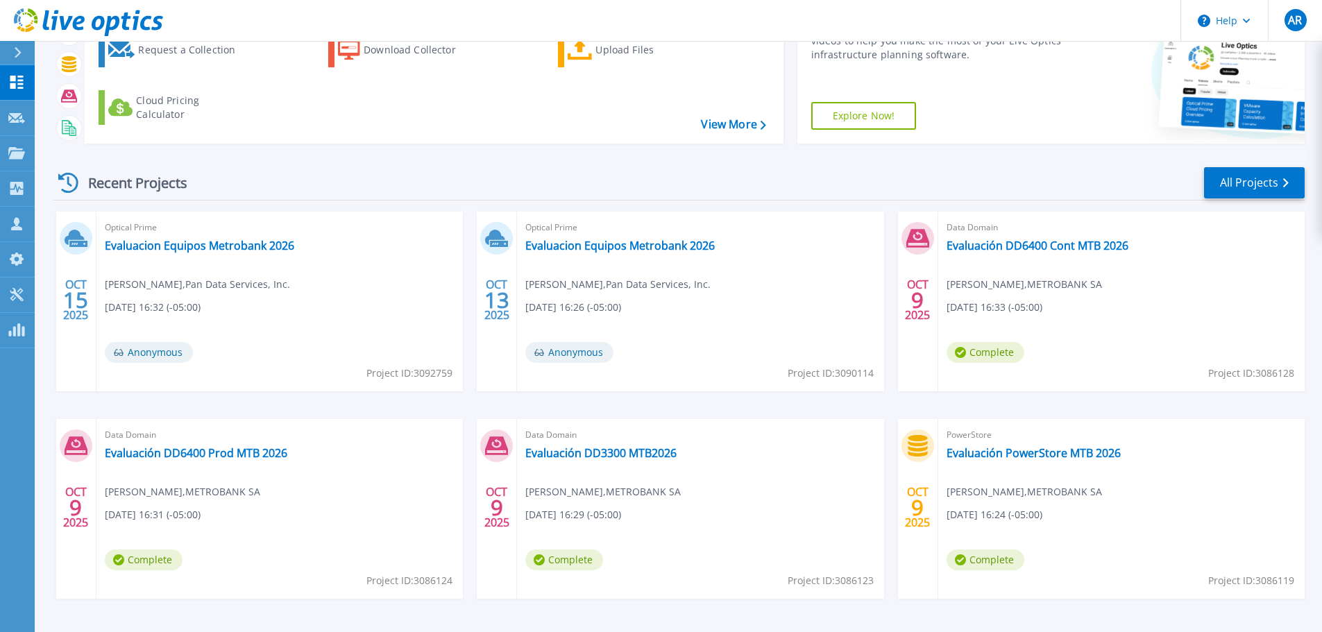
scroll to position [137, 0]
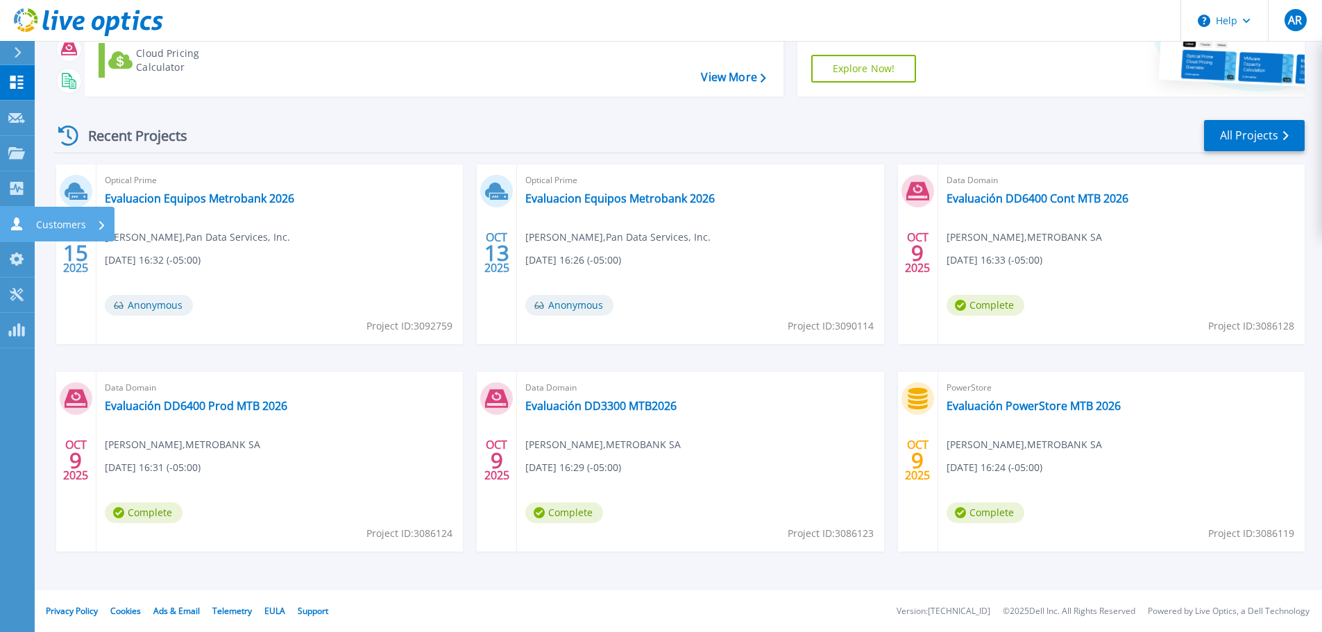
click at [14, 221] on icon at bounding box center [16, 223] width 17 height 13
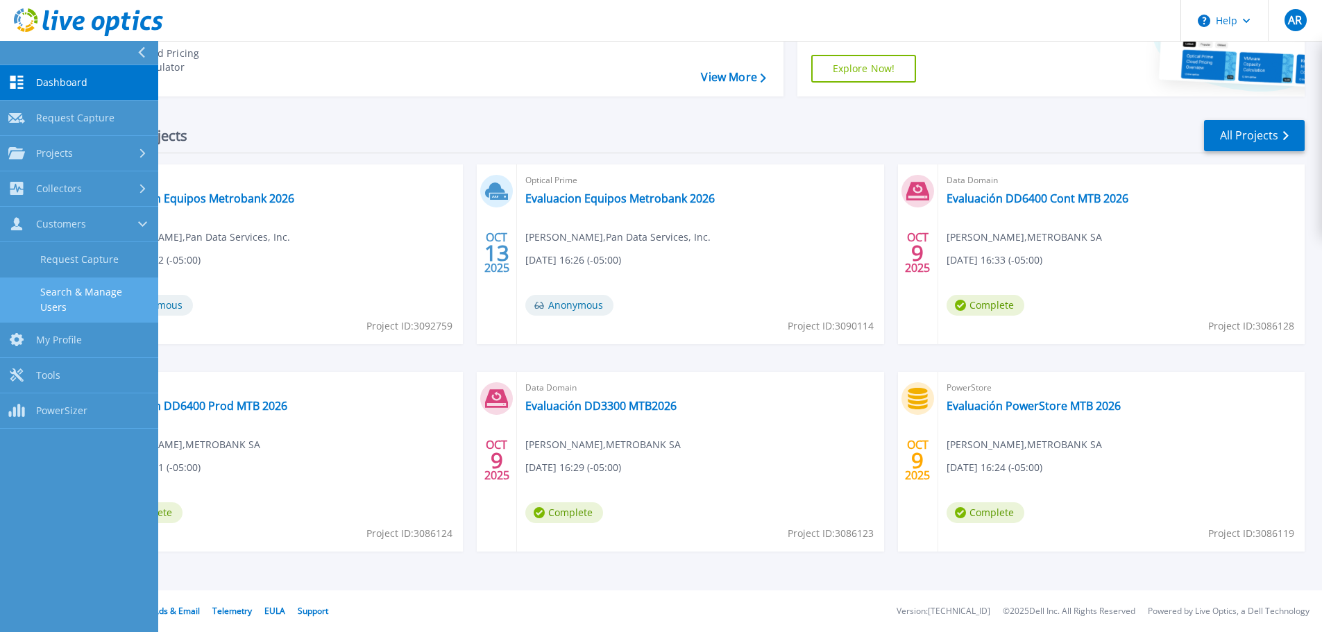
click at [104, 294] on link "Search & Manage Users" at bounding box center [79, 299] width 158 height 44
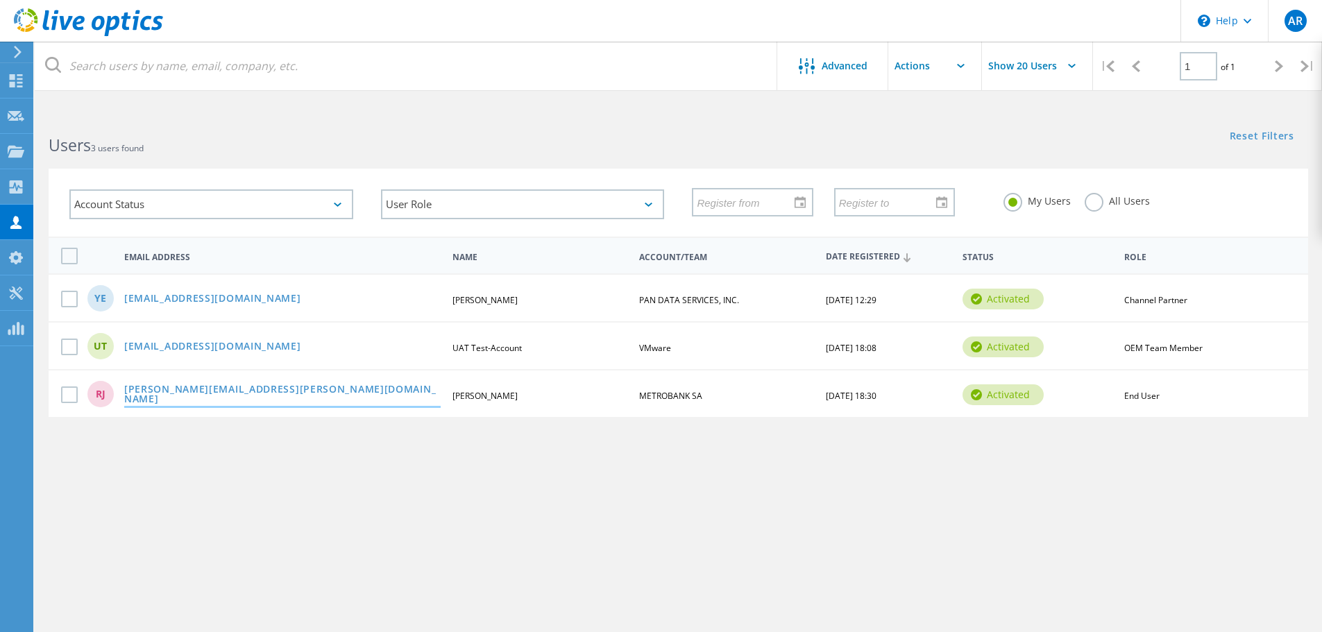
click at [212, 395] on link "ruben.juarez@metrobanksa.com" at bounding box center [282, 395] width 316 height 22
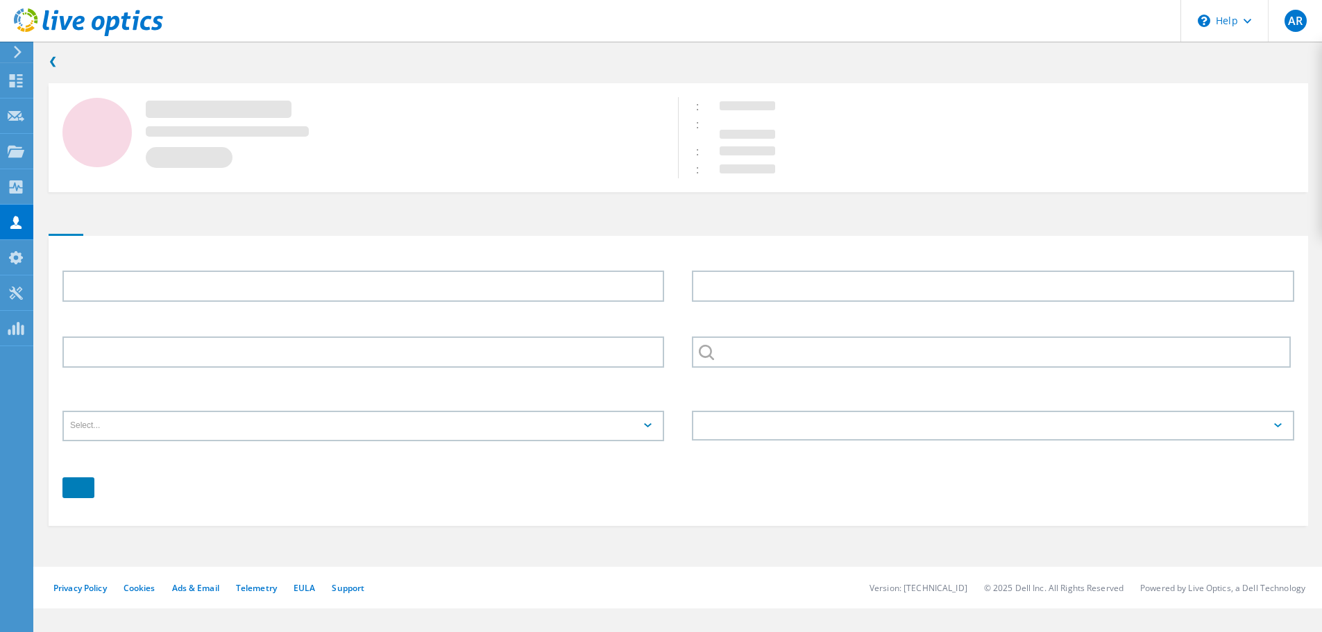
type input "Ruben"
type input "Juarez"
type input "METROBANK SA"
type input "Español"
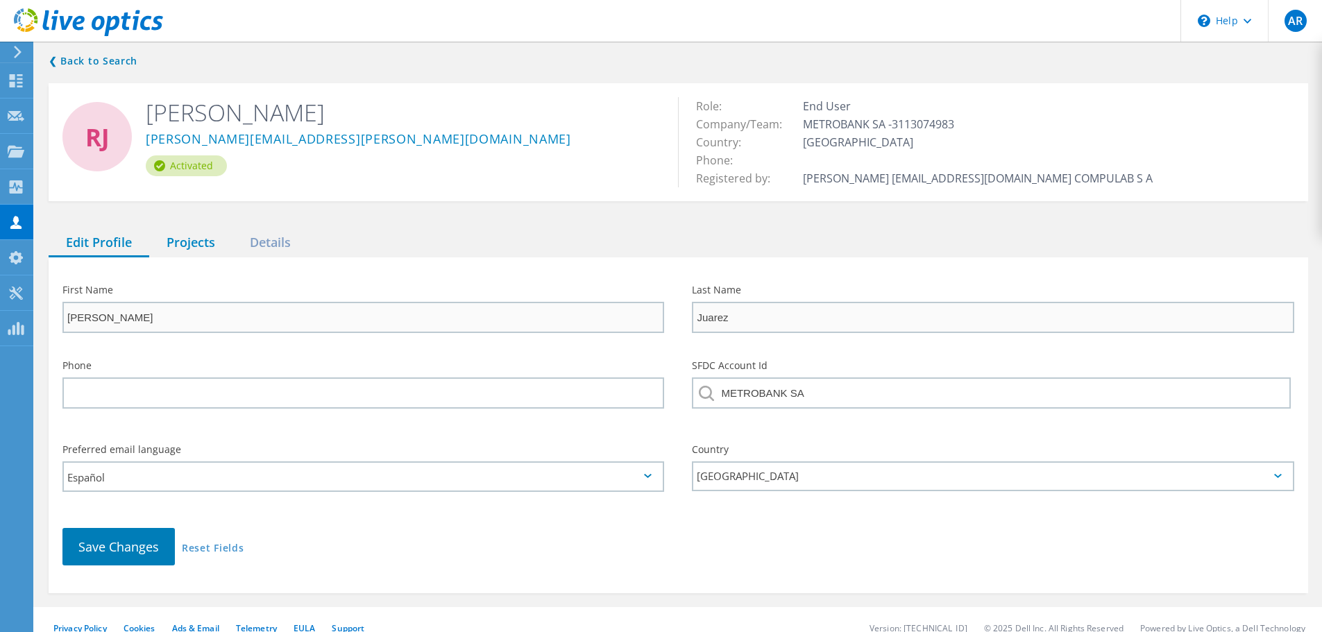
click at [180, 247] on div "Projects" at bounding box center [190, 243] width 83 height 28
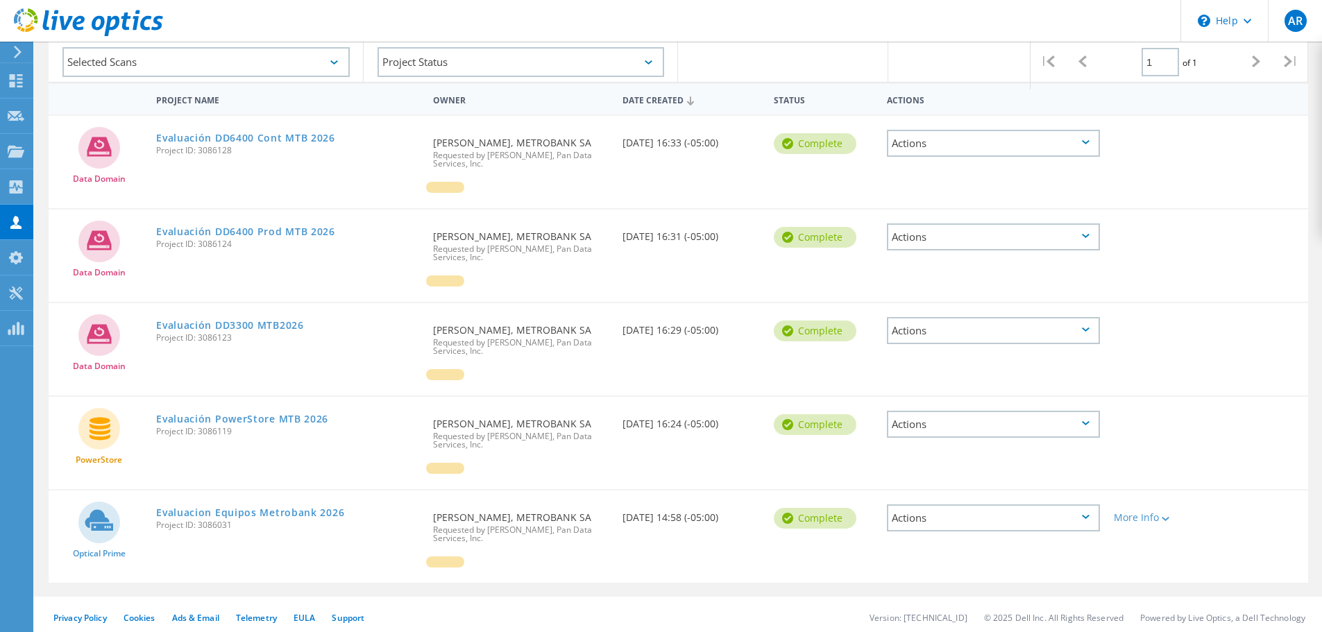
scroll to position [230, 0]
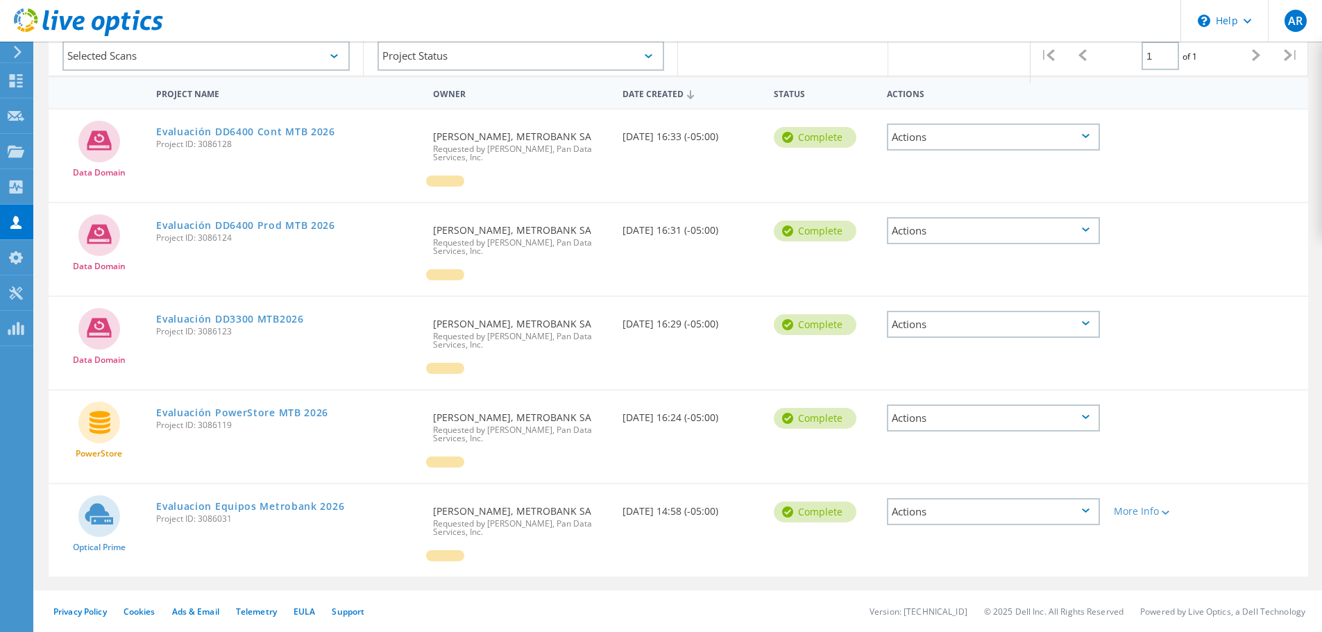
drag, startPoint x: 344, startPoint y: 418, endPoint x: 349, endPoint y: 451, distance: 33.0
click at [349, 451] on div "PowerStore Evaluación PowerStore MTB 2026 Project ID: 3086119 Requested By Rube…" at bounding box center [678, 437] width 1259 height 92
click at [313, 450] on div "PowerStore Evaluación PowerStore MTB 2026 Project ID: 3086119 Requested By Rube…" at bounding box center [678, 437] width 1259 height 92
drag, startPoint x: 345, startPoint y: 416, endPoint x: 158, endPoint y: 416, distance: 187.3
click at [158, 416] on div "Evaluación PowerStore MTB 2026 Project ID: 3086119" at bounding box center [287, 417] width 277 height 53
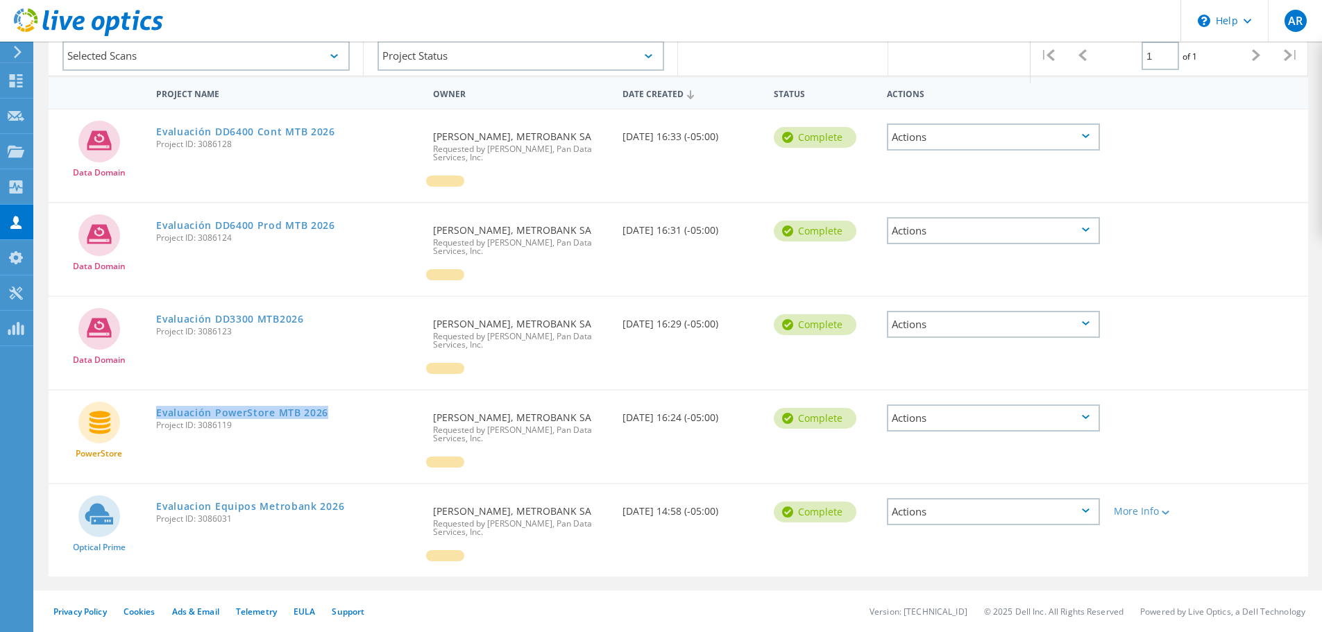
copy link "Evaluación PowerStore MTB 2026"
click at [65, 443] on div "PowerStore" at bounding box center [99, 425] width 101 height 69
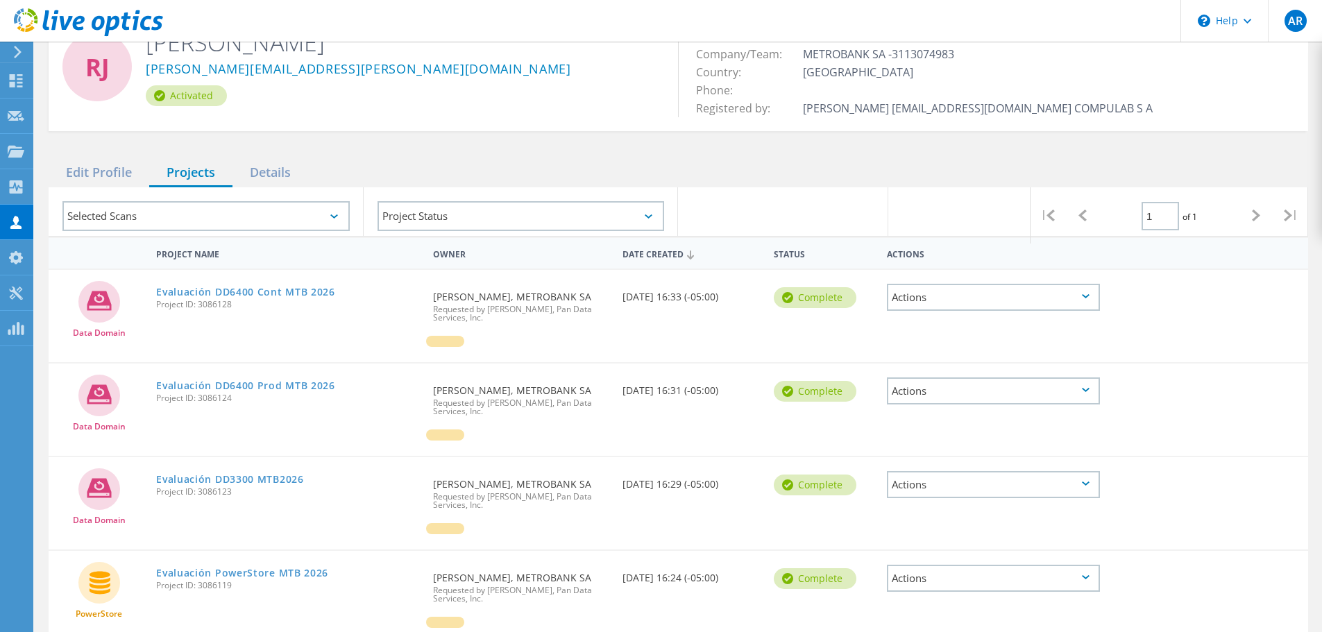
scroll to position [69, 0]
click at [264, 219] on div "Selected Scans" at bounding box center [205, 217] width 287 height 30
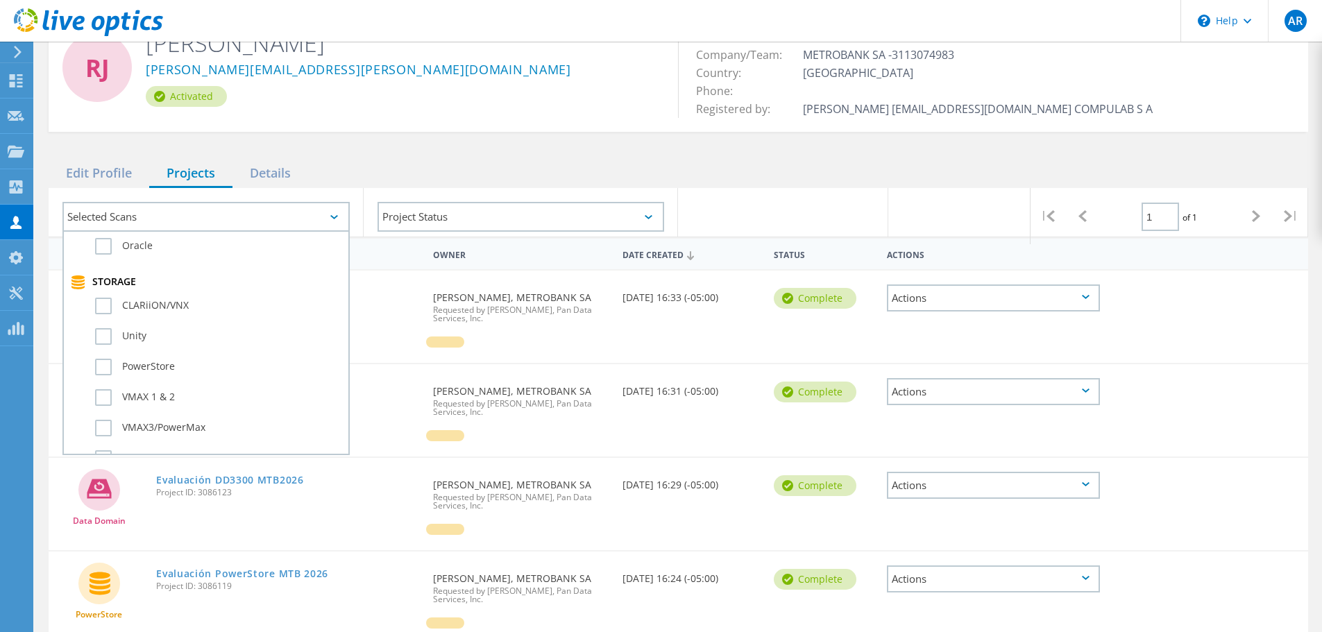
scroll to position [277, 0]
click at [108, 329] on label "Unity" at bounding box center [218, 335] width 246 height 17
click at [0, 0] on input "Unity" at bounding box center [0, 0] width 0 height 0
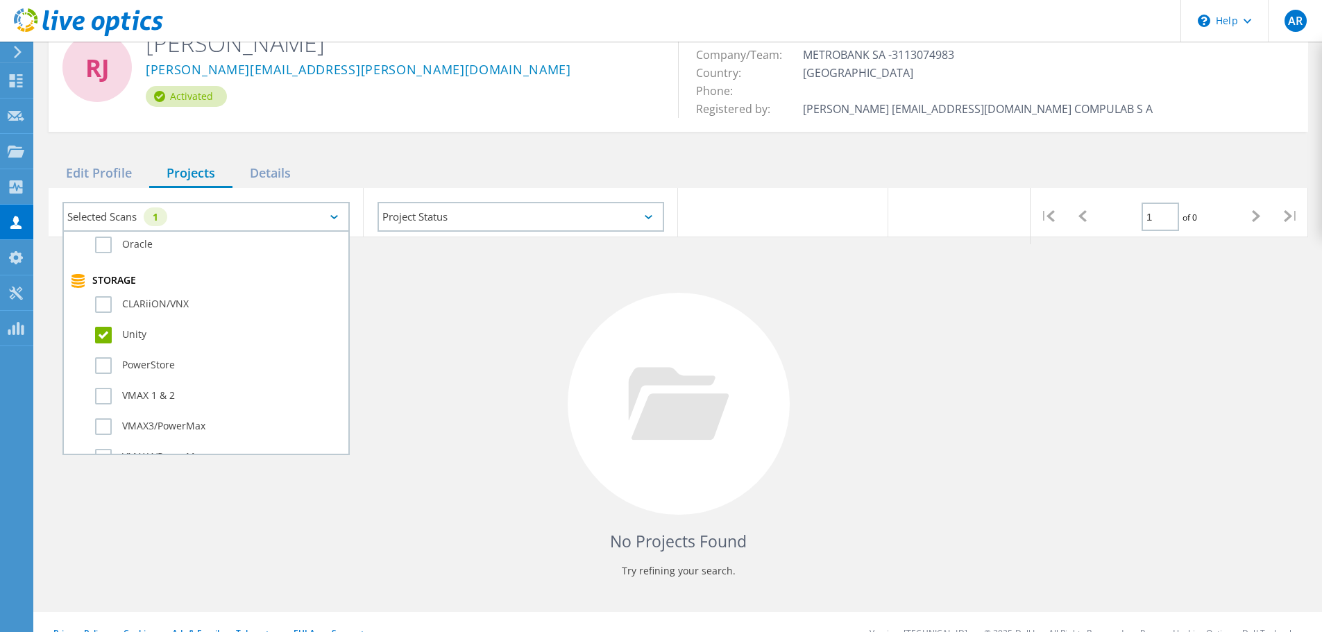
click at [624, 441] on div at bounding box center [678, 404] width 222 height 222
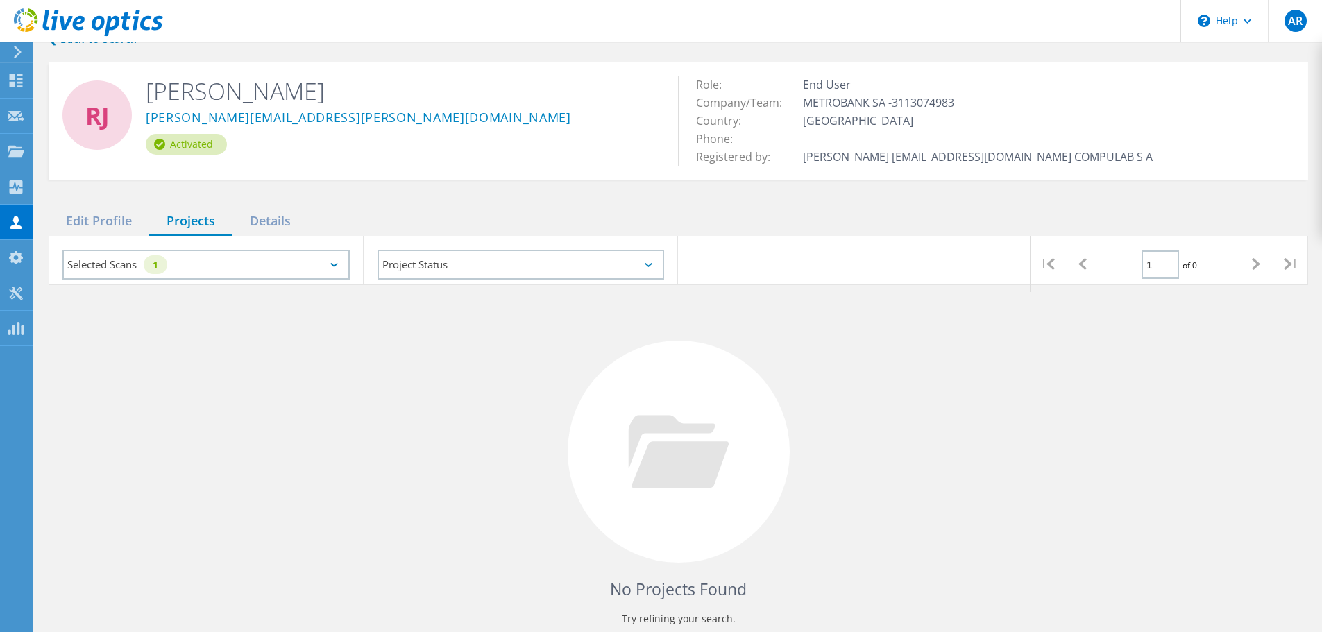
scroll to position [0, 0]
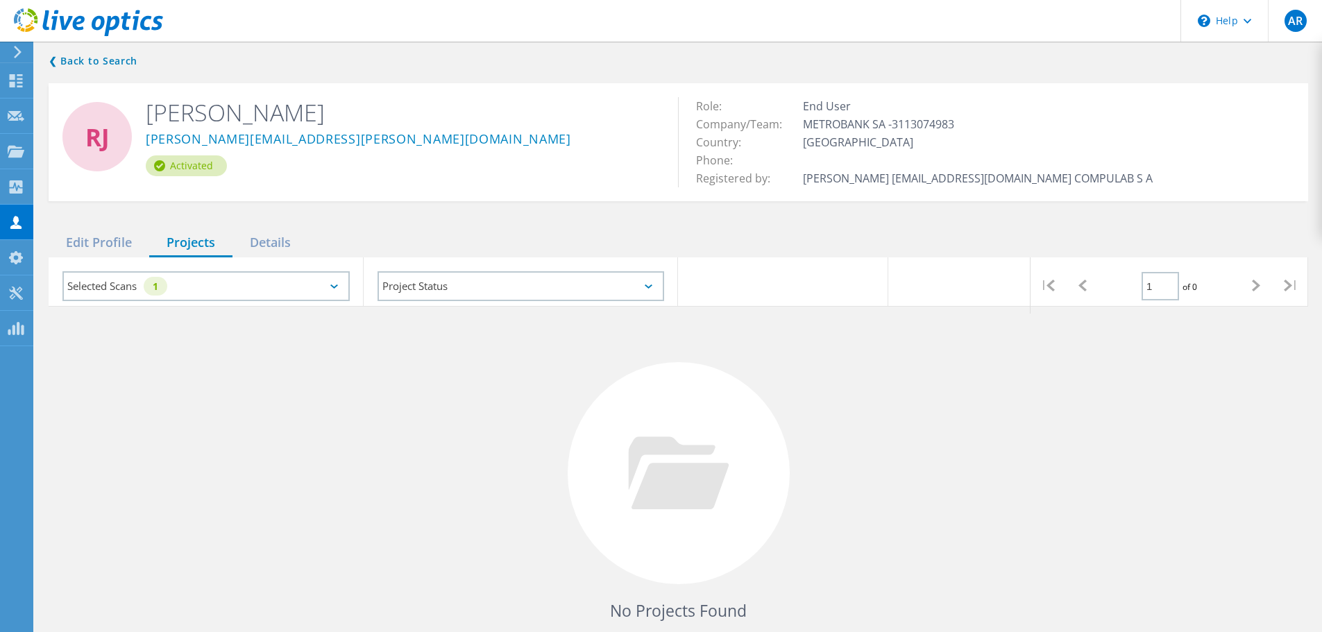
click at [323, 281] on div "Selected Scans 1" at bounding box center [205, 286] width 287 height 30
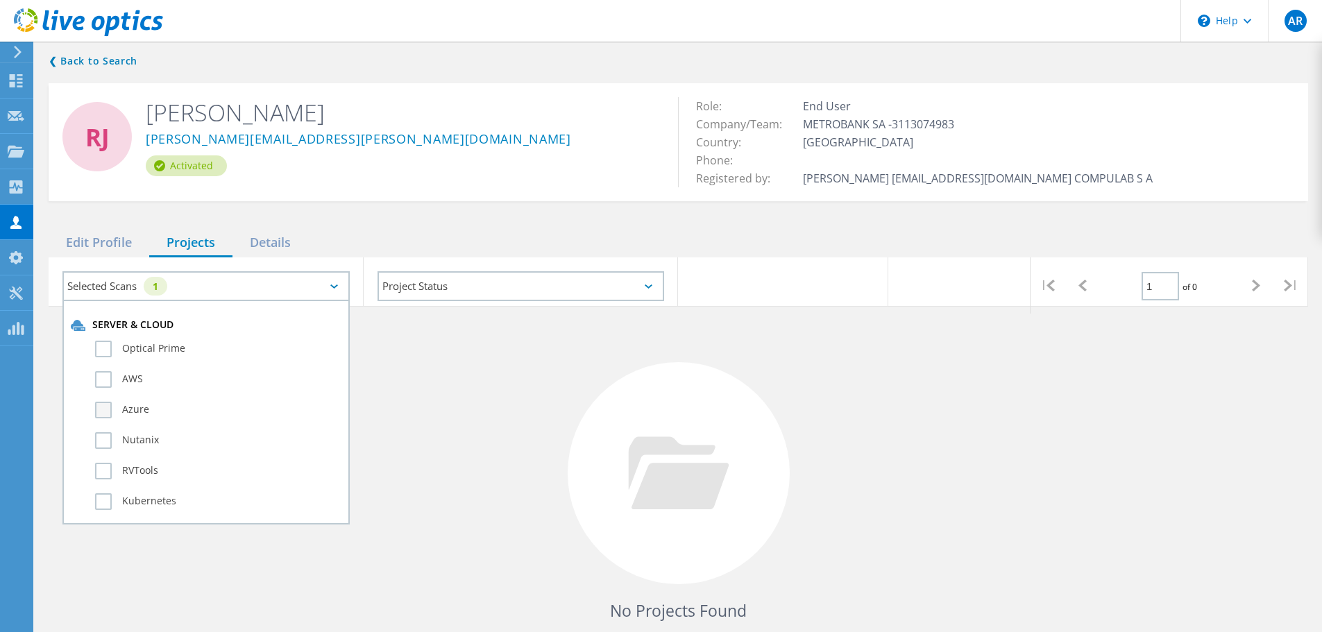
scroll to position [208, 0]
click at [100, 473] on label "Unity" at bounding box center [218, 473] width 246 height 17
click at [0, 0] on input "Unity" at bounding box center [0, 0] width 0 height 0
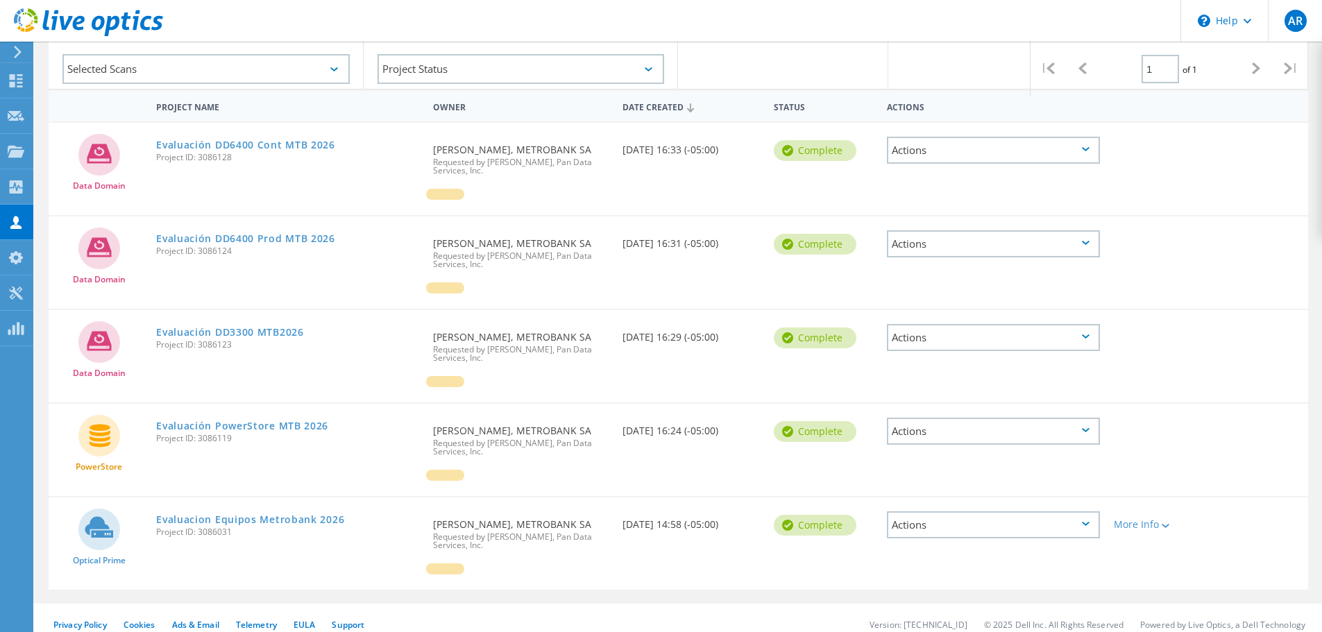
scroll to position [230, 0]
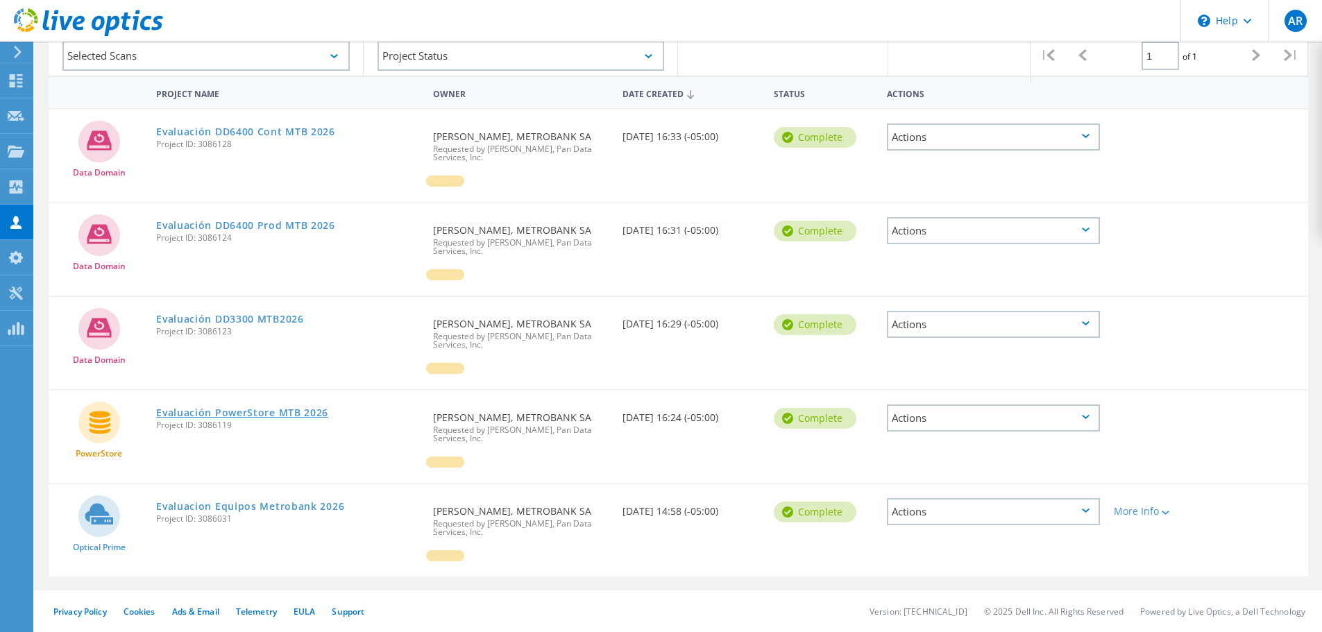
click at [285, 408] on link "Evaluación PowerStore MTB 2026" at bounding box center [242, 413] width 172 height 10
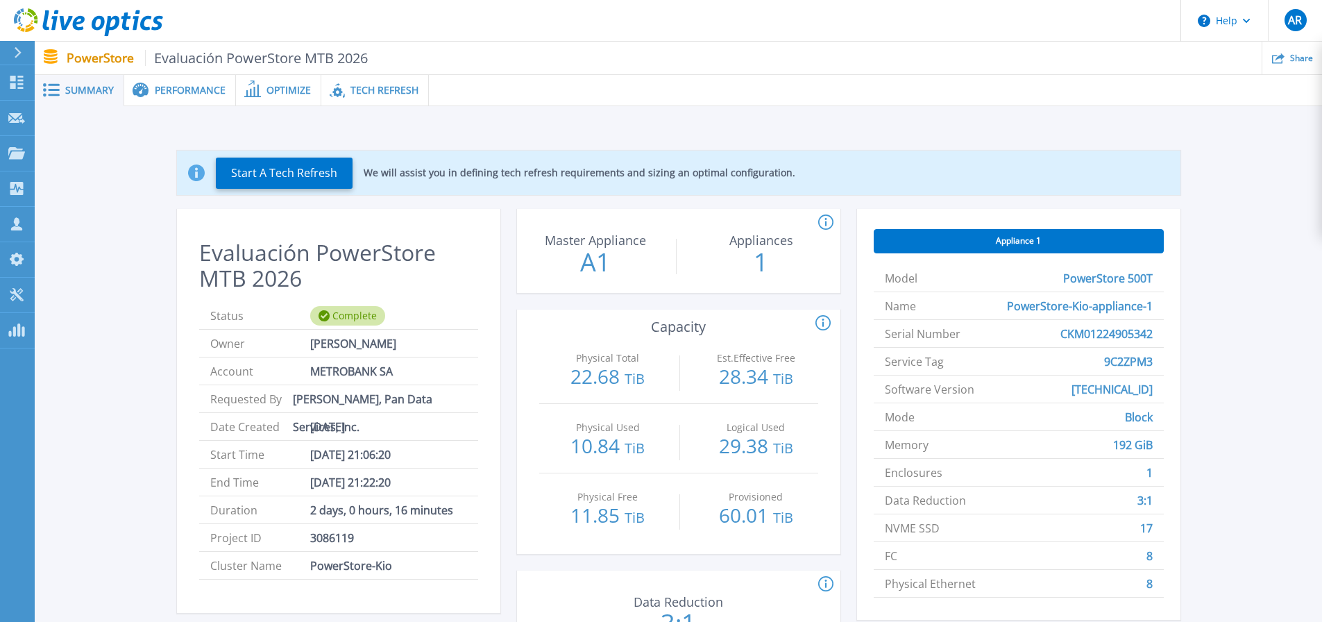
drag, startPoint x: 184, startPoint y: 88, endPoint x: 173, endPoint y: 136, distance: 49.1
click at [184, 88] on span "Performance" at bounding box center [190, 90] width 71 height 10
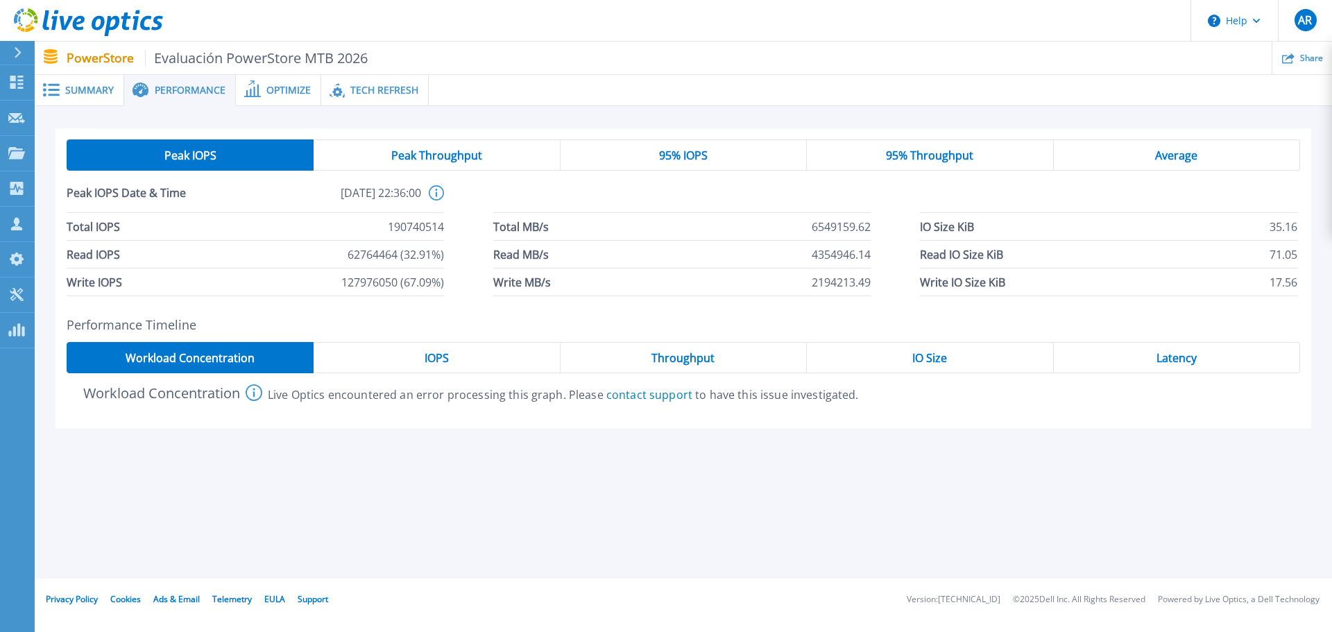
click at [277, 89] on span "Optimize" at bounding box center [288, 90] width 44 height 10
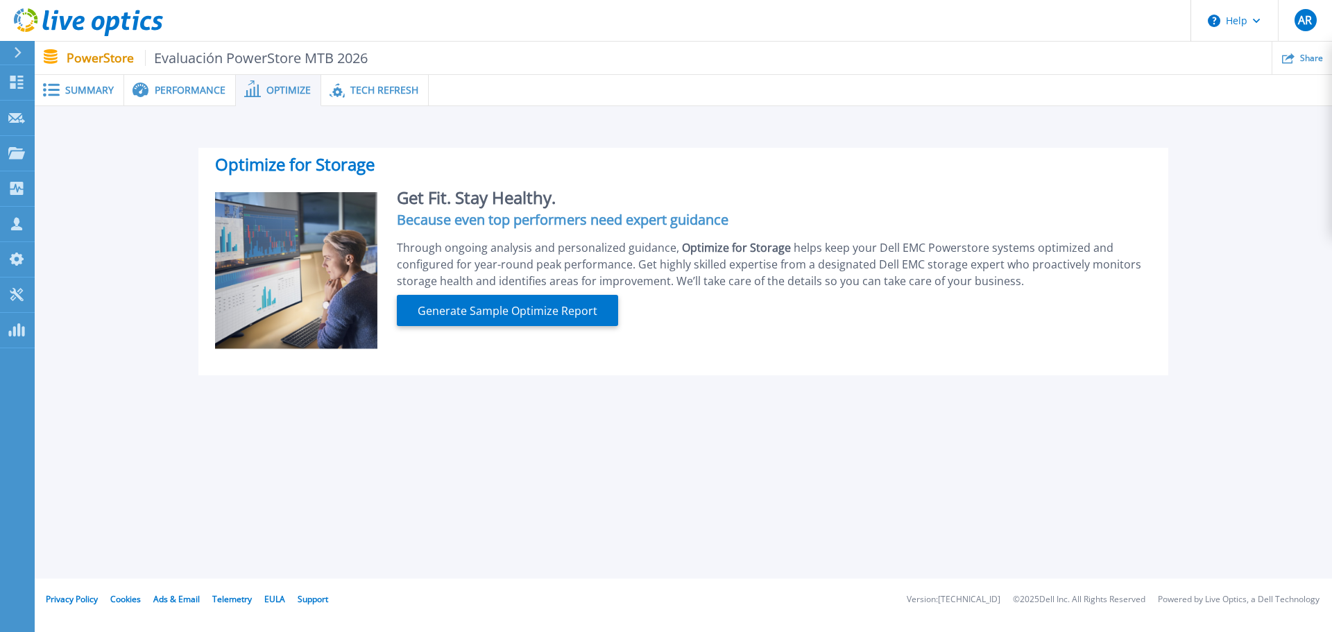
click at [367, 93] on span "Tech Refresh" at bounding box center [384, 90] width 68 height 10
